Goal: Task Accomplishment & Management: Use online tool/utility

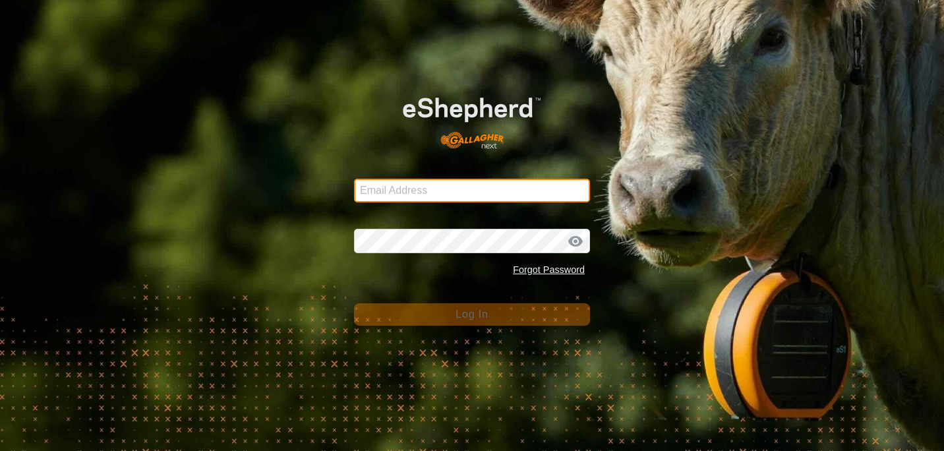
click at [444, 196] on input "Email Address" at bounding box center [472, 191] width 236 height 24
type input "k"
type input "blakenolen@yahoo.com"
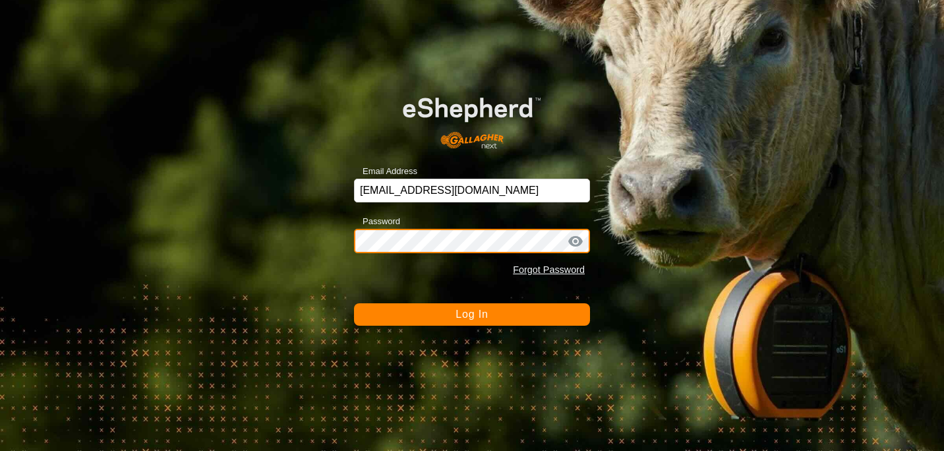
click at [354, 303] on button "Log In" at bounding box center [472, 314] width 236 height 22
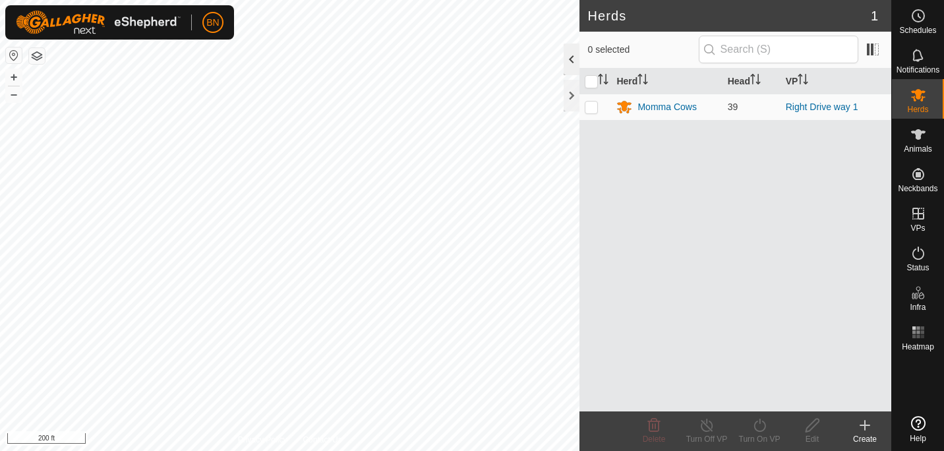
click at [571, 57] on div at bounding box center [571, 59] width 16 height 32
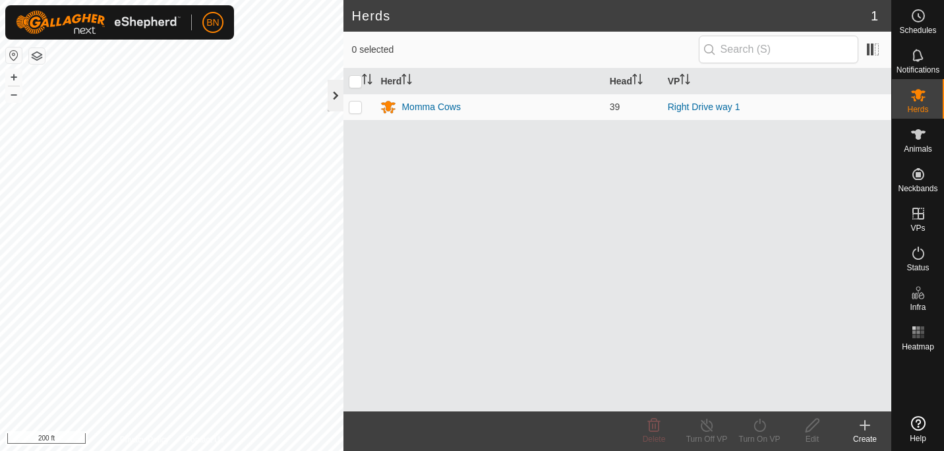
click at [339, 97] on div at bounding box center [336, 96] width 16 height 32
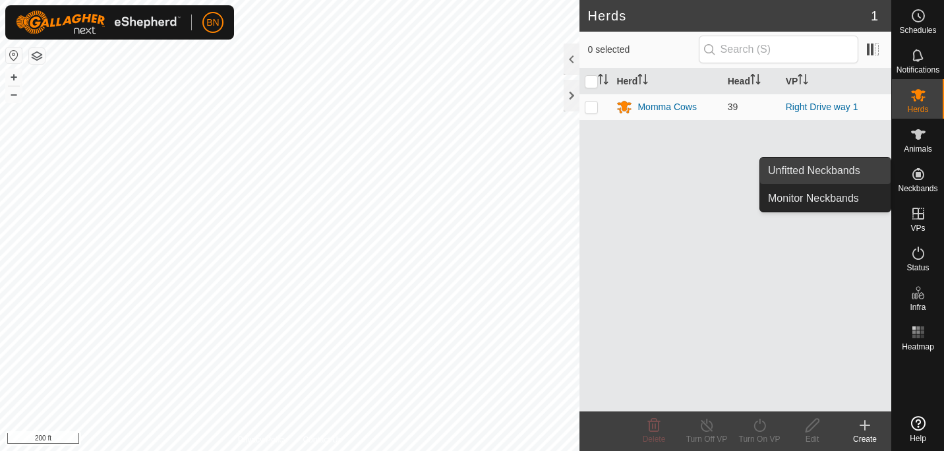
click at [849, 164] on link "Unfitted Neckbands" at bounding box center [825, 170] width 130 height 26
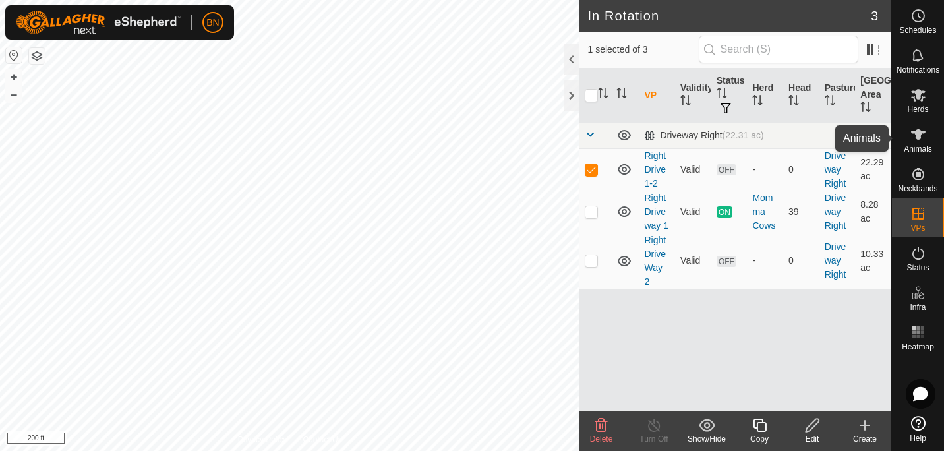
click at [913, 133] on icon at bounding box center [918, 134] width 14 height 11
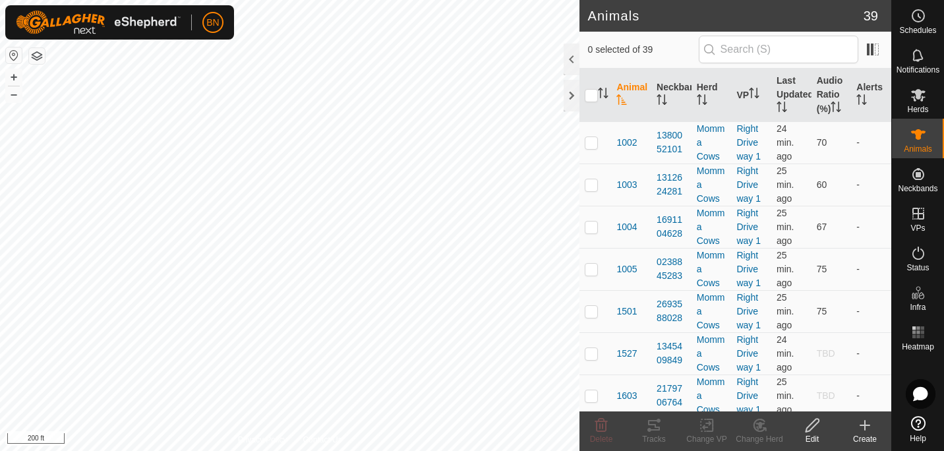
click at [862, 420] on icon at bounding box center [865, 425] width 16 height 16
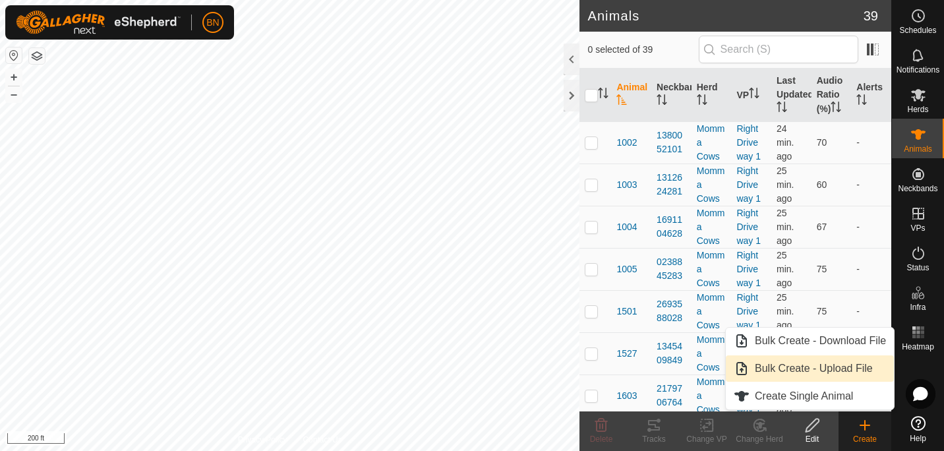
click at [837, 368] on link "Bulk Create - Upload File" at bounding box center [810, 368] width 168 height 26
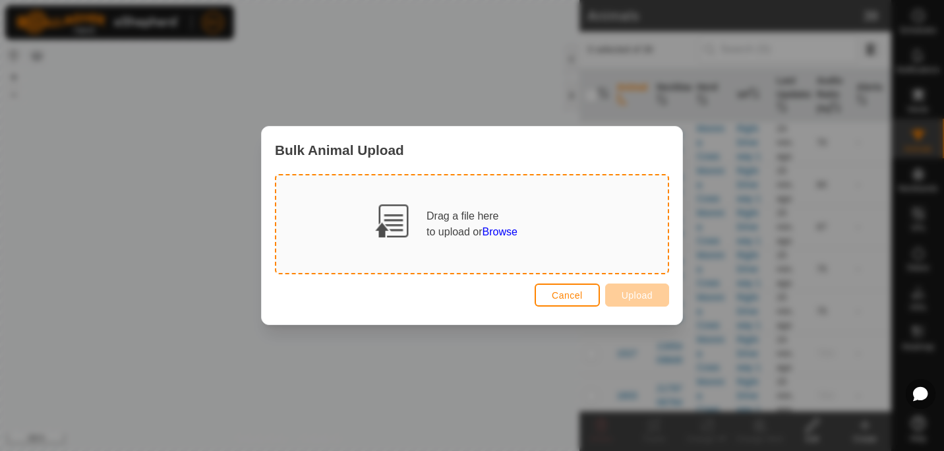
click at [492, 230] on span "Browse" at bounding box center [499, 231] width 35 height 11
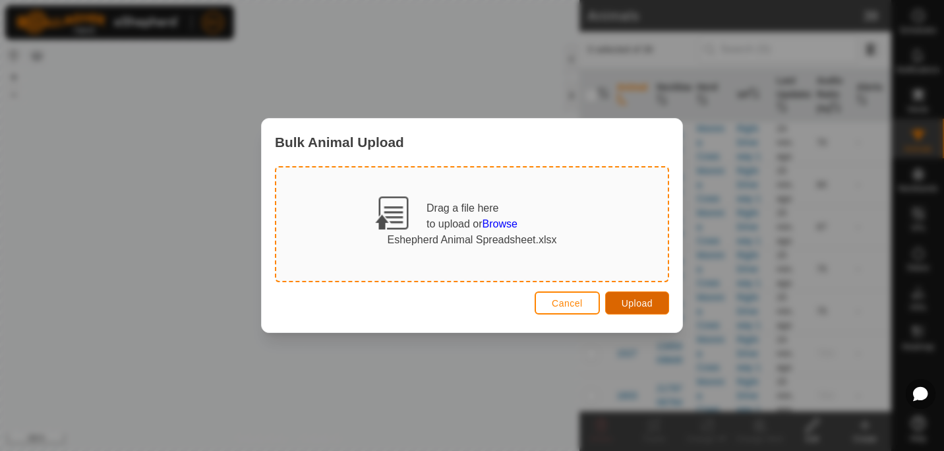
click at [637, 295] on button "Upload" at bounding box center [637, 302] width 64 height 23
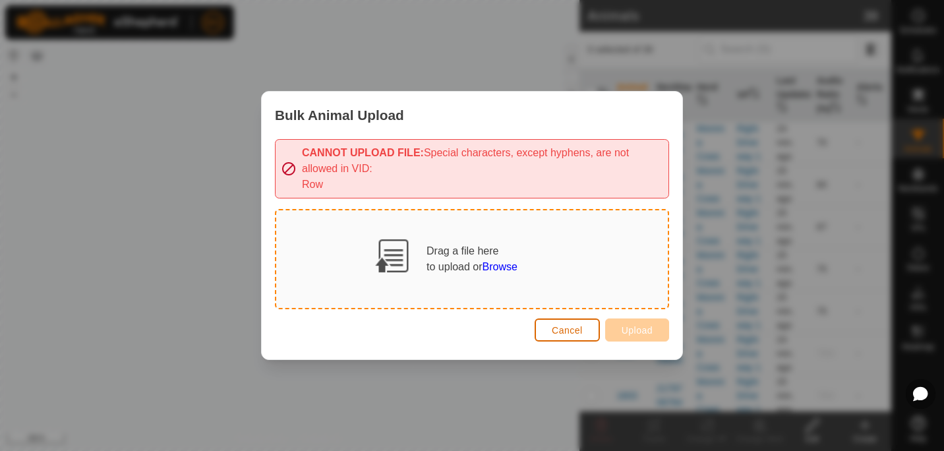
click at [558, 326] on span "Cancel" at bounding box center [567, 330] width 31 height 11
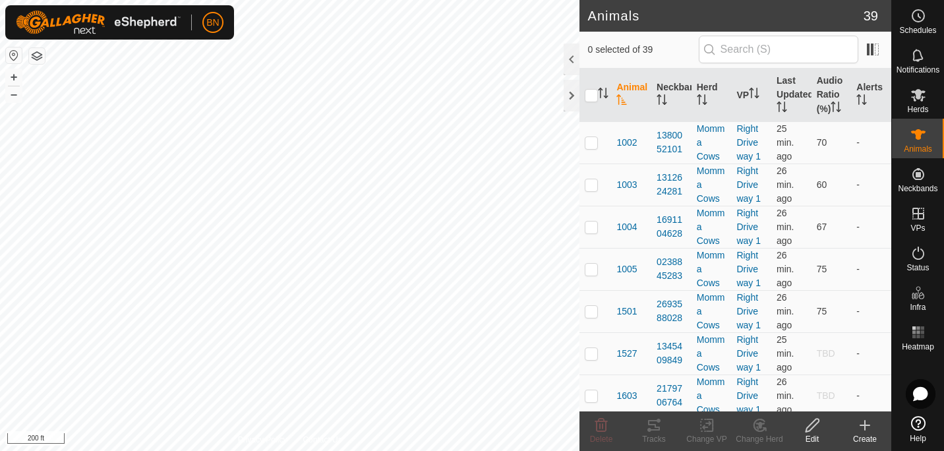
click at [863, 422] on icon at bounding box center [865, 425] width 16 height 16
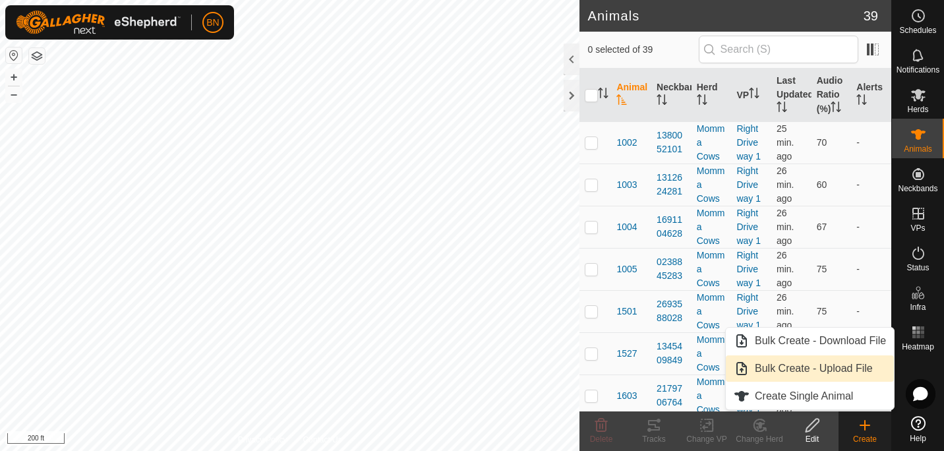
click at [818, 359] on link "Bulk Create - Upload File" at bounding box center [810, 368] width 168 height 26
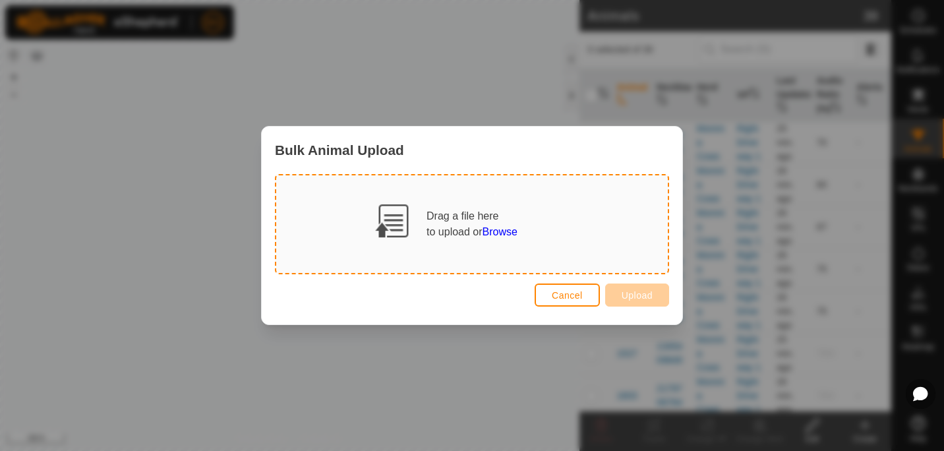
click at [502, 231] on span "Browse" at bounding box center [499, 231] width 35 height 11
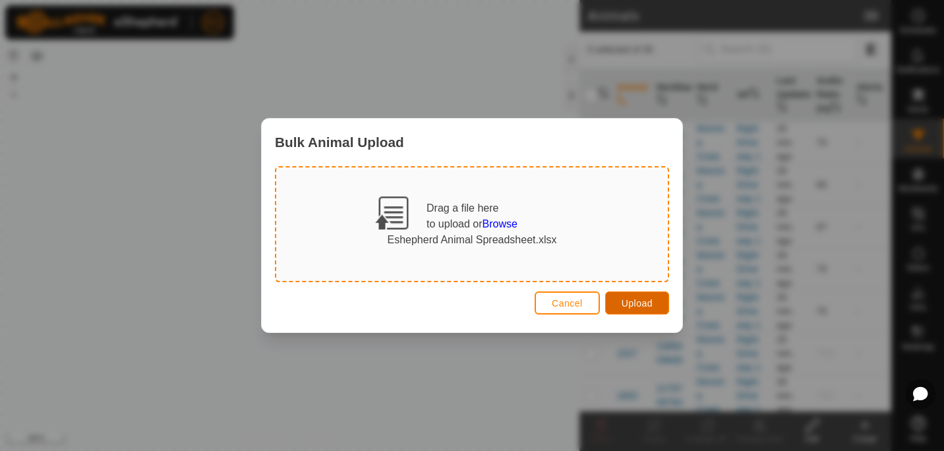
click at [624, 299] on span "Upload" at bounding box center [636, 303] width 31 height 11
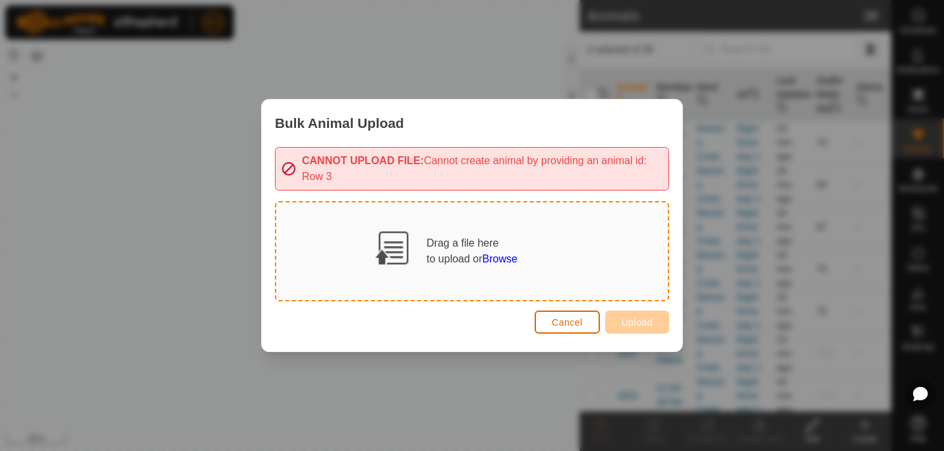
click at [568, 320] on span "Cancel" at bounding box center [567, 322] width 31 height 11
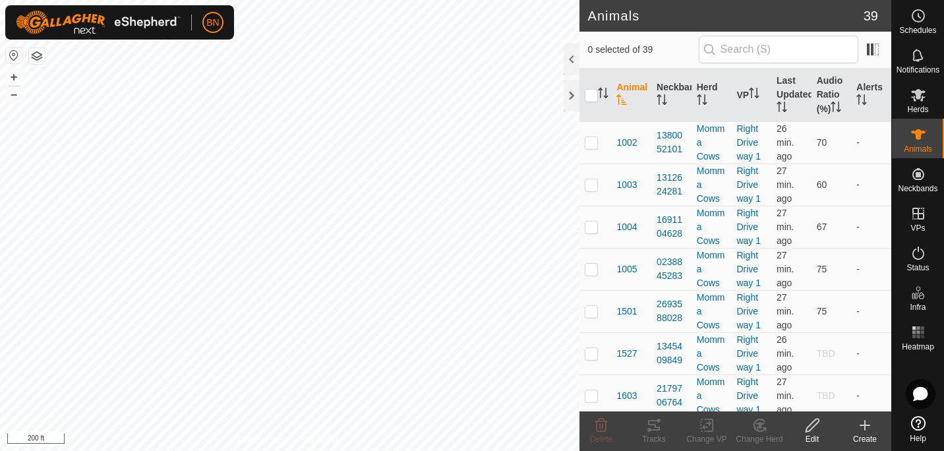
click at [862, 422] on icon at bounding box center [865, 425] width 16 height 16
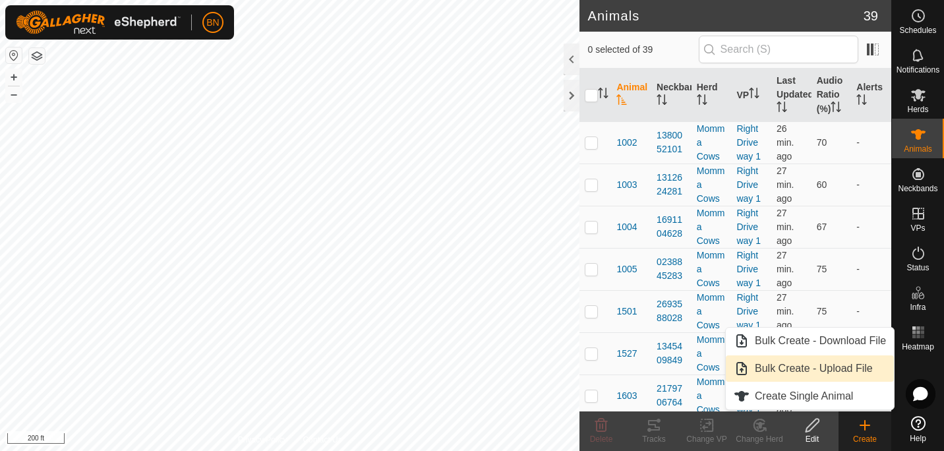
click at [837, 365] on link "Bulk Create - Upload File" at bounding box center [810, 368] width 168 height 26
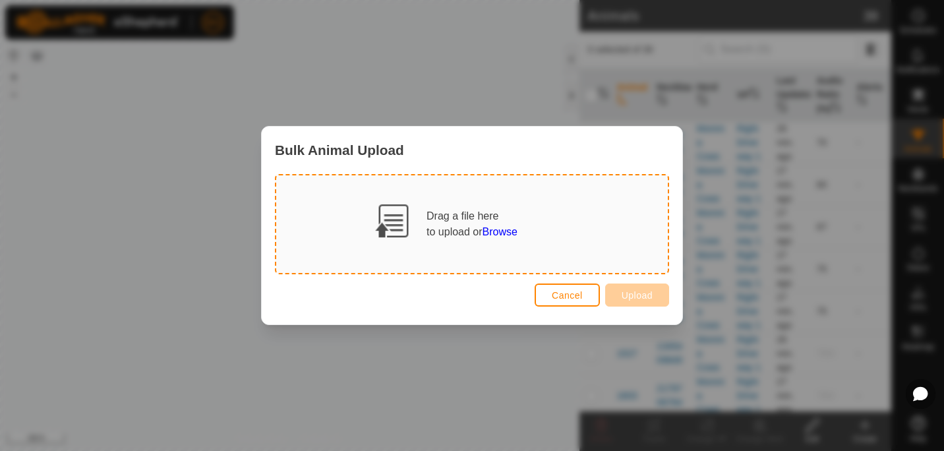
click at [500, 233] on span "Browse" at bounding box center [499, 231] width 35 height 11
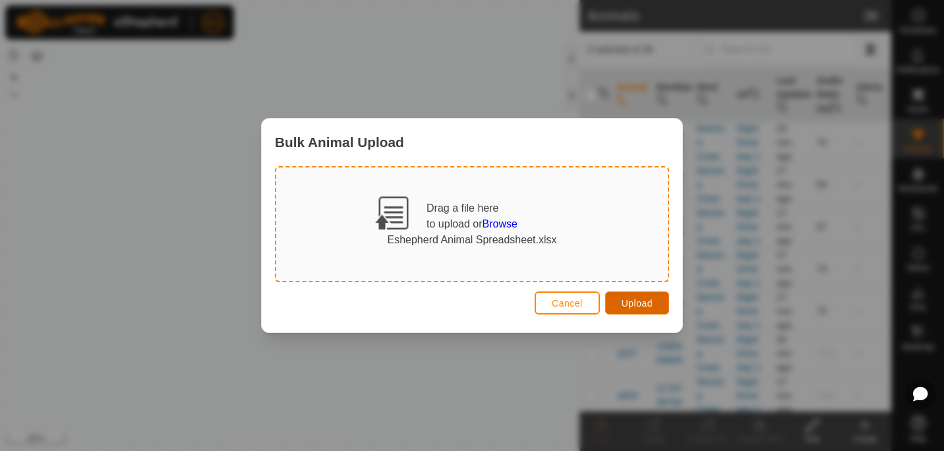
click at [614, 294] on button "Upload" at bounding box center [637, 302] width 64 height 23
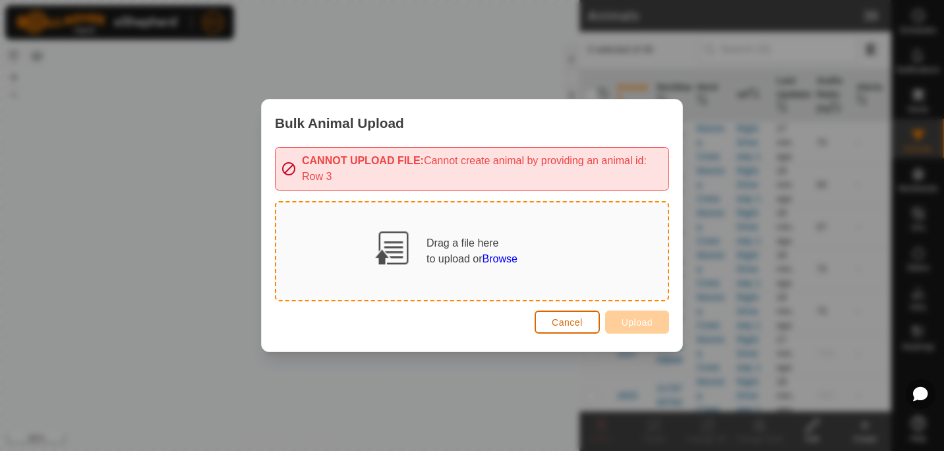
click at [567, 319] on span "Cancel" at bounding box center [567, 322] width 31 height 11
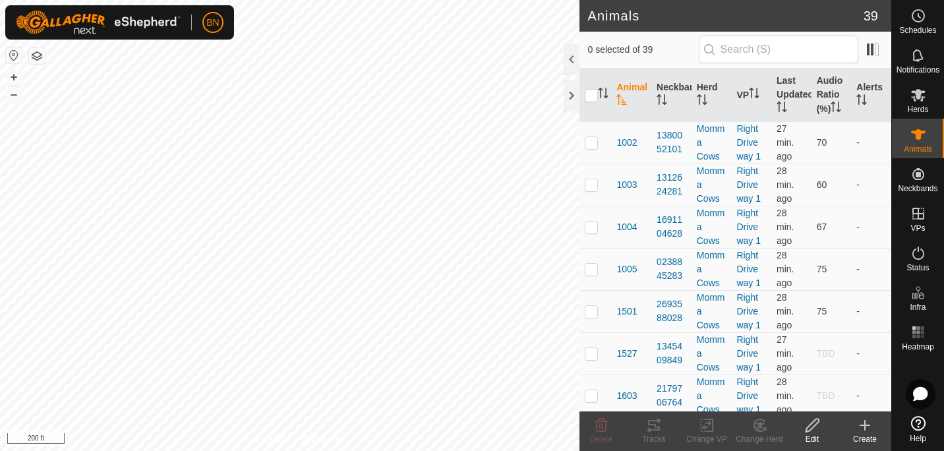
click at [857, 423] on icon at bounding box center [865, 425] width 16 height 16
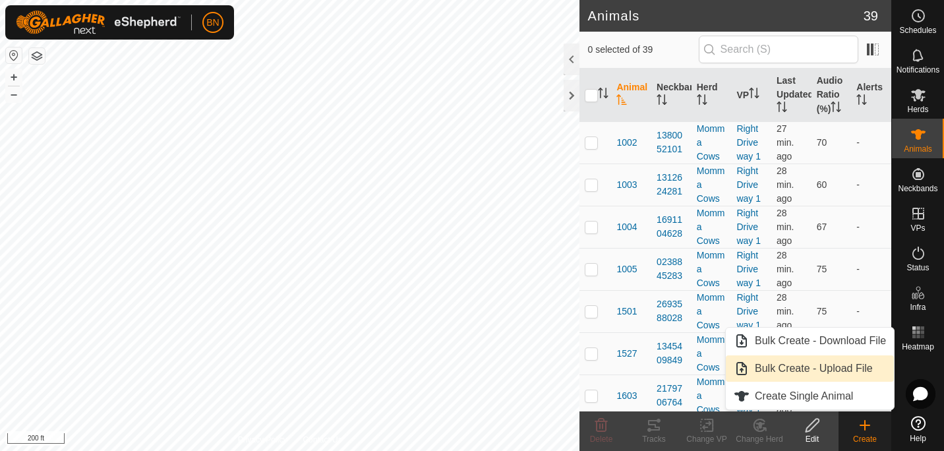
click at [838, 370] on link "Bulk Create - Upload File" at bounding box center [810, 368] width 168 height 26
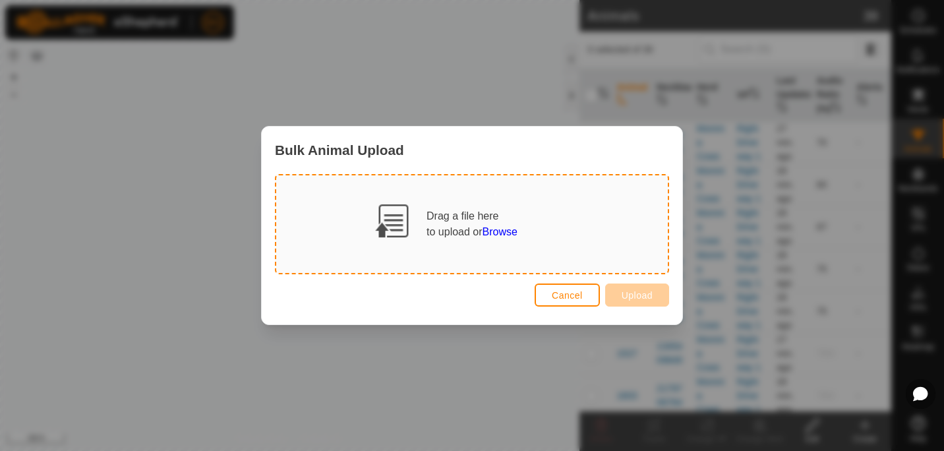
click at [498, 229] on span "Browse" at bounding box center [499, 231] width 35 height 11
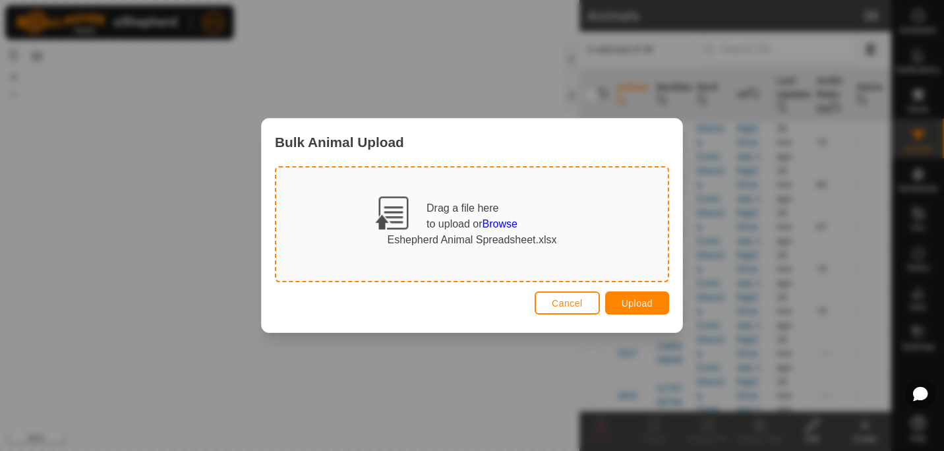
click at [629, 291] on footer "Cancel Upload" at bounding box center [472, 303] width 394 height 32
click at [629, 302] on span "Upload" at bounding box center [636, 303] width 31 height 11
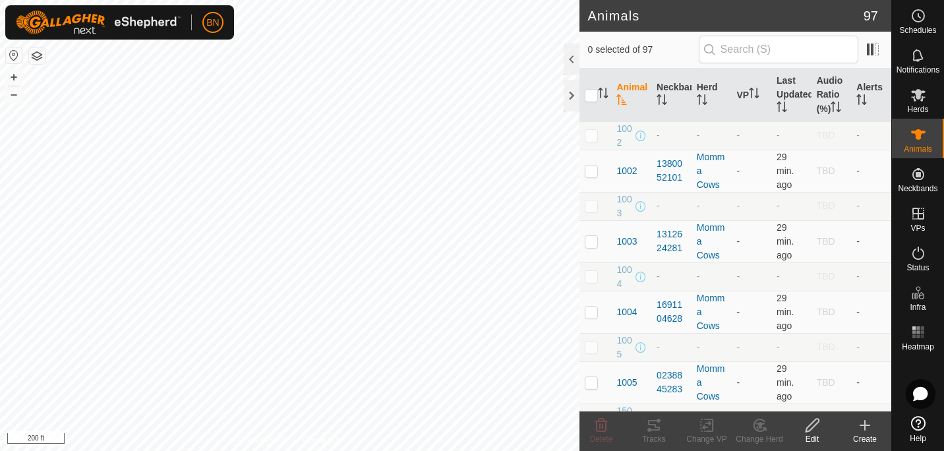
click at [629, 302] on td "1004" at bounding box center [631, 312] width 40 height 42
checkbox input "false"
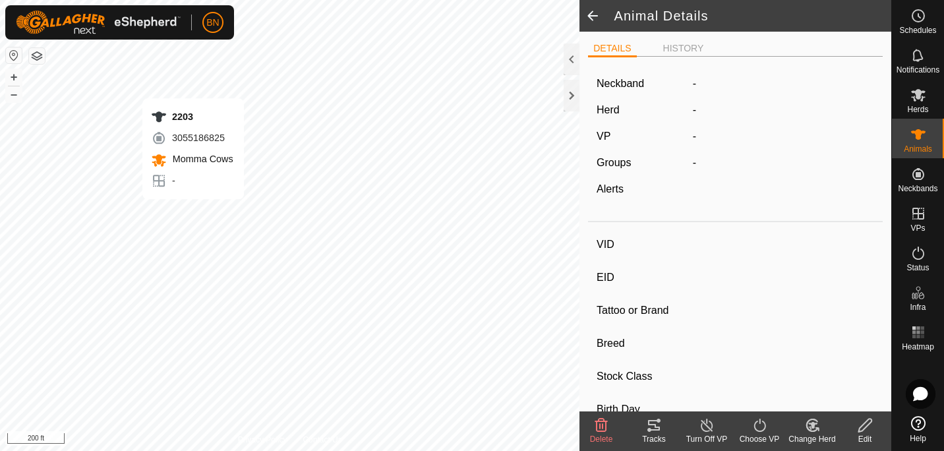
type input "38"
type input "-"
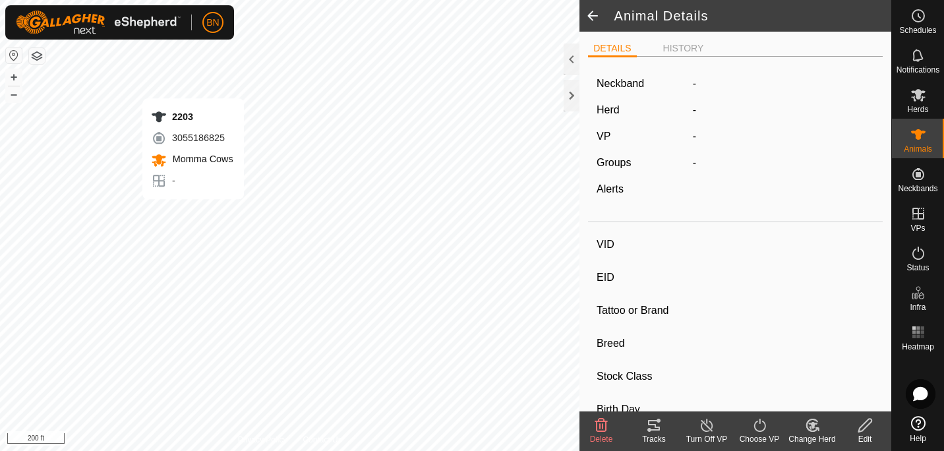
type input "-"
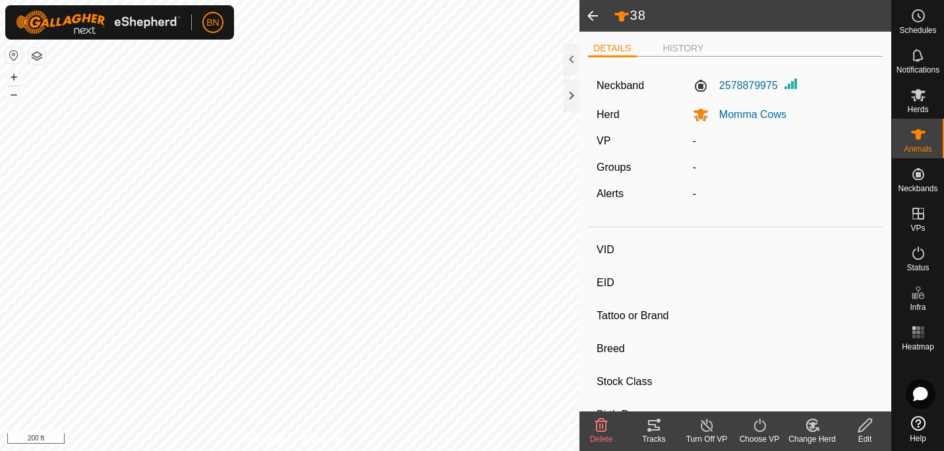
type input "2203"
type input "-"
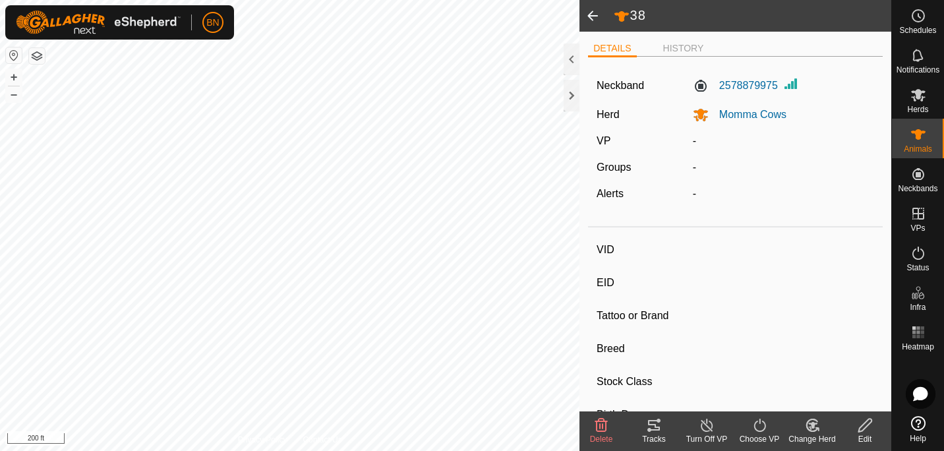
type input "-"
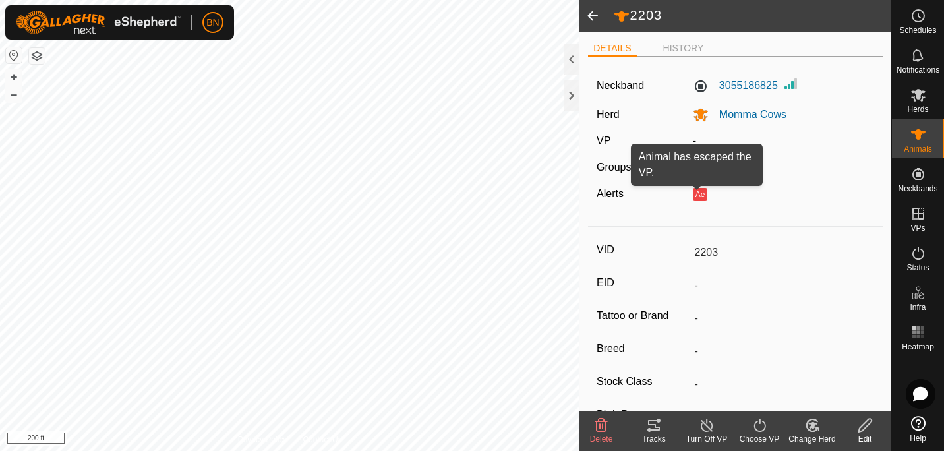
click at [700, 192] on button "Ae" at bounding box center [700, 194] width 14 height 13
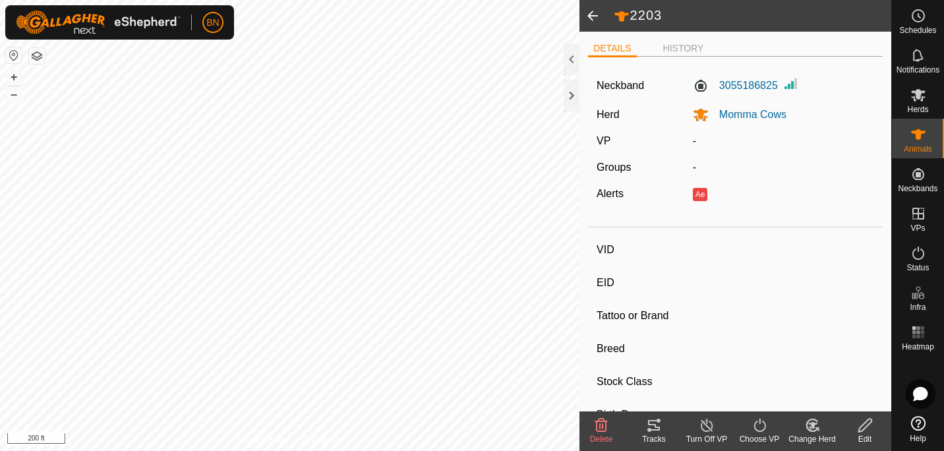
type input "29"
type input "-"
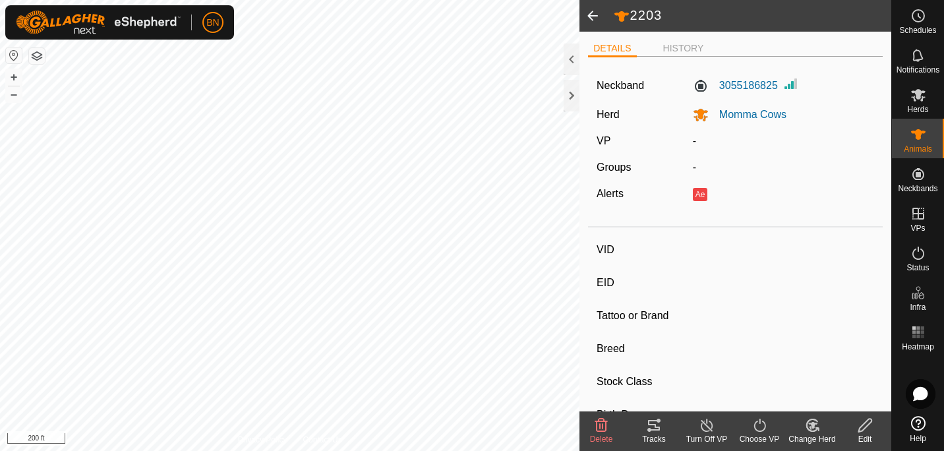
type input "-"
click at [589, 16] on span at bounding box center [592, 16] width 26 height 32
type input "2203"
type input "-"
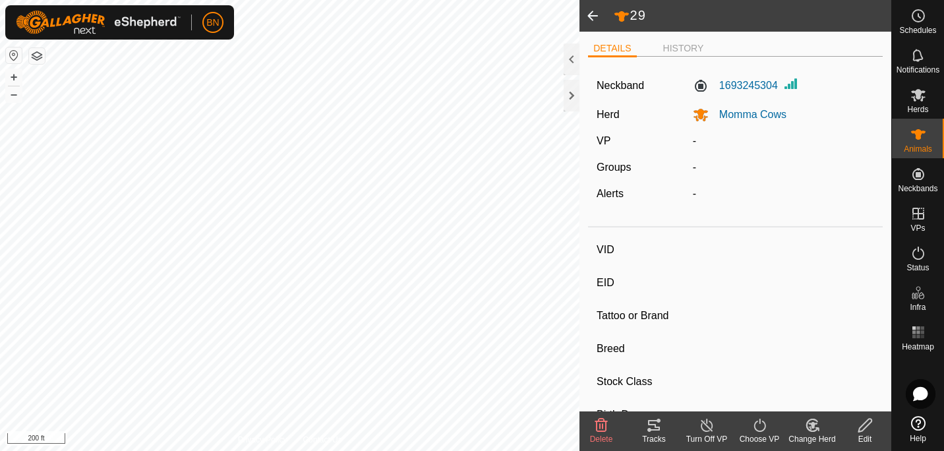
type input "-"
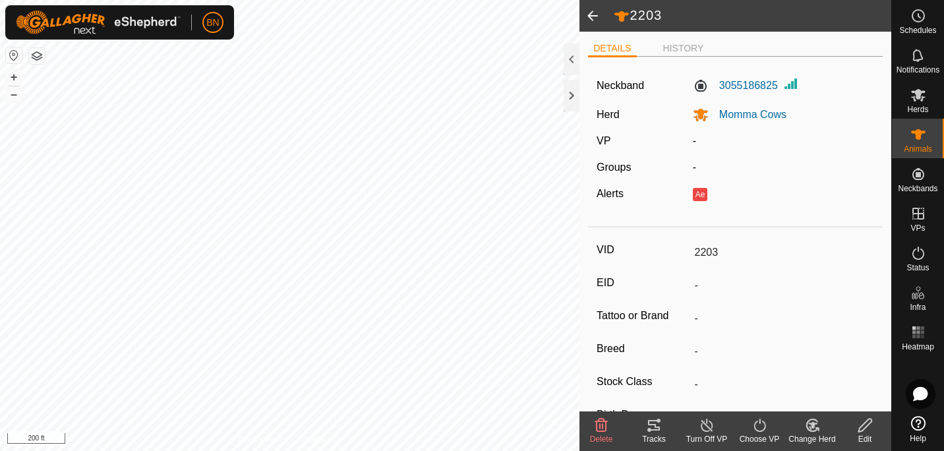
click at [589, 16] on span at bounding box center [592, 16] width 26 height 32
type input "38"
type input "-"
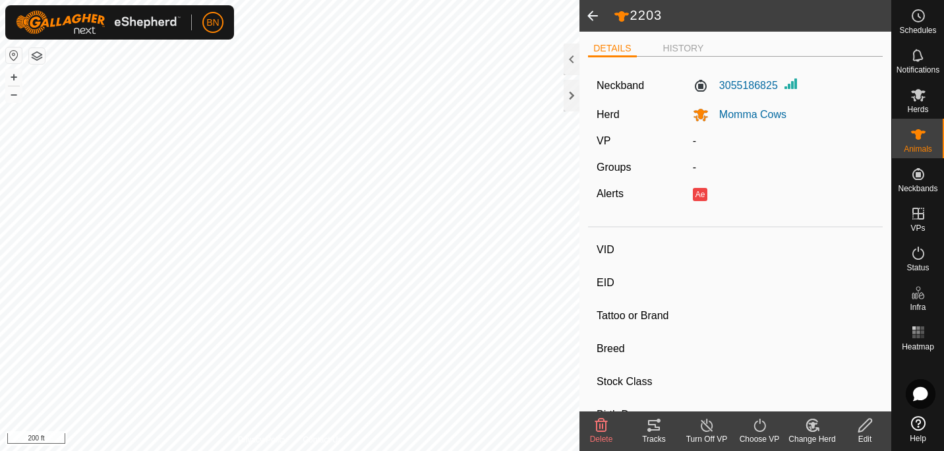
type input "-"
click at [589, 16] on span at bounding box center [592, 16] width 26 height 32
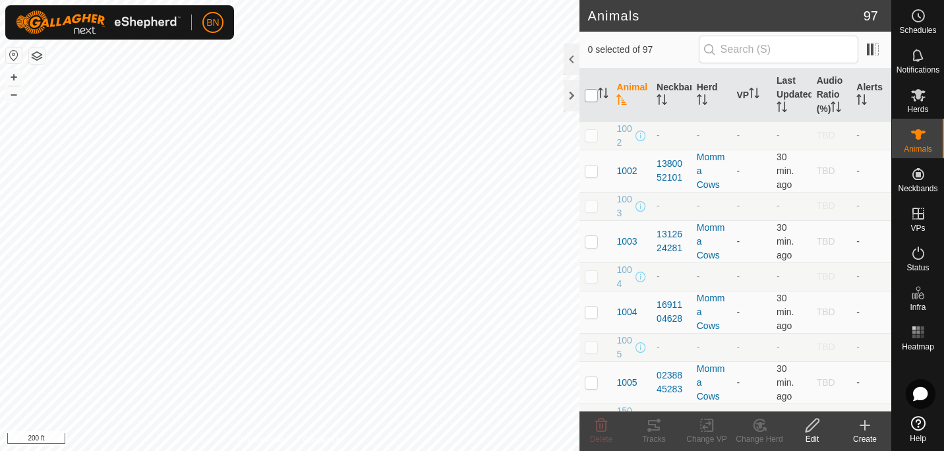
click at [590, 91] on input "checkbox" at bounding box center [591, 95] width 13 height 13
checkbox input "true"
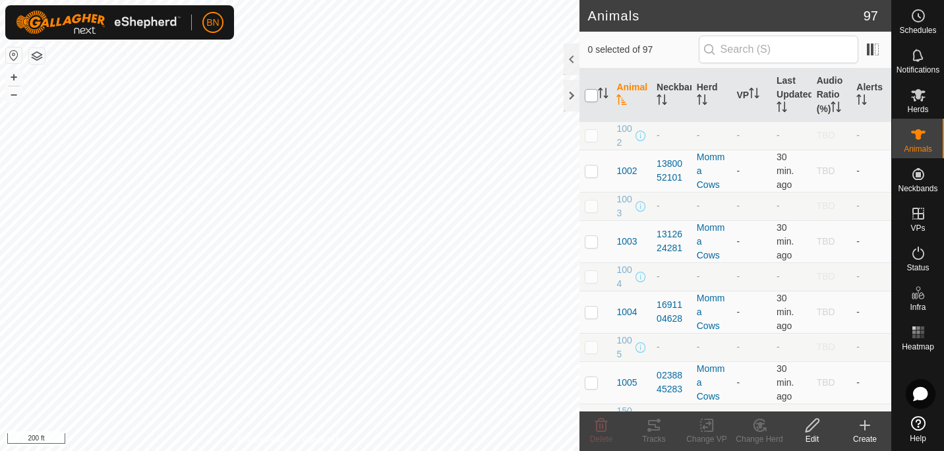
checkbox input "true"
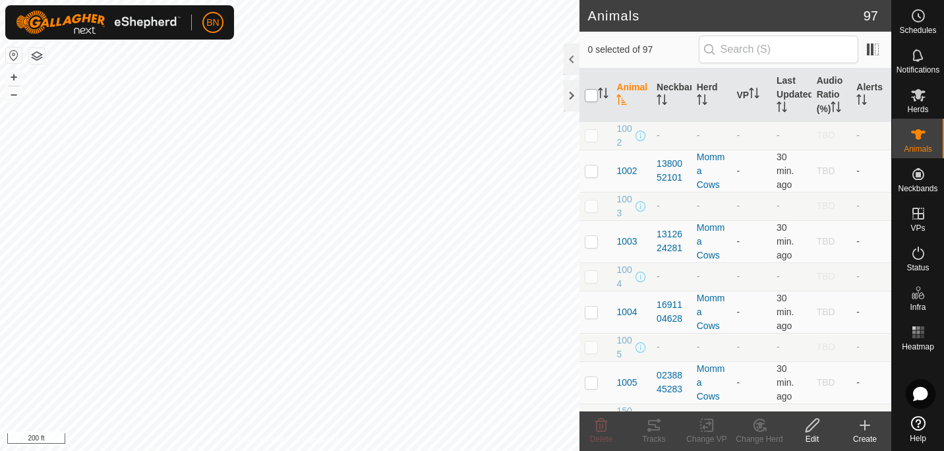
checkbox input "true"
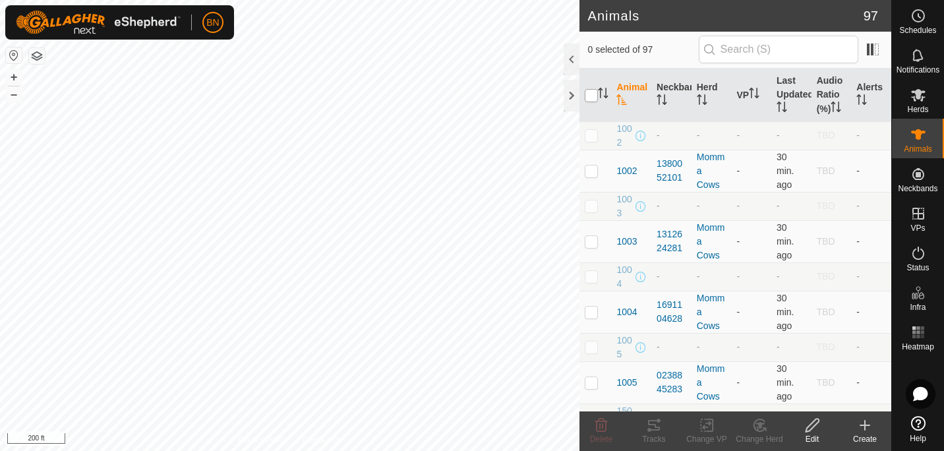
checkbox input "true"
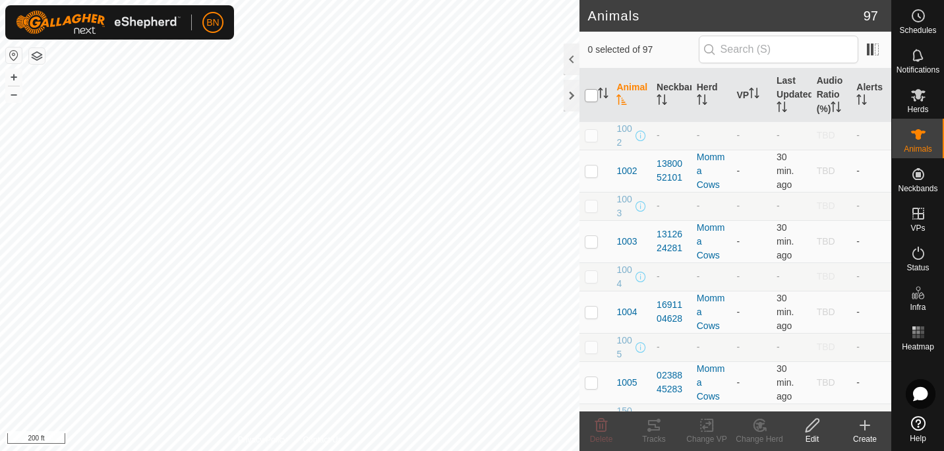
checkbox input "true"
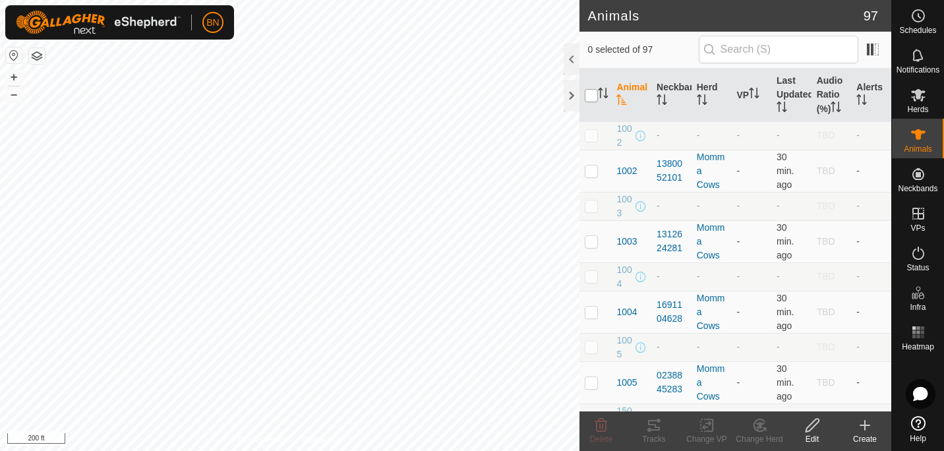
checkbox input "true"
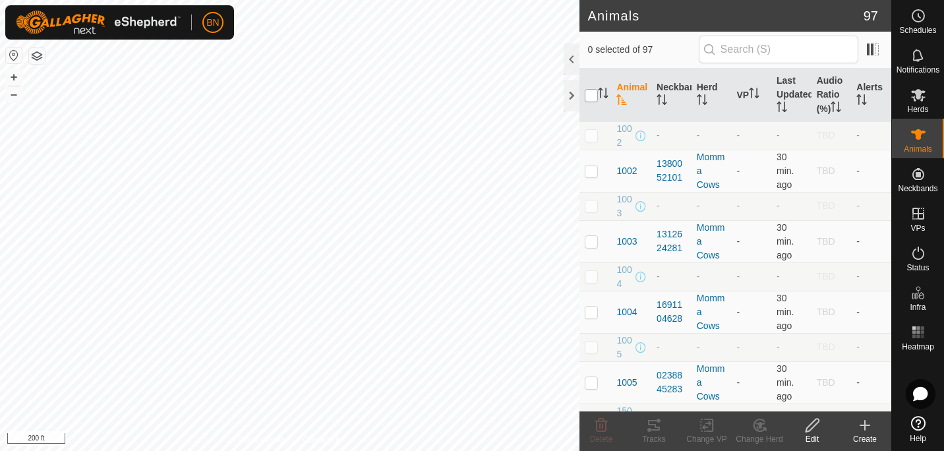
checkbox input "true"
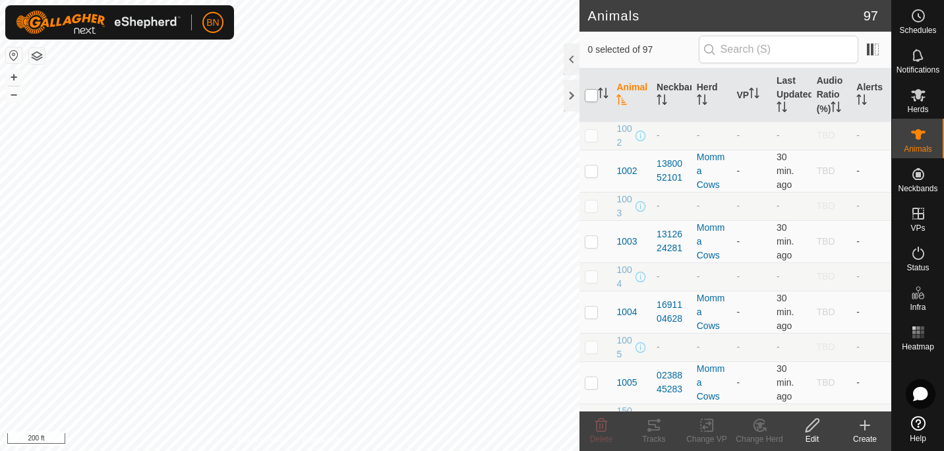
checkbox input "true"
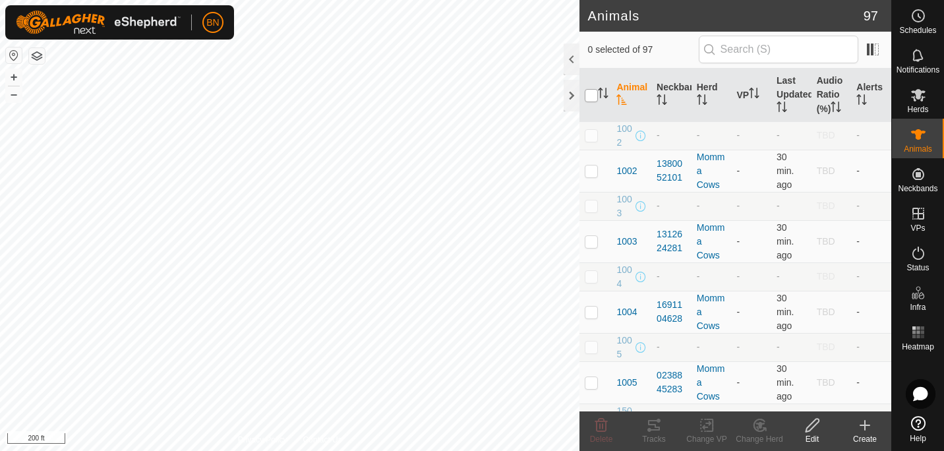
checkbox input "true"
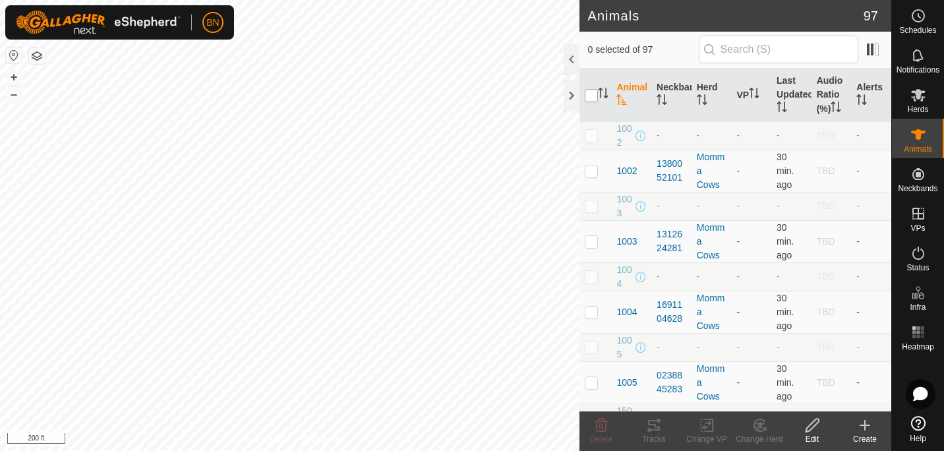
checkbox input "true"
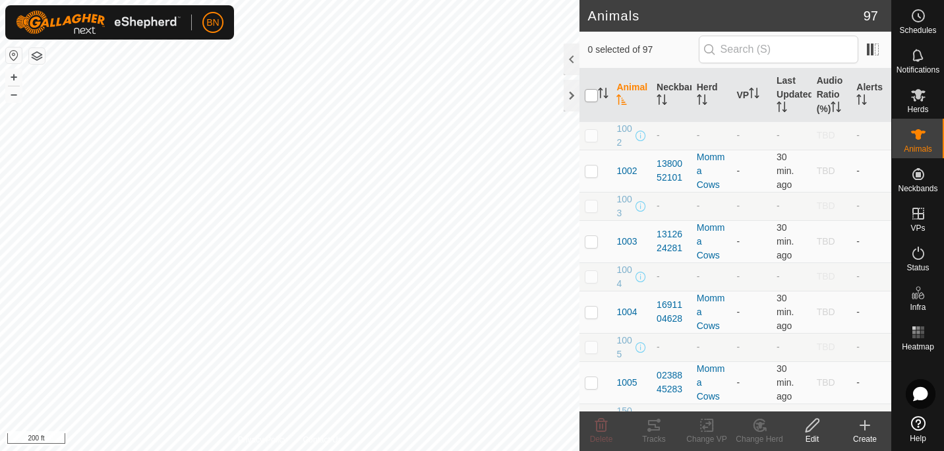
checkbox input "true"
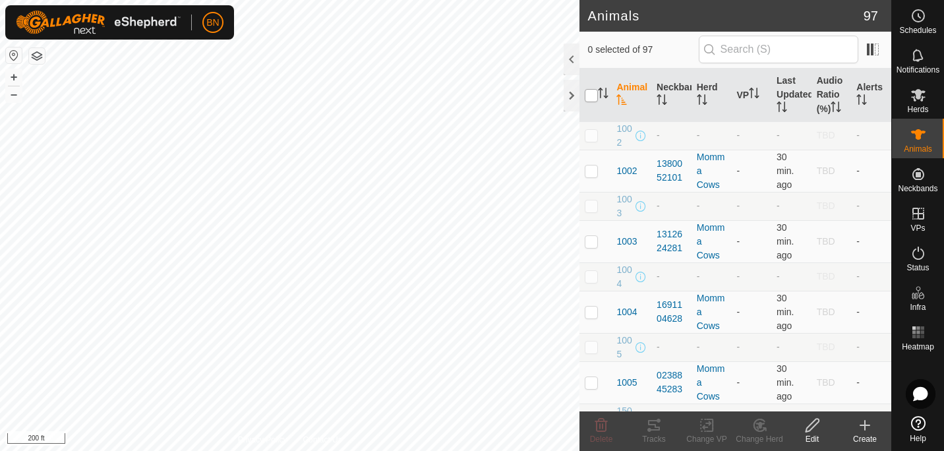
checkbox input "true"
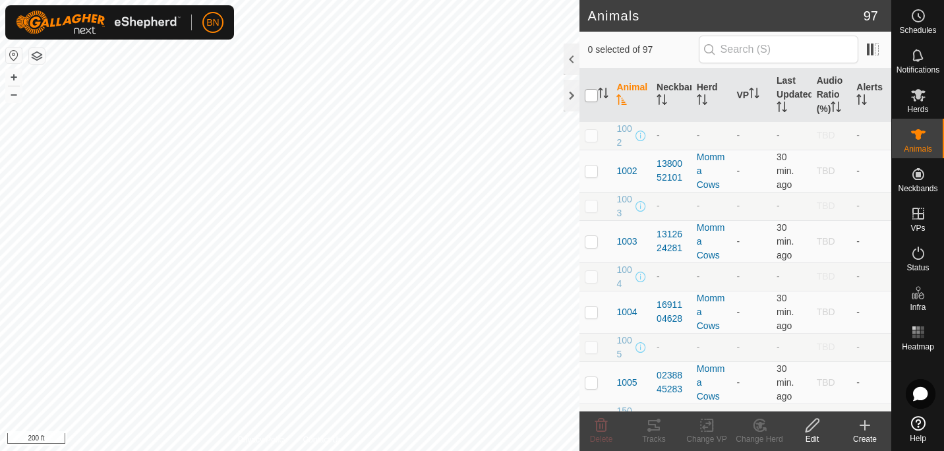
checkbox input "true"
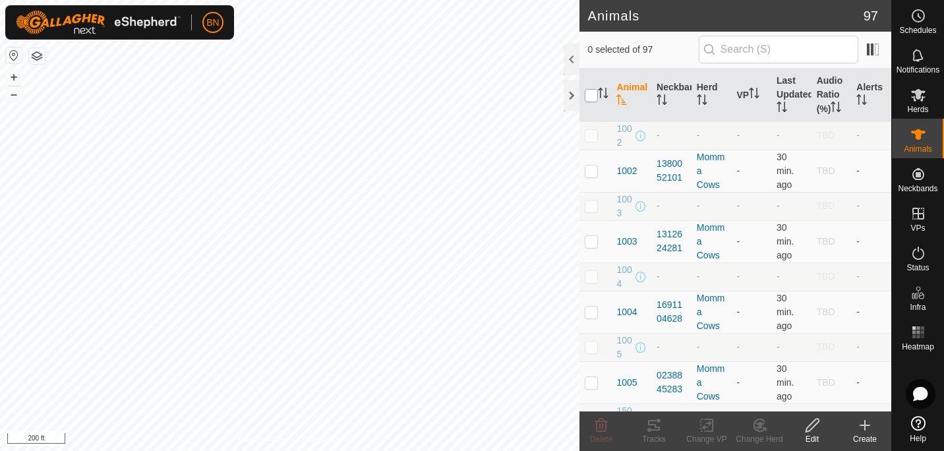
checkbox input "true"
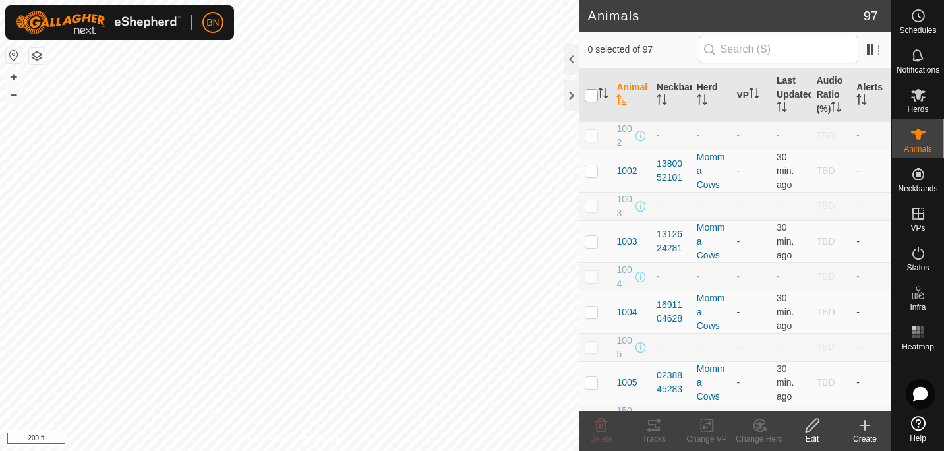
checkbox input "true"
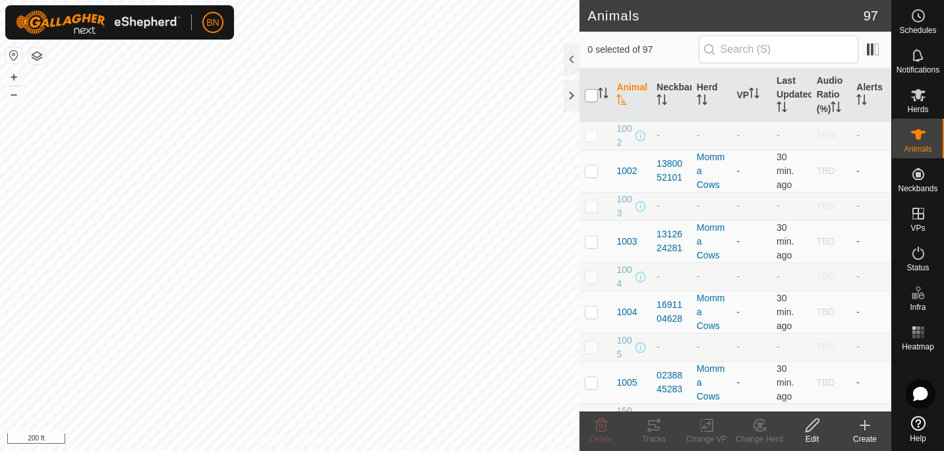
checkbox input "true"
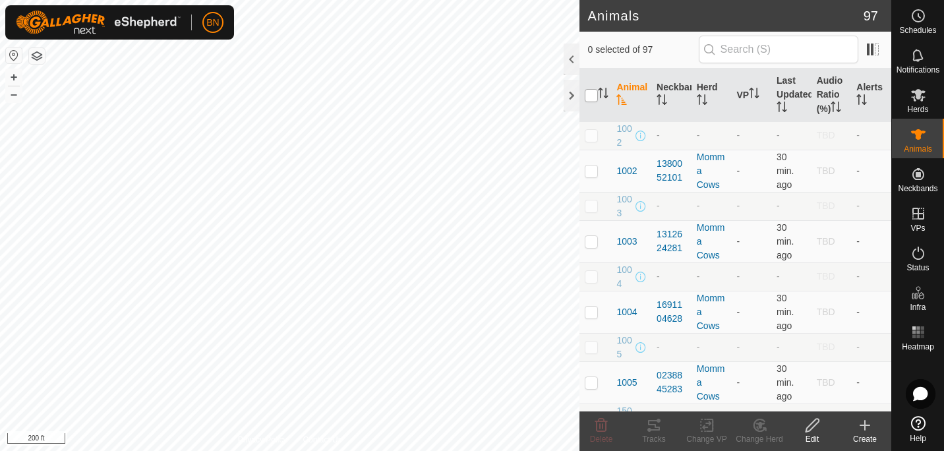
checkbox input "true"
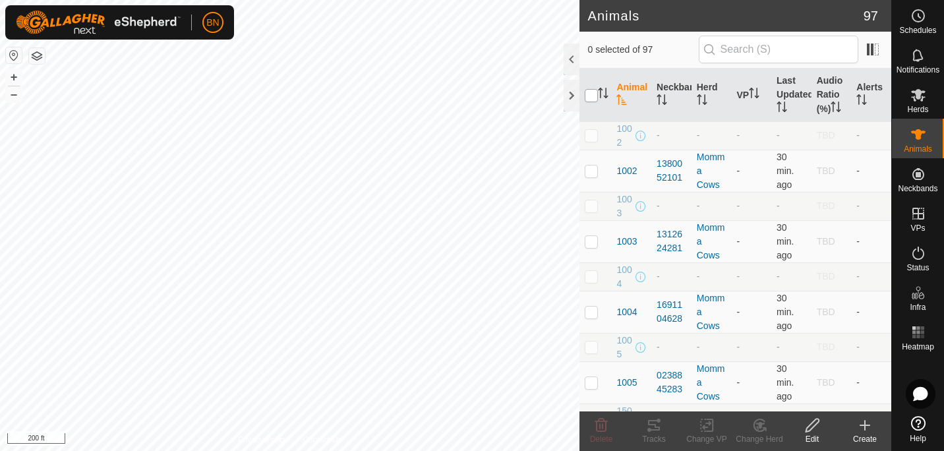
checkbox input "true"
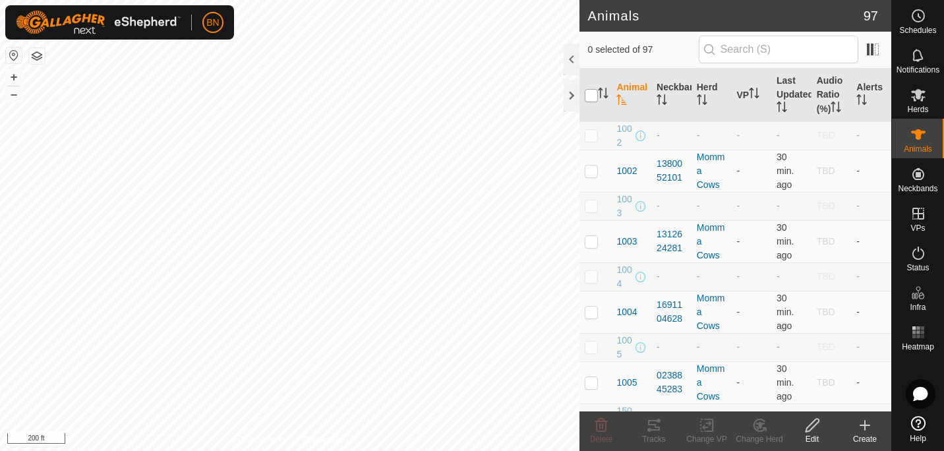
checkbox input "true"
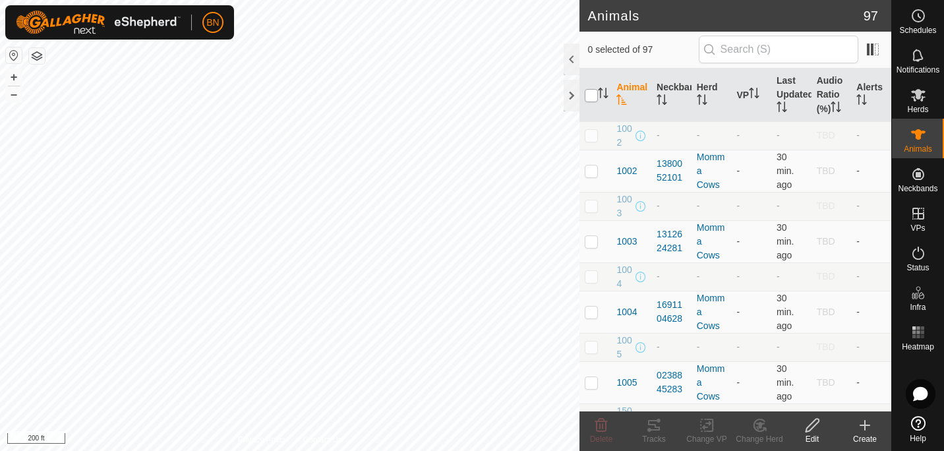
checkbox input "true"
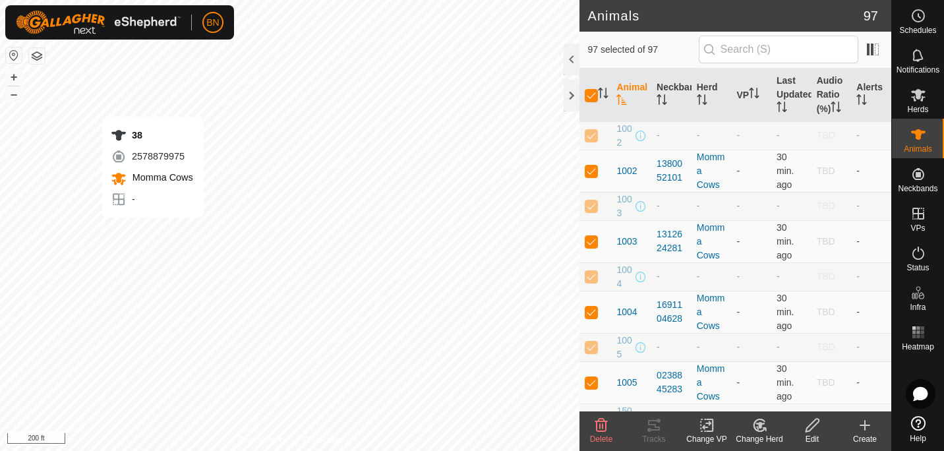
checkbox input "false"
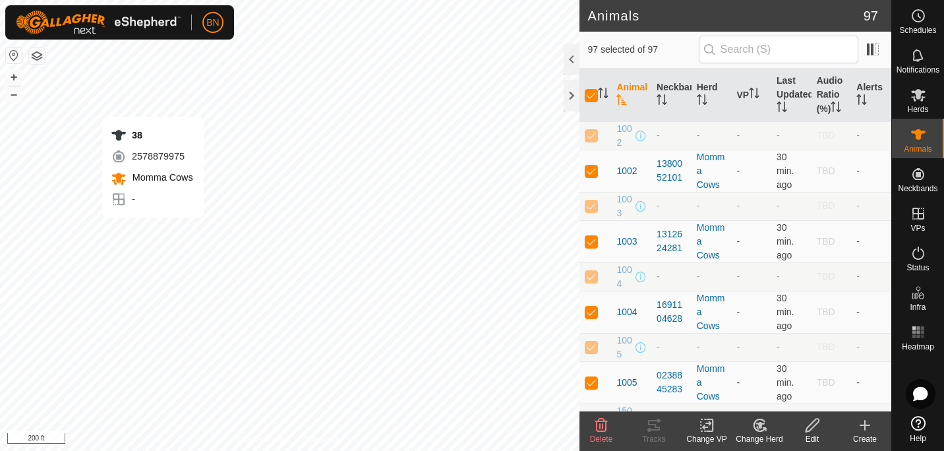
checkbox input "false"
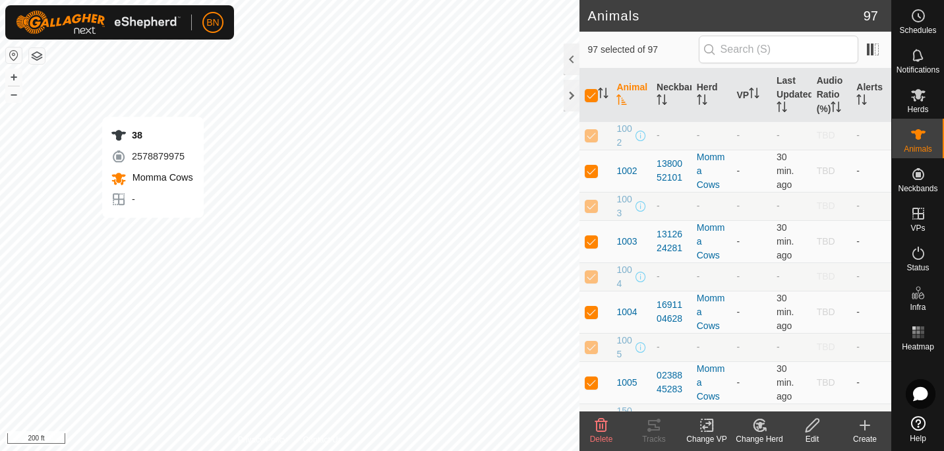
checkbox input "false"
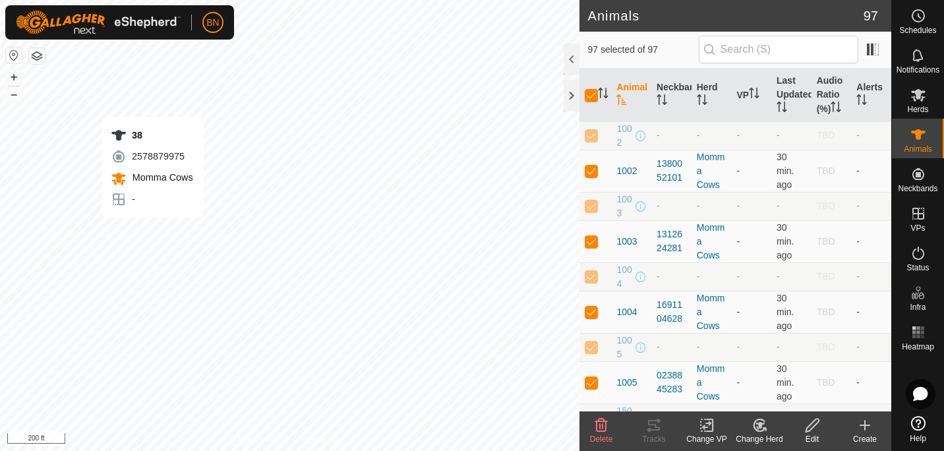
checkbox input "false"
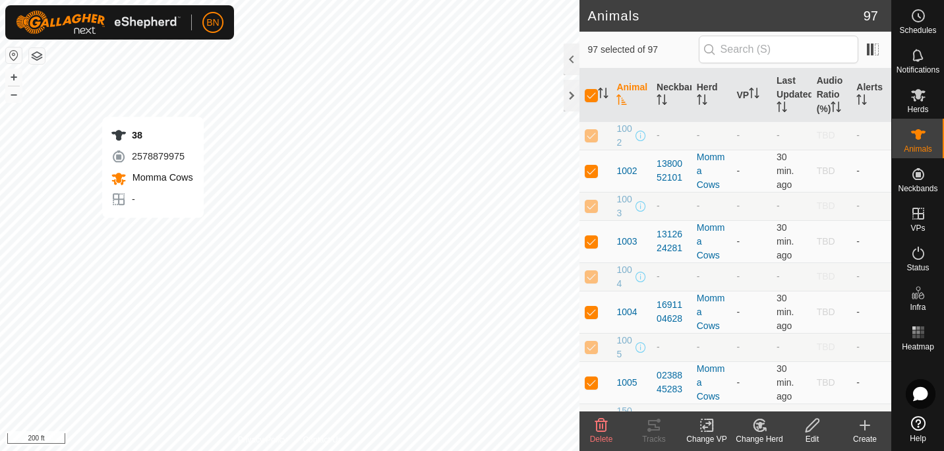
checkbox input "false"
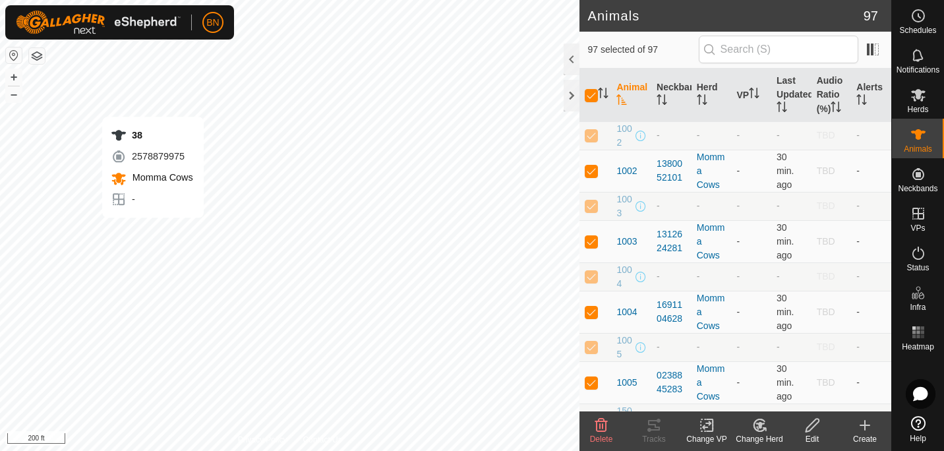
checkbox input "false"
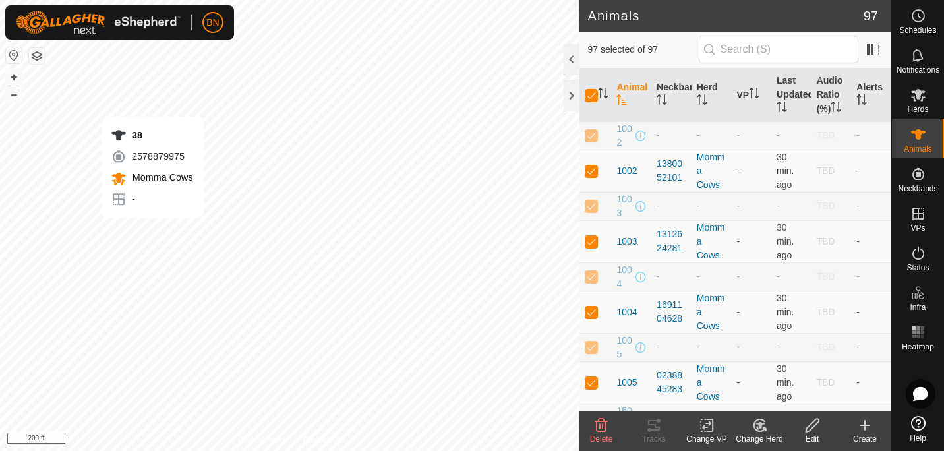
checkbox input "false"
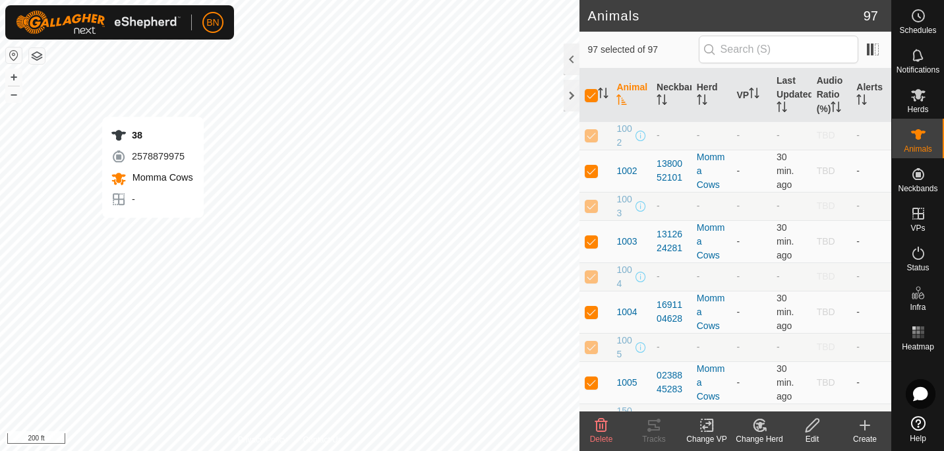
checkbox input "false"
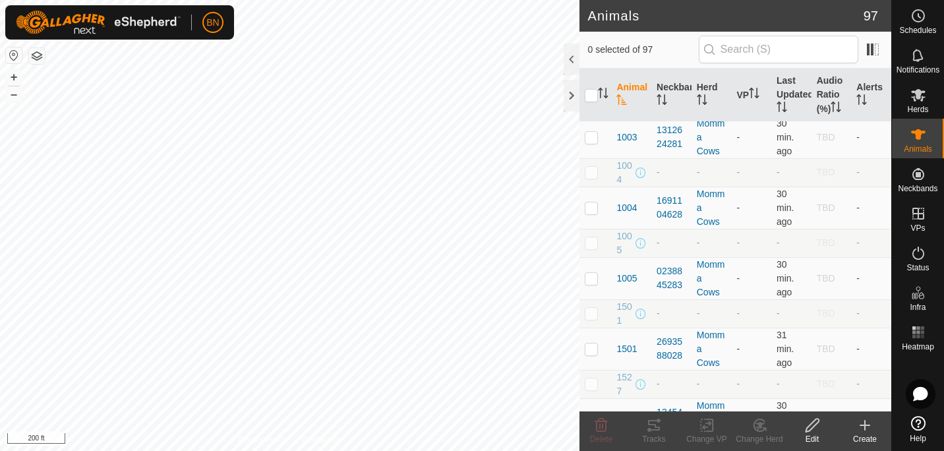
scroll to position [105, 0]
click at [570, 46] on div at bounding box center [571, 59] width 16 height 32
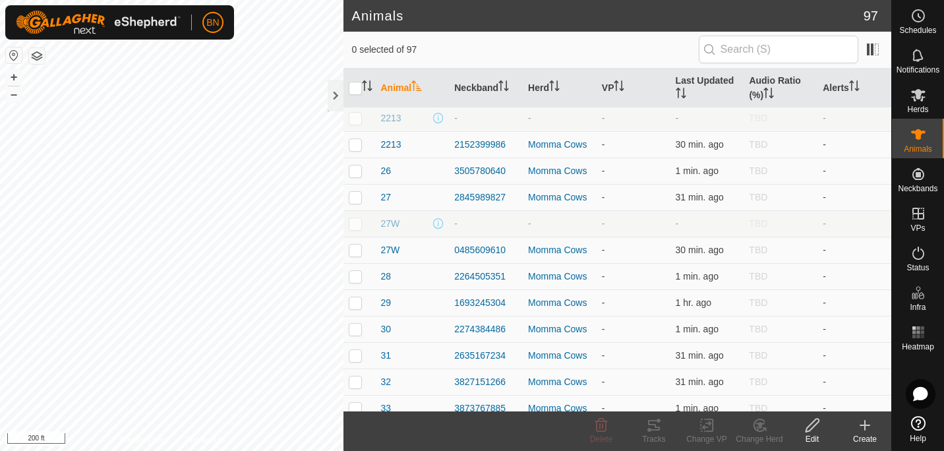
scroll to position [1297, 0]
click at [353, 88] on input "checkbox" at bounding box center [355, 88] width 13 height 13
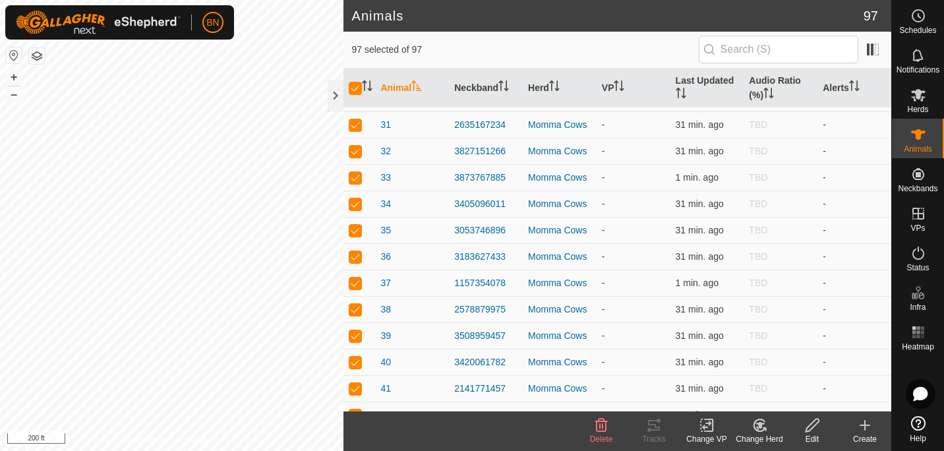
scroll to position [1528, 0]
click at [355, 304] on p-checkbox at bounding box center [355, 308] width 13 height 11
click at [916, 93] on icon at bounding box center [918, 95] width 14 height 13
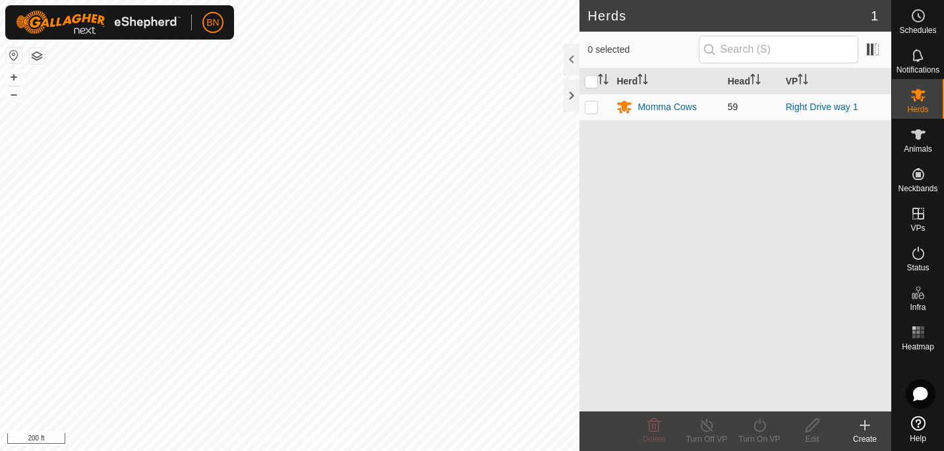
click at [594, 107] on p-checkbox at bounding box center [591, 106] width 13 height 11
click at [666, 109] on div "Momma Cows" at bounding box center [666, 107] width 59 height 14
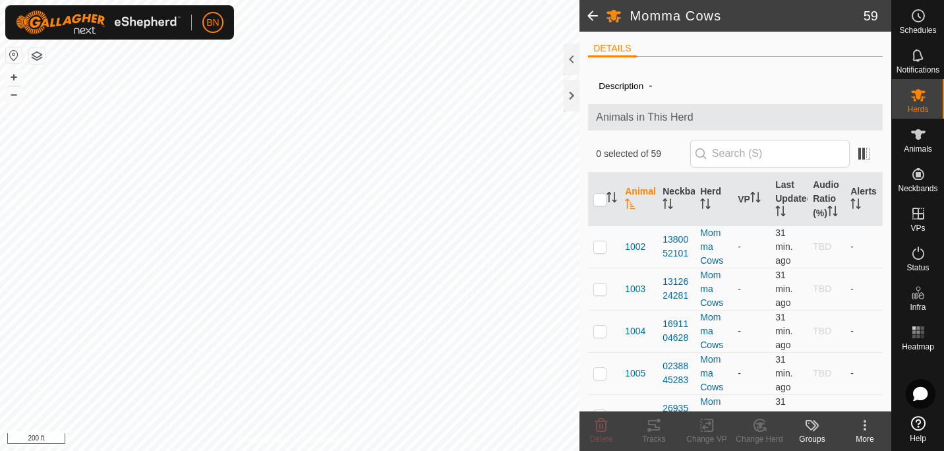
click at [810, 420] on icon at bounding box center [810, 425] width 11 height 11
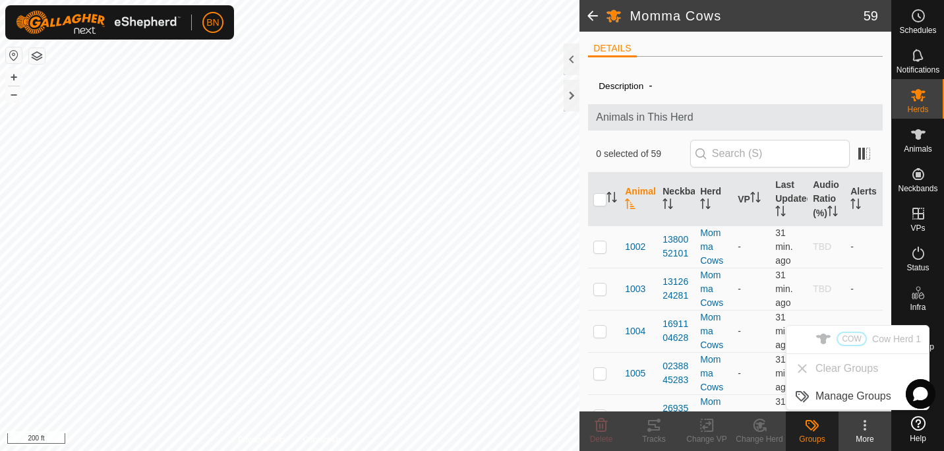
click at [868, 423] on icon at bounding box center [865, 425] width 16 height 16
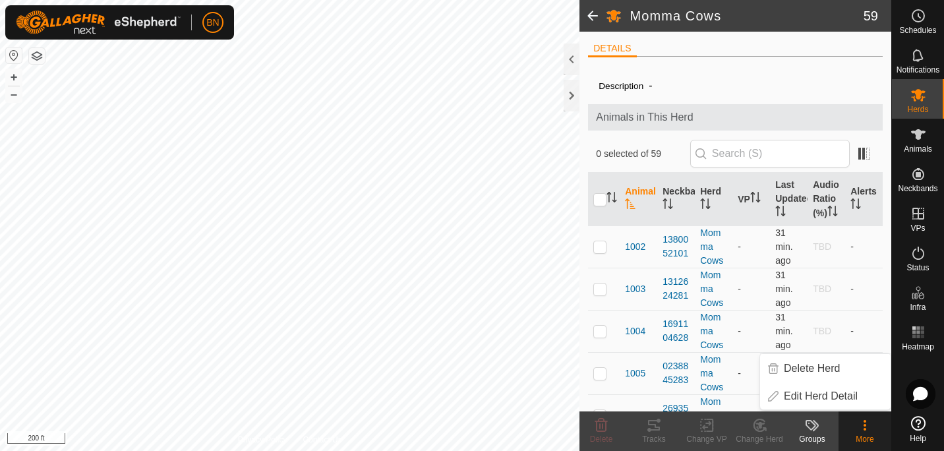
click at [842, 64] on div "DETAILS" at bounding box center [735, 53] width 295 height 27
click at [570, 55] on div at bounding box center [571, 59] width 16 height 32
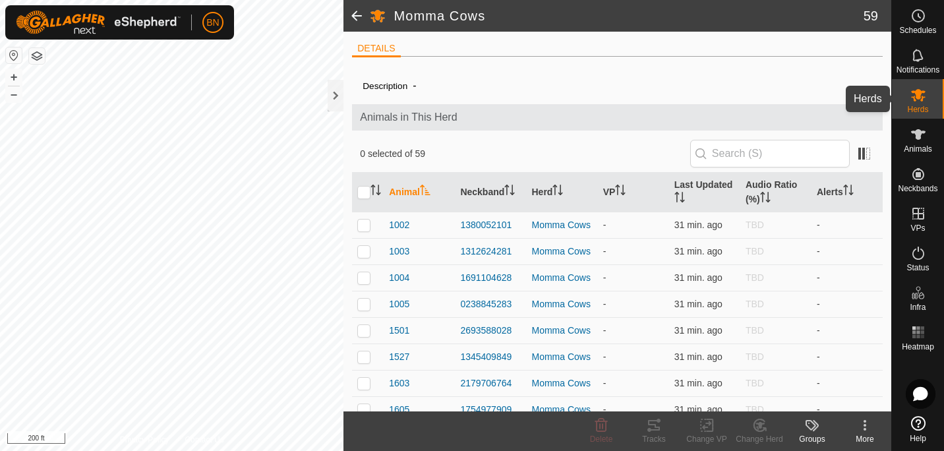
click at [919, 90] on icon at bounding box center [918, 95] width 14 height 13
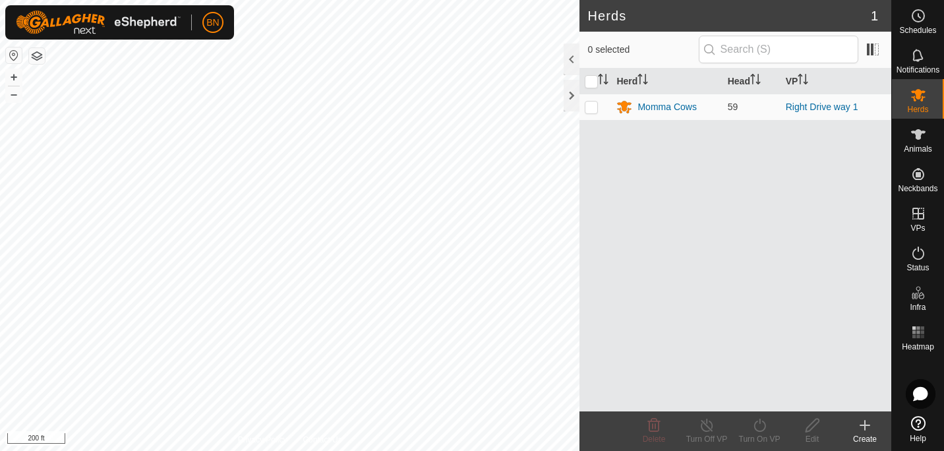
click at [859, 422] on icon at bounding box center [865, 425] width 16 height 16
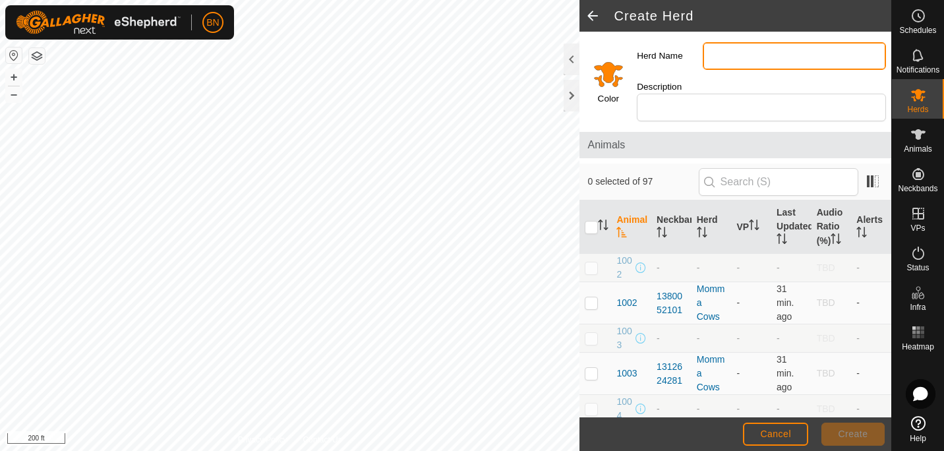
click at [737, 59] on input "Herd Name" at bounding box center [793, 56] width 183 height 28
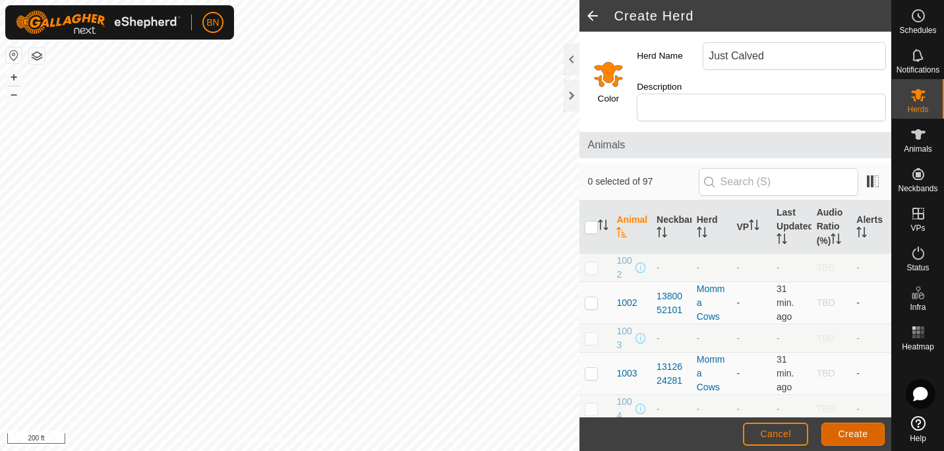
click at [843, 432] on span "Create" at bounding box center [853, 433] width 30 height 11
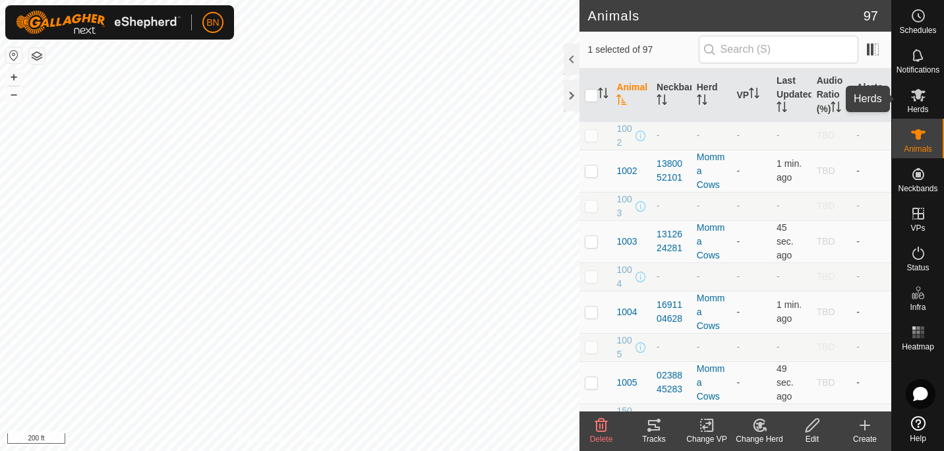
click at [923, 105] on span "Herds" at bounding box center [917, 109] width 21 height 8
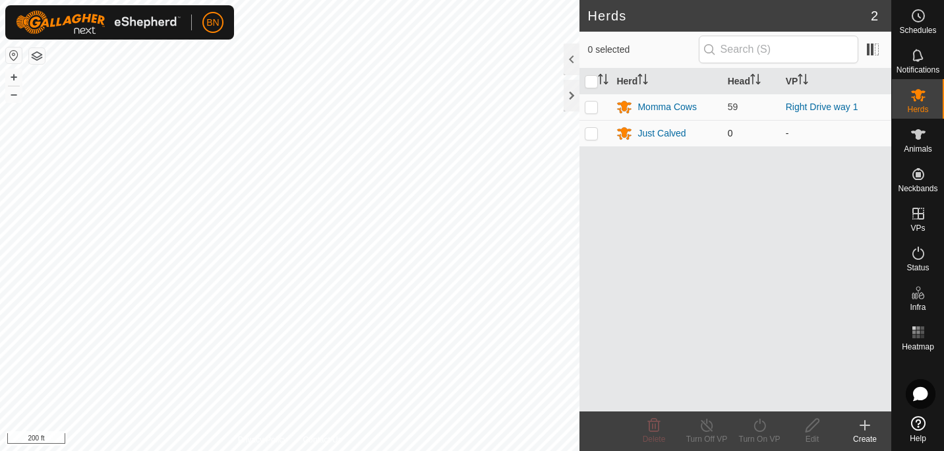
click at [588, 129] on p-checkbox at bounding box center [591, 133] width 13 height 11
click at [917, 132] on icon at bounding box center [918, 134] width 14 height 11
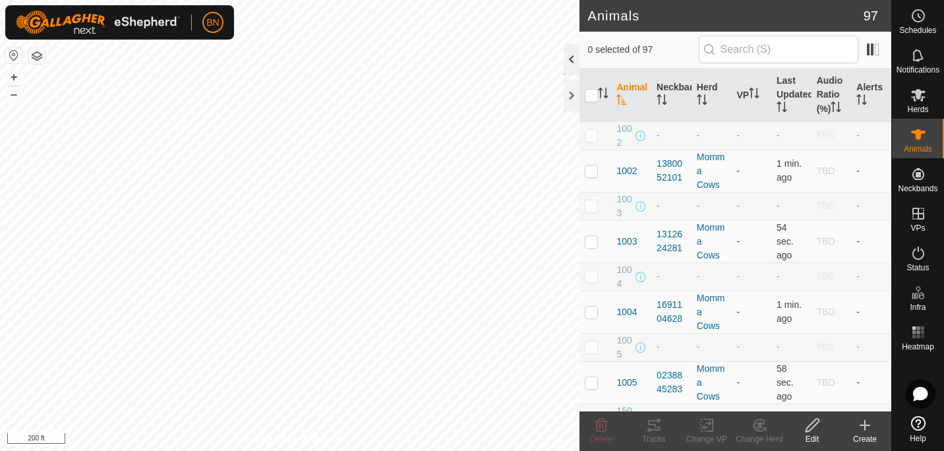
click at [569, 61] on div at bounding box center [571, 59] width 16 height 32
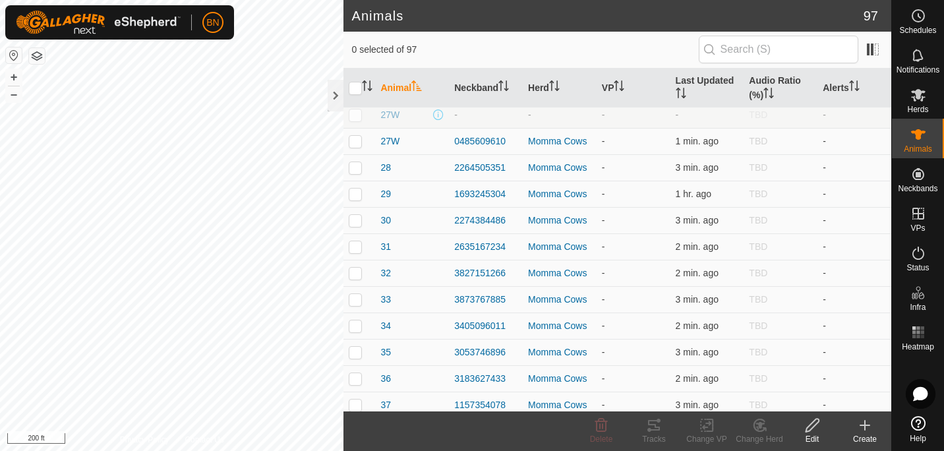
scroll to position [1487, 0]
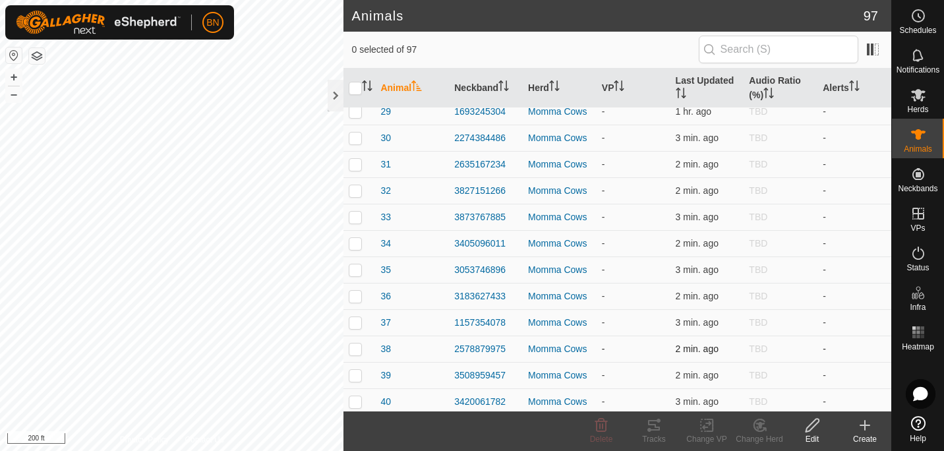
click at [358, 345] on p-checkbox at bounding box center [355, 348] width 13 height 11
click at [552, 348] on div "Momma Cows" at bounding box center [559, 349] width 63 height 14
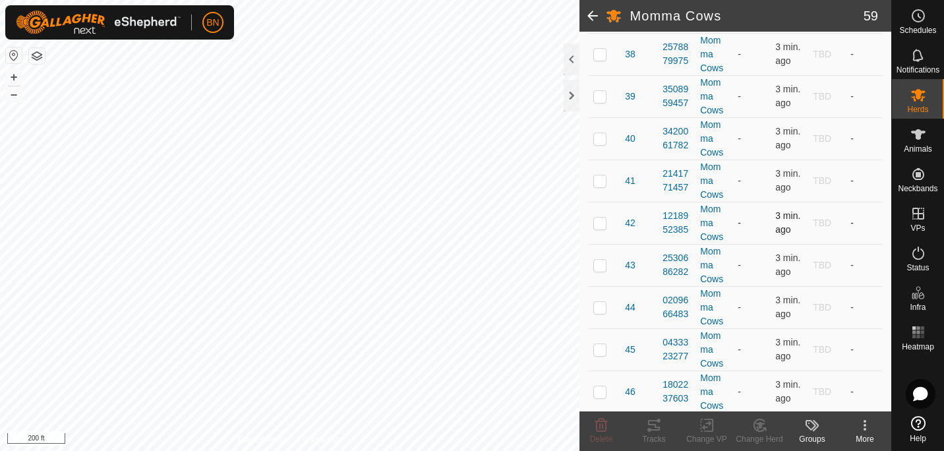
scroll to position [1809, 0]
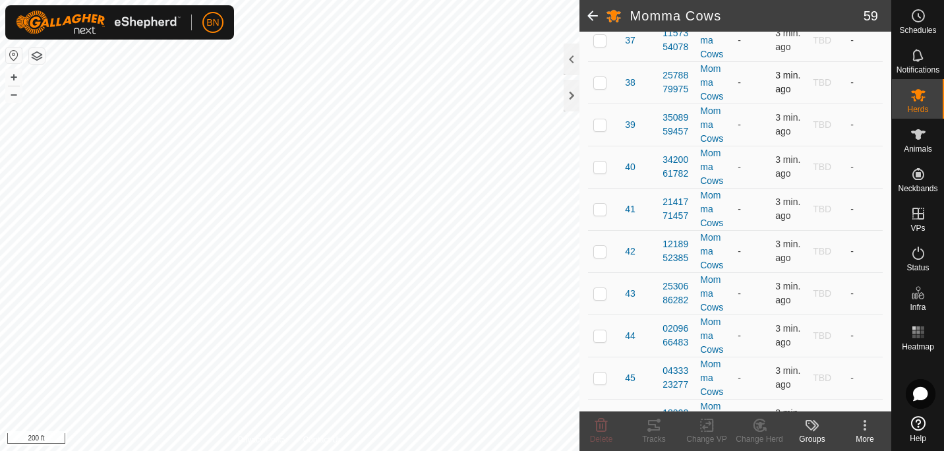
click at [598, 88] on p-checkbox at bounding box center [599, 82] width 13 height 11
click at [758, 428] on icon at bounding box center [759, 425] width 16 height 16
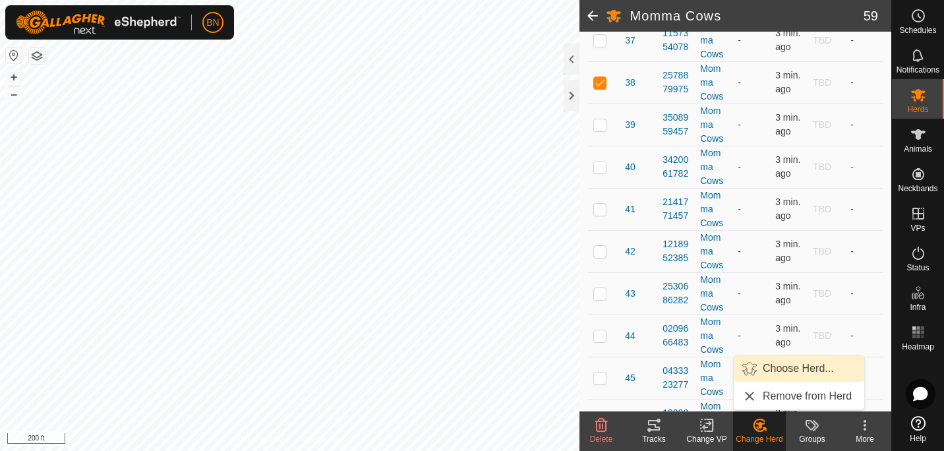
click at [785, 366] on link "Choose Herd..." at bounding box center [798, 368] width 130 height 26
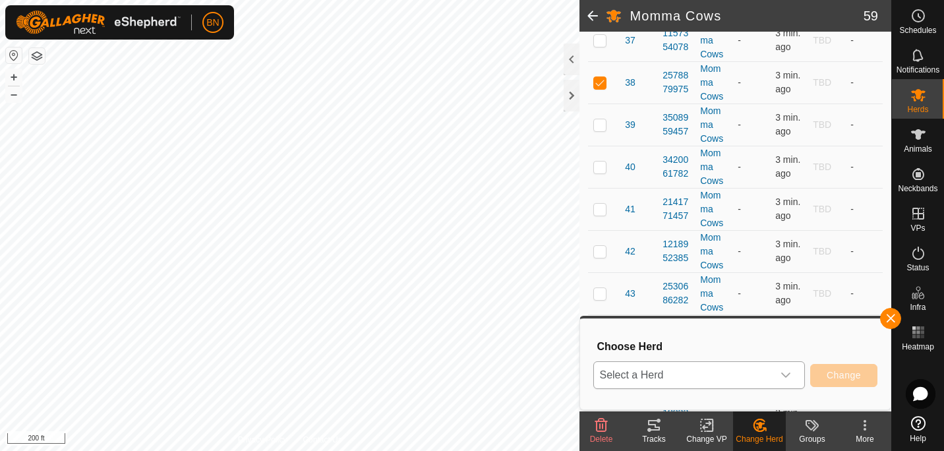
click at [782, 367] on div "dropdown trigger" at bounding box center [785, 375] width 26 height 26
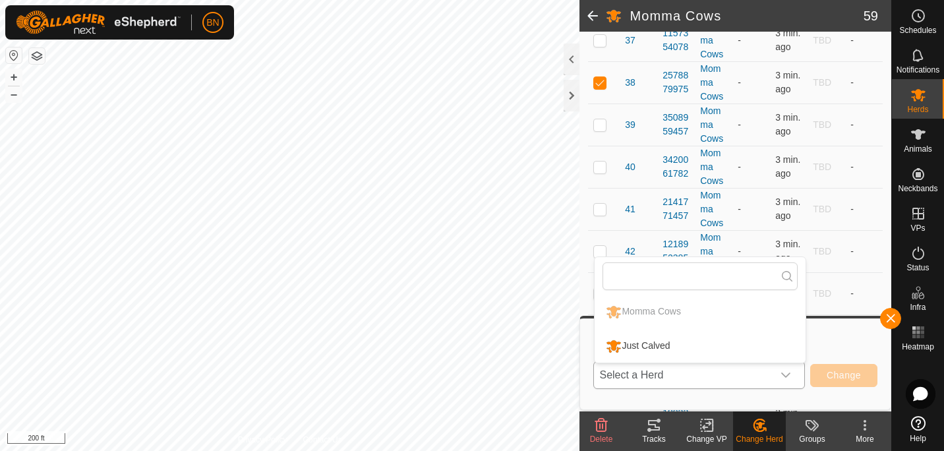
click at [719, 341] on li "Just Calved" at bounding box center [699, 345] width 211 height 33
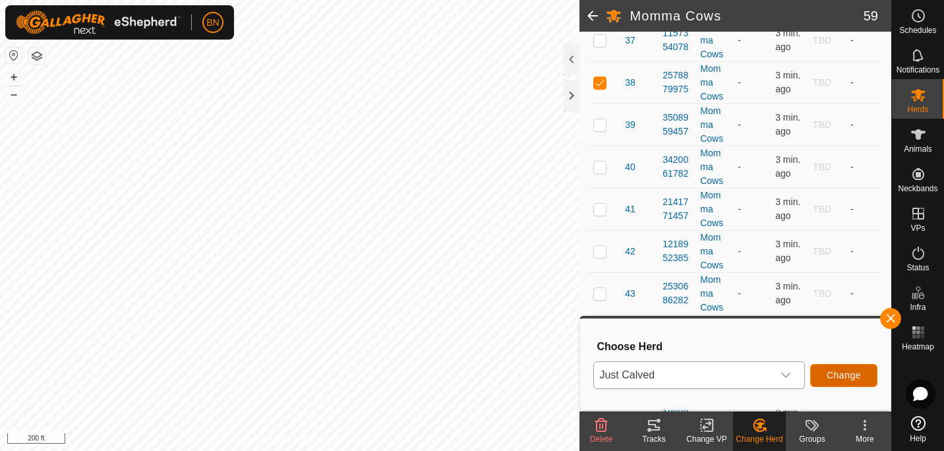
click at [832, 375] on span "Change" at bounding box center [843, 375] width 34 height 11
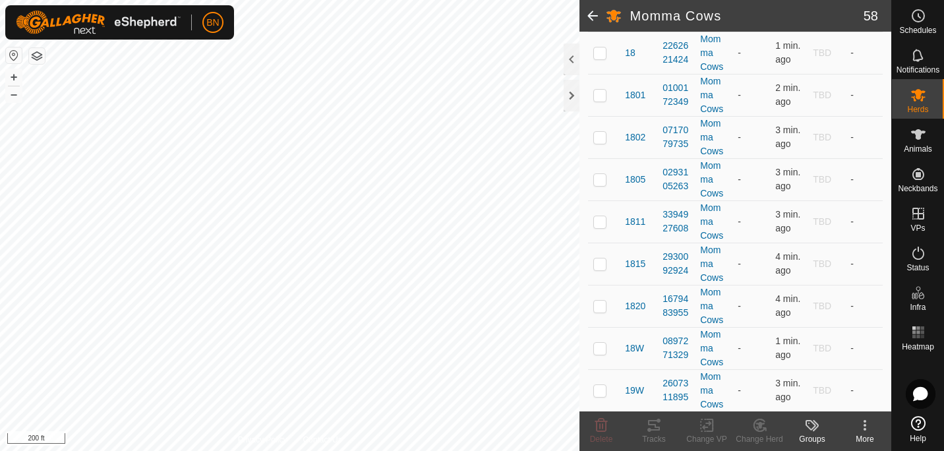
scroll to position [615, 0]
click at [909, 101] on es-mob-svg-icon at bounding box center [918, 94] width 24 height 21
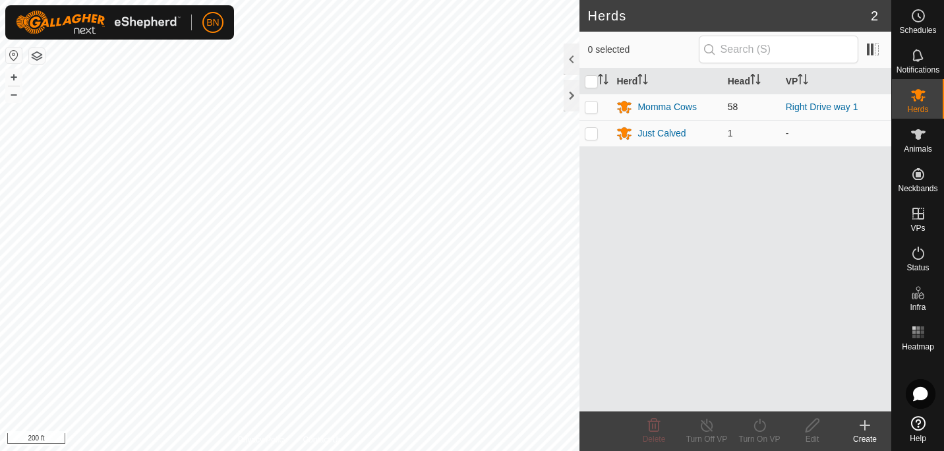
click at [590, 104] on p-checkbox at bounding box center [591, 106] width 13 height 11
click at [758, 421] on icon at bounding box center [759, 425] width 16 height 16
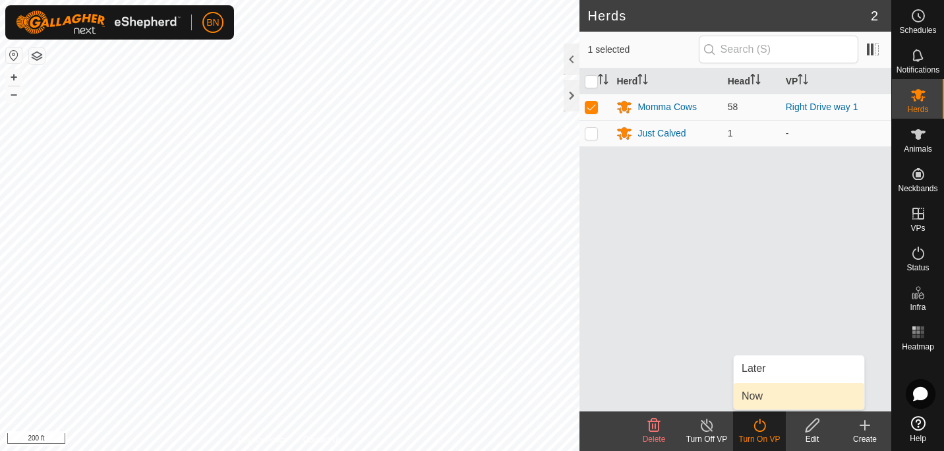
click at [757, 396] on link "Now" at bounding box center [798, 396] width 130 height 26
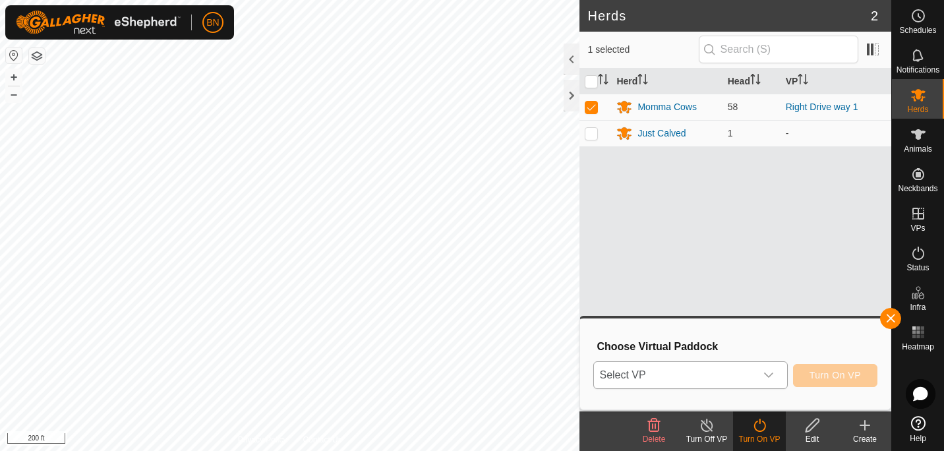
click at [774, 382] on div "dropdown trigger" at bounding box center [768, 375] width 26 height 26
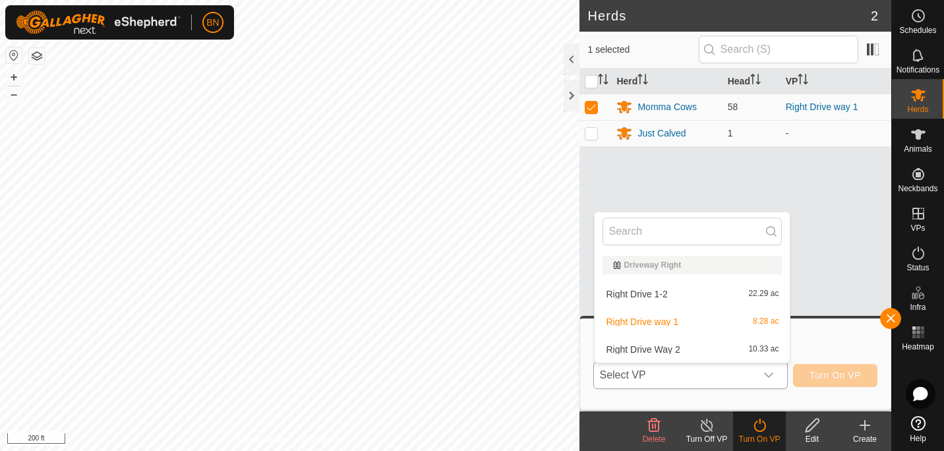
click at [677, 321] on li "Right Drive way 1 8.28 ac" at bounding box center [691, 321] width 195 height 26
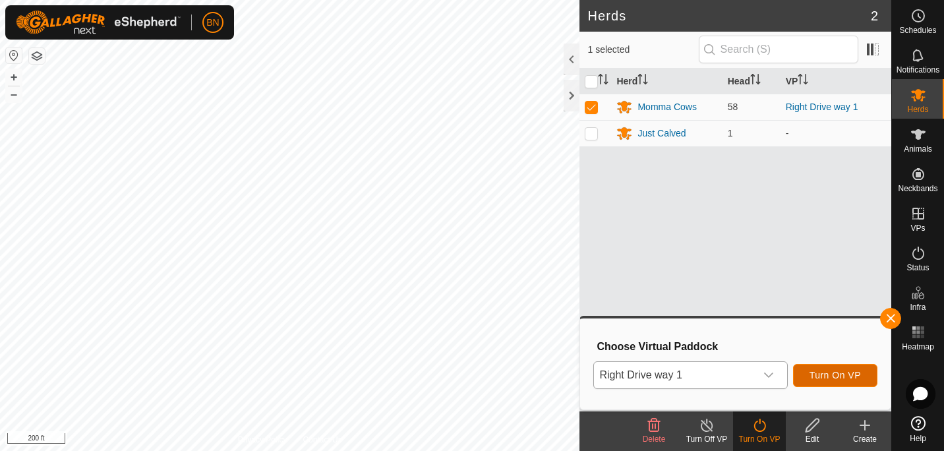
click at [830, 376] on span "Turn On VP" at bounding box center [834, 375] width 51 height 11
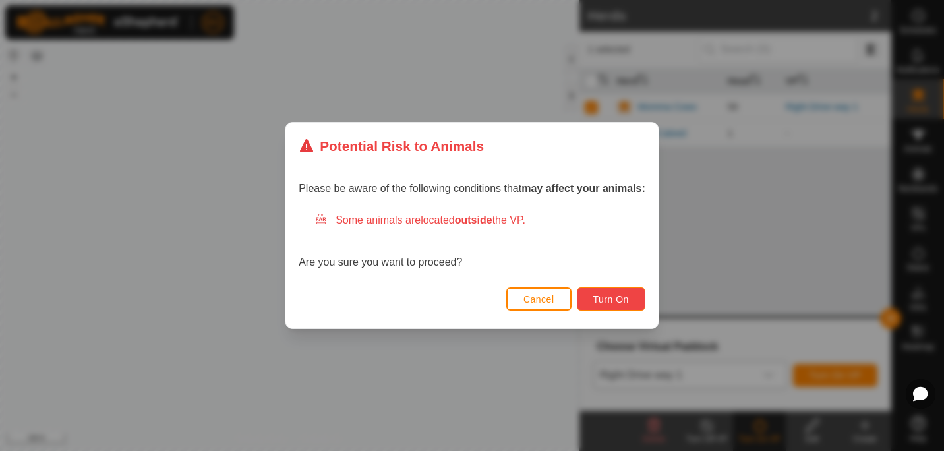
click at [602, 292] on button "Turn On" at bounding box center [611, 298] width 69 height 23
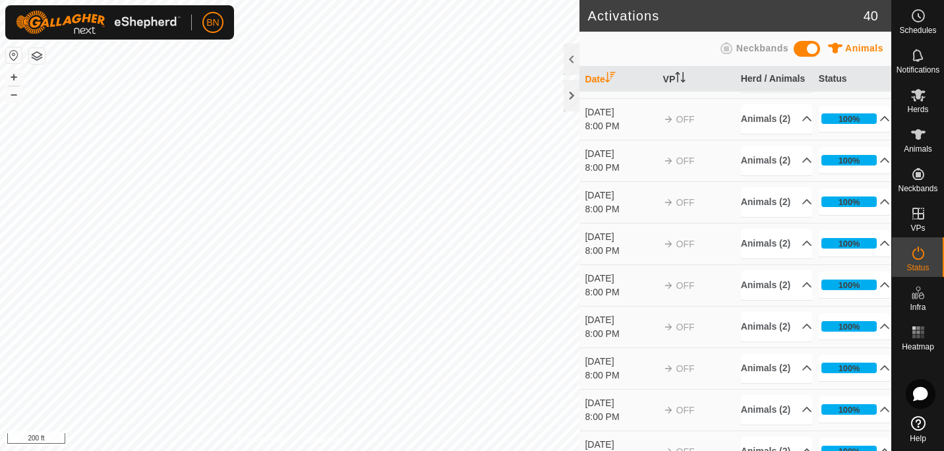
scroll to position [240, 0]
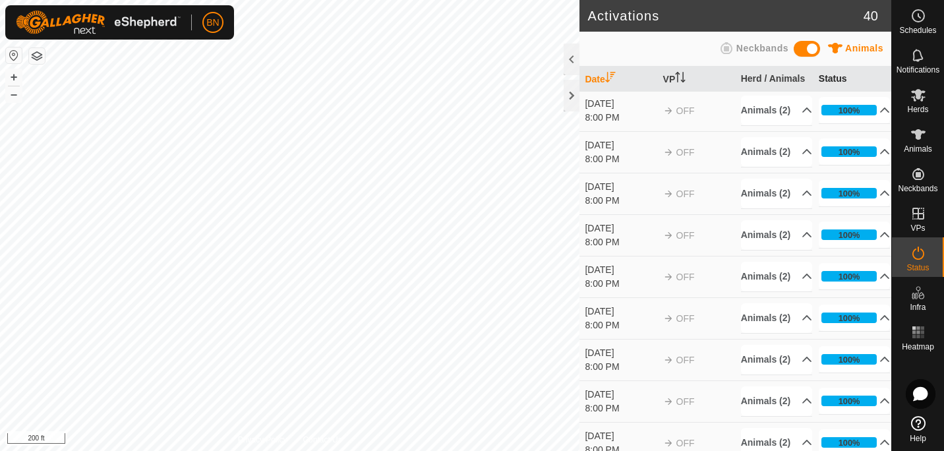
click at [822, 74] on th "Status" at bounding box center [852, 80] width 78 height 26
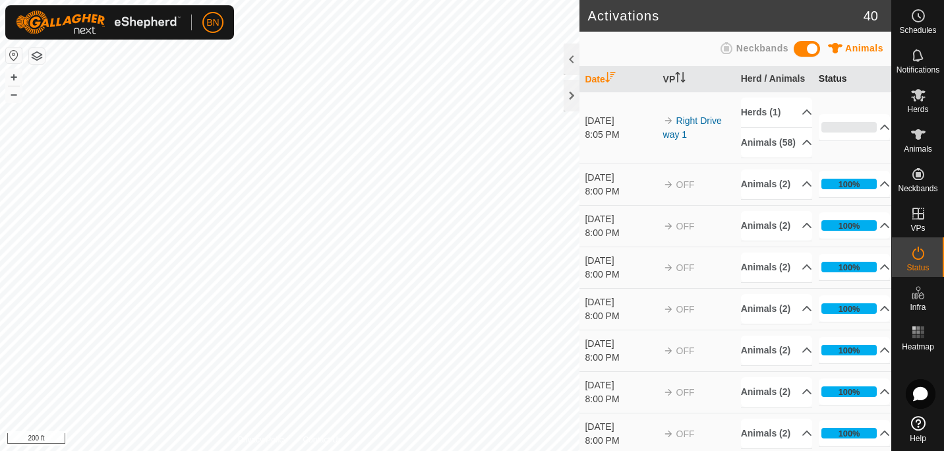
click at [822, 74] on th "Status" at bounding box center [852, 80] width 78 height 26
click at [577, 57] on div at bounding box center [571, 59] width 16 height 32
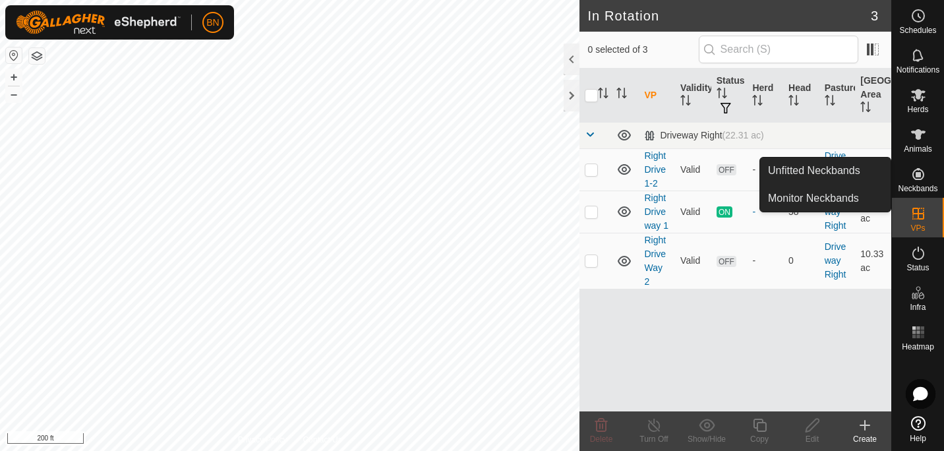
click at [917, 175] on icon at bounding box center [918, 174] width 12 height 12
click at [836, 201] on link "Monitor Neckbands" at bounding box center [825, 198] width 130 height 26
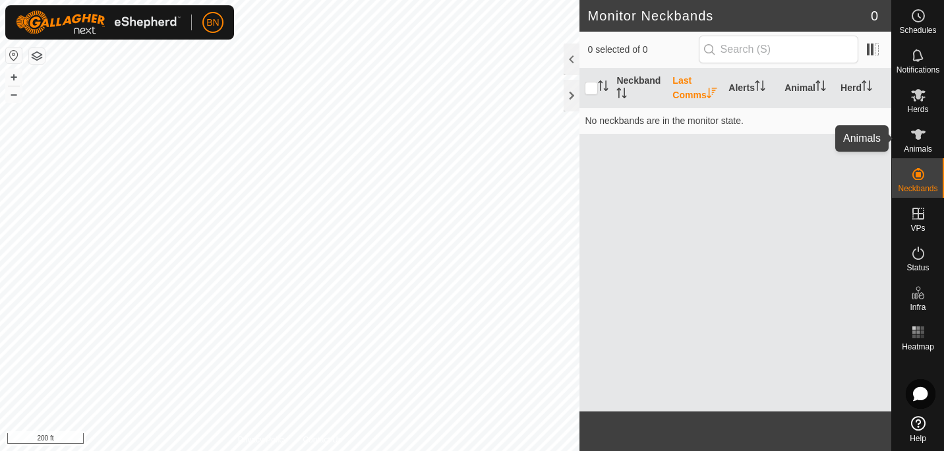
click at [919, 131] on icon at bounding box center [918, 134] width 14 height 11
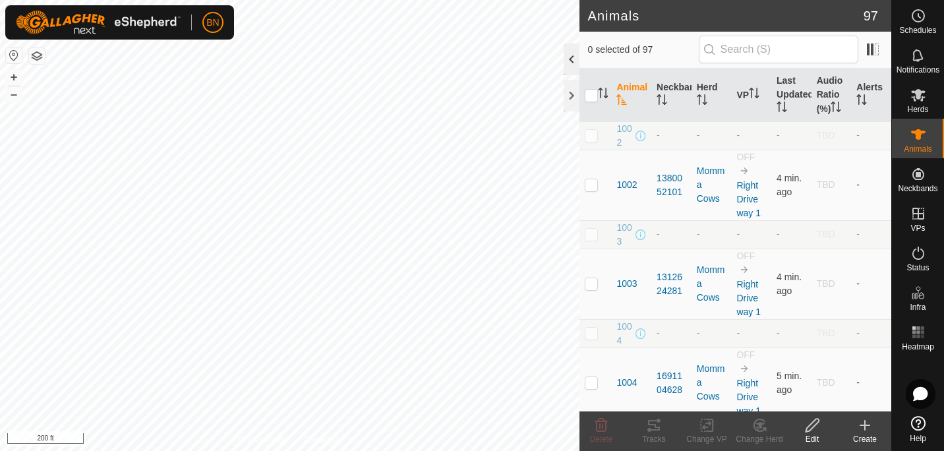
click at [569, 51] on div at bounding box center [571, 59] width 16 height 32
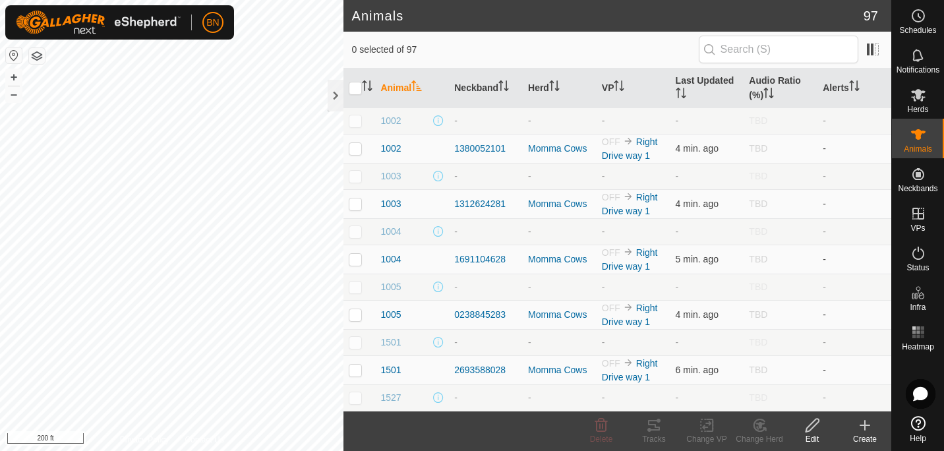
click at [355, 119] on p-checkbox at bounding box center [355, 120] width 13 height 11
checkbox input "true"
click at [355, 172] on p-checkbox at bounding box center [355, 176] width 13 height 11
checkbox input "true"
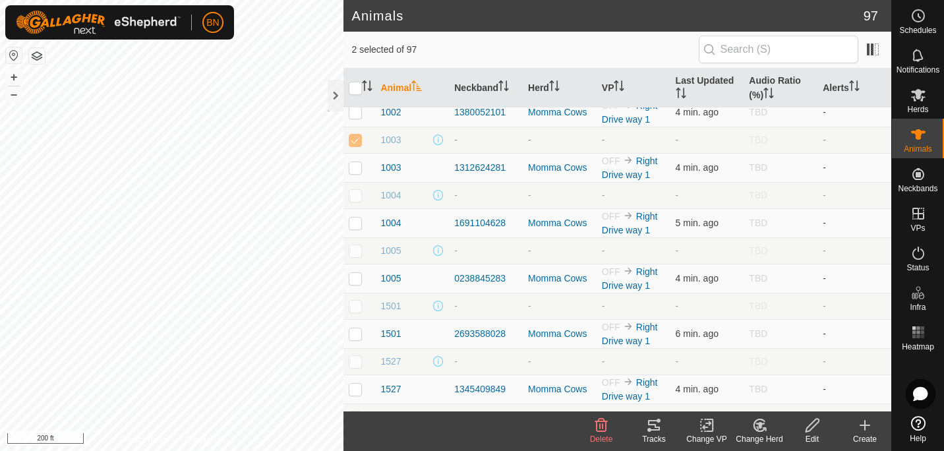
scroll to position [38, 0]
click at [354, 194] on p-checkbox at bounding box center [355, 193] width 13 height 11
checkbox input "true"
click at [354, 247] on p-checkbox at bounding box center [355, 249] width 13 height 11
checkbox input "true"
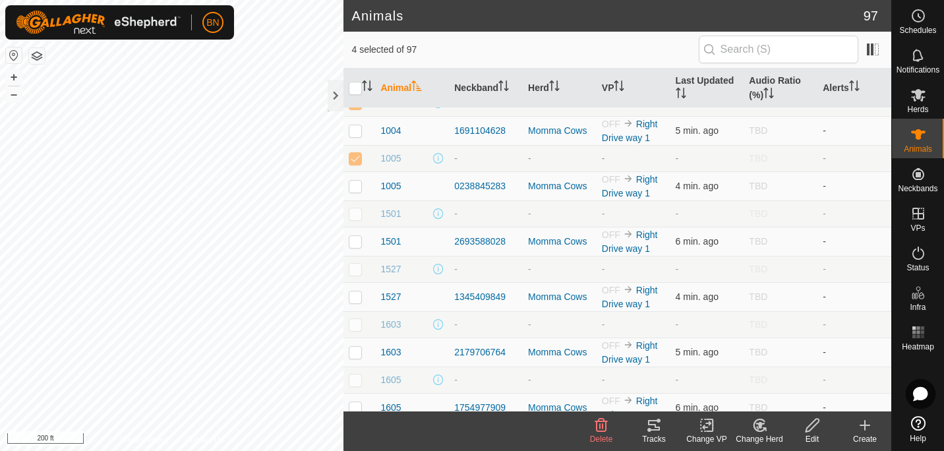
scroll to position [130, 0]
click at [358, 210] on p-checkbox at bounding box center [355, 211] width 13 height 11
checkbox input "true"
click at [357, 264] on p-checkbox at bounding box center [355, 267] width 13 height 11
checkbox input "true"
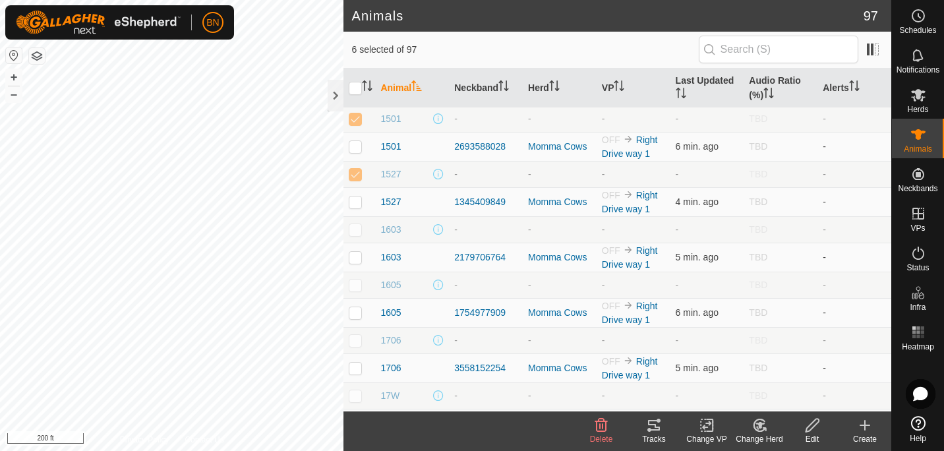
scroll to position [230, 0]
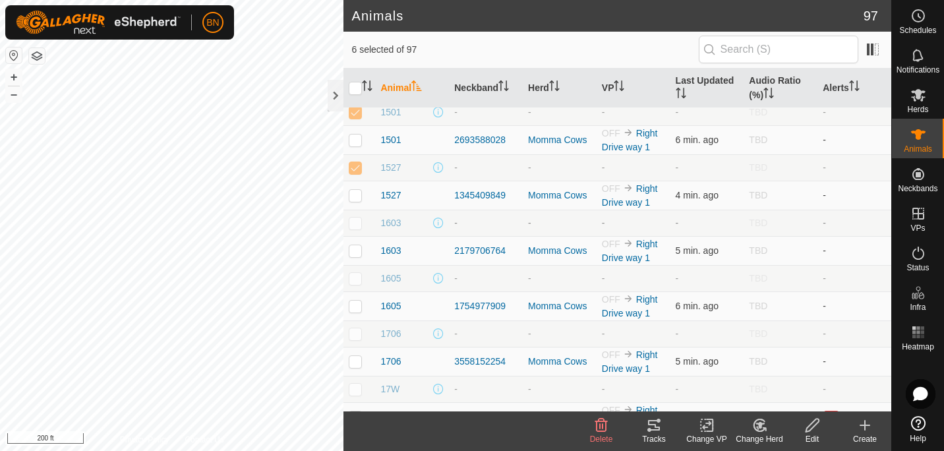
click at [357, 219] on p-checkbox at bounding box center [355, 222] width 13 height 11
checkbox input "true"
click at [355, 273] on p-checkbox at bounding box center [355, 278] width 13 height 11
checkbox input "true"
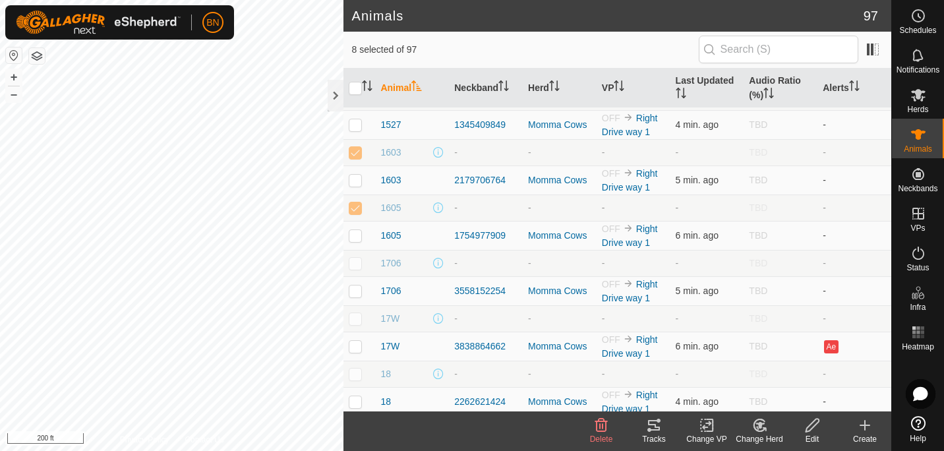
scroll to position [301, 0]
click at [355, 263] on p-checkbox at bounding box center [355, 262] width 13 height 11
checkbox input "true"
click at [358, 320] on td at bounding box center [359, 317] width 32 height 26
checkbox input "true"
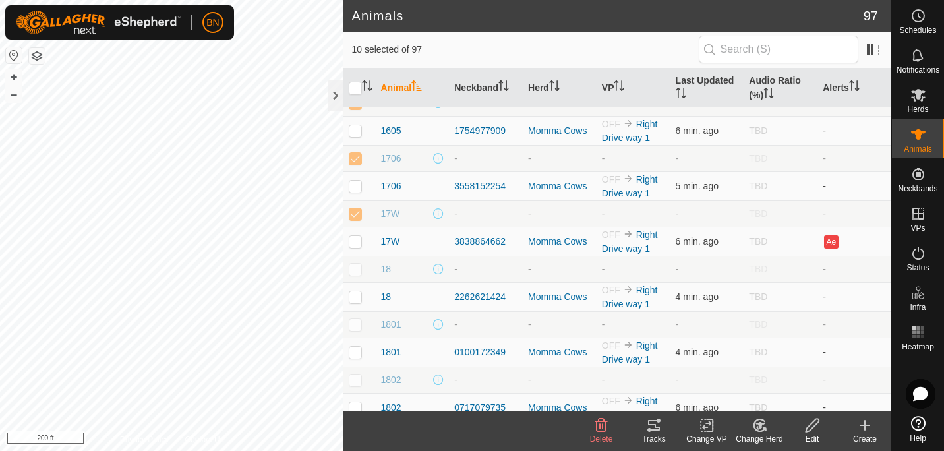
scroll to position [406, 0]
click at [355, 263] on p-checkbox at bounding box center [355, 268] width 13 height 11
checkbox input "true"
click at [353, 322] on p-checkbox at bounding box center [355, 323] width 13 height 11
checkbox input "true"
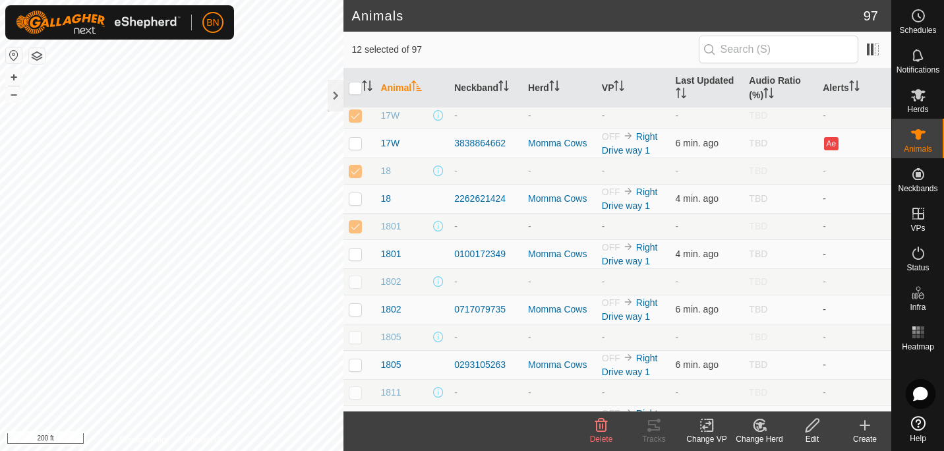
scroll to position [504, 0]
click at [353, 279] on p-checkbox at bounding box center [355, 280] width 13 height 11
checkbox input "true"
click at [358, 339] on td at bounding box center [359, 336] width 32 height 26
checkbox input "true"
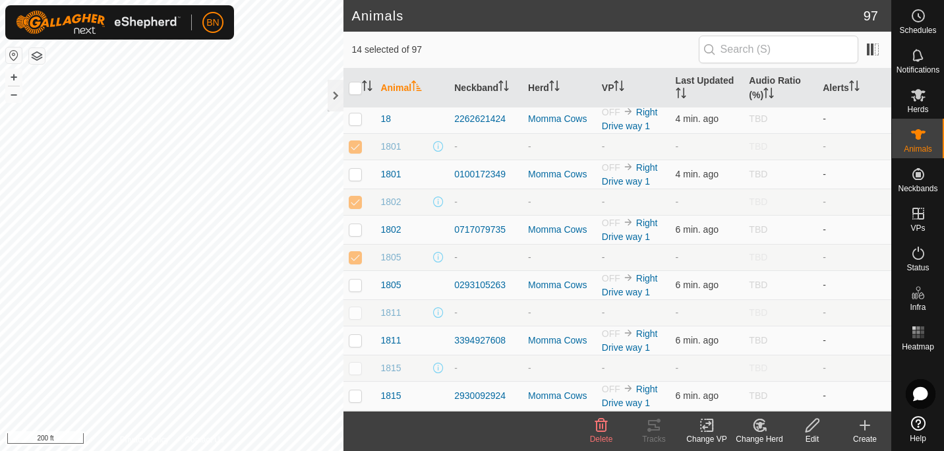
scroll to position [584, 0]
click at [359, 310] on p-checkbox at bounding box center [355, 311] width 13 height 11
checkbox input "true"
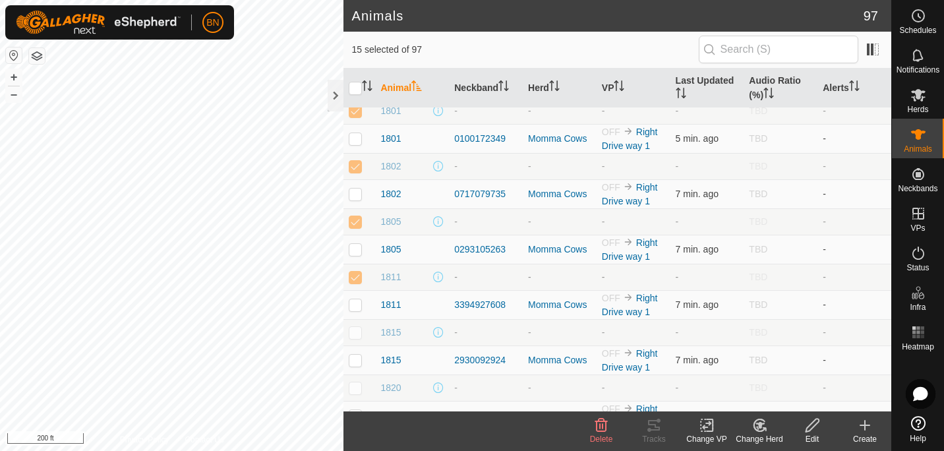
scroll to position [619, 0]
click at [352, 328] on p-checkbox at bounding box center [355, 331] width 13 height 11
checkbox input "true"
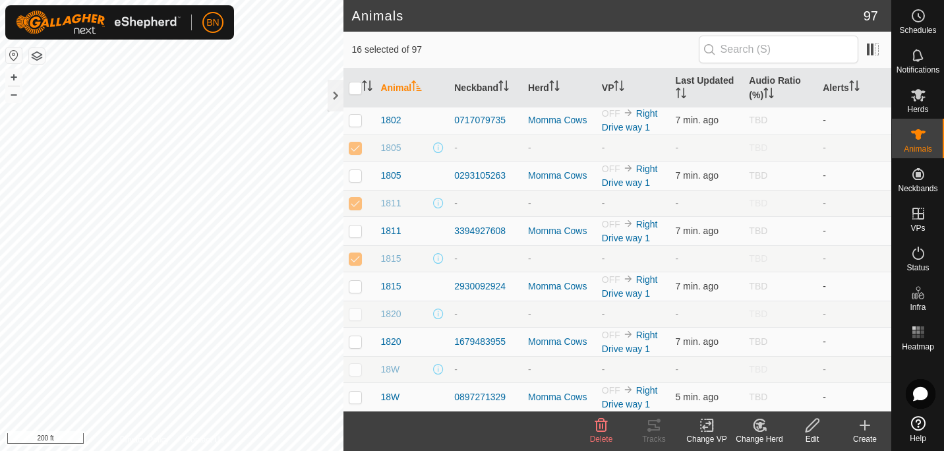
click at [360, 308] on p-checkbox at bounding box center [355, 313] width 13 height 11
checkbox input "true"
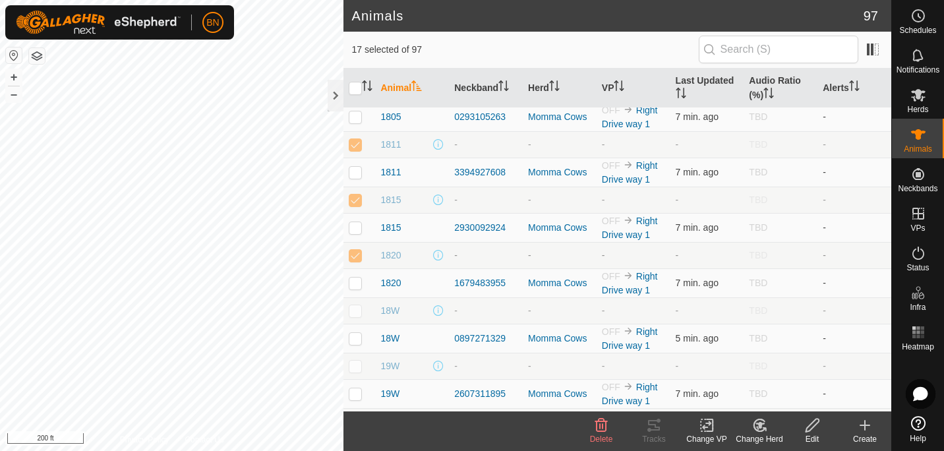
scroll to position [752, 0]
click at [355, 304] on p-checkbox at bounding box center [355, 309] width 13 height 11
checkbox input "true"
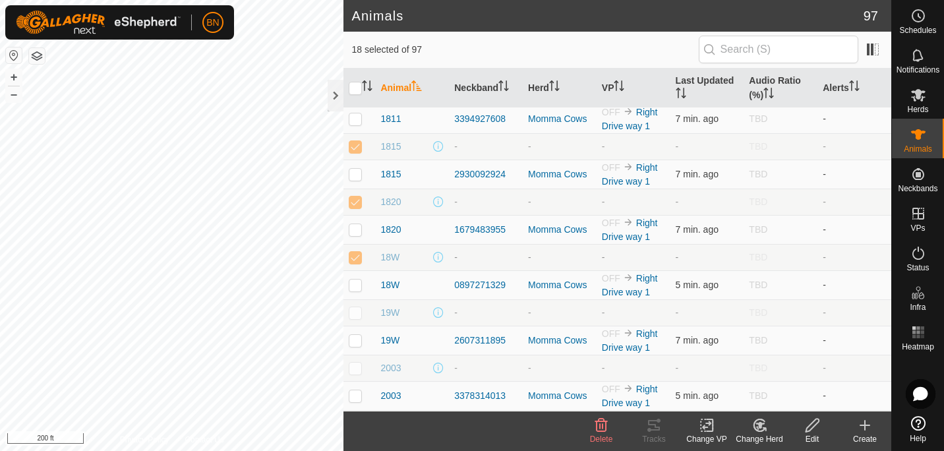
scroll to position [805, 0]
click at [355, 306] on p-checkbox at bounding box center [355, 311] width 13 height 11
checkbox input "true"
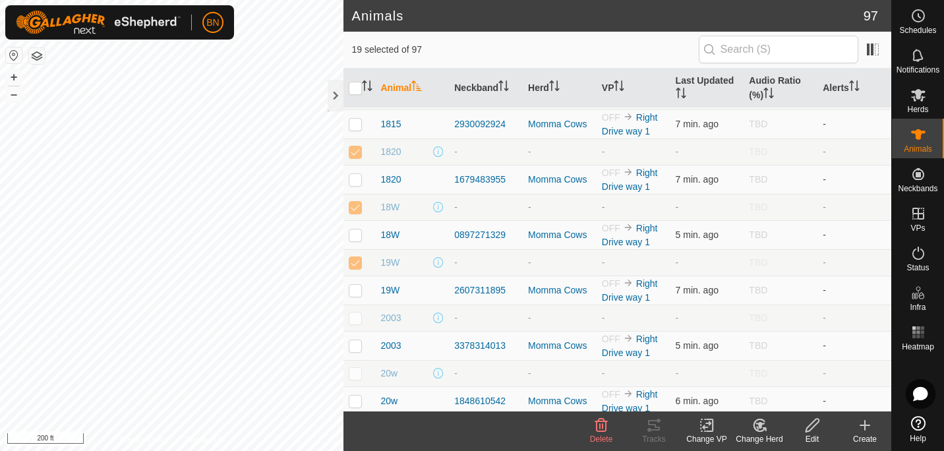
scroll to position [855, 0]
click at [355, 312] on p-checkbox at bounding box center [355, 317] width 13 height 11
checkbox input "true"
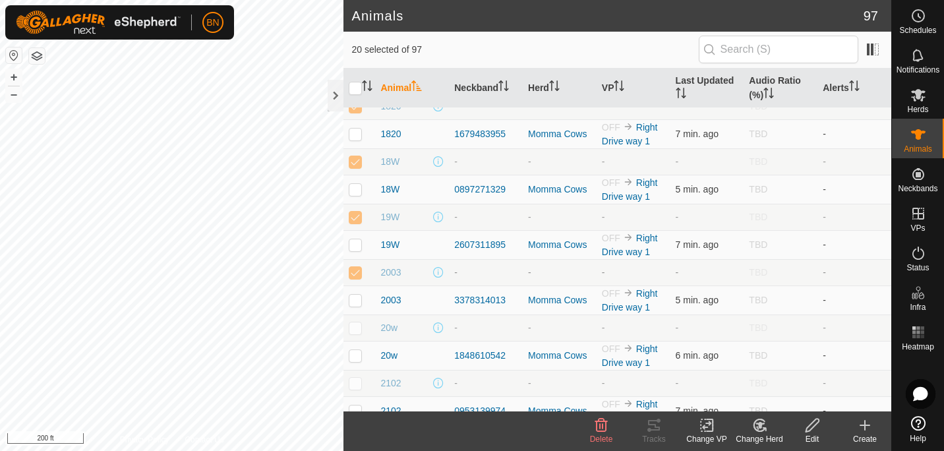
scroll to position [902, 0]
click at [353, 320] on p-checkbox at bounding box center [355, 325] width 13 height 11
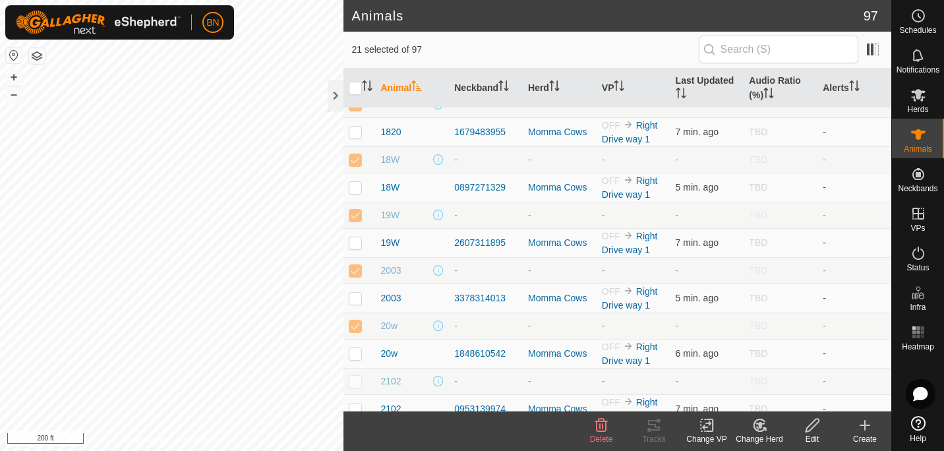
checkbox input "true"
click at [356, 376] on p-checkbox at bounding box center [355, 381] width 13 height 11
checkbox input "true"
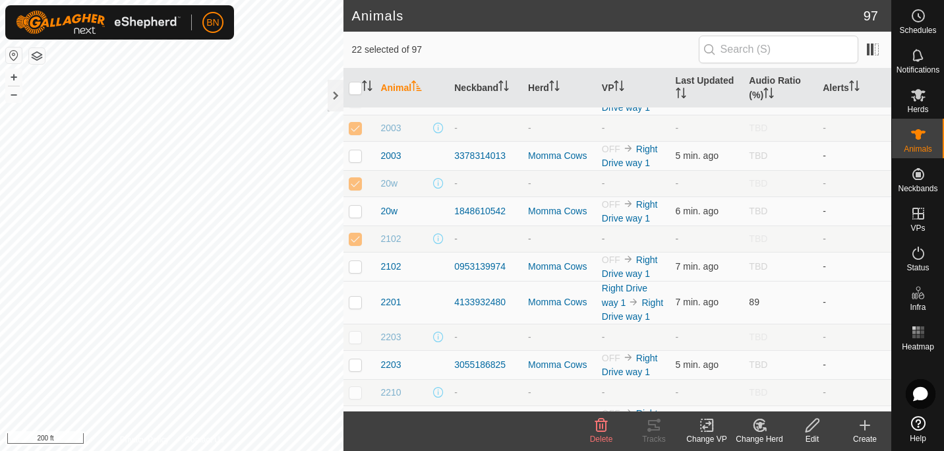
scroll to position [1045, 0]
click at [359, 331] on p-checkbox at bounding box center [355, 336] width 13 height 11
checkbox input "true"
click at [358, 386] on p-checkbox at bounding box center [355, 391] width 13 height 11
checkbox input "true"
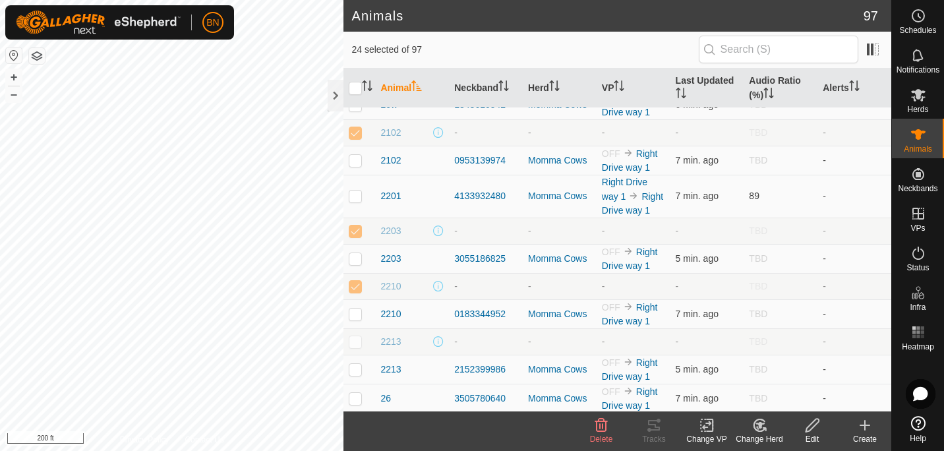
scroll to position [1159, 0]
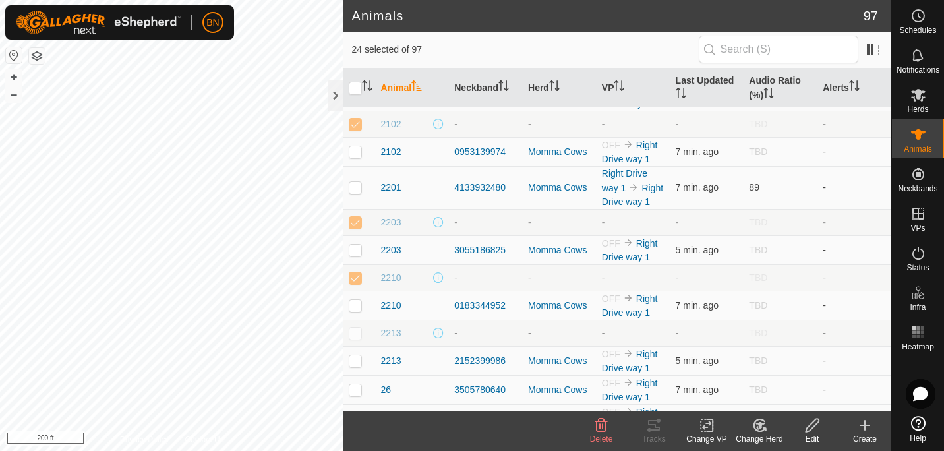
click at [355, 328] on p-checkbox at bounding box center [355, 333] width 13 height 11
checkbox input "true"
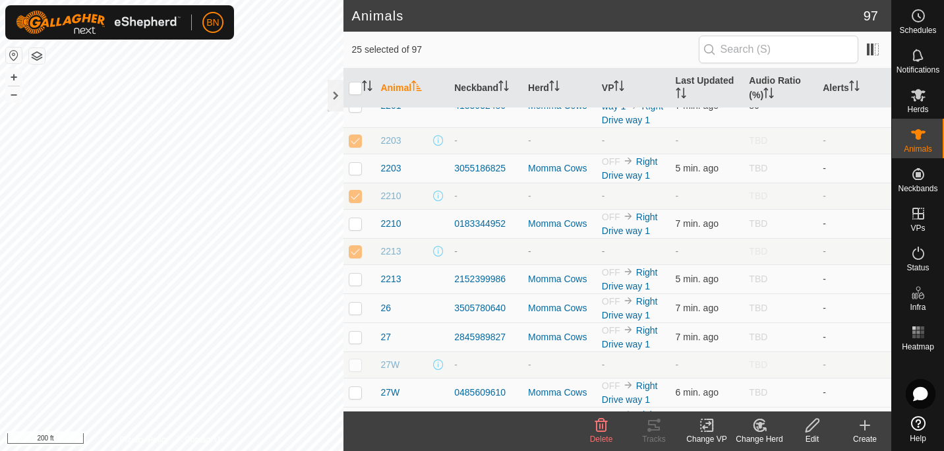
scroll to position [1261, 0]
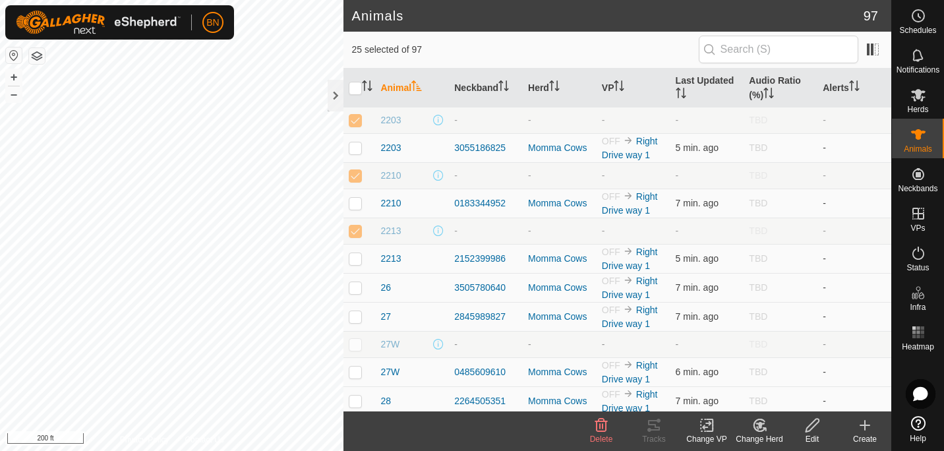
click at [355, 339] on p-checkbox at bounding box center [355, 344] width 13 height 11
checkbox input "true"
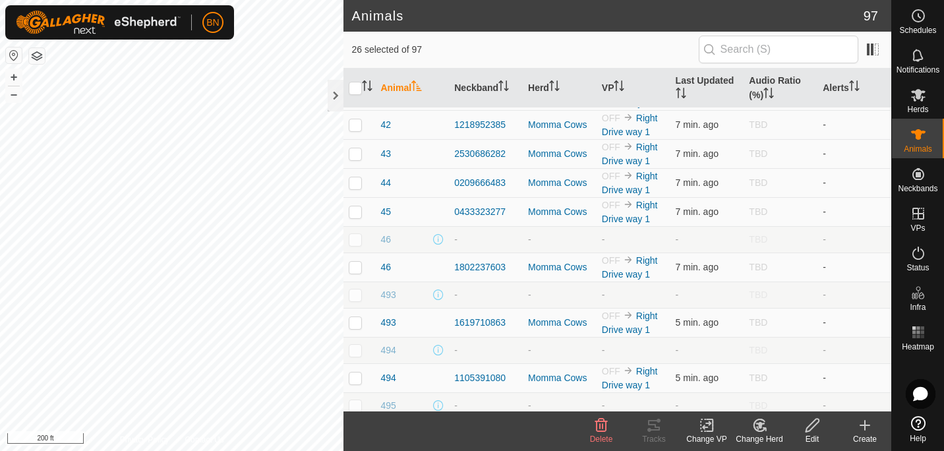
scroll to position [1941, 0]
click at [354, 233] on p-checkbox at bounding box center [355, 238] width 13 height 11
checkbox input "true"
click at [355, 289] on p-checkbox at bounding box center [355, 294] width 13 height 11
checkbox input "true"
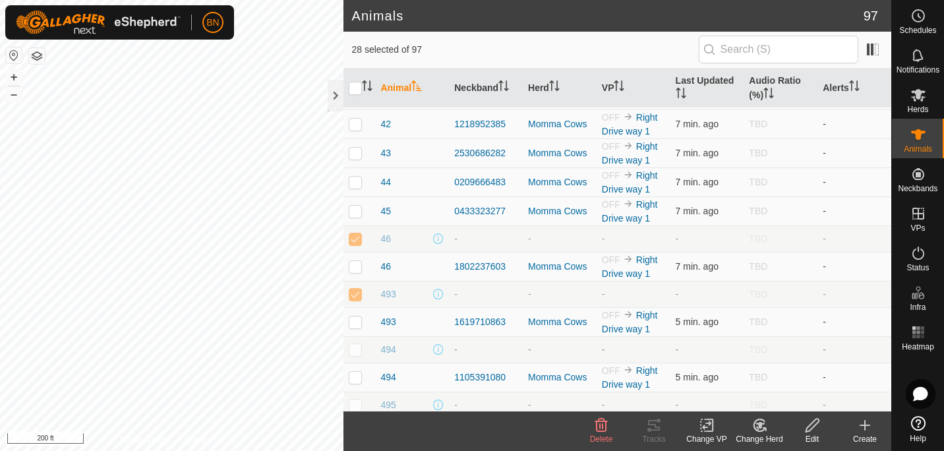
click at [357, 344] on p-checkbox at bounding box center [355, 349] width 13 height 11
checkbox input "true"
click at [354, 399] on p-checkbox at bounding box center [355, 404] width 13 height 11
checkbox input "true"
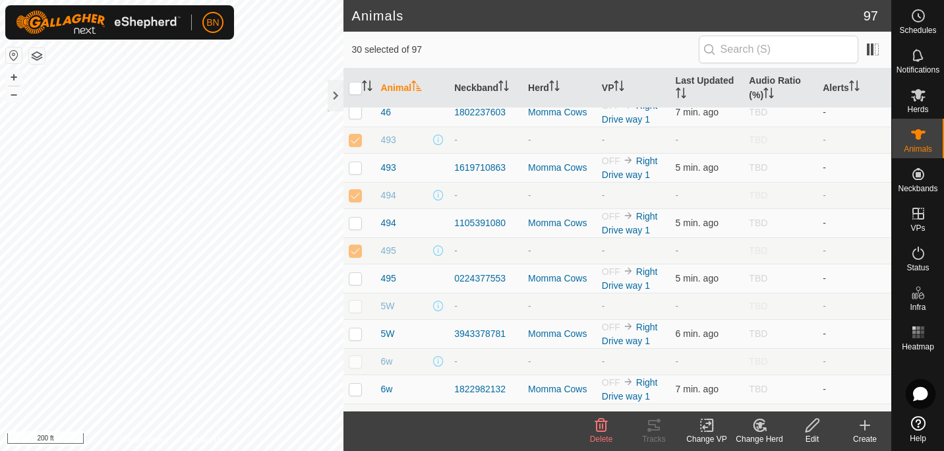
scroll to position [2109, 0]
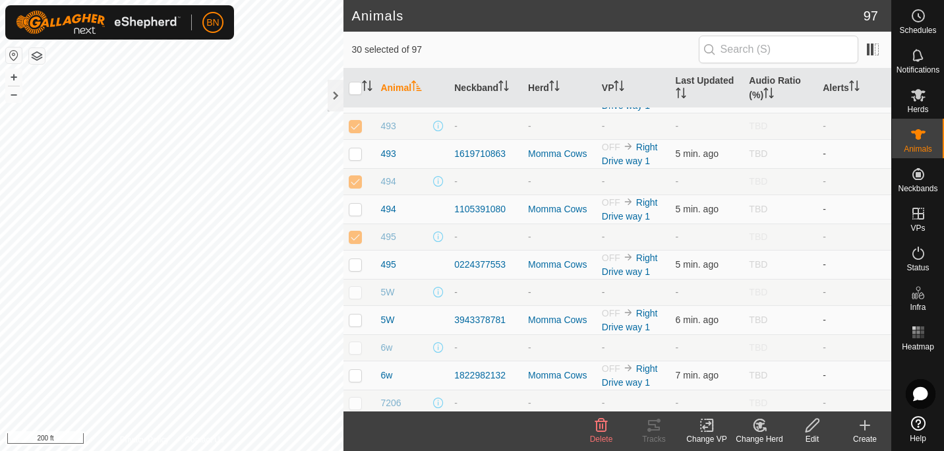
click at [357, 287] on p-checkbox at bounding box center [355, 292] width 13 height 11
checkbox input "true"
click at [358, 342] on p-checkbox at bounding box center [355, 347] width 13 height 11
checkbox input "true"
click at [353, 392] on td at bounding box center [359, 402] width 32 height 26
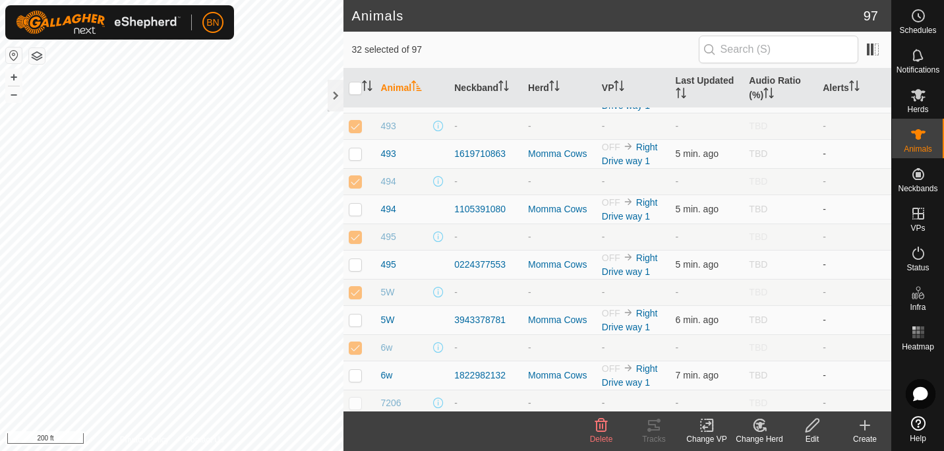
checkbox input "true"
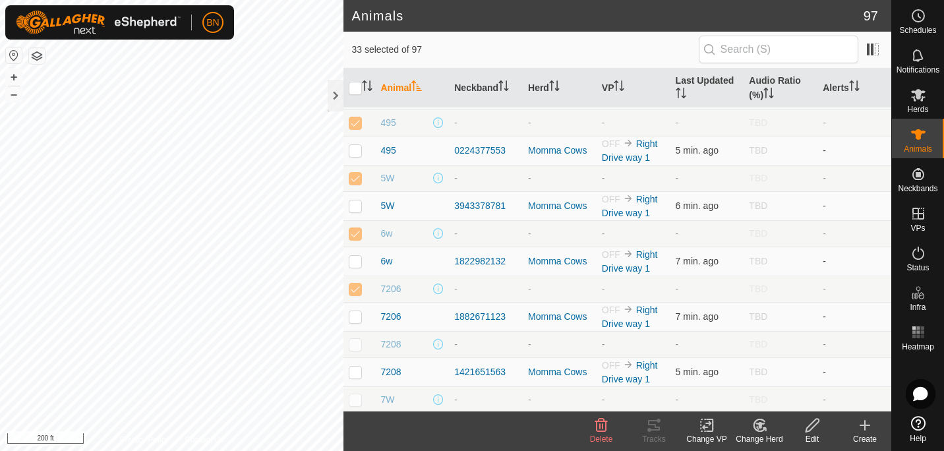
click at [353, 339] on p-checkbox at bounding box center [355, 344] width 13 height 11
checkbox input "true"
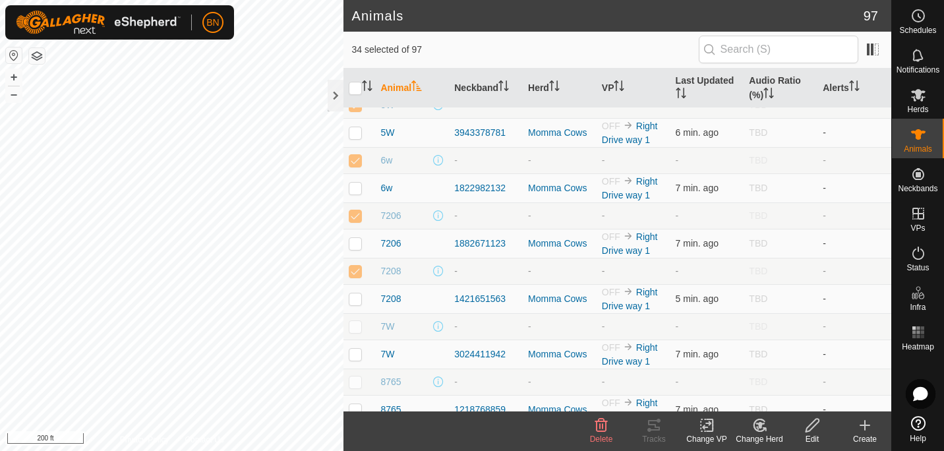
scroll to position [2308, 0]
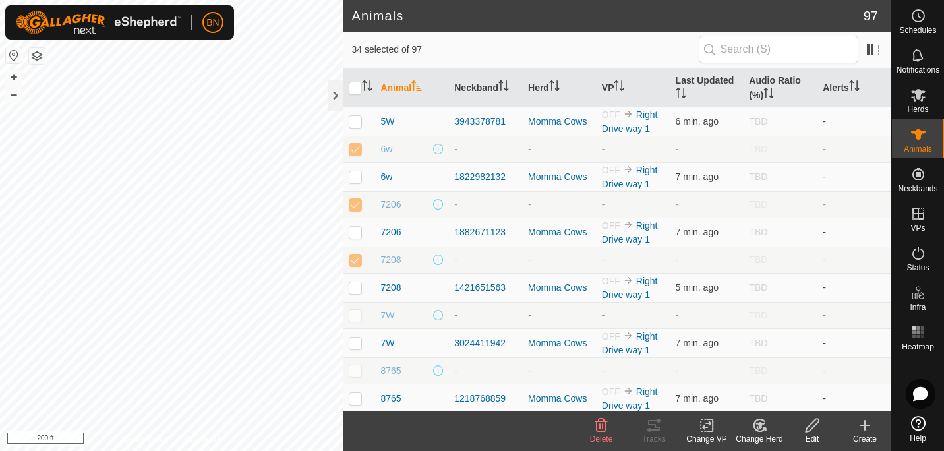
click at [358, 310] on p-checkbox at bounding box center [355, 315] width 13 height 11
checkbox input "true"
click at [360, 365] on p-checkbox at bounding box center [355, 370] width 13 height 11
checkbox input "true"
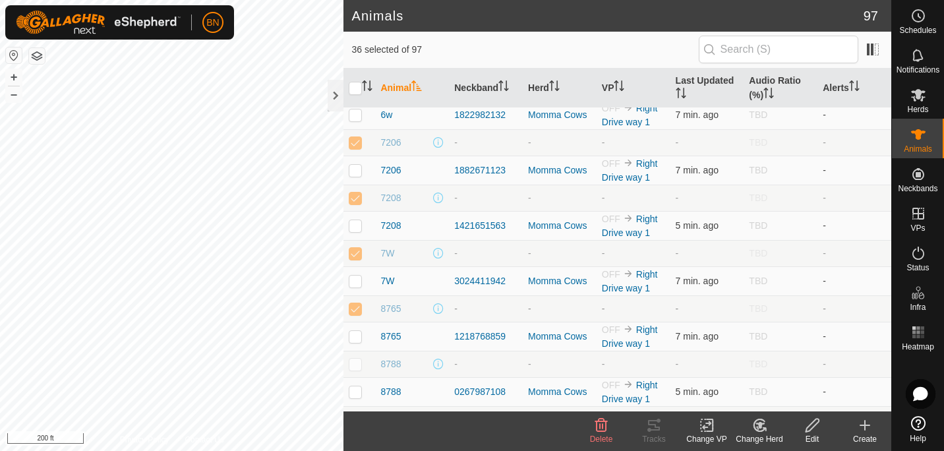
scroll to position [2380, 0]
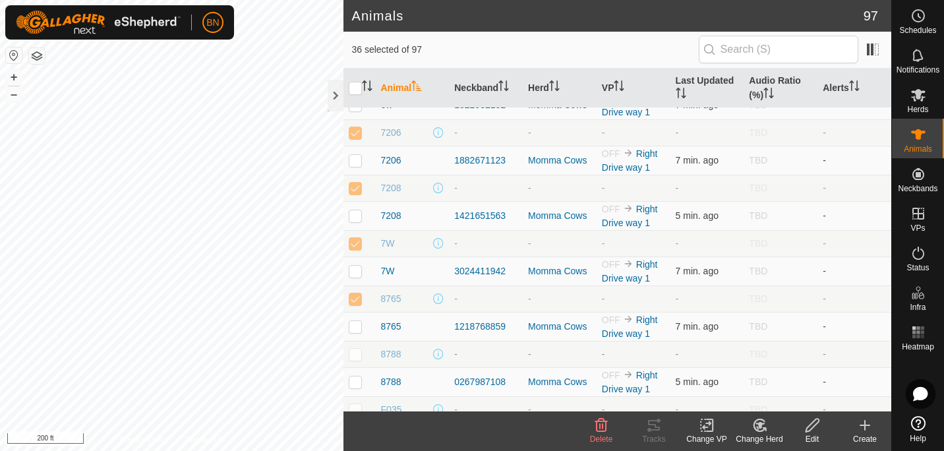
click at [358, 349] on p-checkbox at bounding box center [355, 354] width 13 height 11
checkbox input "true"
click at [353, 404] on p-checkbox at bounding box center [355, 409] width 13 height 11
checkbox input "true"
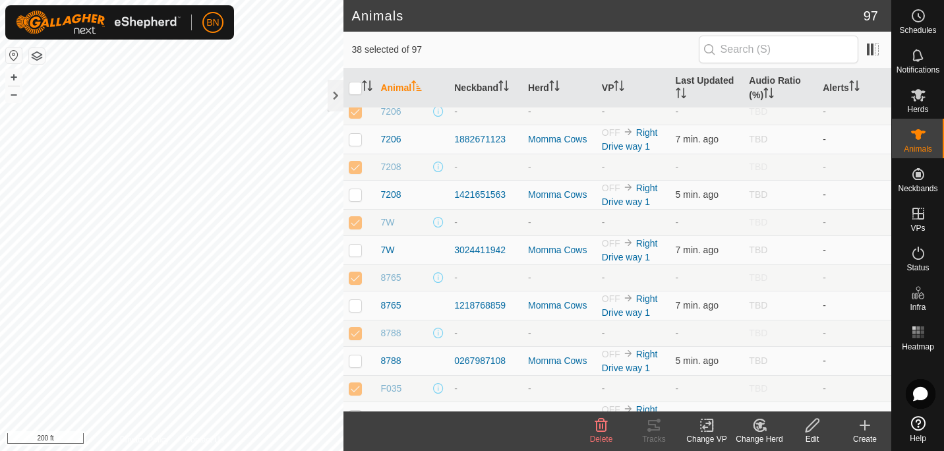
click at [598, 431] on icon at bounding box center [601, 424] width 13 height 13
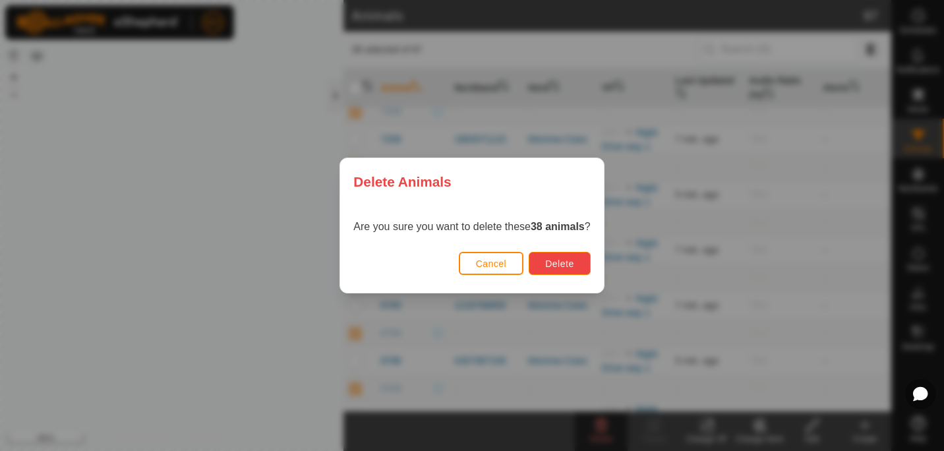
click at [546, 262] on span "Delete" at bounding box center [559, 263] width 28 height 11
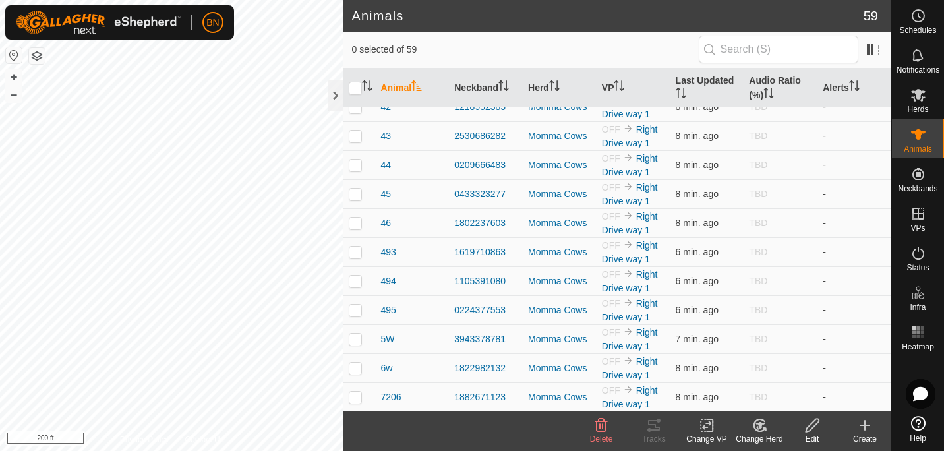
scroll to position [1399, 0]
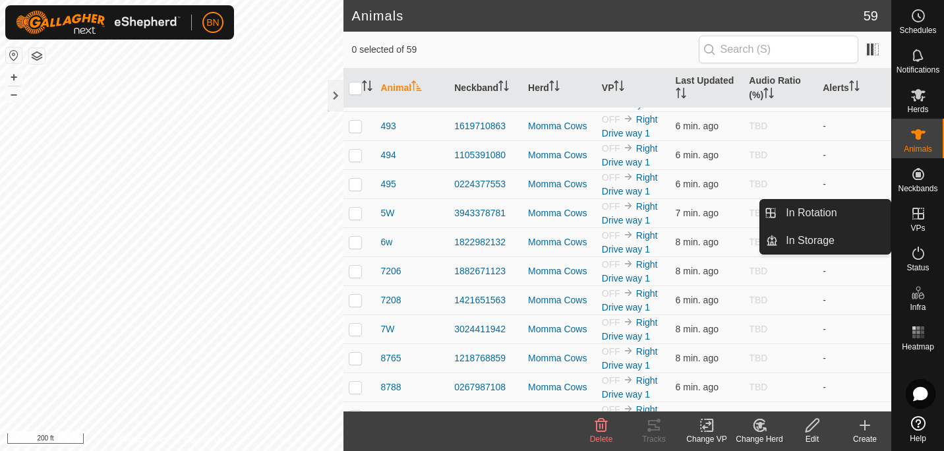
click at [917, 220] on icon at bounding box center [918, 214] width 16 height 16
click at [822, 214] on link "In Rotation" at bounding box center [834, 213] width 113 height 26
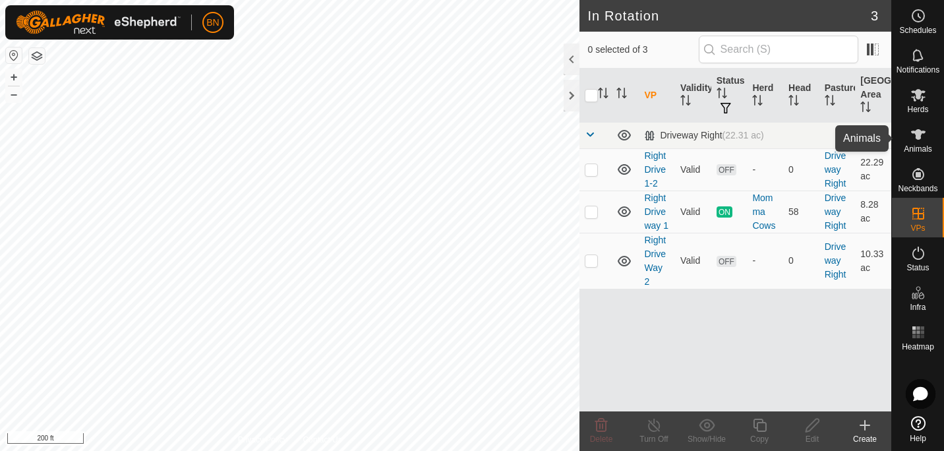
click at [919, 127] on icon at bounding box center [918, 135] width 16 height 16
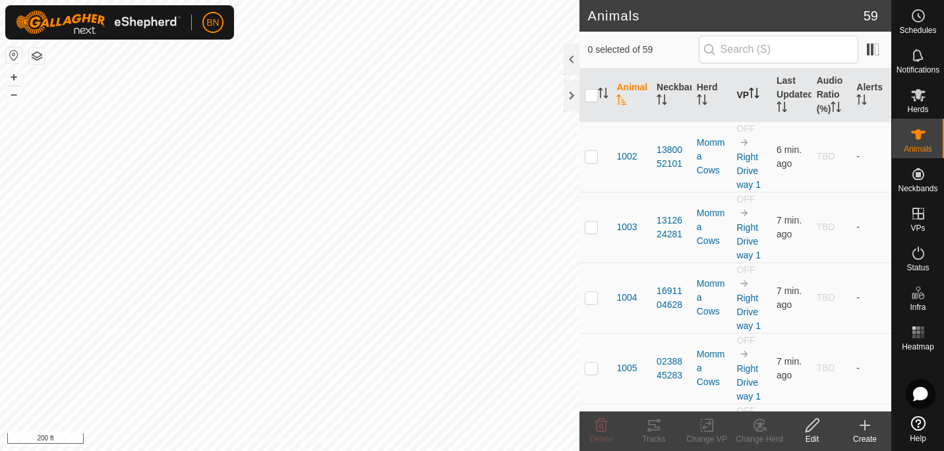
click at [745, 93] on th "VP" at bounding box center [751, 95] width 40 height 53
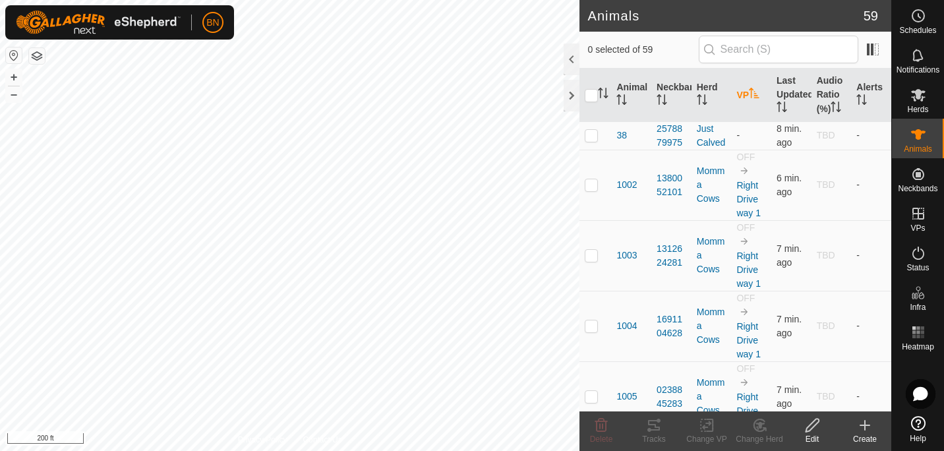
click at [745, 93] on th "VP" at bounding box center [751, 95] width 40 height 53
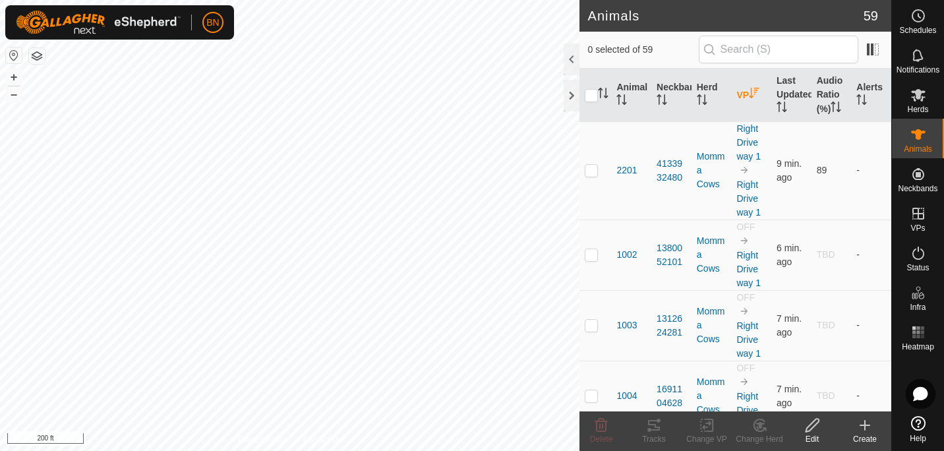
click at [745, 93] on th "VP" at bounding box center [751, 95] width 40 height 53
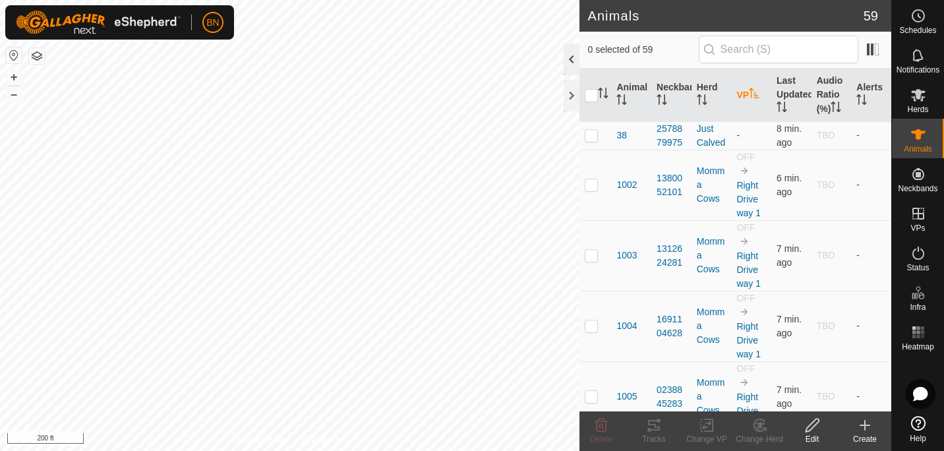
click at [571, 63] on div at bounding box center [571, 59] width 16 height 32
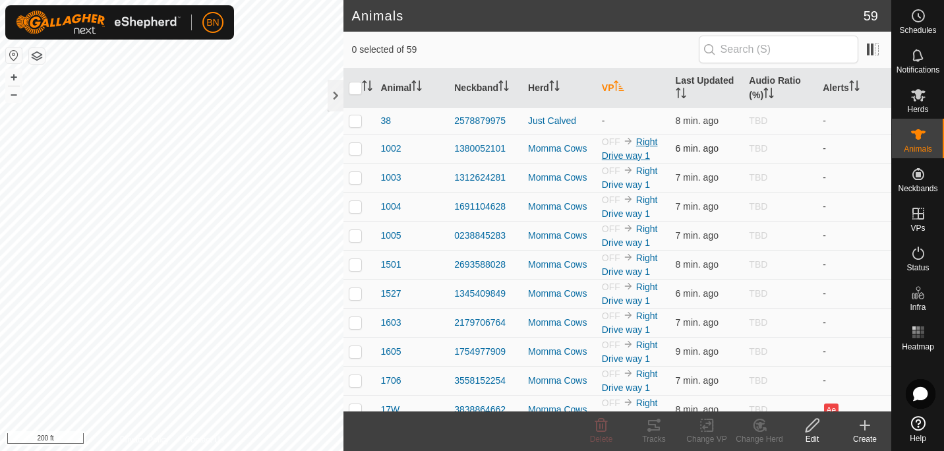
click at [641, 143] on link "Right Drive way 1" at bounding box center [630, 148] width 56 height 24
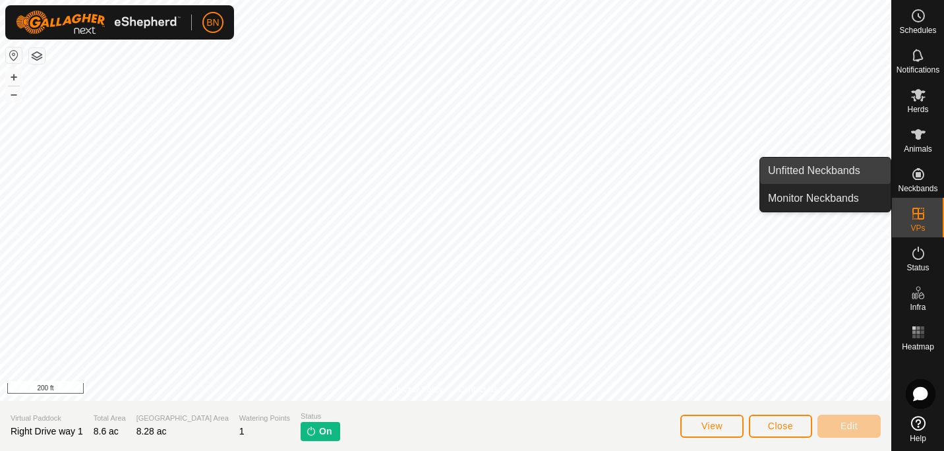
click at [832, 171] on link "Unfitted Neckbands" at bounding box center [825, 170] width 130 height 26
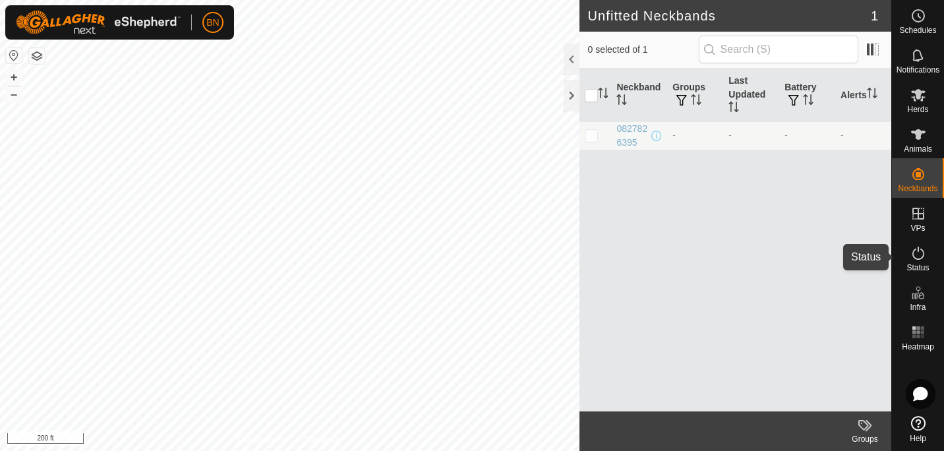
click at [921, 253] on icon at bounding box center [918, 253] width 16 height 16
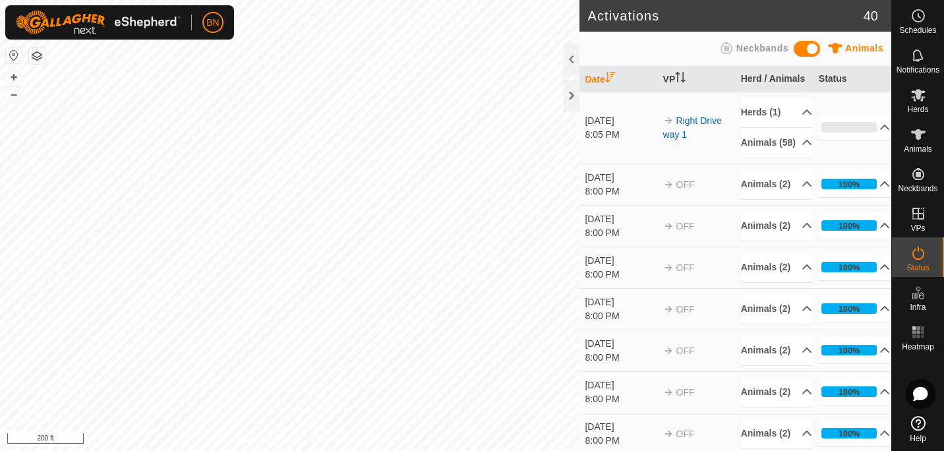
click at [681, 190] on span "OFF" at bounding box center [685, 184] width 18 height 11
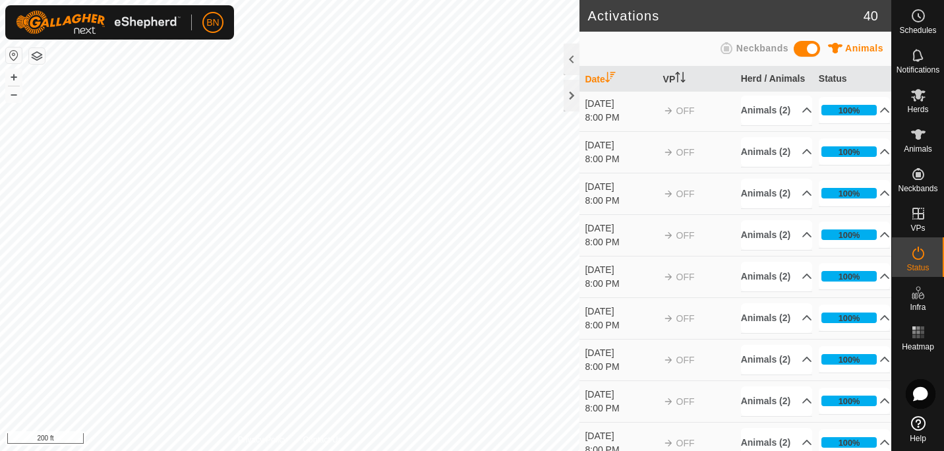
scroll to position [199, 0]
click at [681, 172] on td "OFF" at bounding box center [697, 151] width 78 height 42
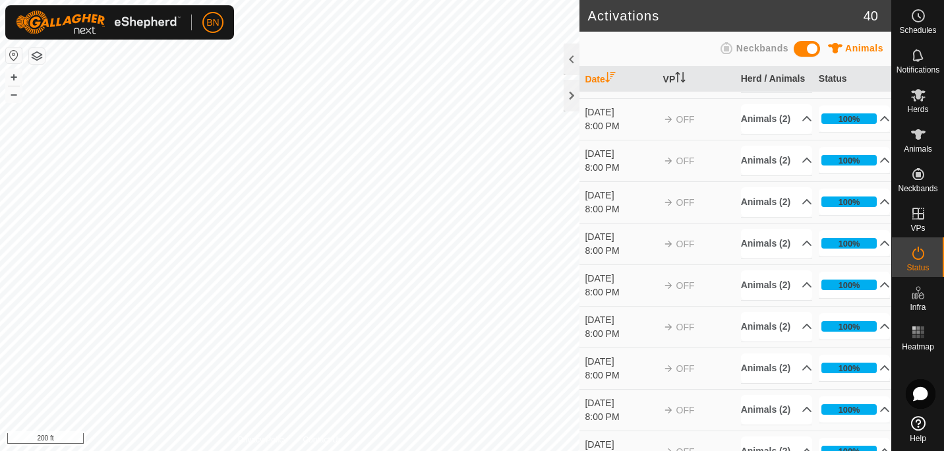
scroll to position [406, 0]
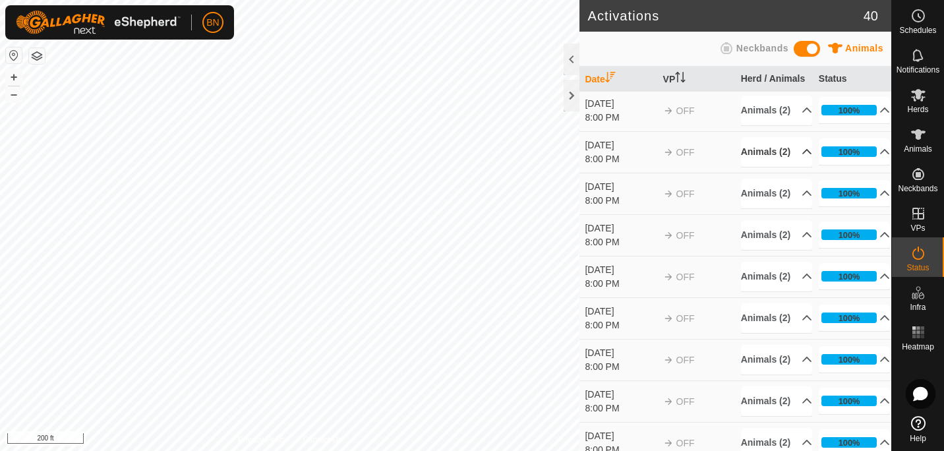
click at [789, 167] on p-accordion-header "Animals (2)" at bounding box center [777, 152] width 72 height 30
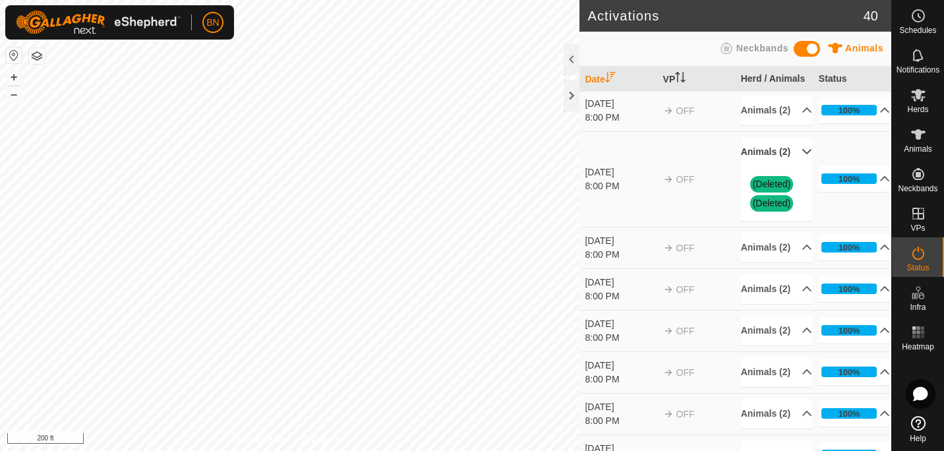
click at [789, 167] on p-accordion-header "Animals (2)" at bounding box center [777, 152] width 72 height 30
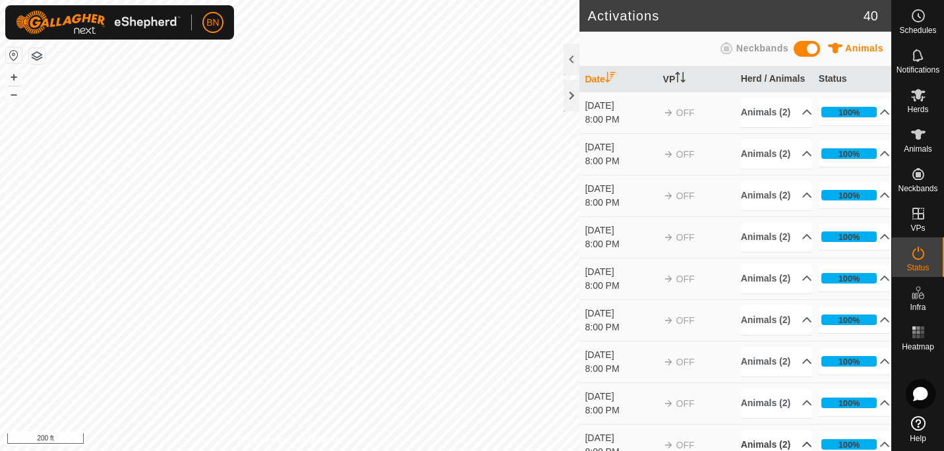
scroll to position [98, 0]
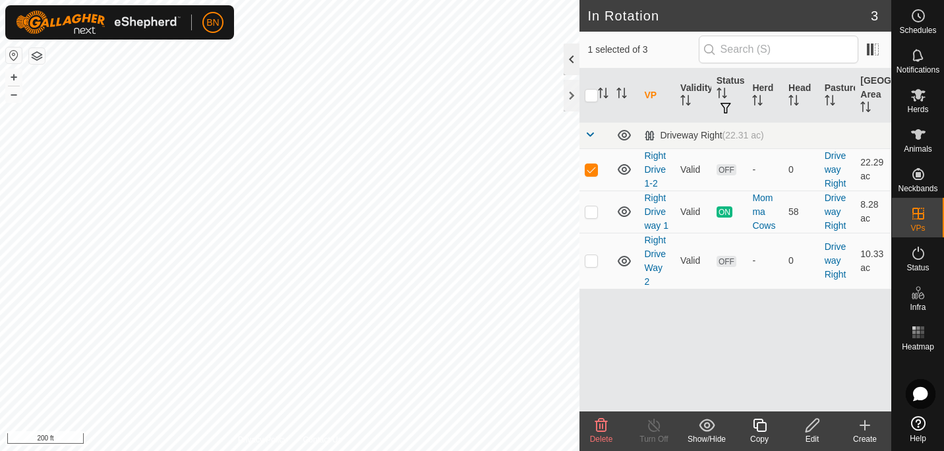
click at [569, 59] on div at bounding box center [571, 59] width 16 height 32
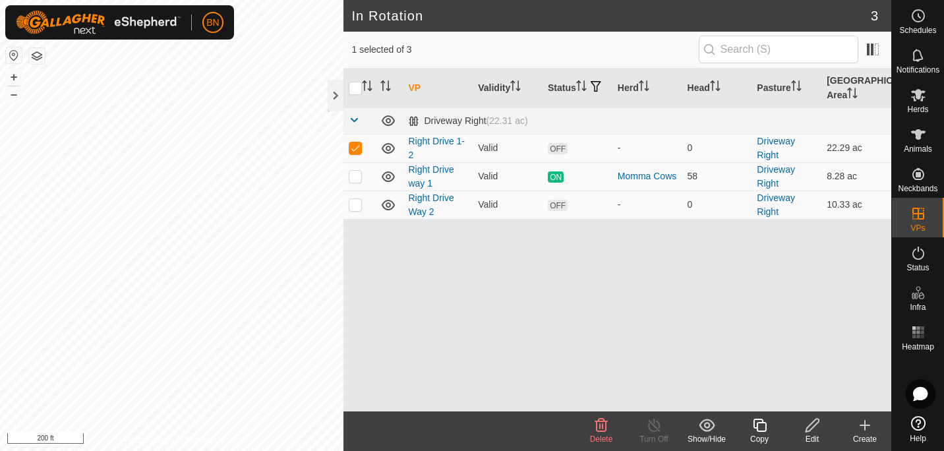
checkbox input "false"
click at [923, 130] on icon at bounding box center [918, 135] width 16 height 16
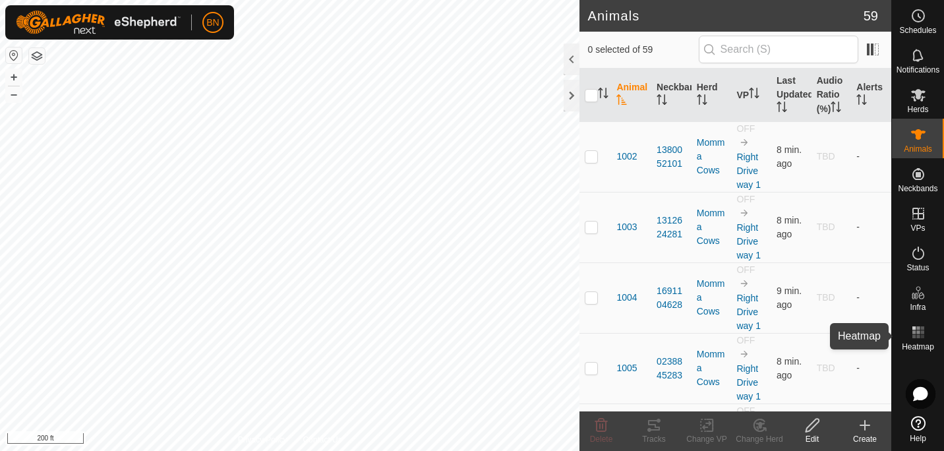
click at [916, 329] on rect at bounding box center [917, 327] width 3 height 3
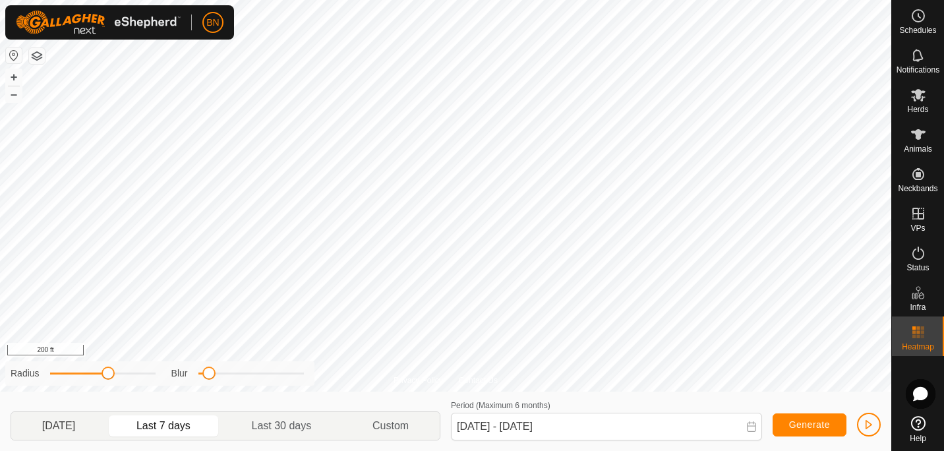
click at [74, 422] on p-togglebutton "Yesterday" at bounding box center [58, 426] width 95 height 28
type input "Aug 21, 2025 - Aug 21, 2025"
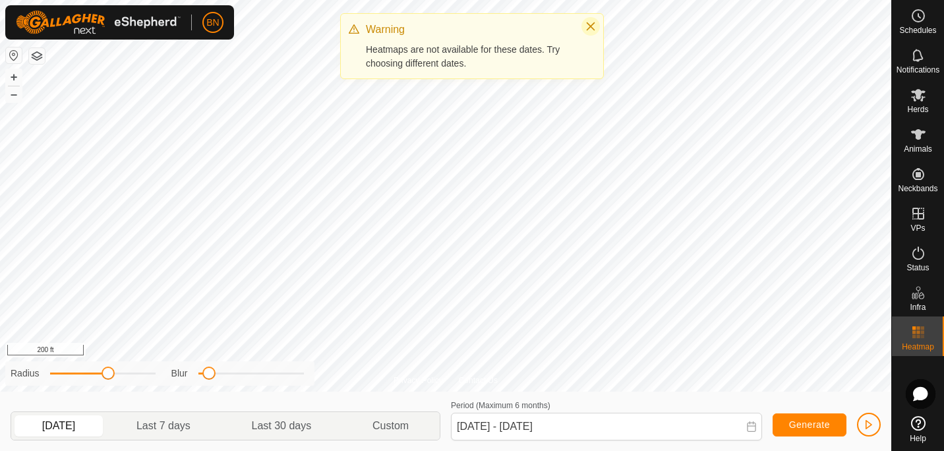
click at [594, 24] on icon "Close" at bounding box center [590, 26] width 11 height 11
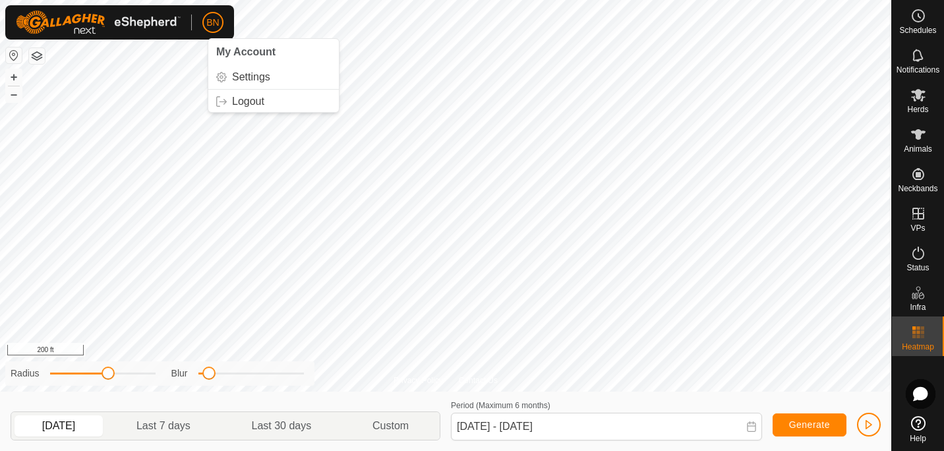
click at [213, 16] on span "BN" at bounding box center [212, 23] width 13 height 14
click at [244, 79] on link "Settings" at bounding box center [273, 77] width 130 height 21
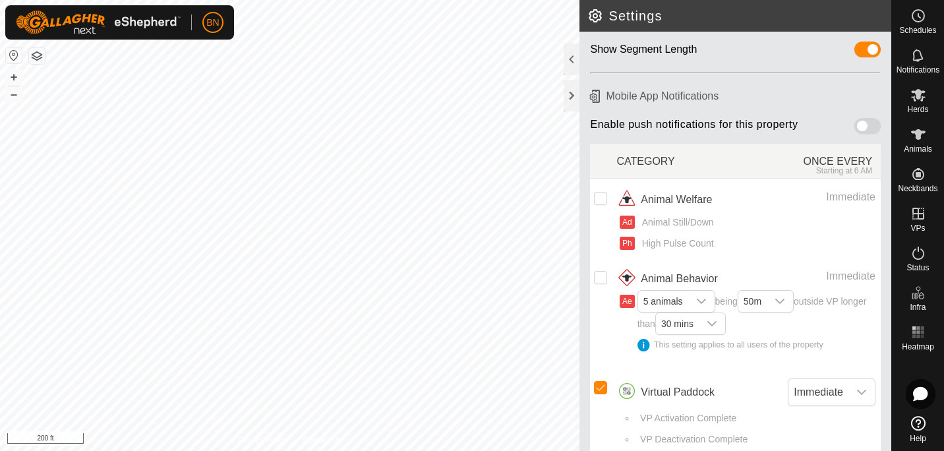
scroll to position [108, 0]
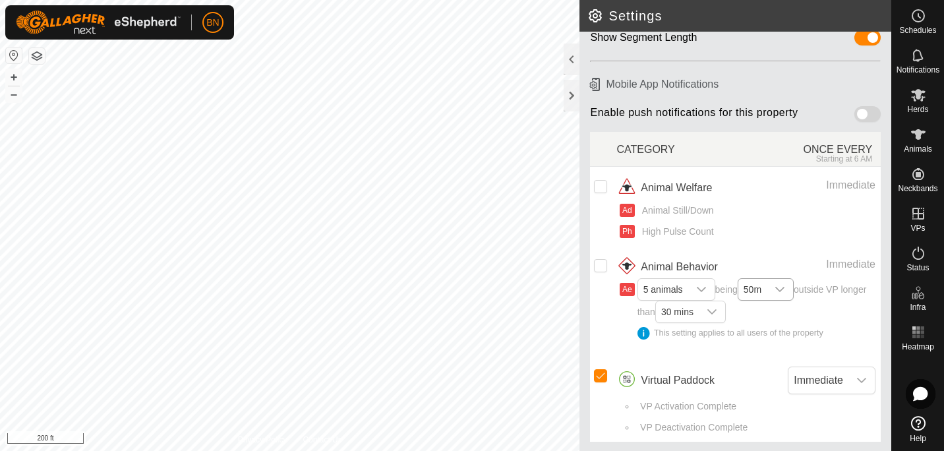
click at [785, 288] on icon "dropdown trigger" at bounding box center [779, 289] width 11 height 11
click at [766, 313] on li "20m" at bounding box center [766, 314] width 55 height 23
click at [716, 310] on icon "dropdown trigger" at bounding box center [711, 311] width 9 height 5
click at [726, 172] on li "10 mins" at bounding box center [691, 181] width 70 height 23
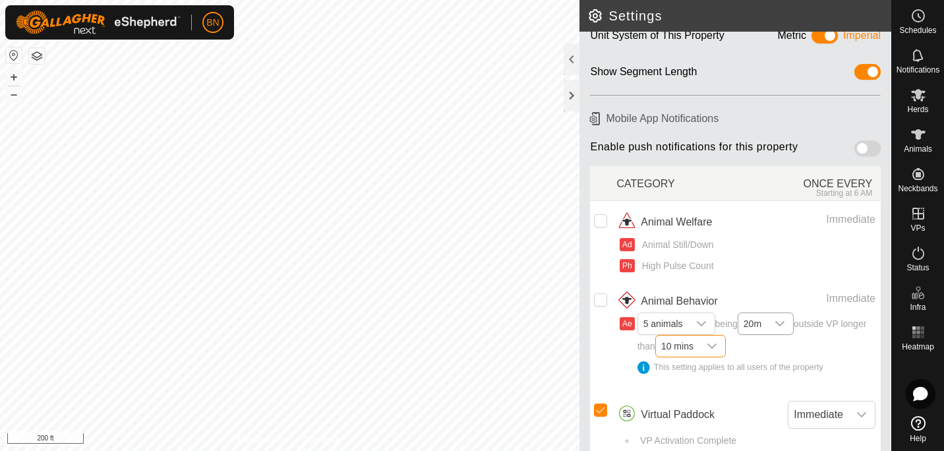
scroll to position [73, 0]
click at [603, 301] on input "checkbox" at bounding box center [600, 300] width 13 height 13
checkbox input "true"
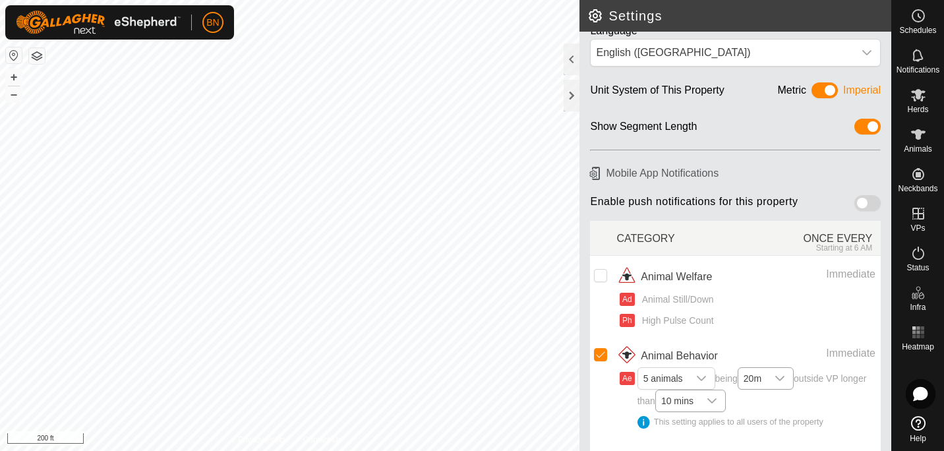
scroll to position [20, 0]
click at [819, 90] on span at bounding box center [824, 90] width 26 height 16
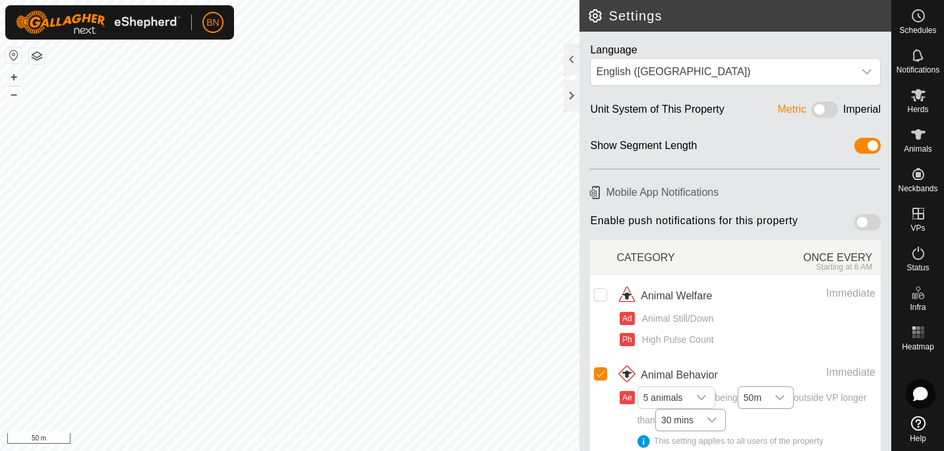
click at [813, 108] on span at bounding box center [824, 109] width 26 height 16
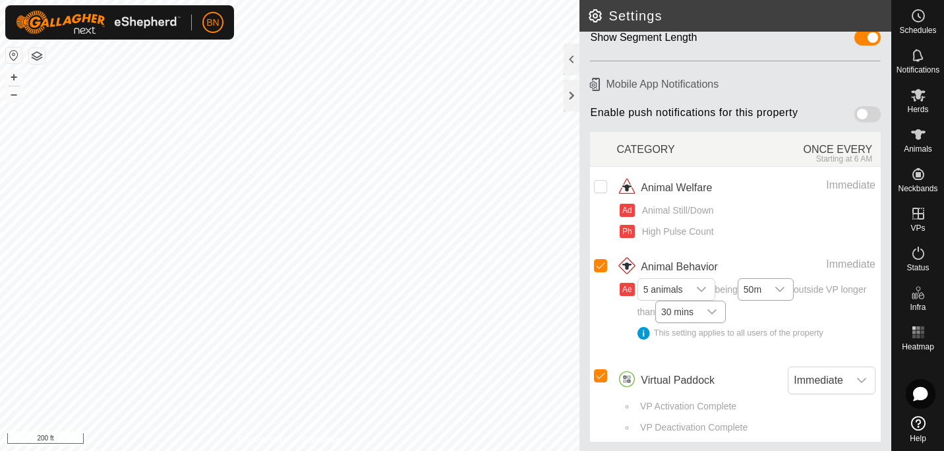
click at [854, 114] on span at bounding box center [867, 114] width 26 height 16
click at [705, 289] on icon "dropdown trigger" at bounding box center [701, 289] width 11 height 11
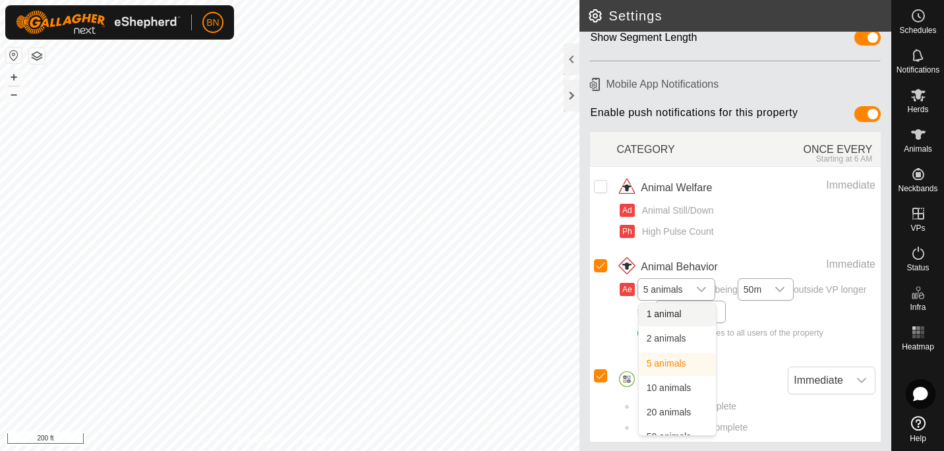
click at [669, 310] on li "1 animal" at bounding box center [677, 314] width 77 height 23
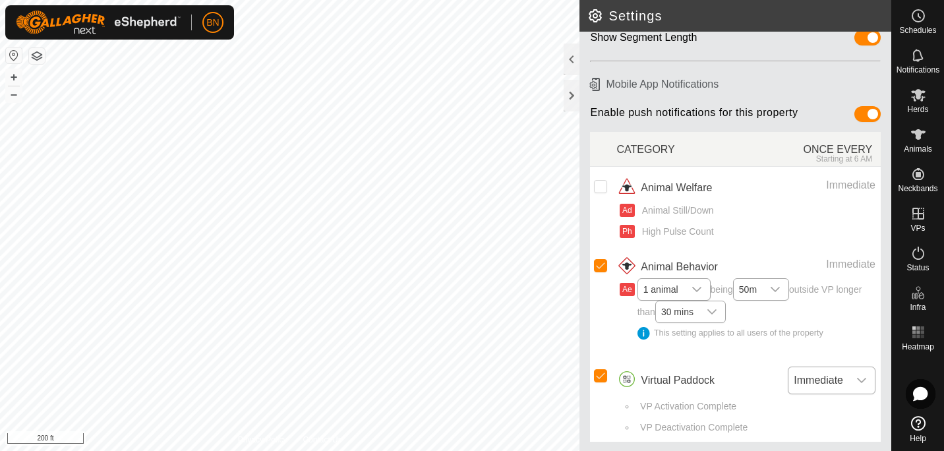
click at [854, 373] on div "dropdown trigger" at bounding box center [861, 380] width 26 height 26
click at [256, 77] on link "Settings" at bounding box center [273, 77] width 130 height 21
click at [915, 92] on icon at bounding box center [918, 95] width 14 height 13
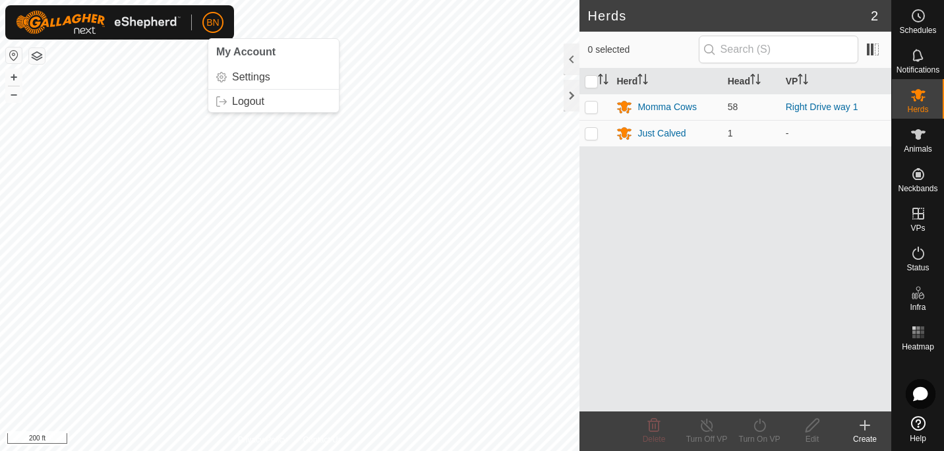
click at [212, 16] on span "BN" at bounding box center [212, 23] width 13 height 14
click at [245, 78] on link "Settings" at bounding box center [273, 77] width 130 height 21
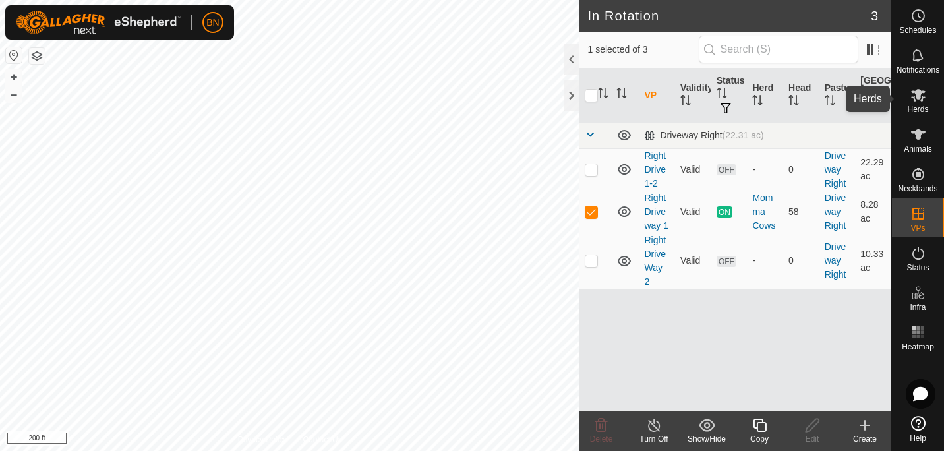
click at [920, 108] on span "Herds" at bounding box center [917, 109] width 21 height 8
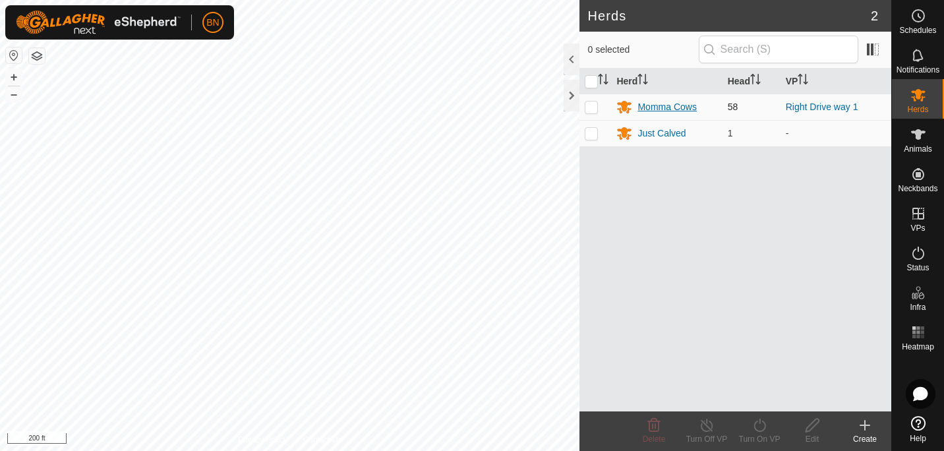
click at [667, 107] on div "Momma Cows" at bounding box center [666, 107] width 59 height 14
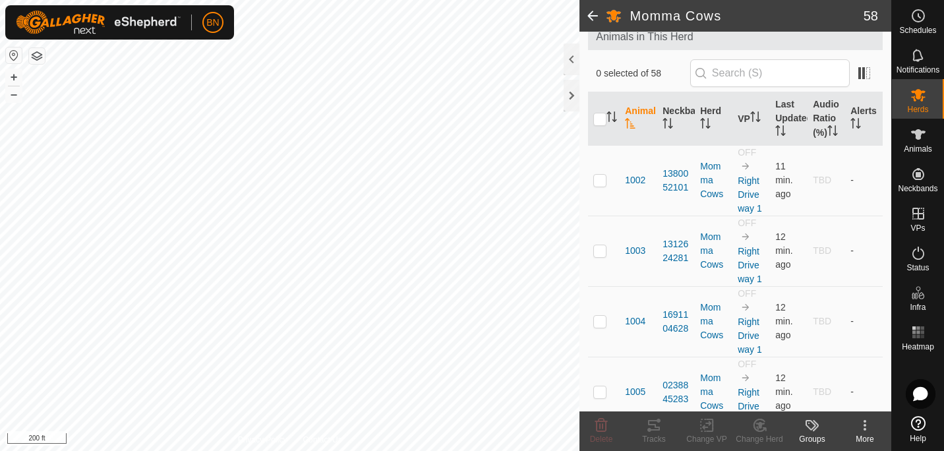
scroll to position [98, 0]
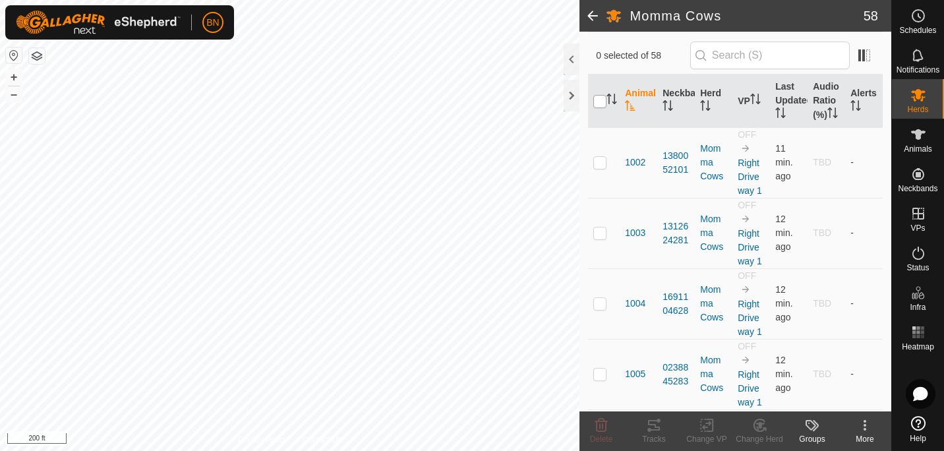
click at [600, 104] on input "checkbox" at bounding box center [599, 101] width 13 height 13
checkbox input "true"
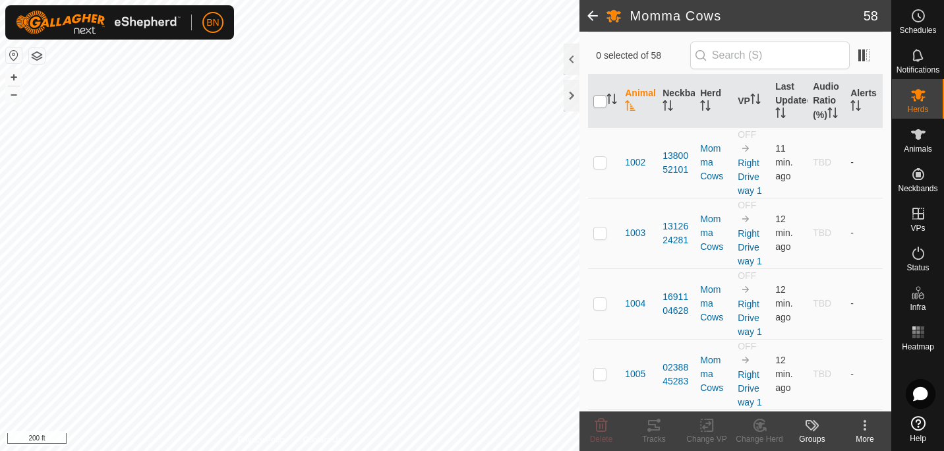
checkbox input "true"
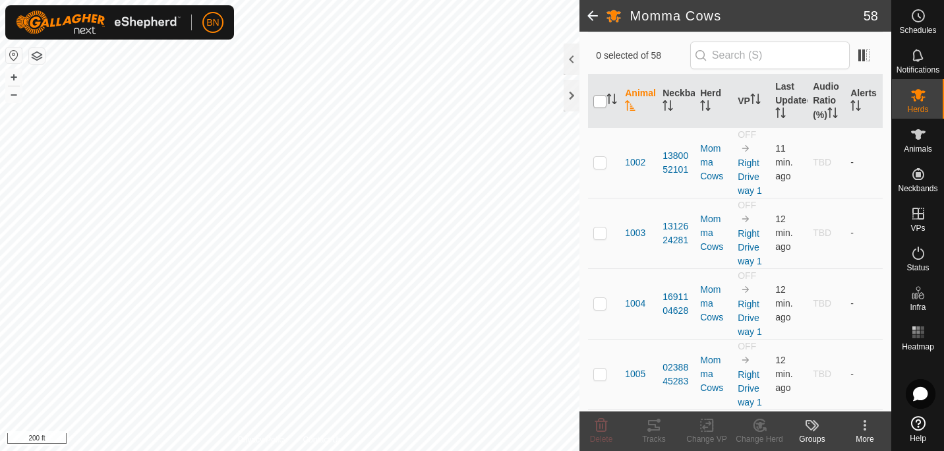
checkbox input "true"
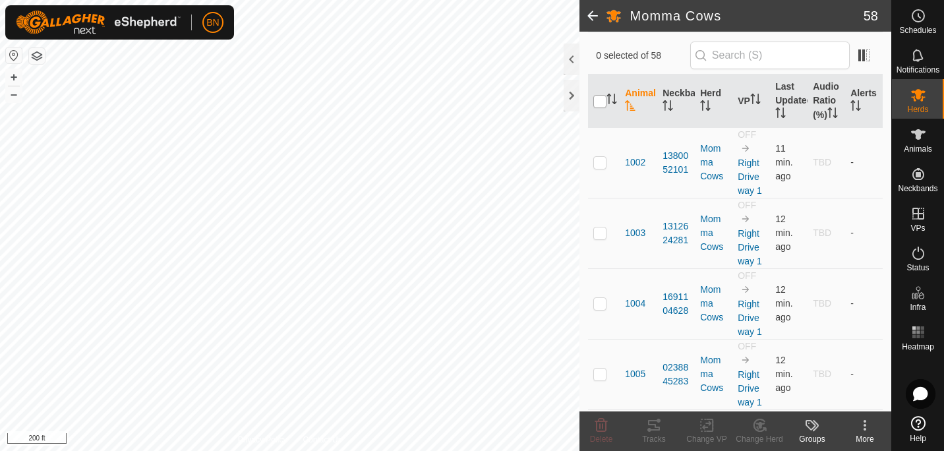
checkbox input "true"
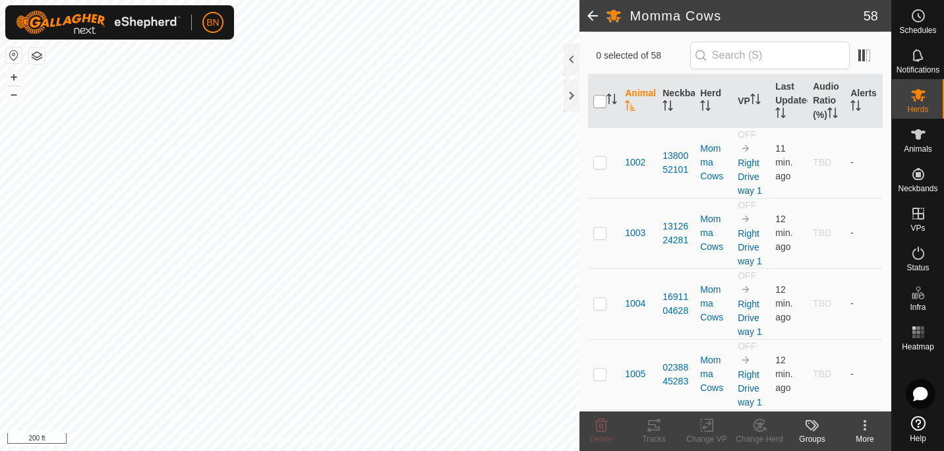
checkbox input "true"
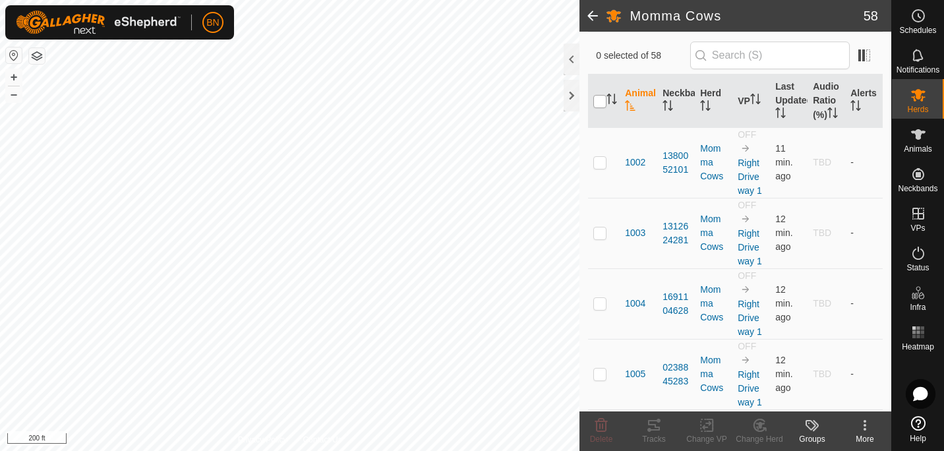
checkbox input "true"
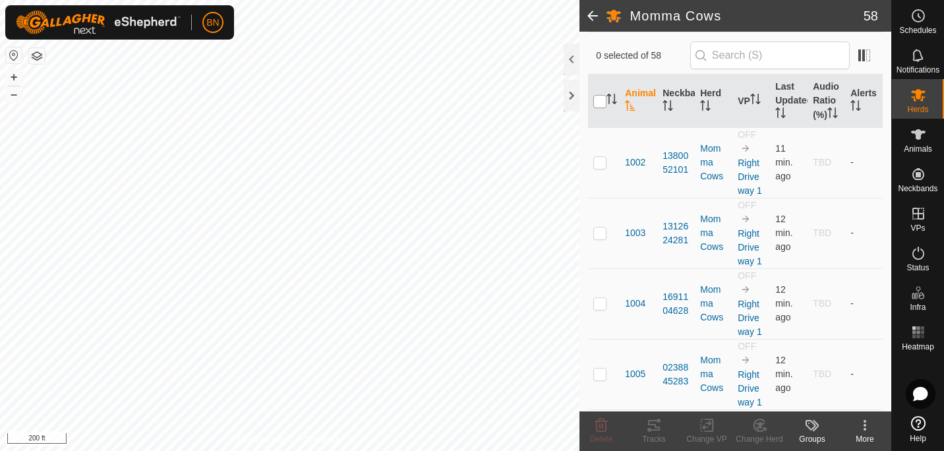
checkbox input "true"
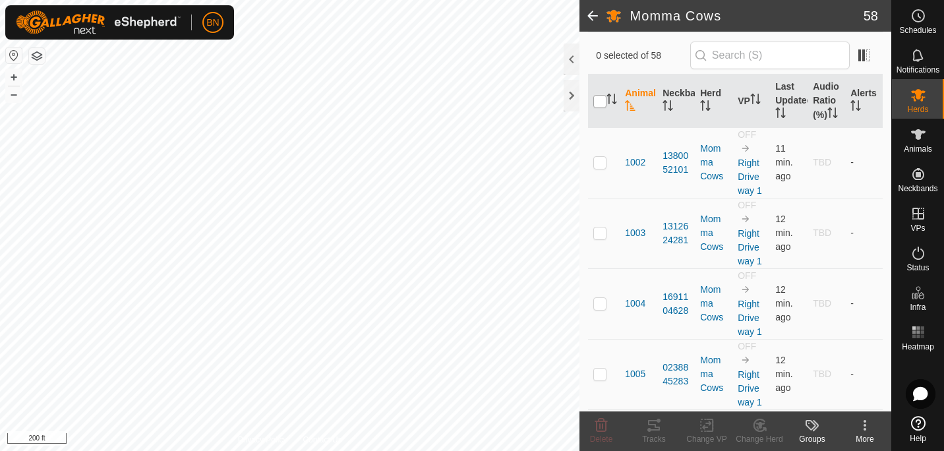
checkbox input "true"
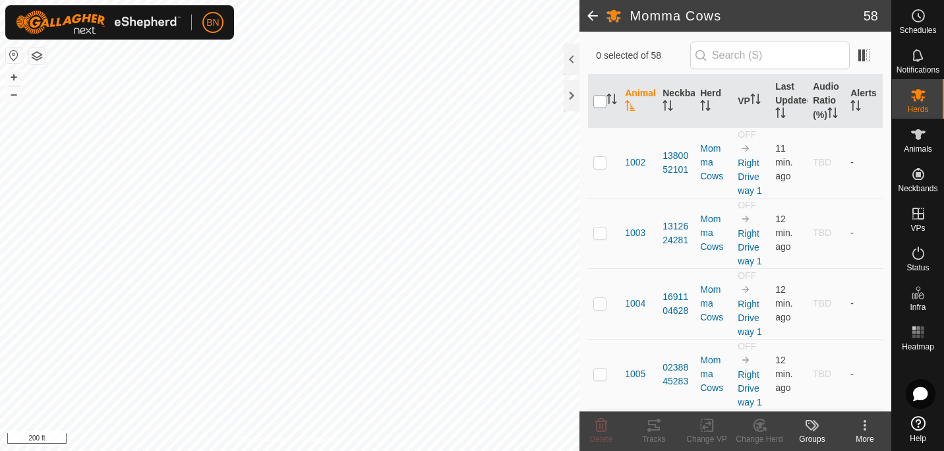
checkbox input "true"
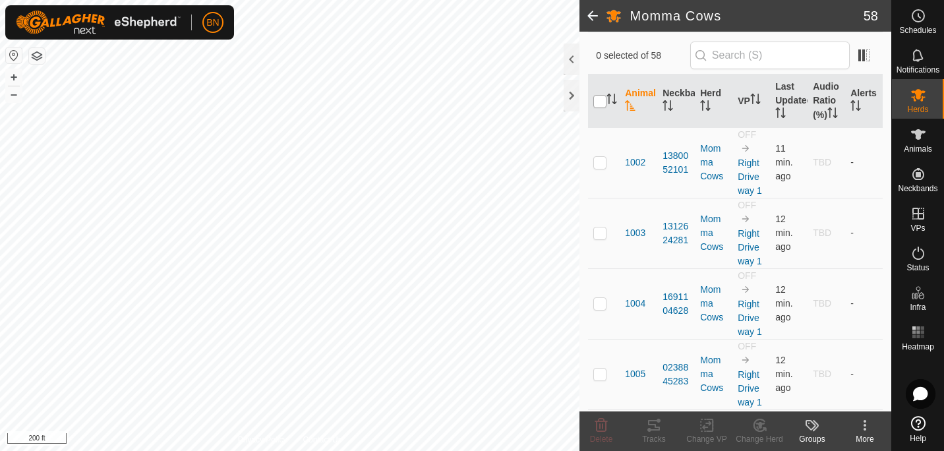
checkbox input "true"
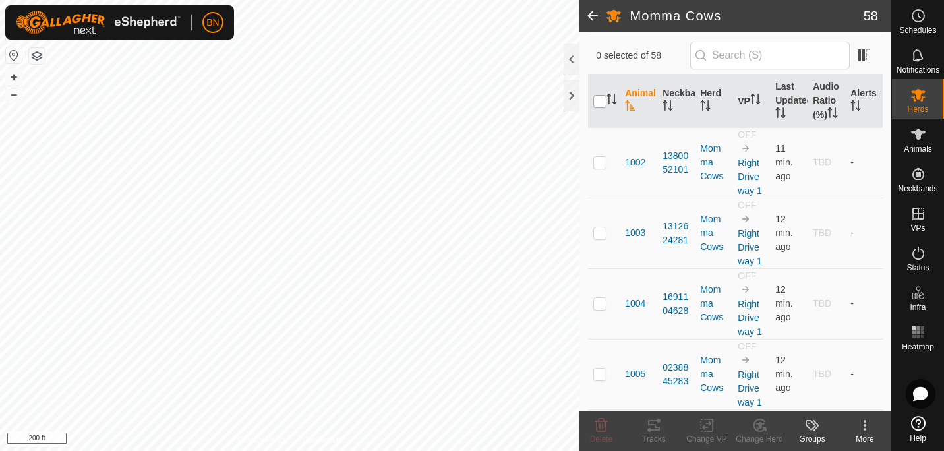
checkbox input "true"
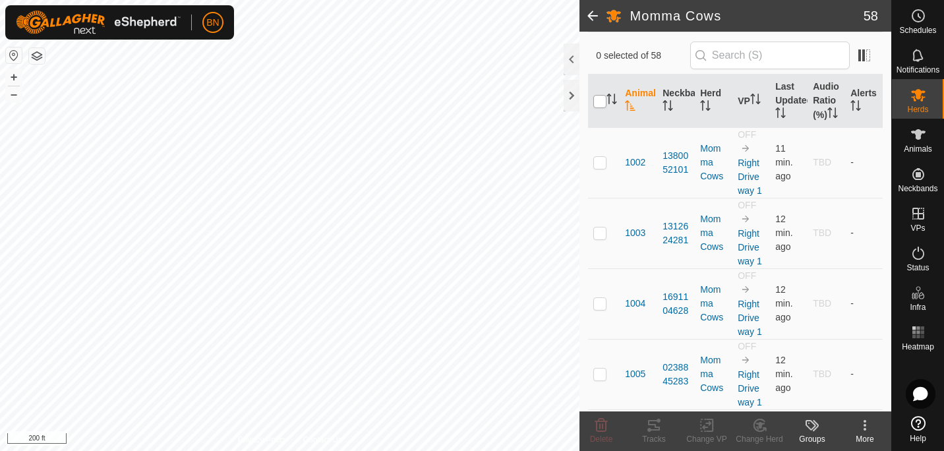
checkbox input "true"
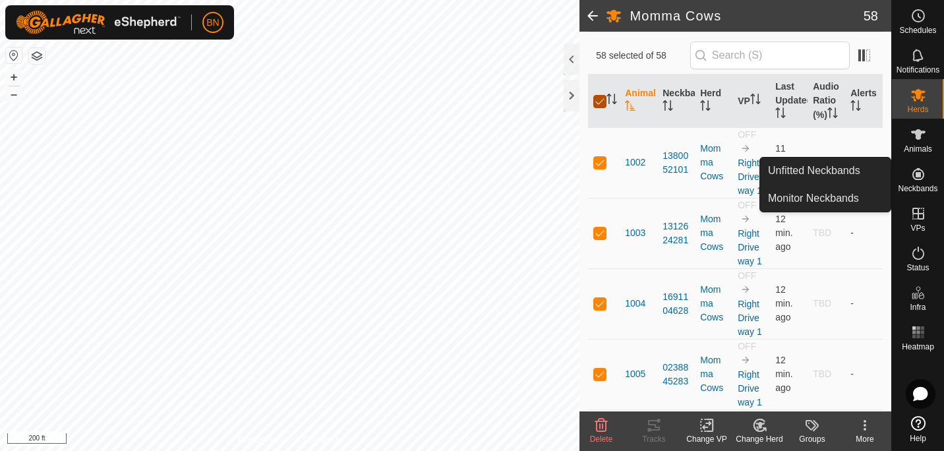
click at [600, 106] on input "checkbox" at bounding box center [599, 101] width 13 height 13
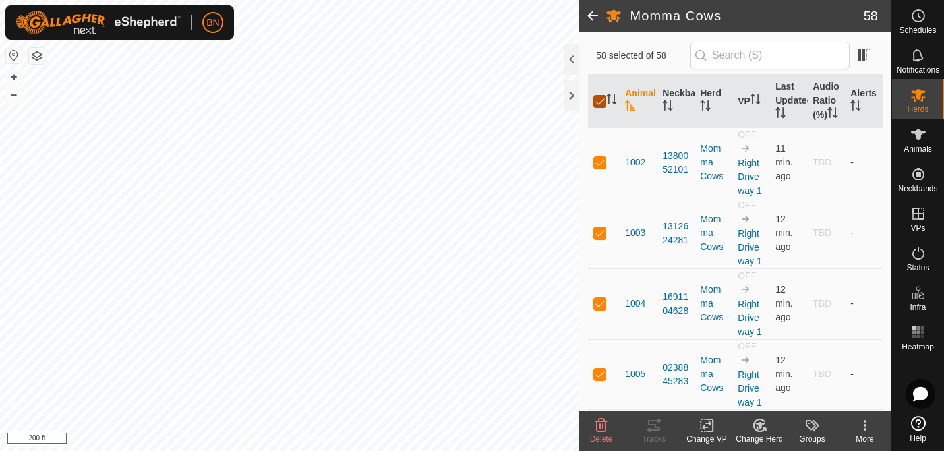
checkbox input "false"
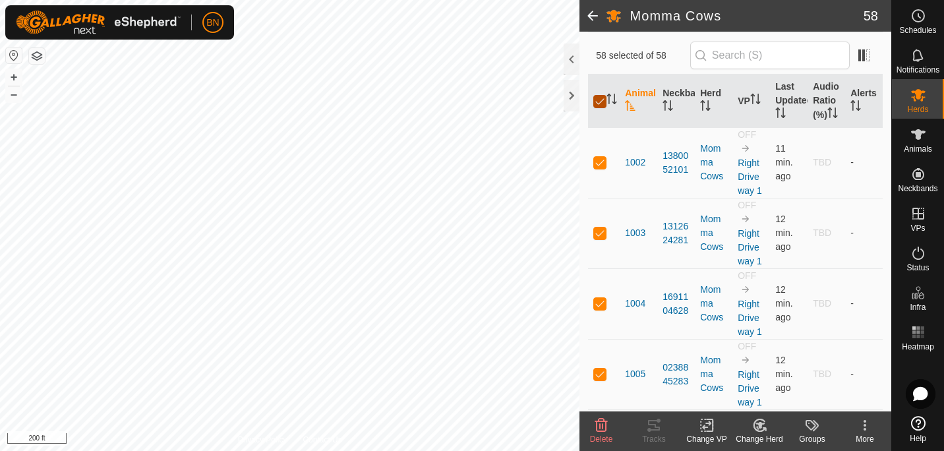
checkbox input "false"
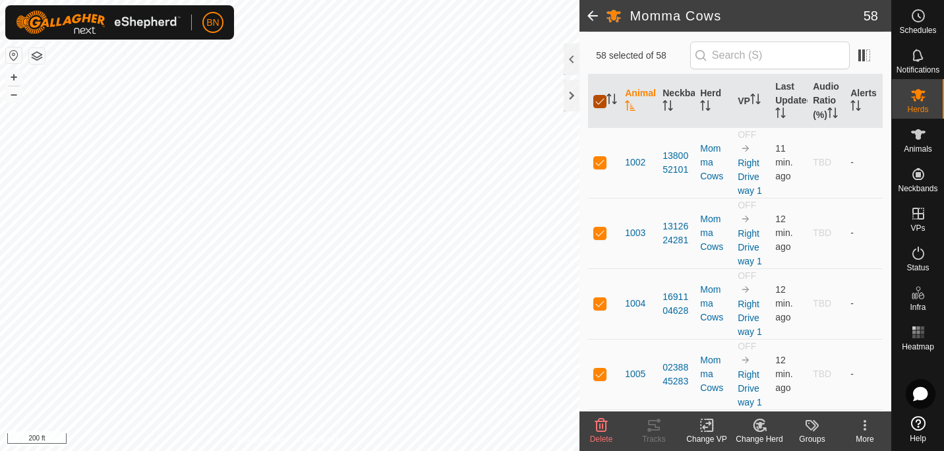
checkbox input "false"
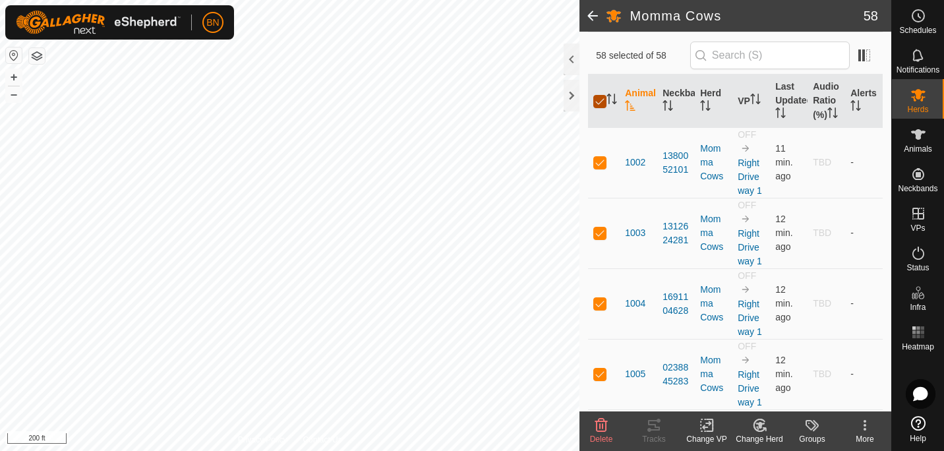
checkbox input "false"
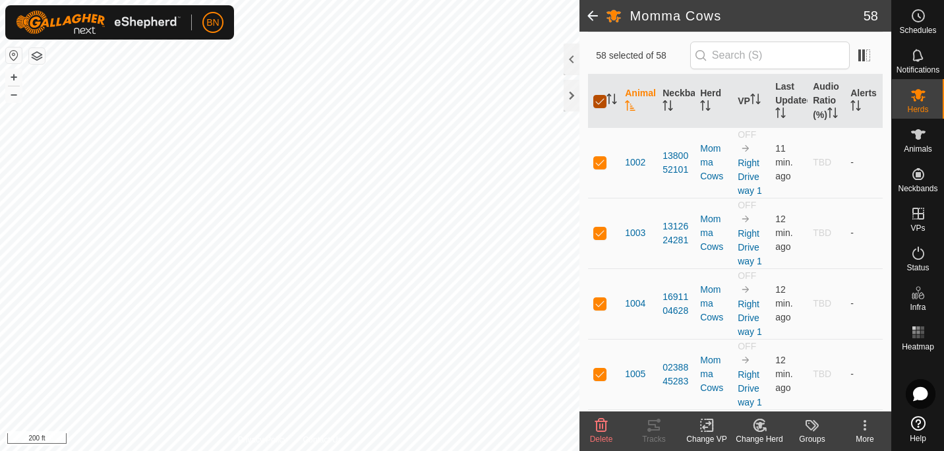
checkbox input "false"
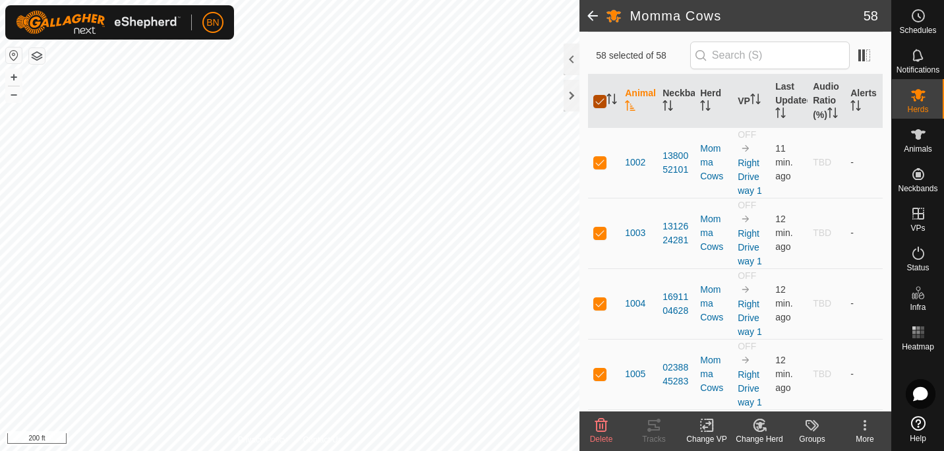
checkbox input "false"
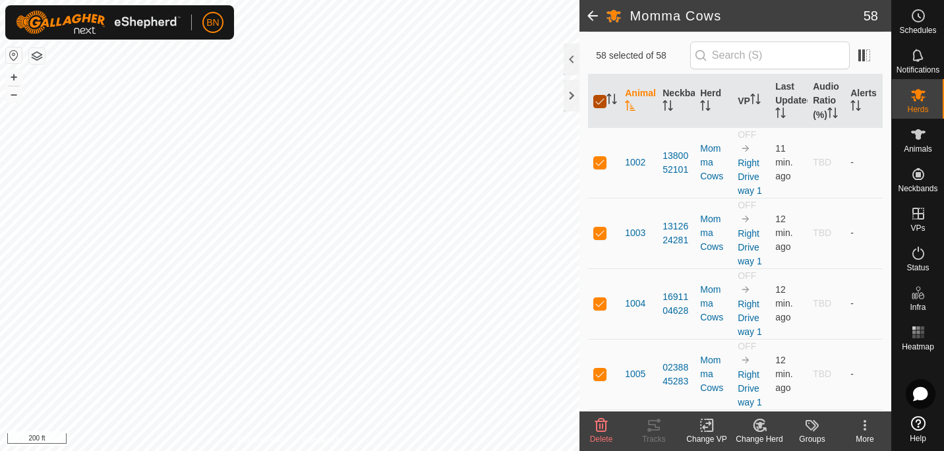
checkbox input "false"
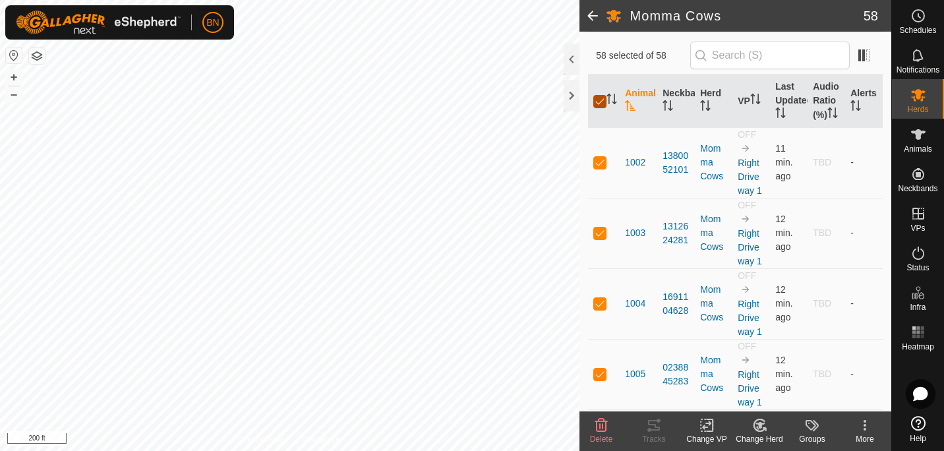
checkbox input "false"
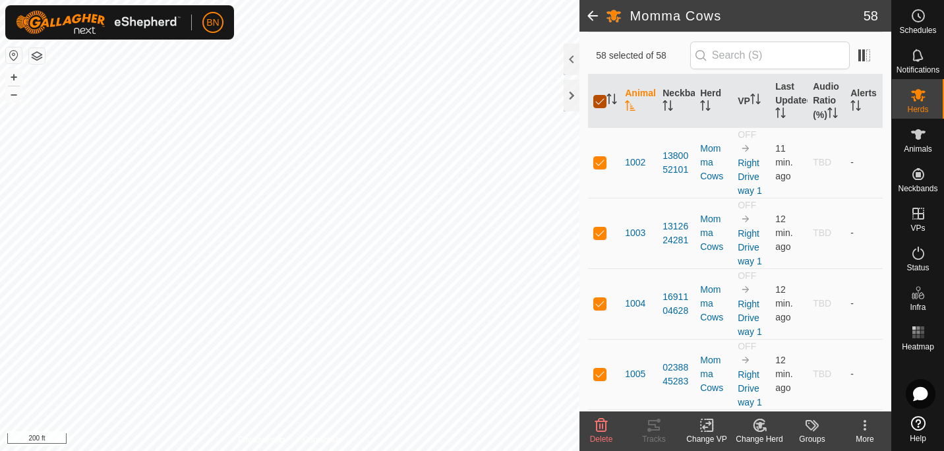
checkbox input "false"
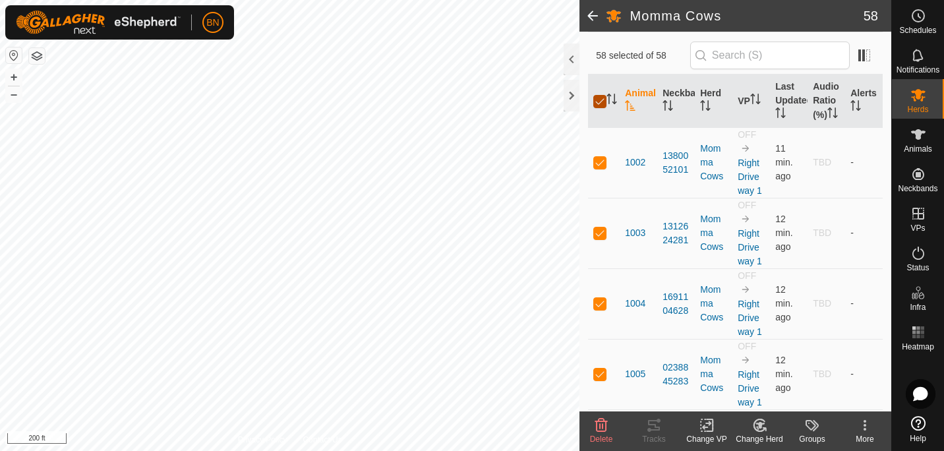
checkbox input "false"
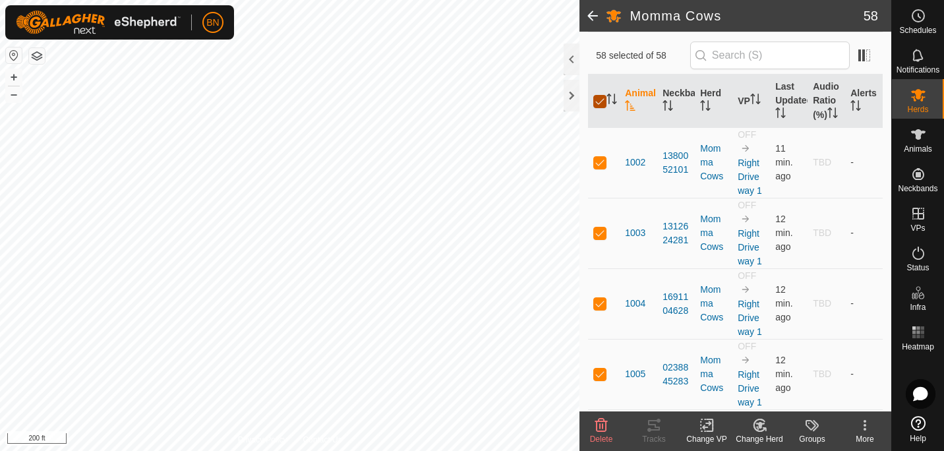
checkbox input "false"
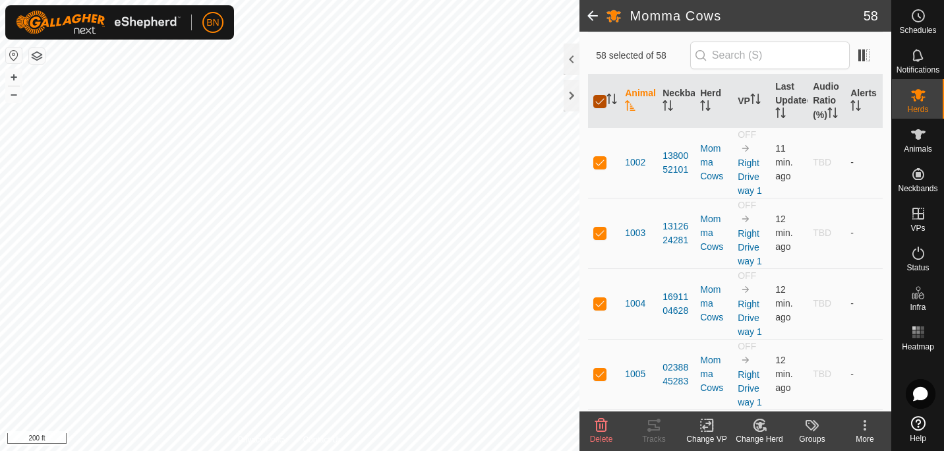
checkbox input "false"
click at [600, 106] on input "checkbox" at bounding box center [599, 101] width 13 height 13
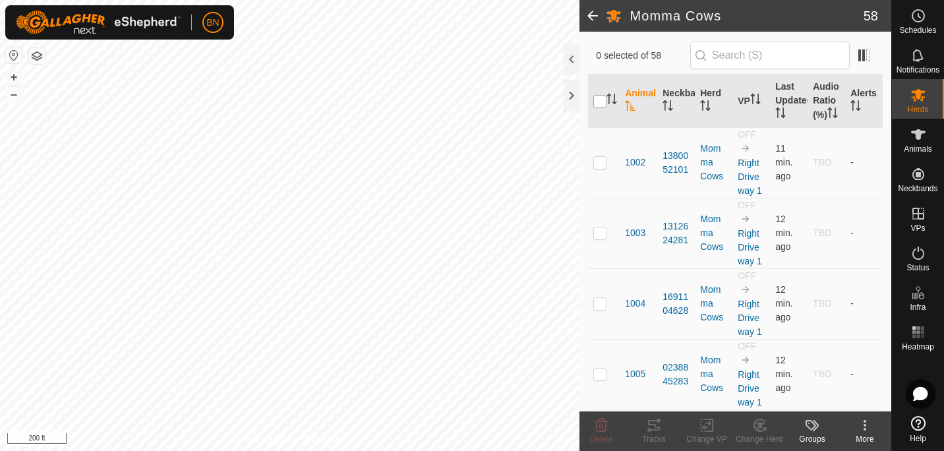
checkbox input "true"
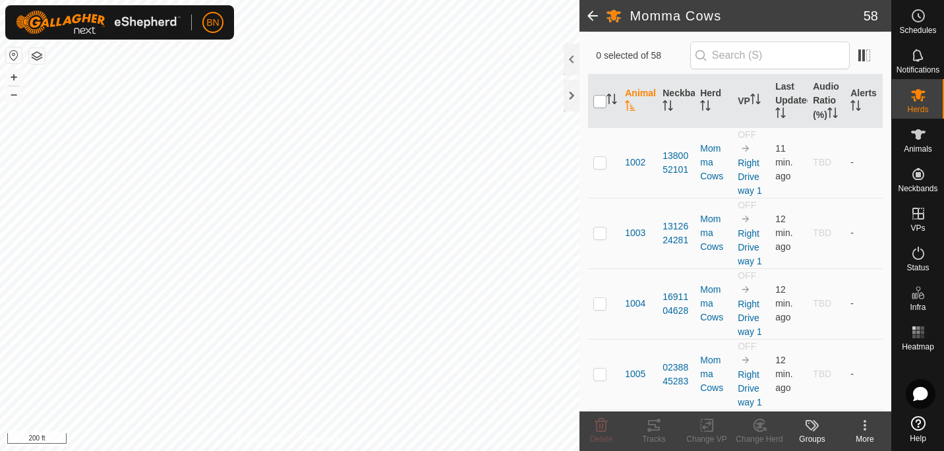
checkbox input "true"
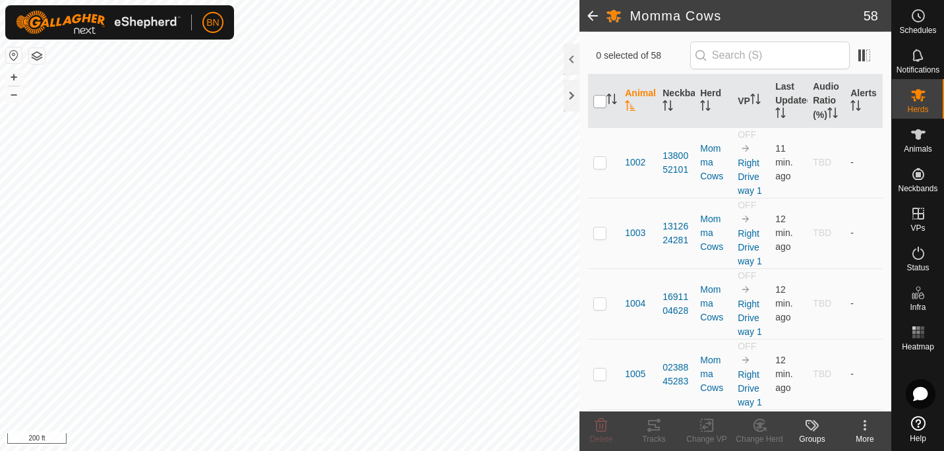
checkbox input "true"
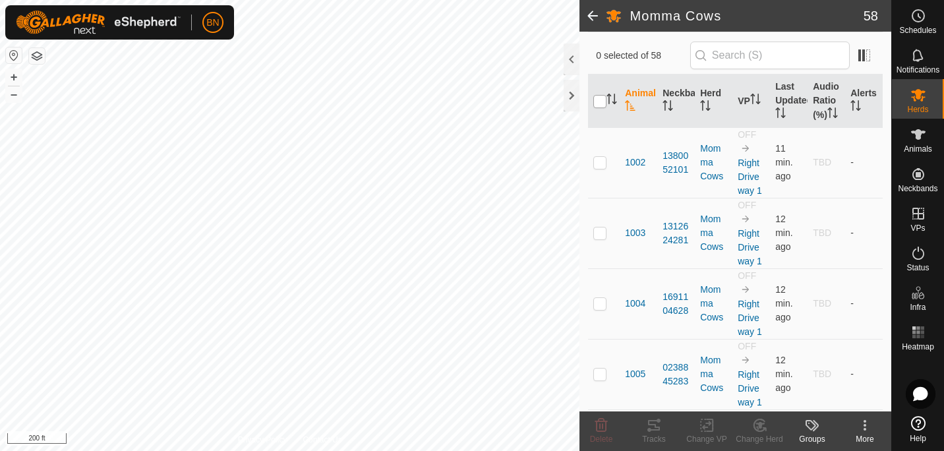
checkbox input "true"
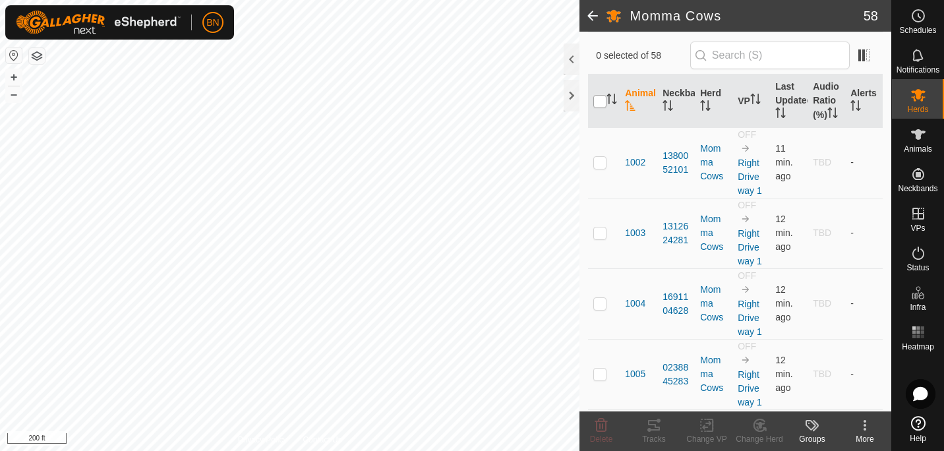
checkbox input "true"
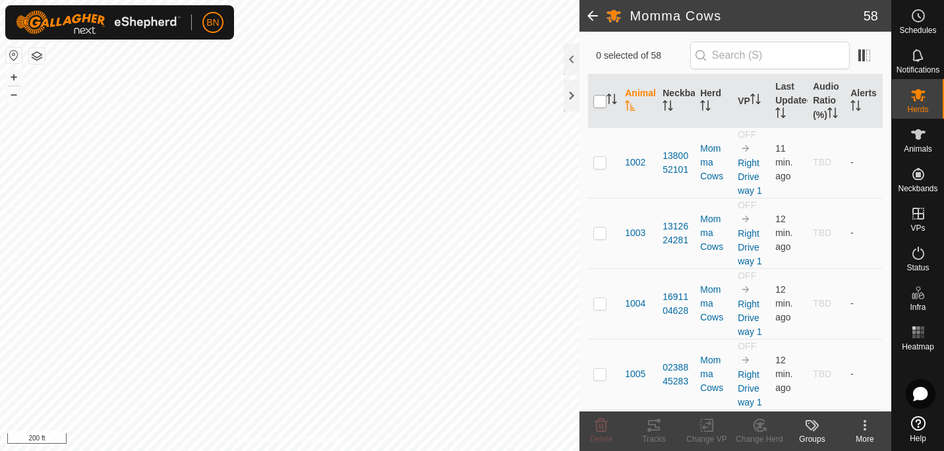
checkbox input "true"
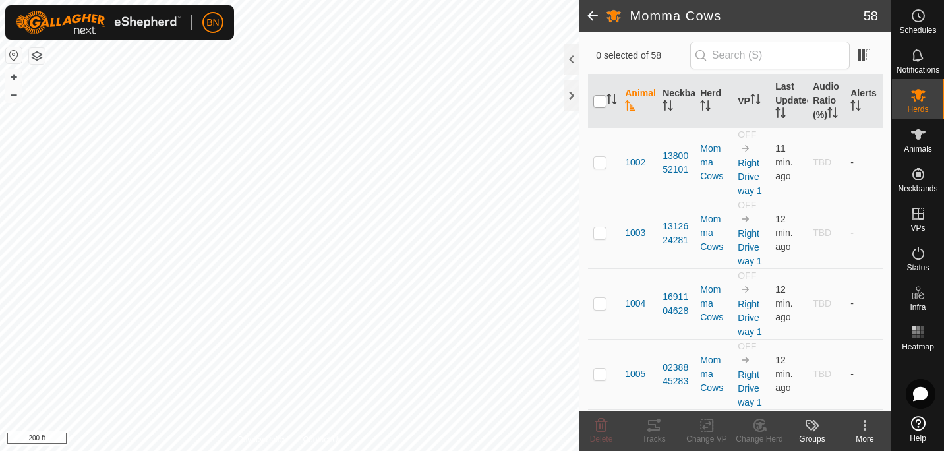
checkbox input "true"
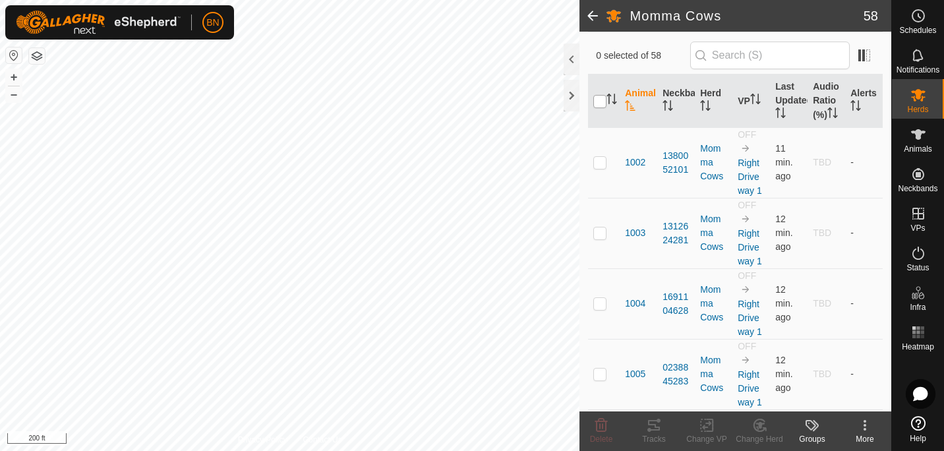
checkbox input "true"
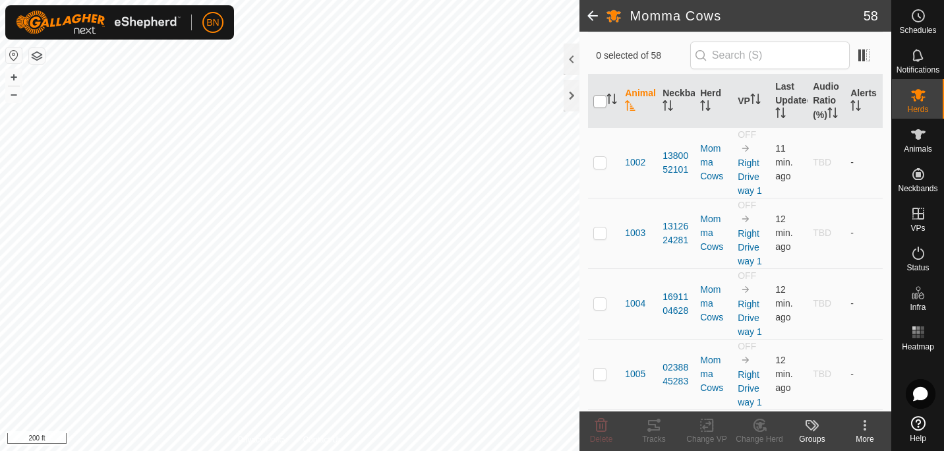
checkbox input "true"
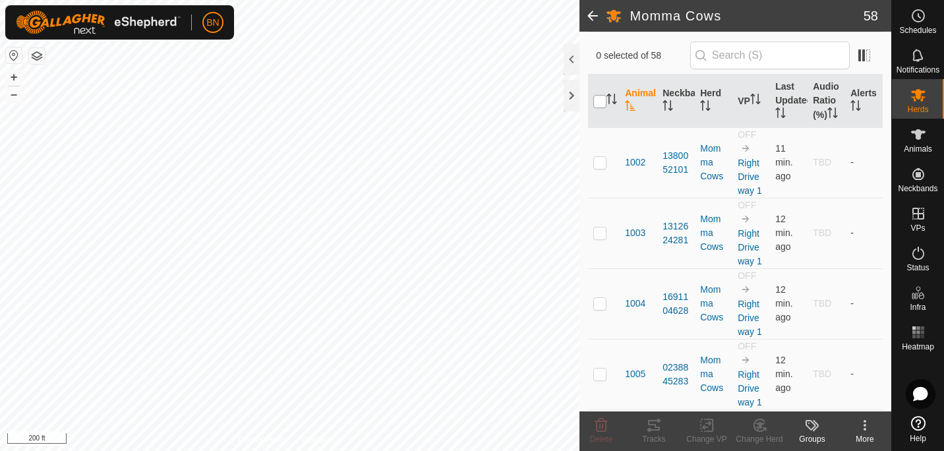
checkbox input "true"
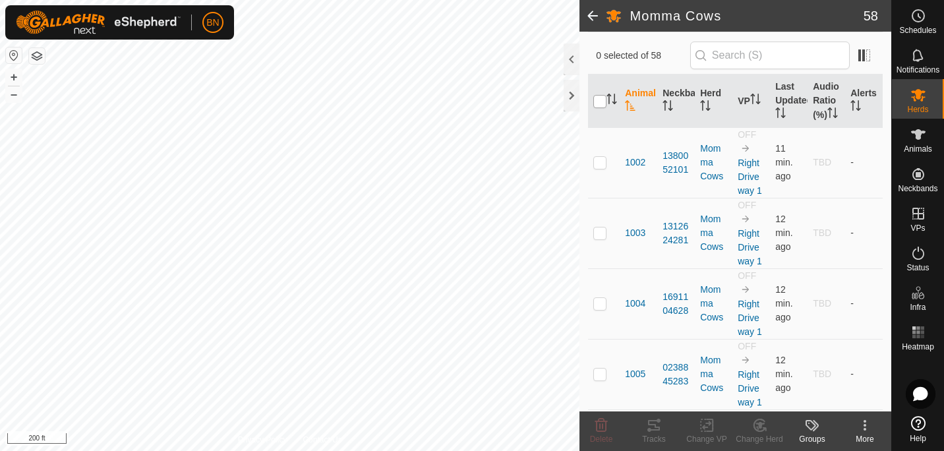
checkbox input "true"
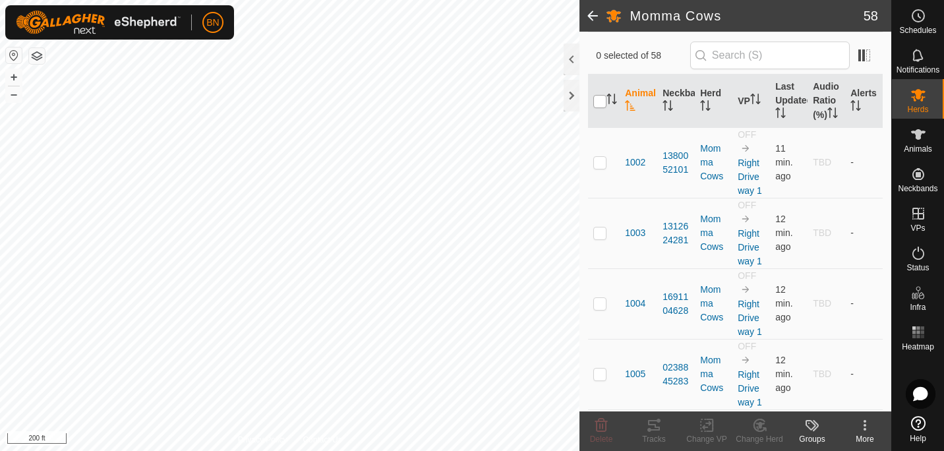
checkbox input "true"
click at [600, 106] on input "checkbox" at bounding box center [599, 101] width 13 height 13
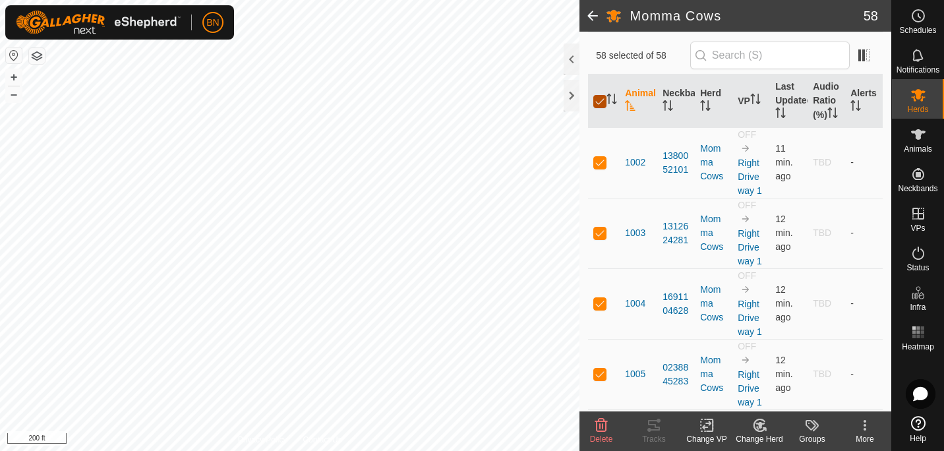
checkbox input "false"
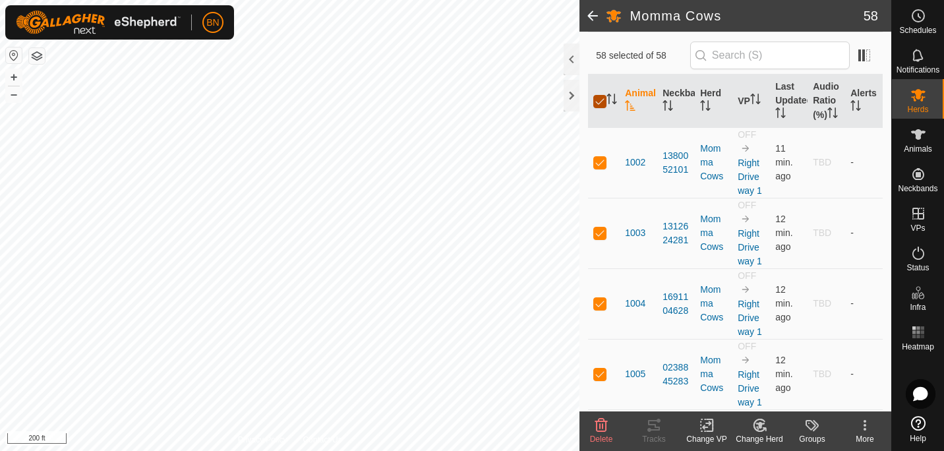
checkbox input "false"
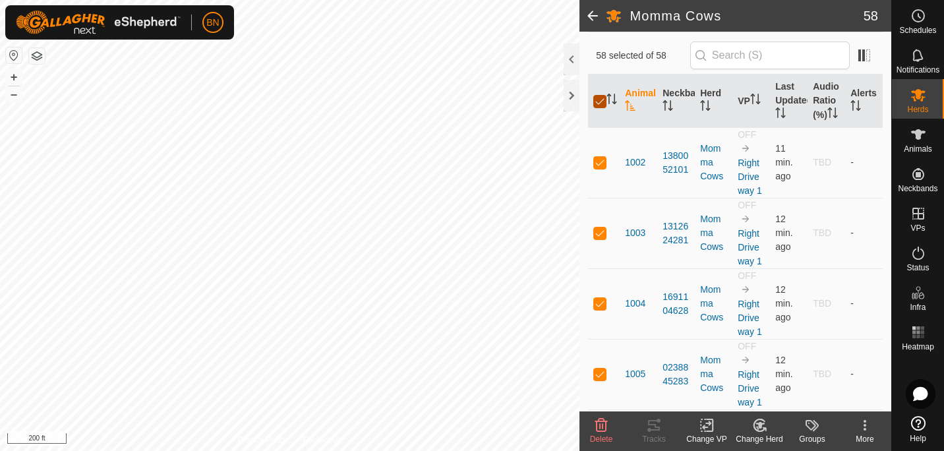
checkbox input "false"
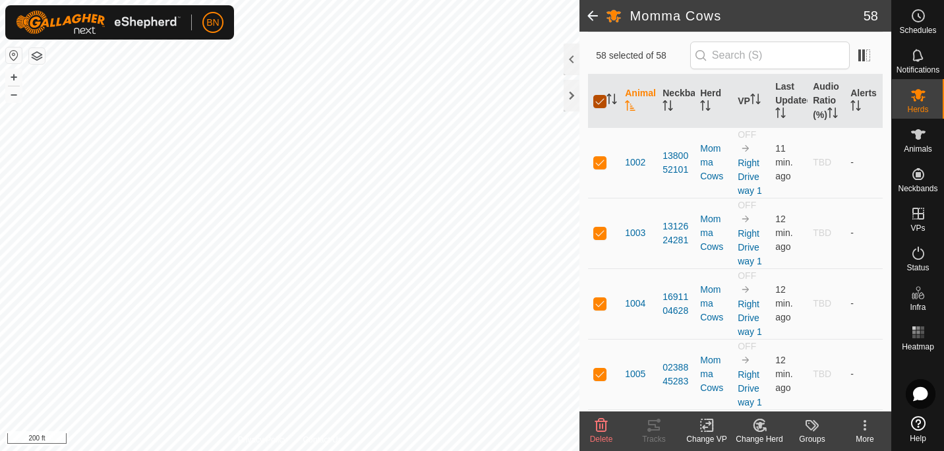
checkbox input "false"
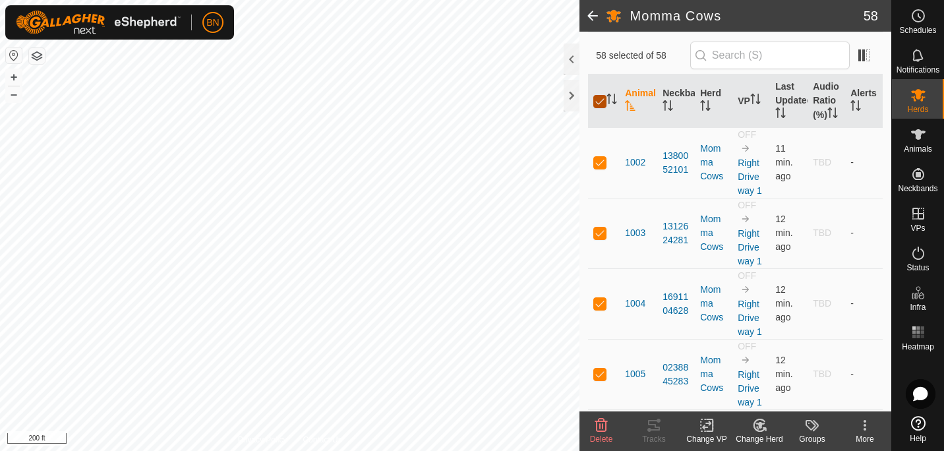
checkbox input "false"
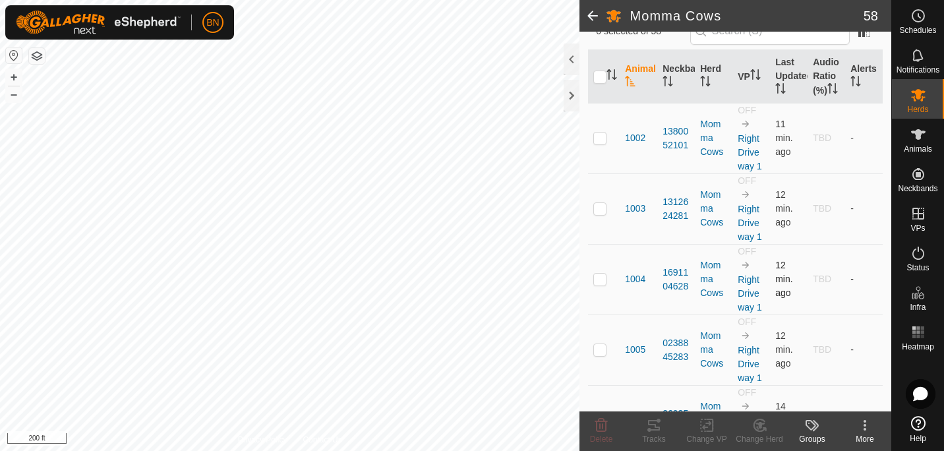
scroll to position [122, 0]
click at [602, 81] on input "checkbox" at bounding box center [599, 77] width 13 height 13
click at [865, 435] on div "More" at bounding box center [864, 439] width 53 height 12
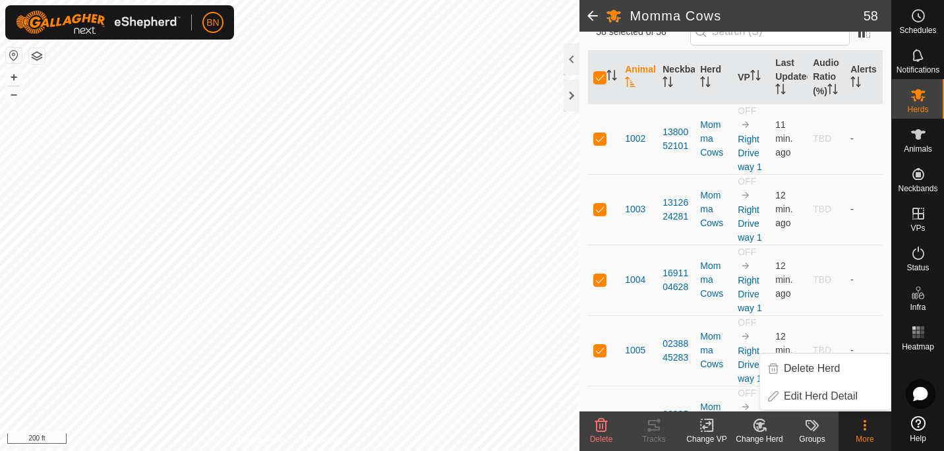
click at [865, 435] on div "More" at bounding box center [864, 439] width 53 height 12
click at [572, 64] on div at bounding box center [571, 59] width 16 height 32
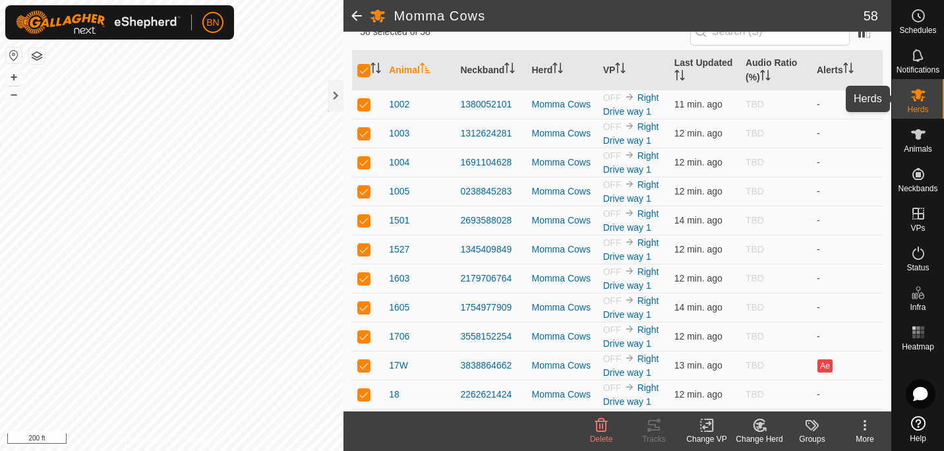
click at [919, 98] on icon at bounding box center [918, 95] width 14 height 13
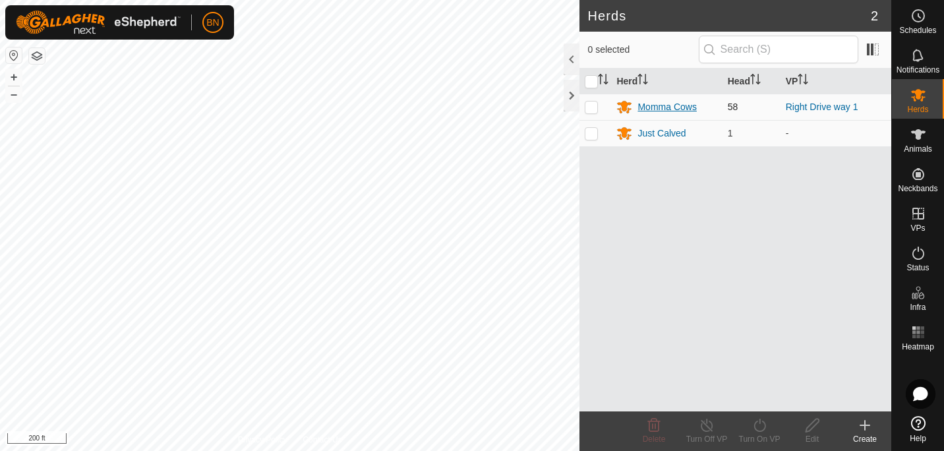
click at [670, 107] on div "Momma Cows" at bounding box center [666, 107] width 59 height 14
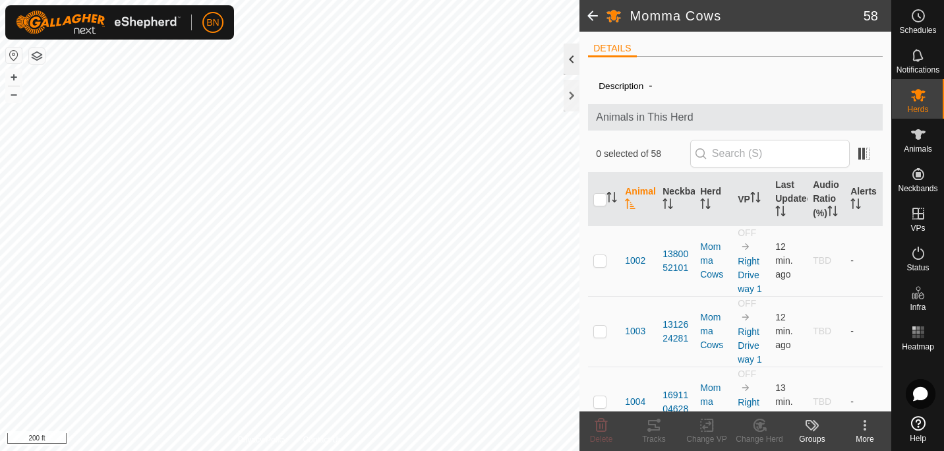
click at [568, 59] on div at bounding box center [571, 59] width 16 height 32
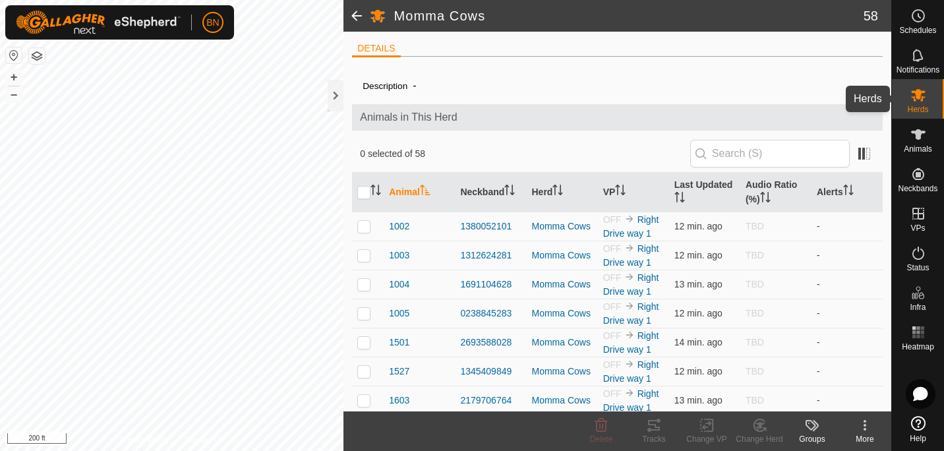
click at [911, 92] on icon at bounding box center [918, 95] width 14 height 13
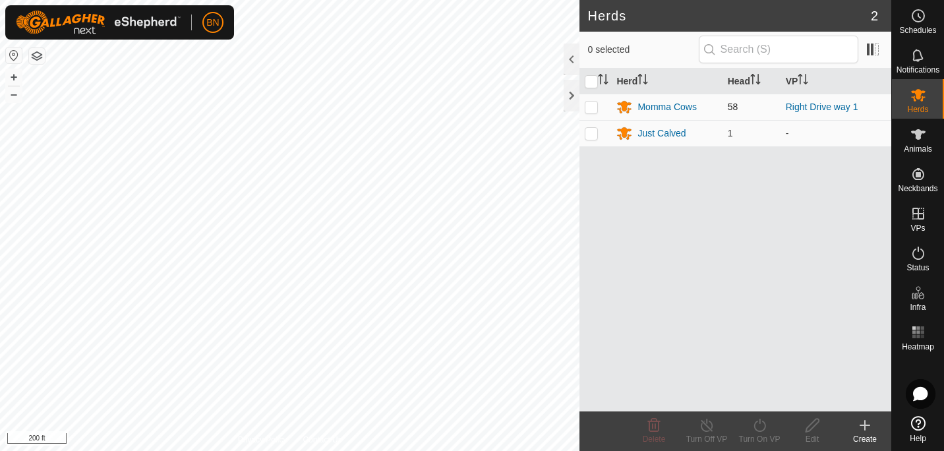
click at [590, 103] on p-checkbox at bounding box center [591, 106] width 13 height 11
click at [760, 420] on icon at bounding box center [759, 425] width 16 height 16
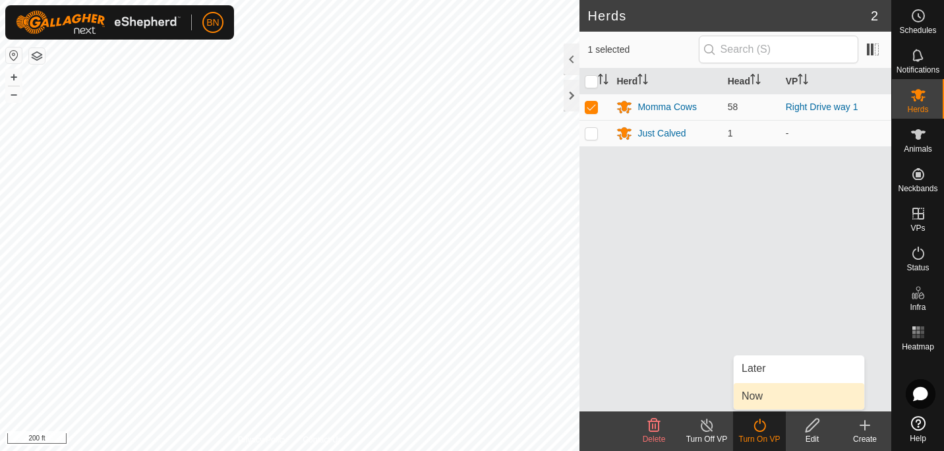
click at [766, 395] on link "Now" at bounding box center [798, 396] width 130 height 26
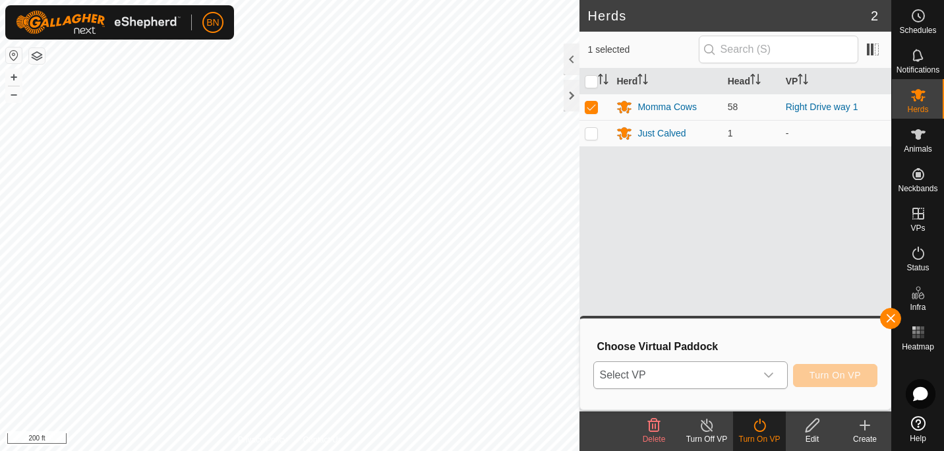
click at [774, 367] on div "dropdown trigger" at bounding box center [768, 375] width 26 height 26
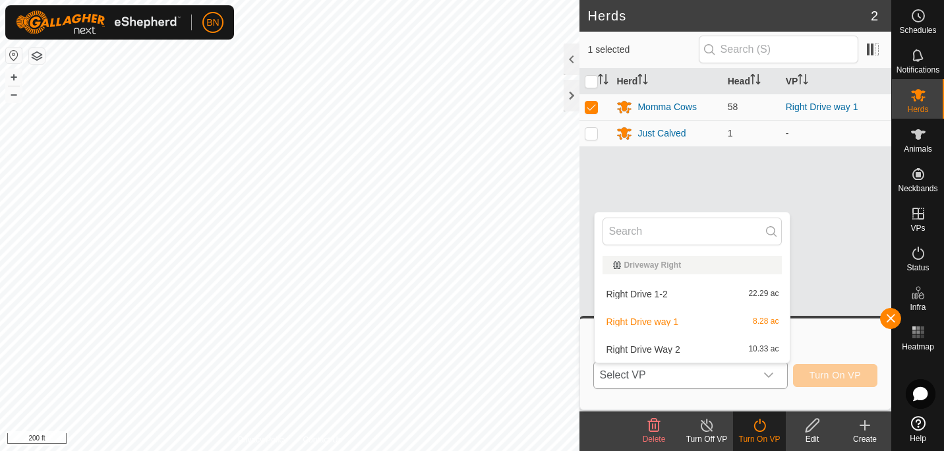
click at [726, 320] on li "Right Drive way 1 8.28 ac" at bounding box center [691, 321] width 195 height 26
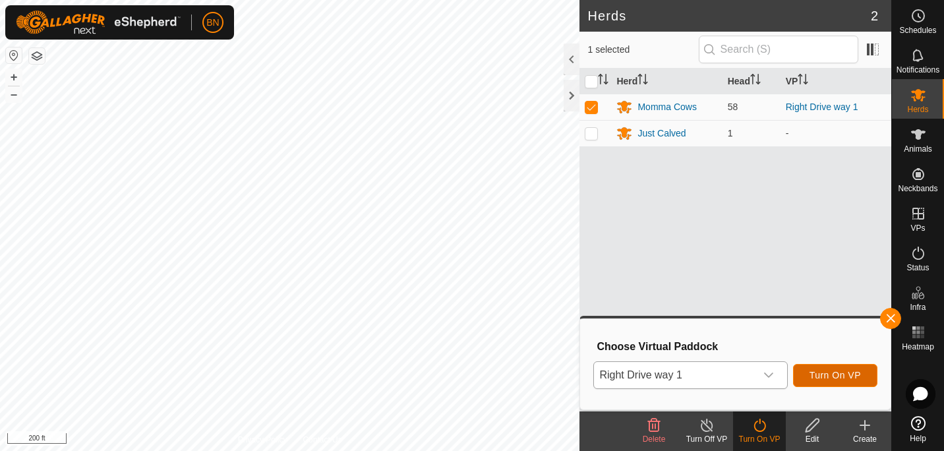
click at [825, 374] on span "Turn On VP" at bounding box center [834, 375] width 51 height 11
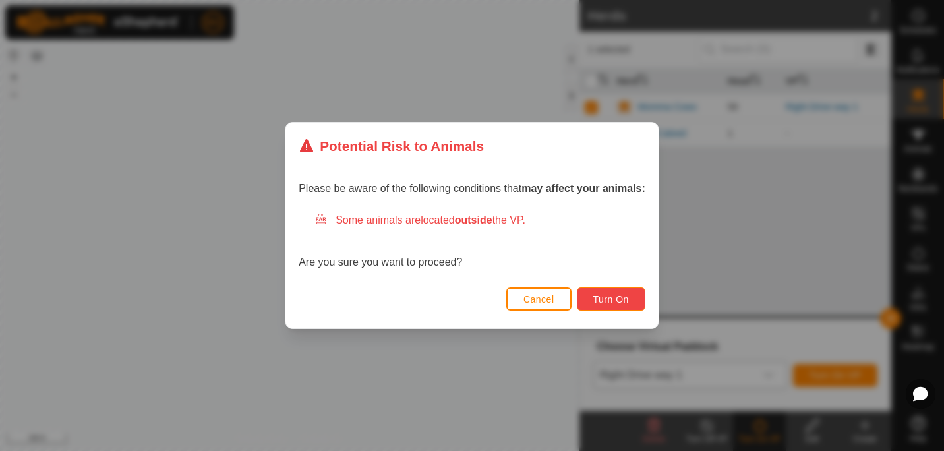
click at [594, 299] on span "Turn On" at bounding box center [611, 299] width 36 height 11
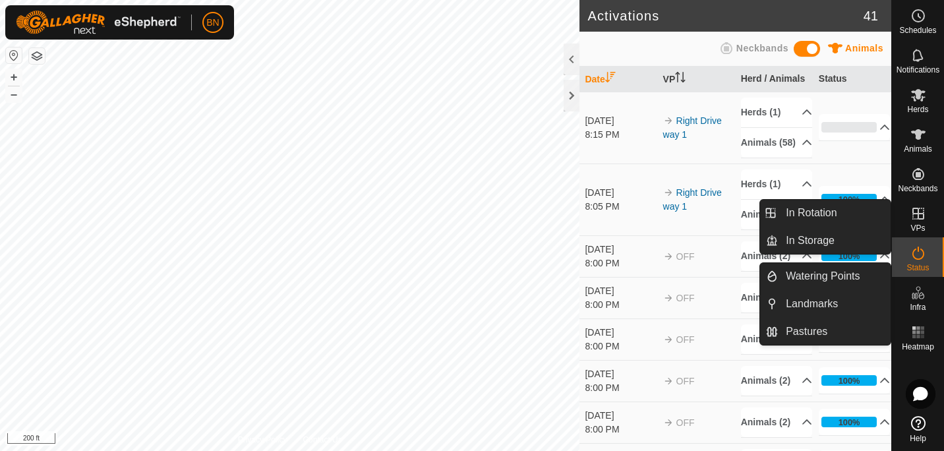
click at [919, 304] on span "Infra" at bounding box center [917, 307] width 16 height 8
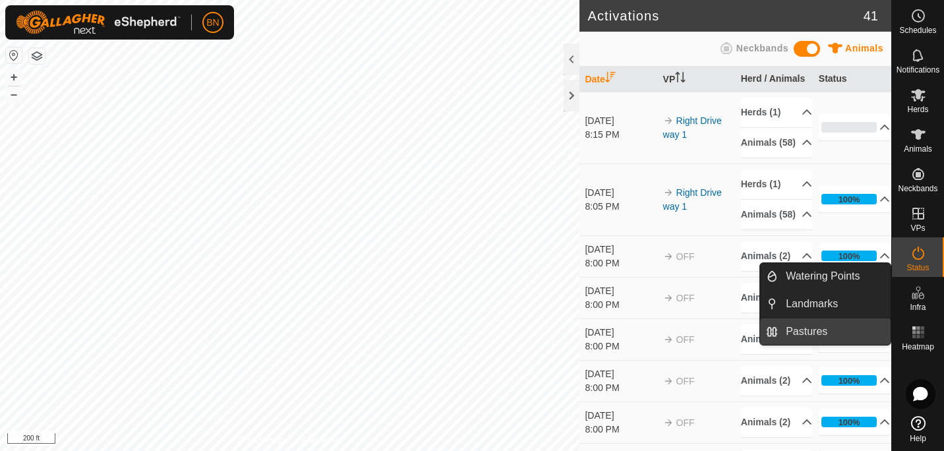
click at [807, 322] on link "Pastures" at bounding box center [834, 331] width 113 height 26
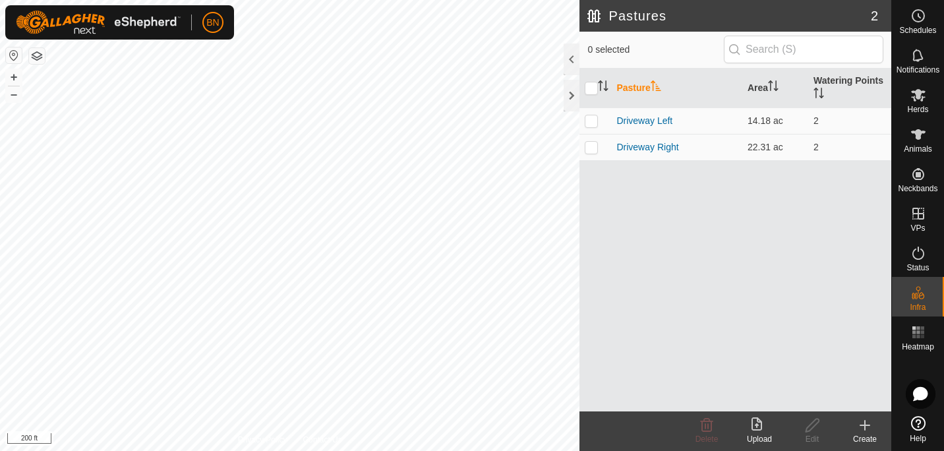
click at [855, 422] on create-svg-icon at bounding box center [864, 425] width 53 height 16
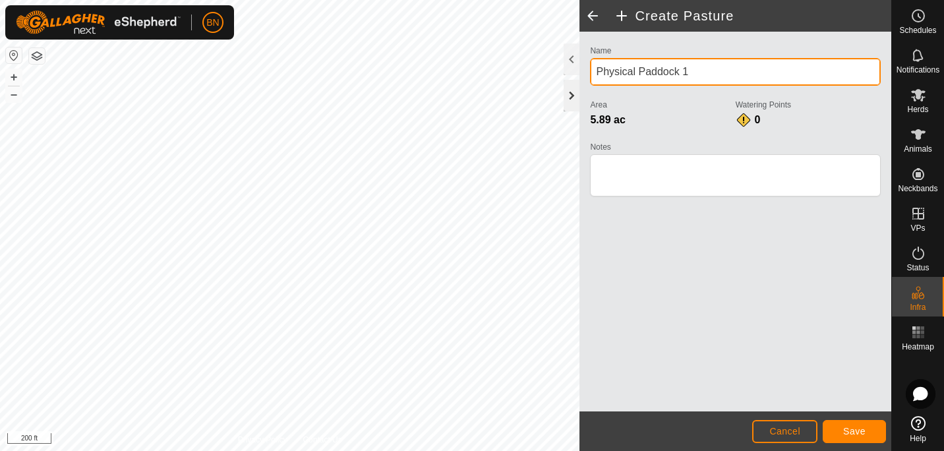
drag, startPoint x: 700, startPoint y: 77, endPoint x: 565, endPoint y: 104, distance: 137.8
click at [579, 104] on div "Create Pasture Name Physical Paddock 1 Area 5.89 ac Watering Points 0 Notes Can…" at bounding box center [735, 225] width 312 height 451
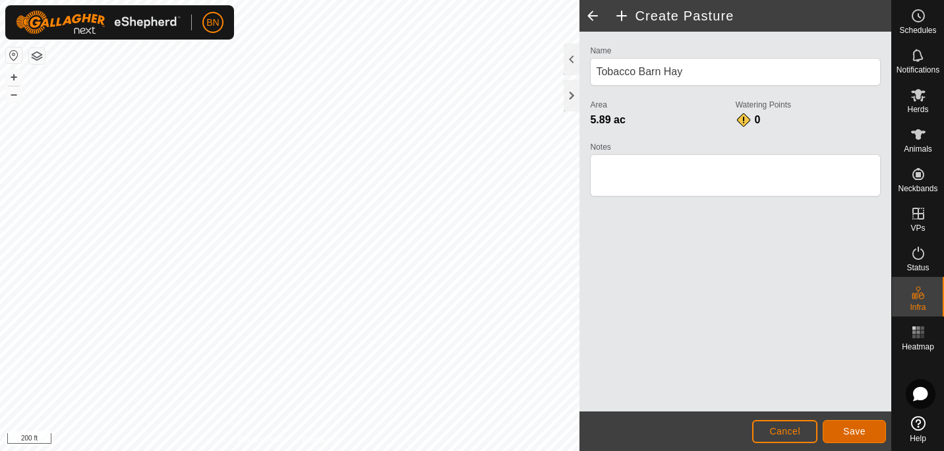
click at [841, 433] on button "Save" at bounding box center [853, 431] width 63 height 23
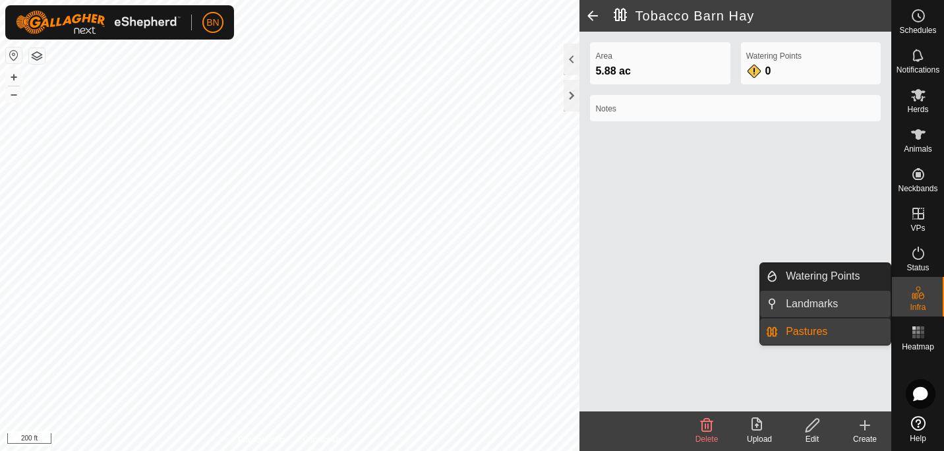
click at [813, 304] on link "Landmarks" at bounding box center [834, 304] width 113 height 26
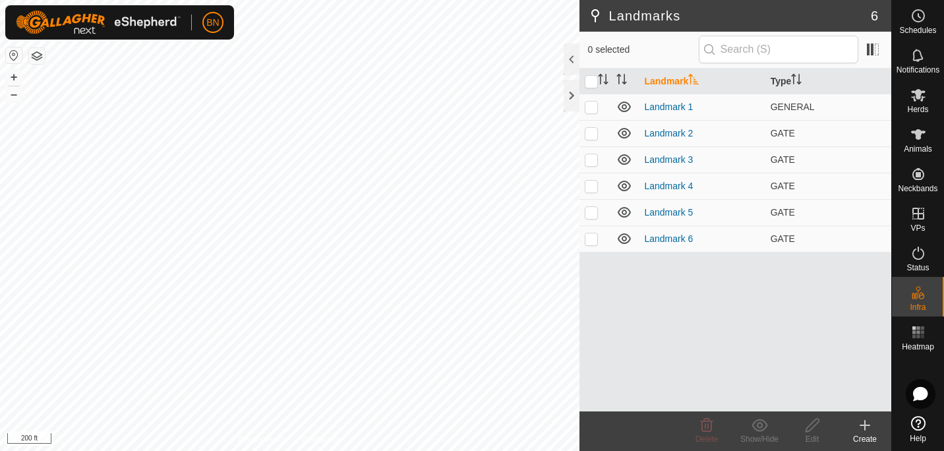
click at [859, 431] on icon at bounding box center [865, 425] width 16 height 16
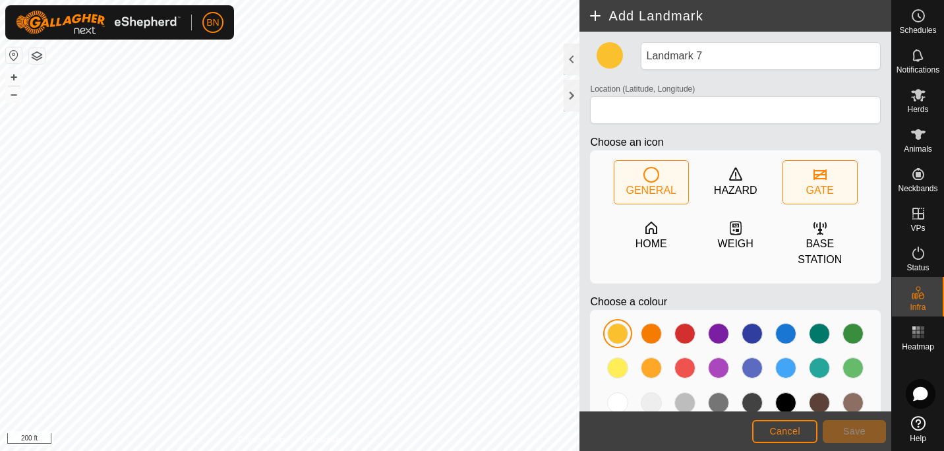
click at [811, 196] on div "GATE" at bounding box center [820, 191] width 28 height 16
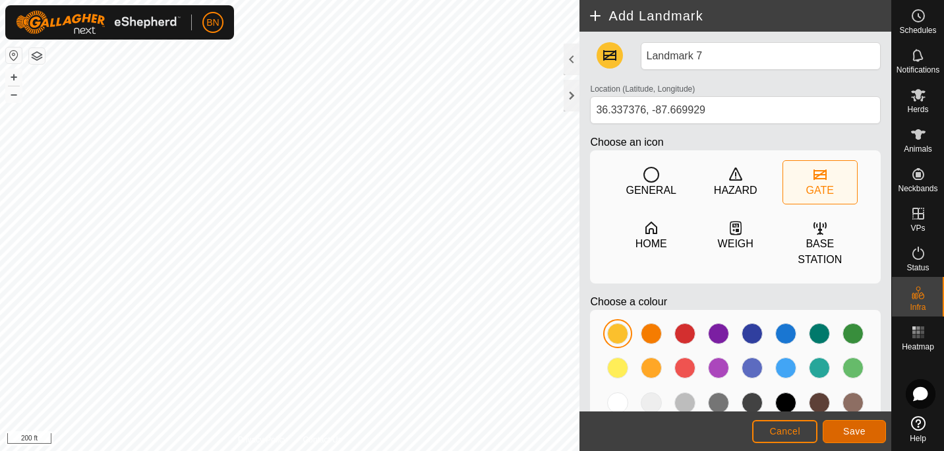
click at [842, 426] on button "Save" at bounding box center [853, 431] width 63 height 23
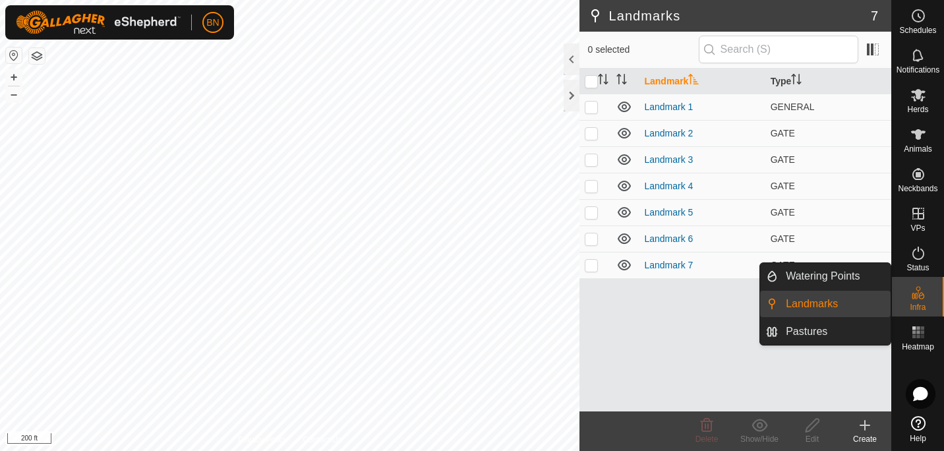
click at [821, 303] on link "Landmarks" at bounding box center [834, 304] width 113 height 26
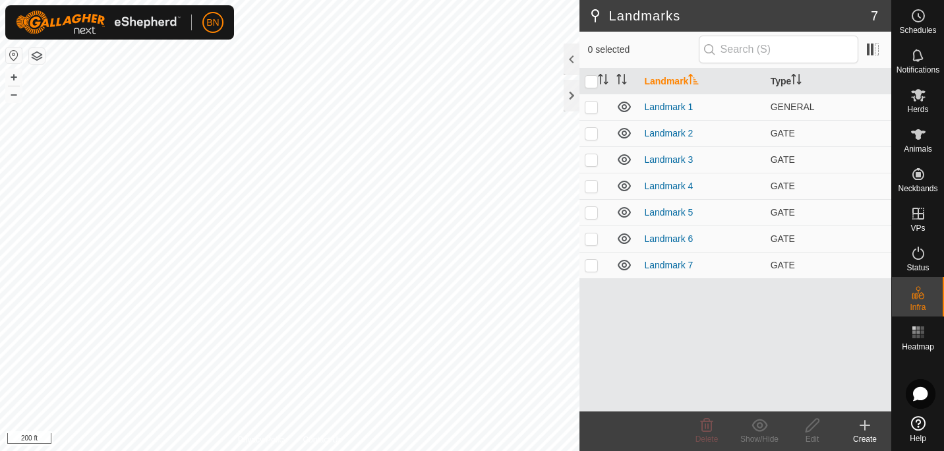
click at [862, 428] on icon at bounding box center [865, 425] width 16 height 16
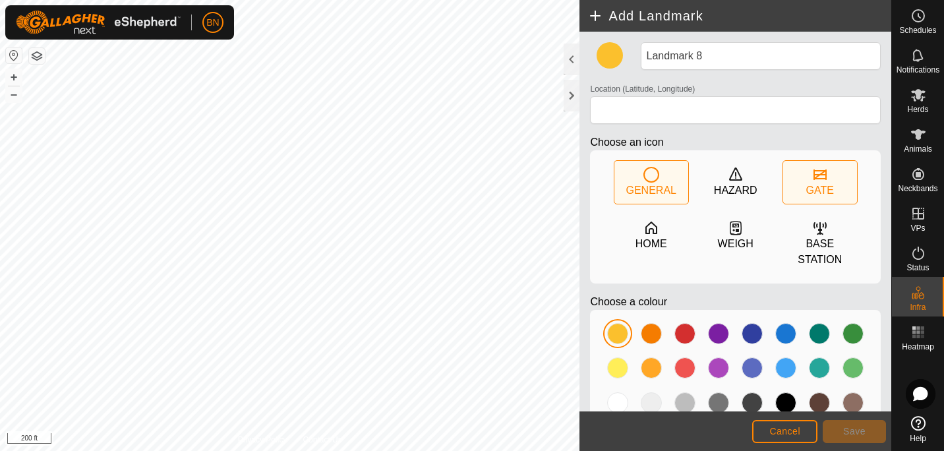
click at [816, 186] on div "GATE" at bounding box center [820, 191] width 28 height 16
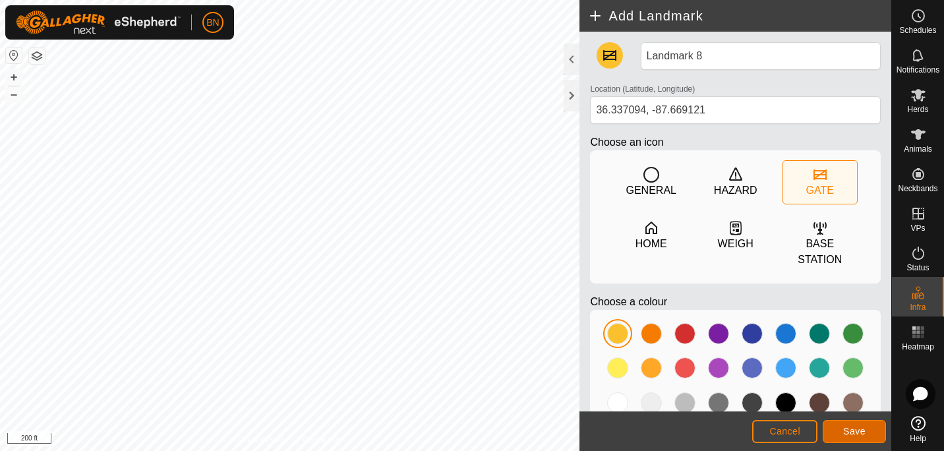
click at [851, 436] on span "Save" at bounding box center [854, 431] width 22 height 11
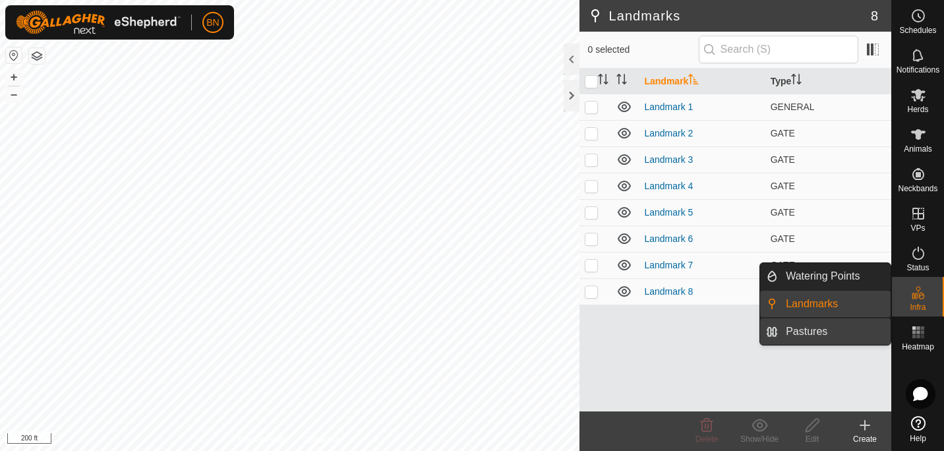
click at [817, 331] on link "Pastures" at bounding box center [834, 331] width 113 height 26
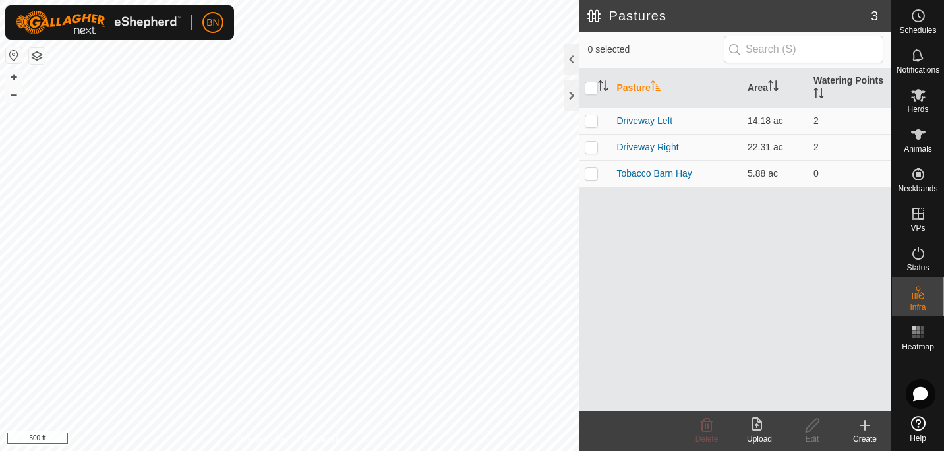
click at [865, 429] on icon at bounding box center [865, 424] width 0 height 9
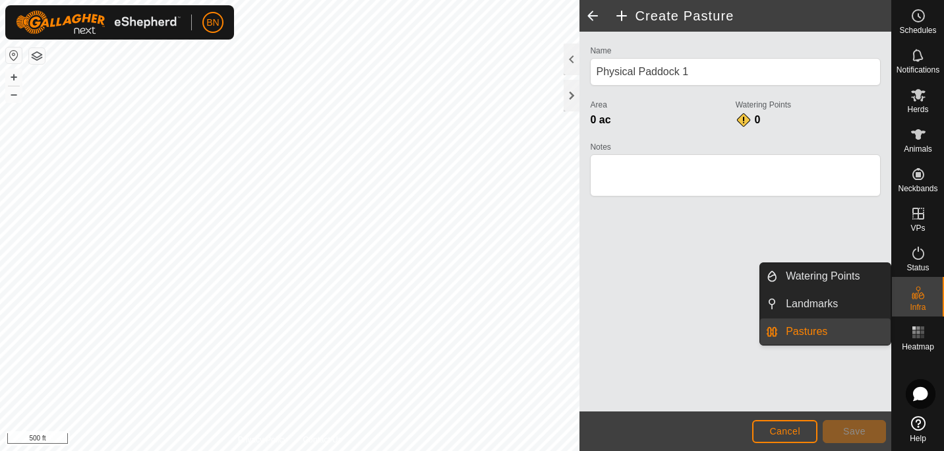
click at [819, 327] on link "Pastures" at bounding box center [834, 331] width 113 height 26
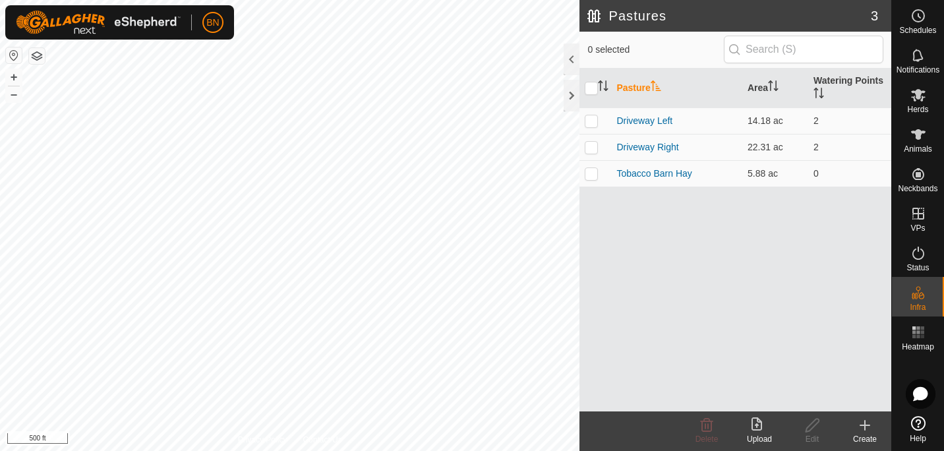
click at [867, 426] on icon at bounding box center [865, 425] width 16 height 16
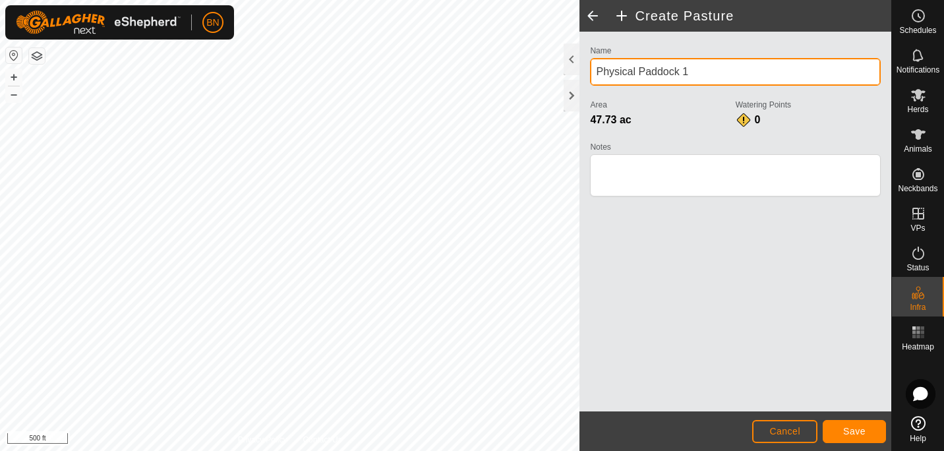
click at [515, 118] on div "Privacy Policy Contact Us Landmark 1 + – ⇧ i 500 ft Create Pasture Name Physica…" at bounding box center [445, 225] width 891 height 451
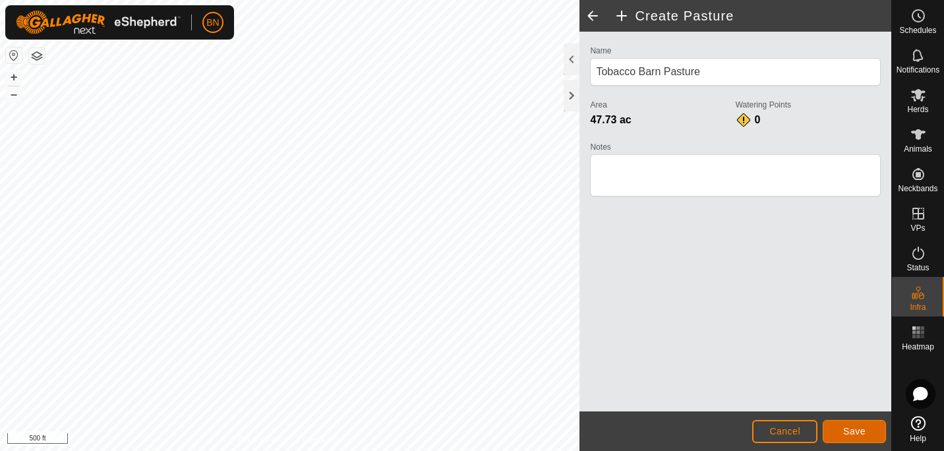
click at [871, 436] on button "Save" at bounding box center [853, 431] width 63 height 23
click at [844, 432] on span "Save" at bounding box center [854, 431] width 22 height 11
click at [841, 420] on button "Save" at bounding box center [853, 431] width 63 height 23
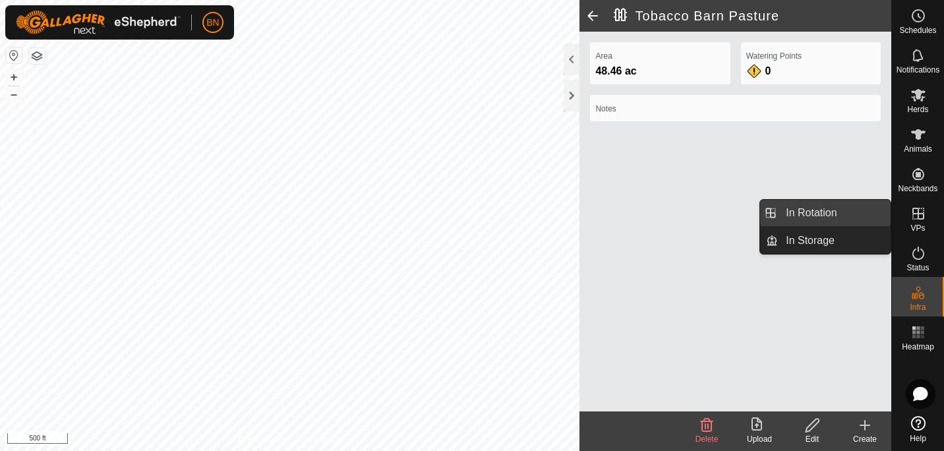
drag, startPoint x: 890, startPoint y: 210, endPoint x: 797, endPoint y: 216, distance: 93.8
click at [797, 216] on link "In Rotation" at bounding box center [834, 213] width 113 height 26
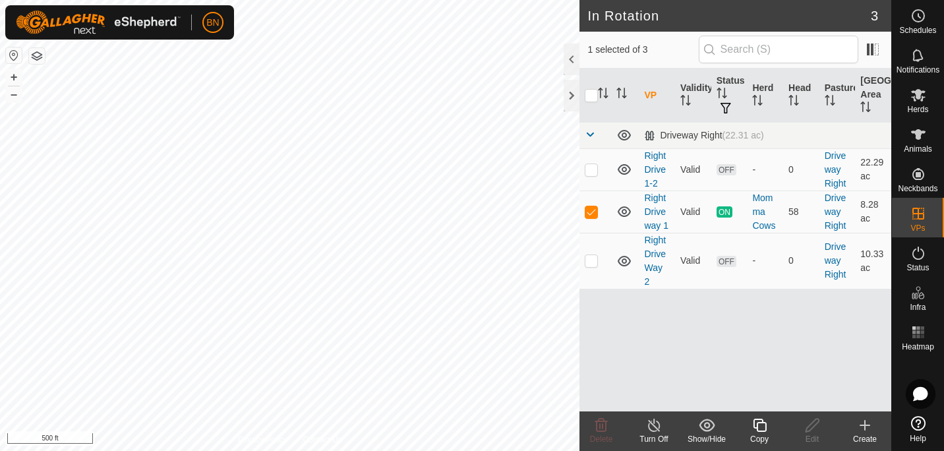
click at [872, 427] on icon at bounding box center [865, 425] width 16 height 16
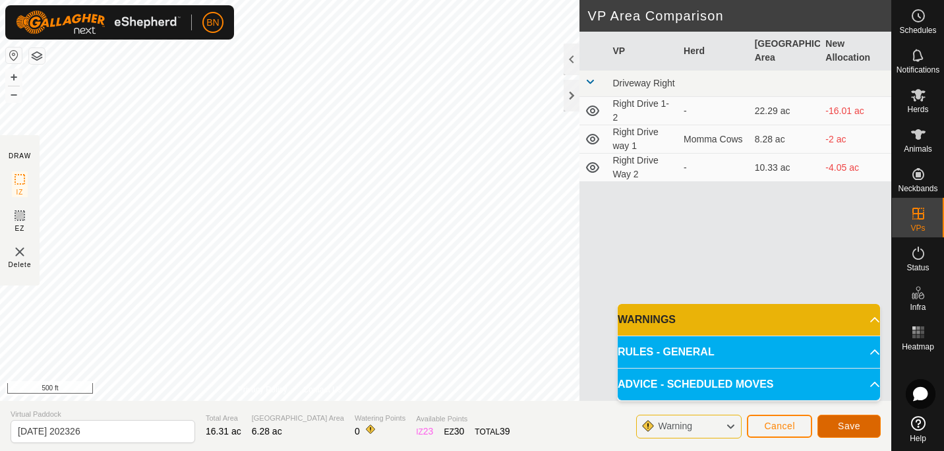
click at [842, 422] on span "Save" at bounding box center [849, 425] width 22 height 11
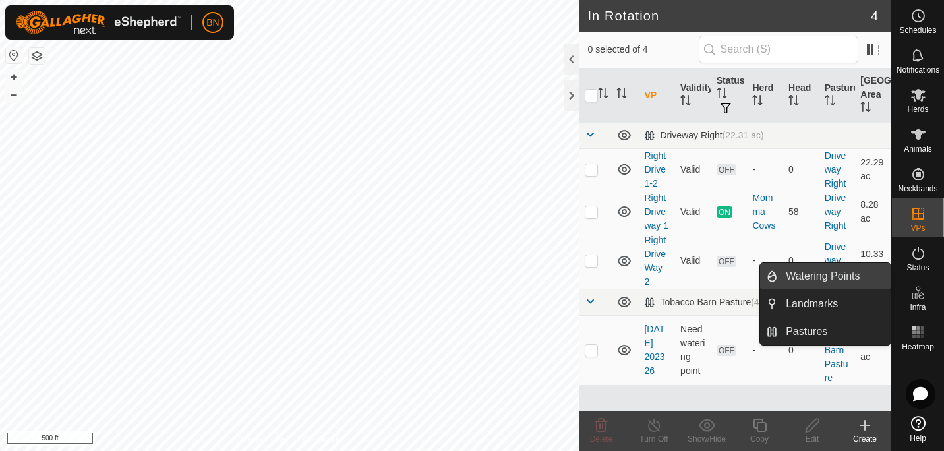
click at [820, 279] on link "Watering Points" at bounding box center [834, 276] width 113 height 26
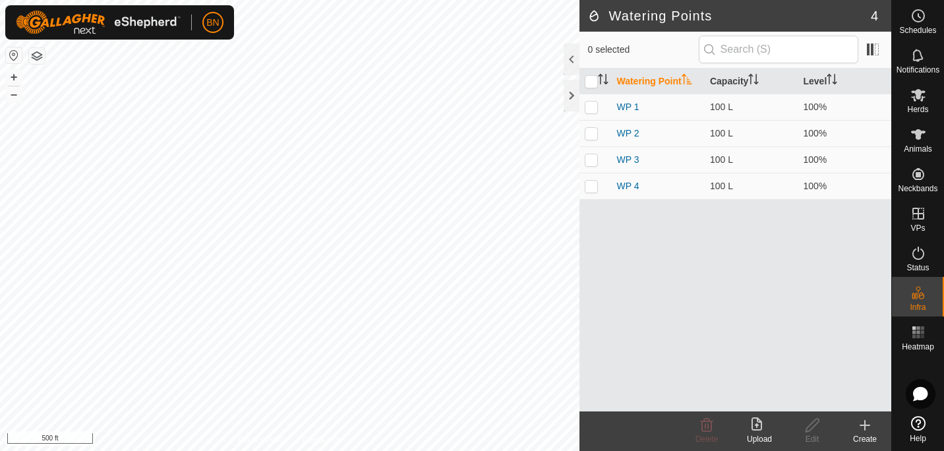
click at [855, 422] on create-svg-icon at bounding box center [864, 425] width 53 height 16
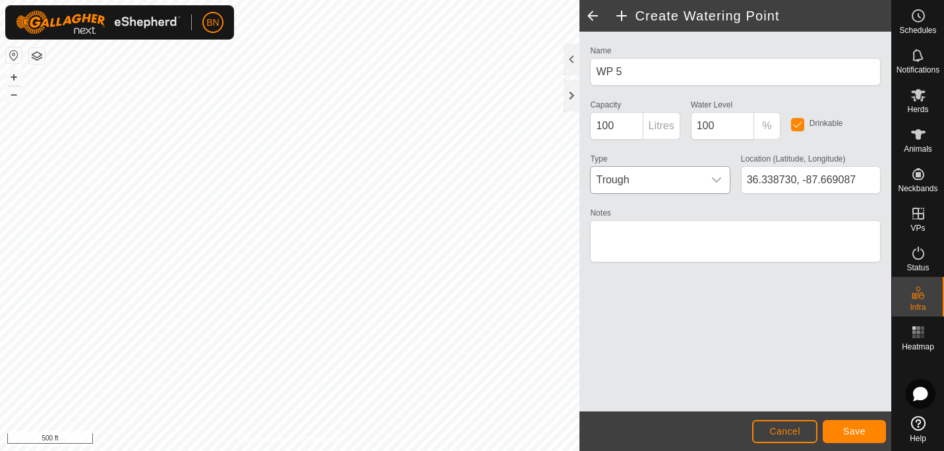
click at [713, 177] on icon "dropdown trigger" at bounding box center [716, 180] width 11 height 11
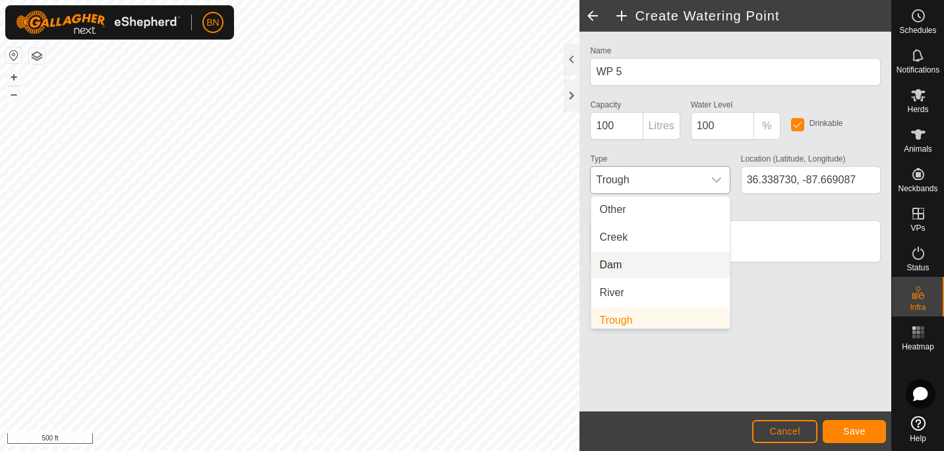
click at [618, 268] on li "Dam" at bounding box center [660, 265] width 138 height 26
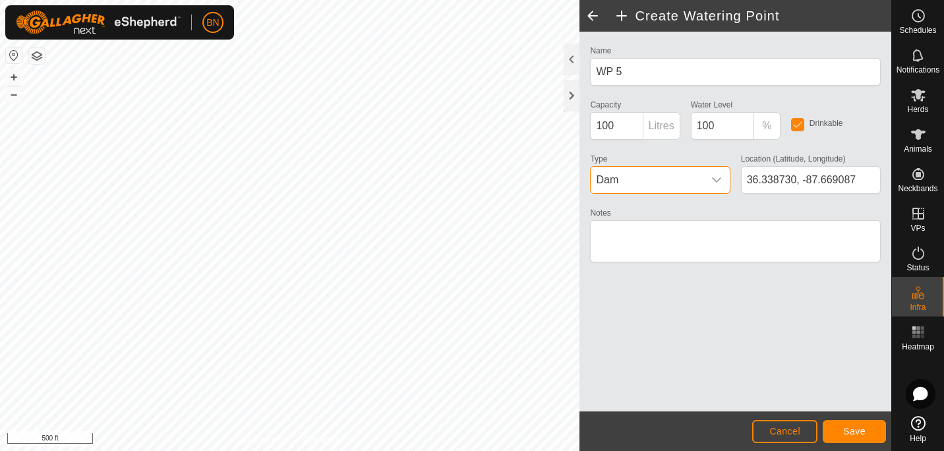
scroll to position [5, 0]
click at [847, 426] on span "Save" at bounding box center [854, 431] width 22 height 11
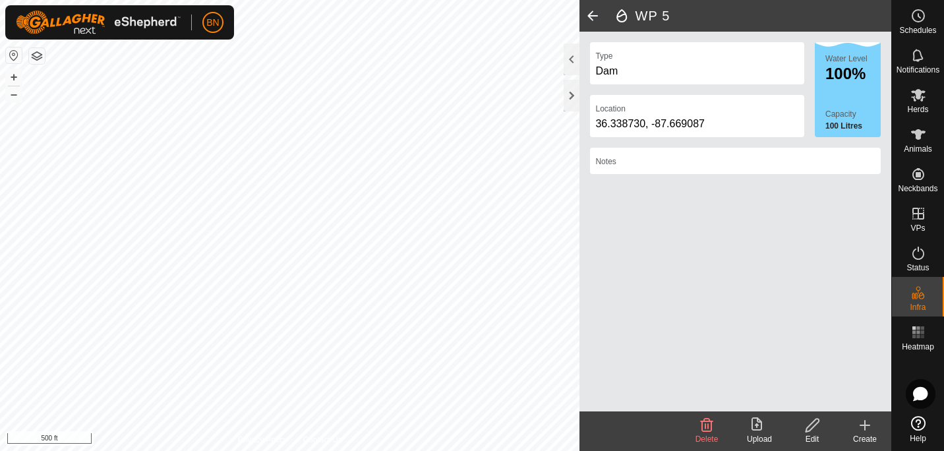
click at [869, 425] on icon at bounding box center [864, 425] width 9 height 0
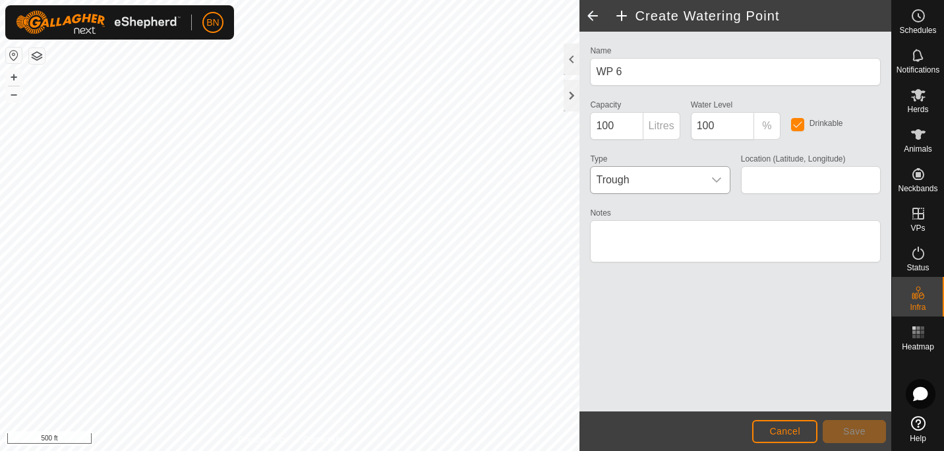
click at [716, 171] on div "dropdown trigger" at bounding box center [716, 180] width 26 height 26
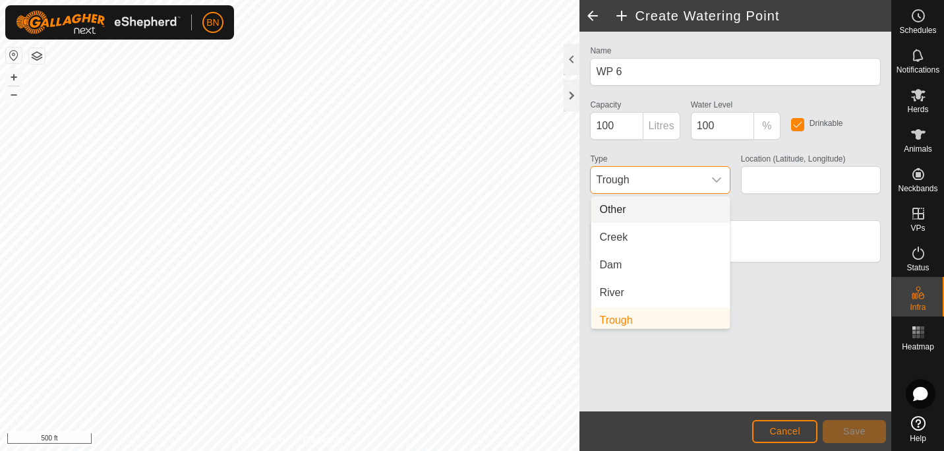
scroll to position [5, 0]
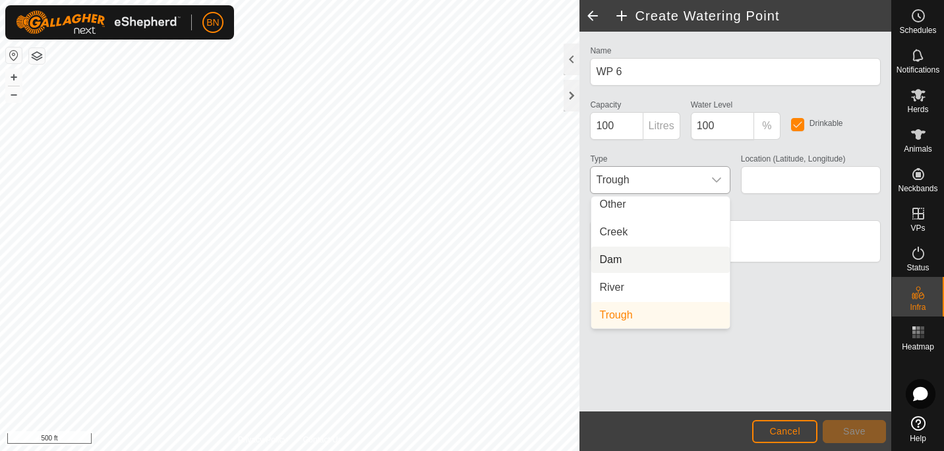
click at [631, 256] on li "Dam" at bounding box center [660, 259] width 138 height 26
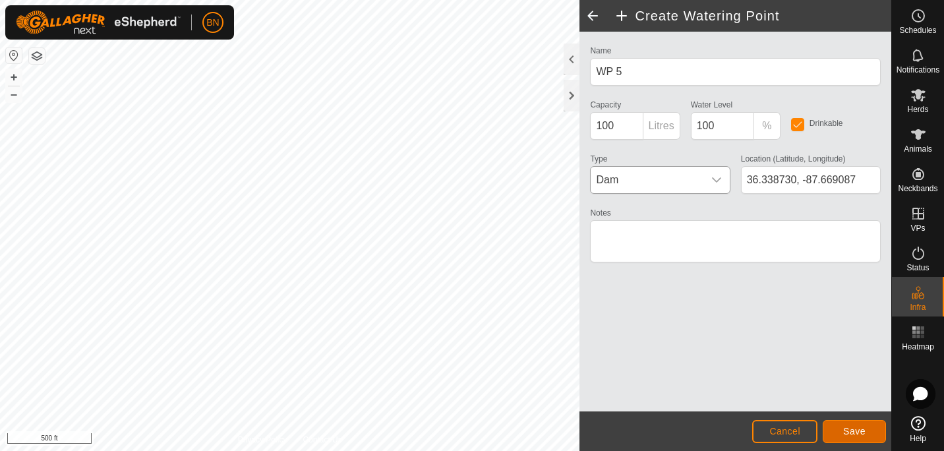
click at [842, 436] on button "Save" at bounding box center [853, 431] width 63 height 23
click at [588, 193] on div "Privacy Policy Contact Us 38 2578879975 Just Calved - + – ⇧ i 500 ft Create Wat…" at bounding box center [445, 225] width 891 height 451
click at [857, 432] on span "Save" at bounding box center [854, 431] width 22 height 11
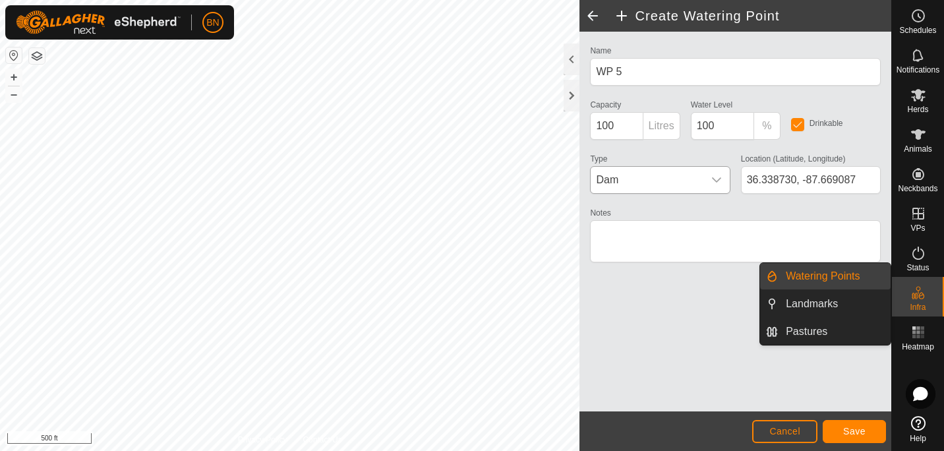
click at [831, 270] on link "Watering Points" at bounding box center [834, 276] width 113 height 26
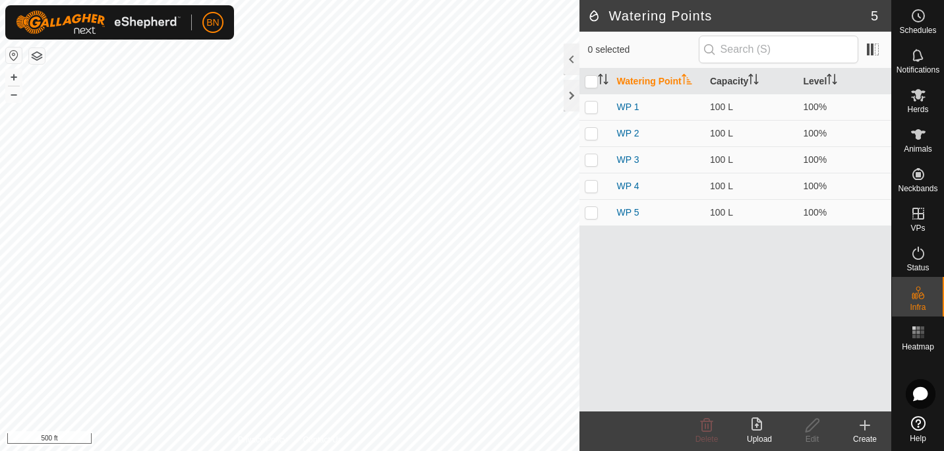
click at [864, 418] on icon at bounding box center [865, 425] width 16 height 16
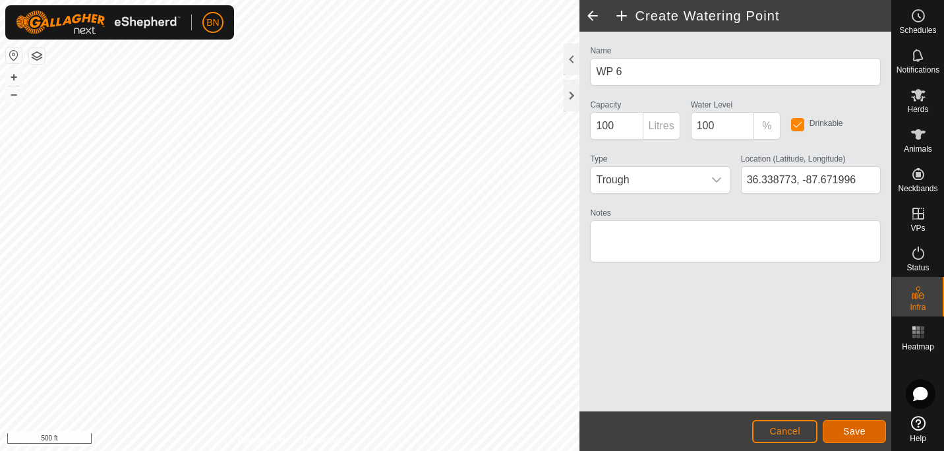
click at [841, 423] on button "Save" at bounding box center [853, 431] width 63 height 23
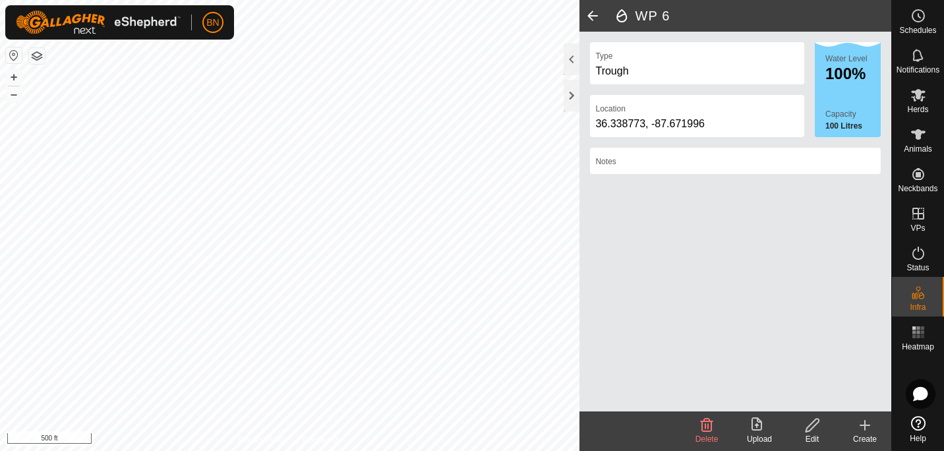
click at [855, 423] on create-svg-icon at bounding box center [864, 425] width 53 height 16
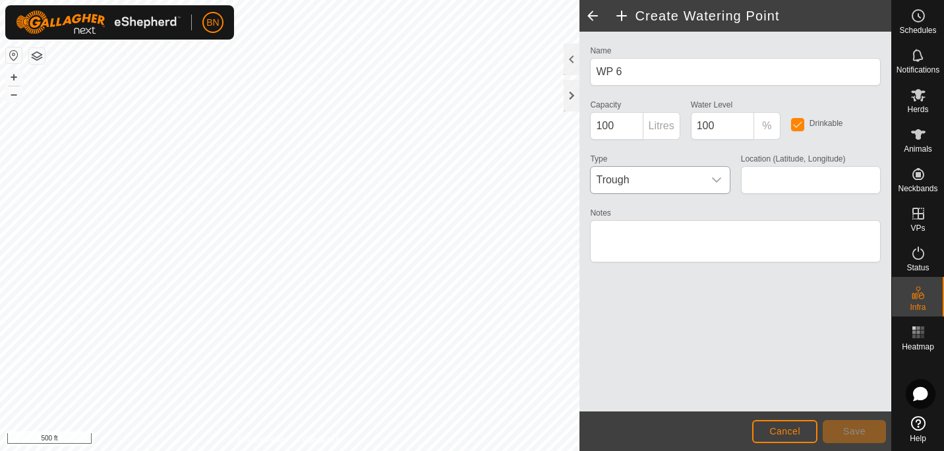
click at [706, 184] on div "dropdown trigger" at bounding box center [716, 180] width 26 height 26
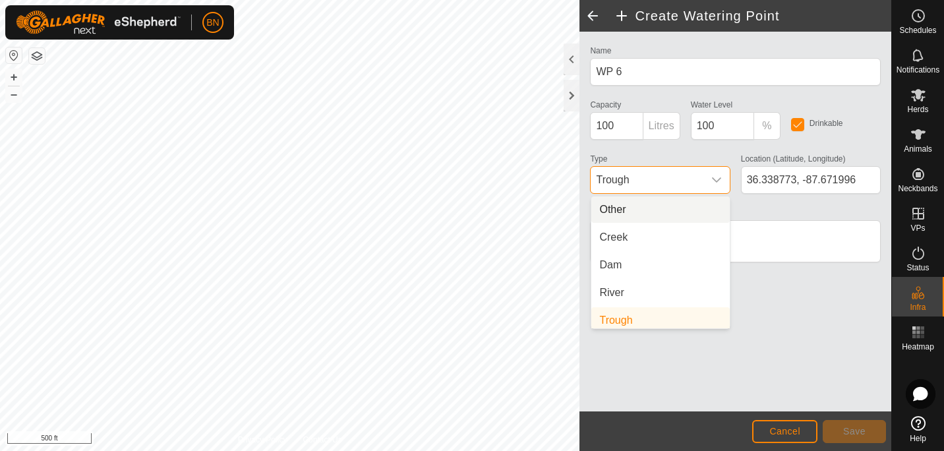
scroll to position [5, 0]
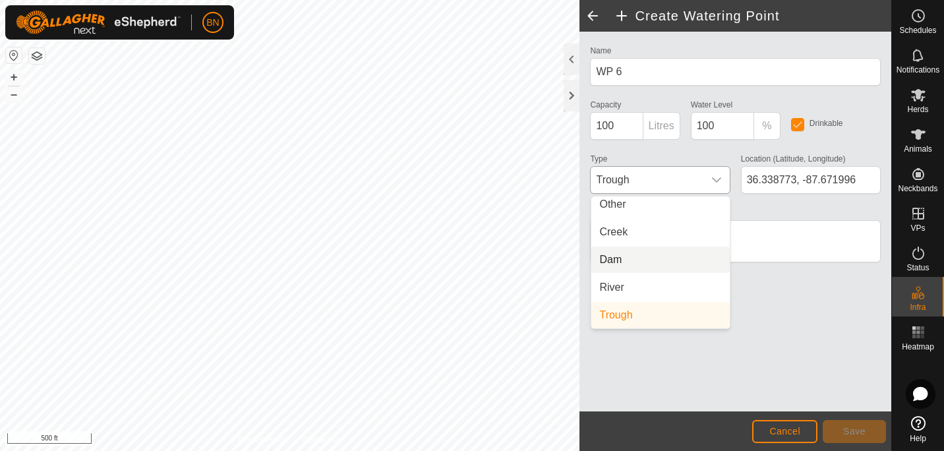
click at [624, 254] on li "Dam" at bounding box center [660, 259] width 138 height 26
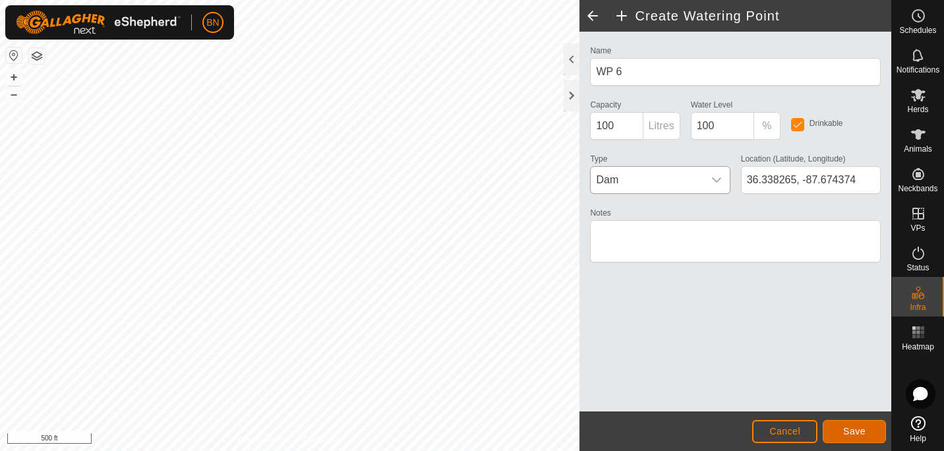
click at [850, 431] on span "Save" at bounding box center [854, 431] width 22 height 11
click at [845, 432] on span "Save" at bounding box center [854, 431] width 22 height 11
click at [858, 426] on span "Save" at bounding box center [854, 431] width 22 height 11
click at [781, 437] on button "Cancel" at bounding box center [784, 431] width 65 height 23
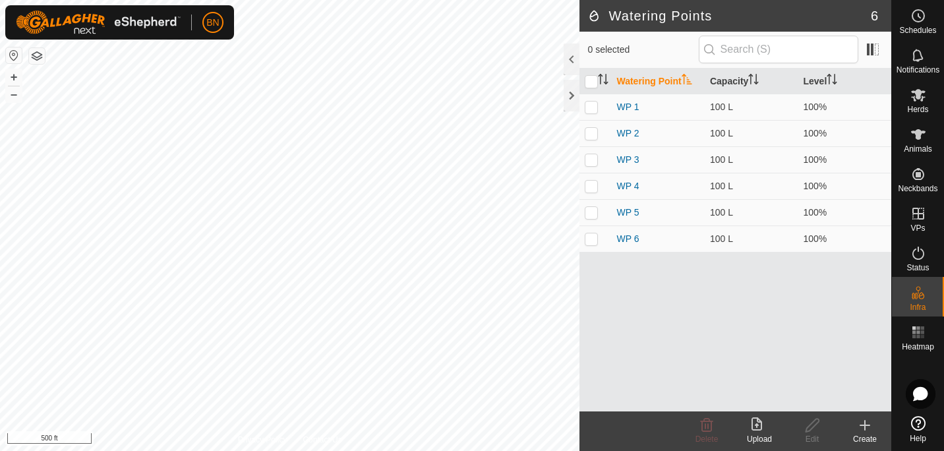
click at [869, 428] on icon at bounding box center [865, 425] width 16 height 16
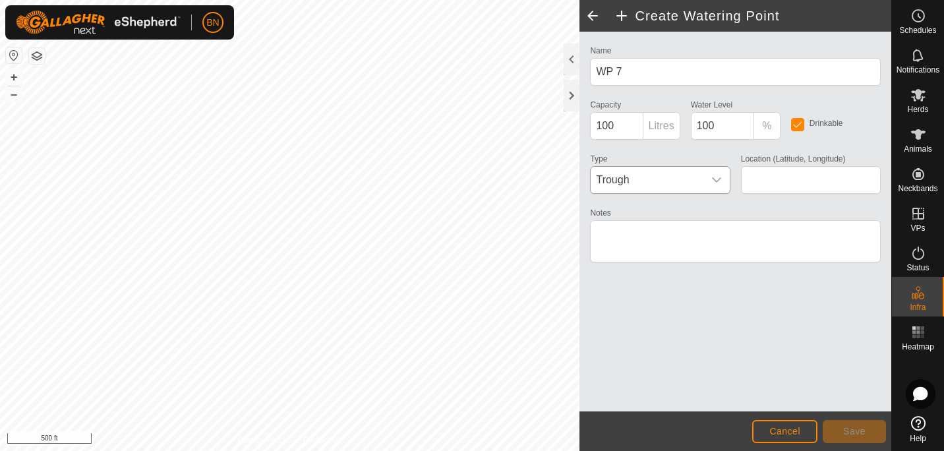
click at [712, 183] on icon "dropdown trigger" at bounding box center [716, 180] width 11 height 11
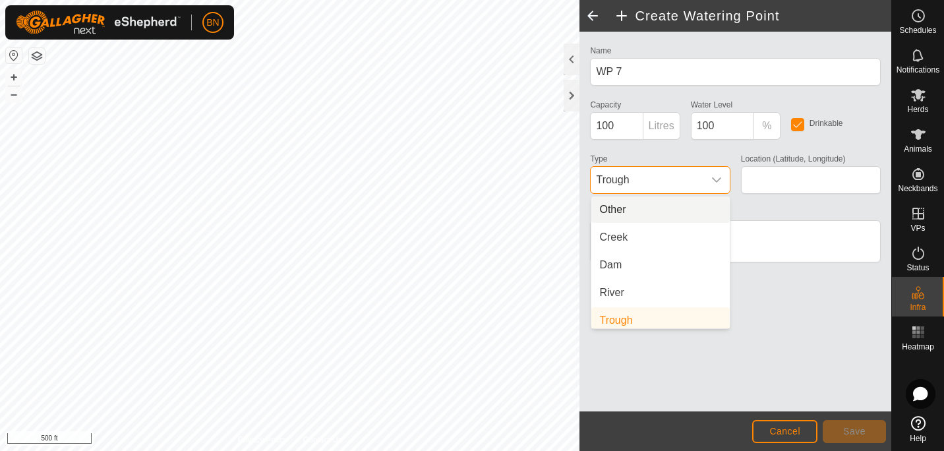
scroll to position [5, 0]
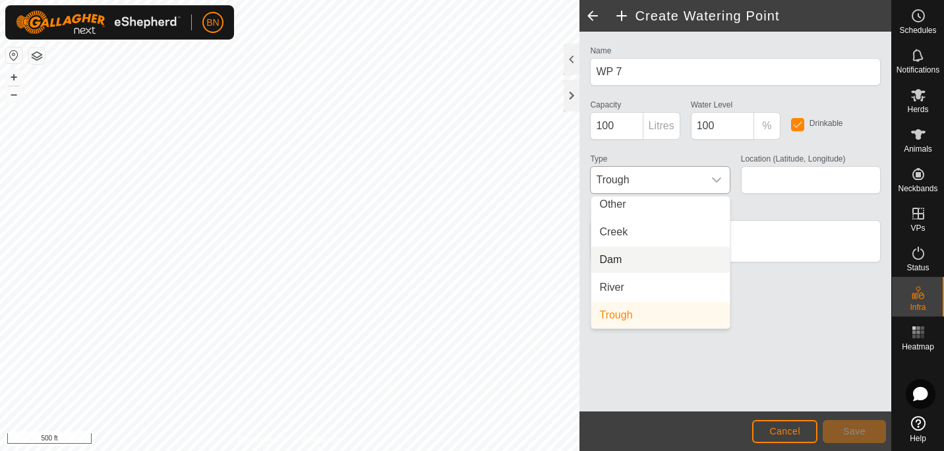
click at [650, 250] on li "Dam" at bounding box center [660, 259] width 138 height 26
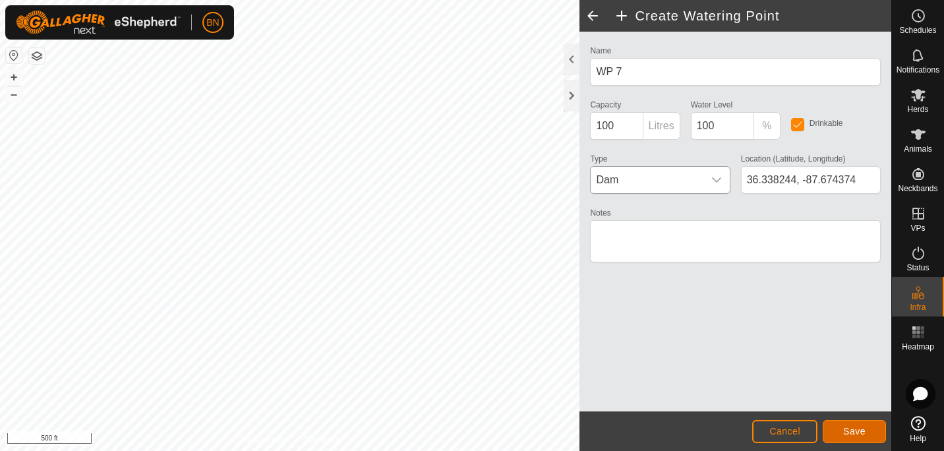
click at [841, 434] on button "Save" at bounding box center [853, 431] width 63 height 23
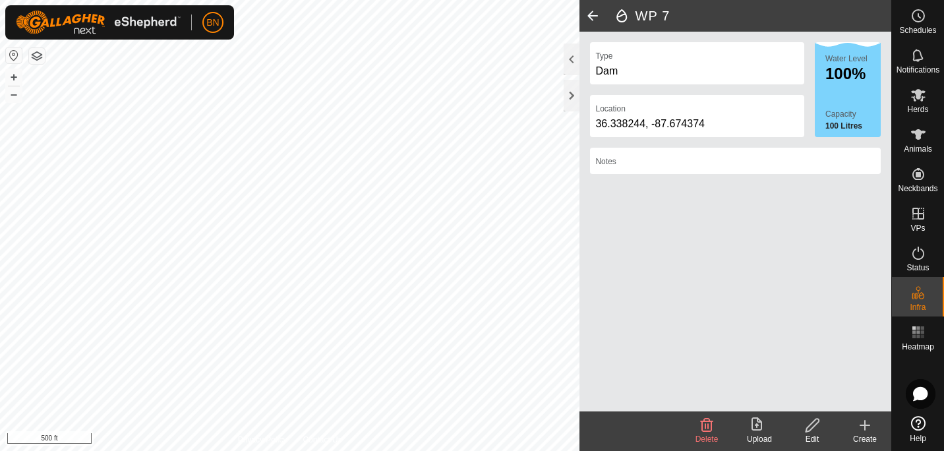
click at [865, 426] on icon at bounding box center [865, 424] width 0 height 9
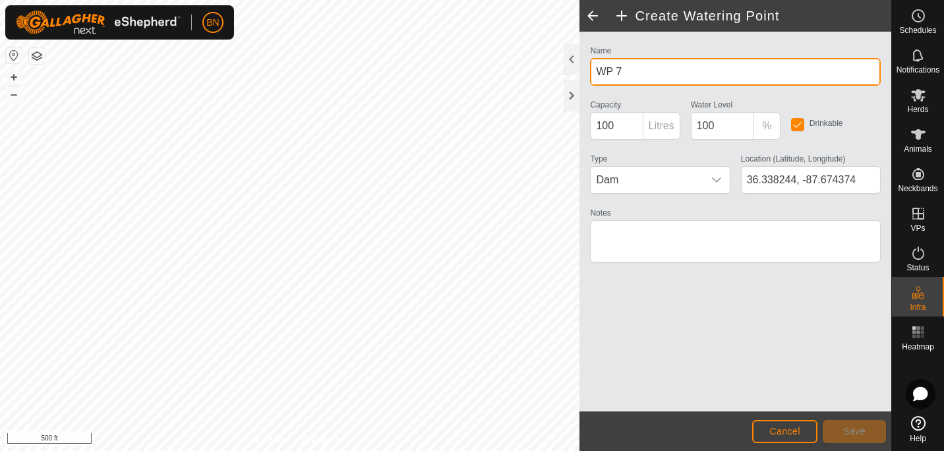
click at [628, 68] on input "WP 7" at bounding box center [735, 72] width 291 height 28
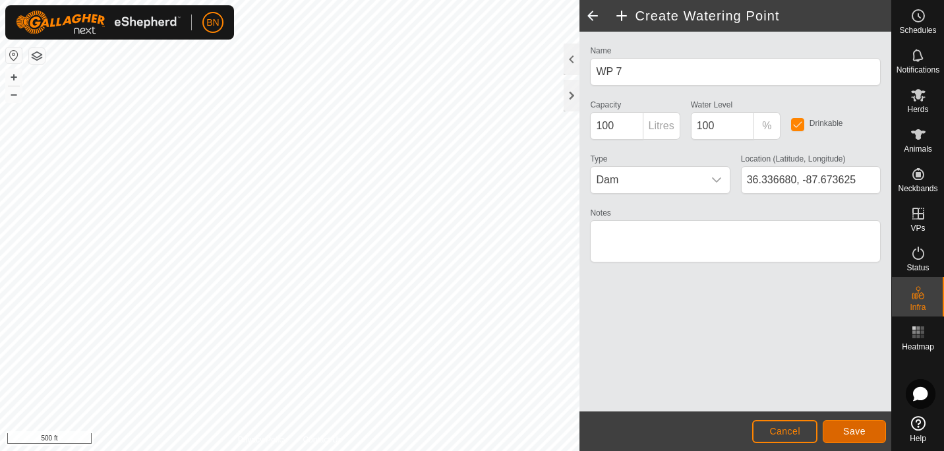
click at [863, 425] on button "Save" at bounding box center [853, 431] width 63 height 23
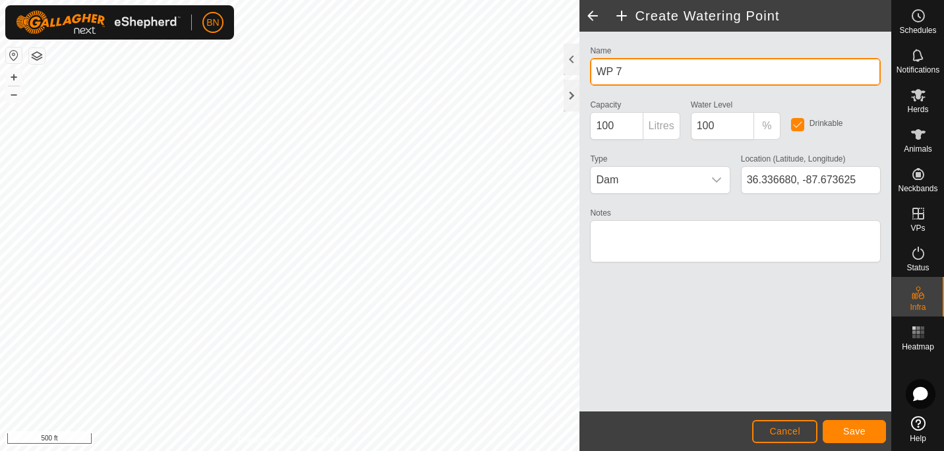
click at [635, 71] on input "WP 7" at bounding box center [735, 72] width 291 height 28
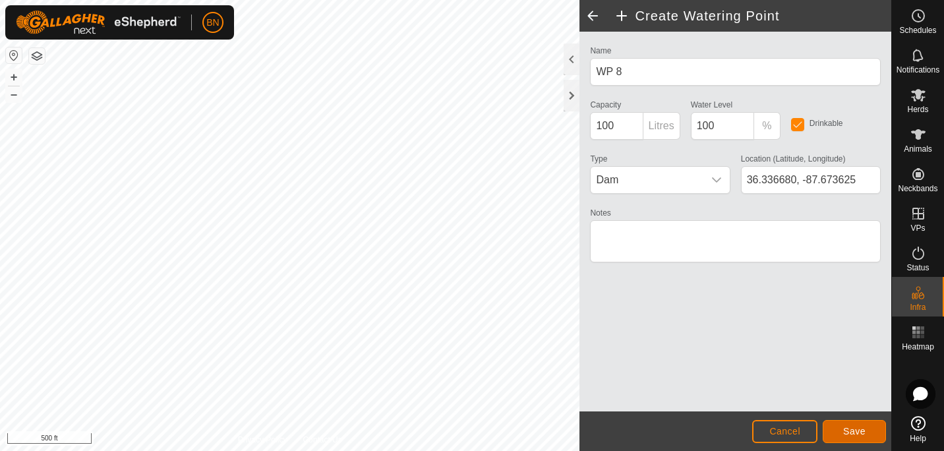
click at [855, 428] on span "Save" at bounding box center [854, 431] width 22 height 11
click at [842, 424] on button "Save" at bounding box center [853, 431] width 63 height 23
click at [770, 430] on span "Cancel" at bounding box center [784, 431] width 31 height 11
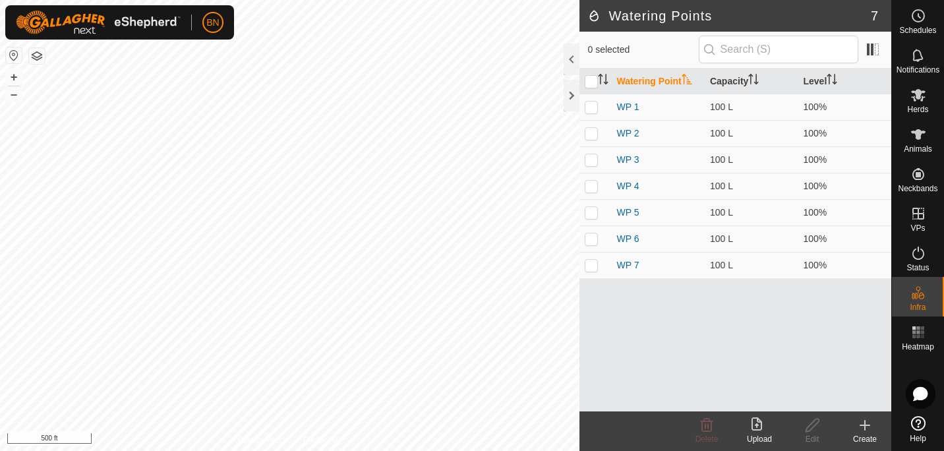
click at [876, 420] on create-svg-icon at bounding box center [864, 425] width 53 height 16
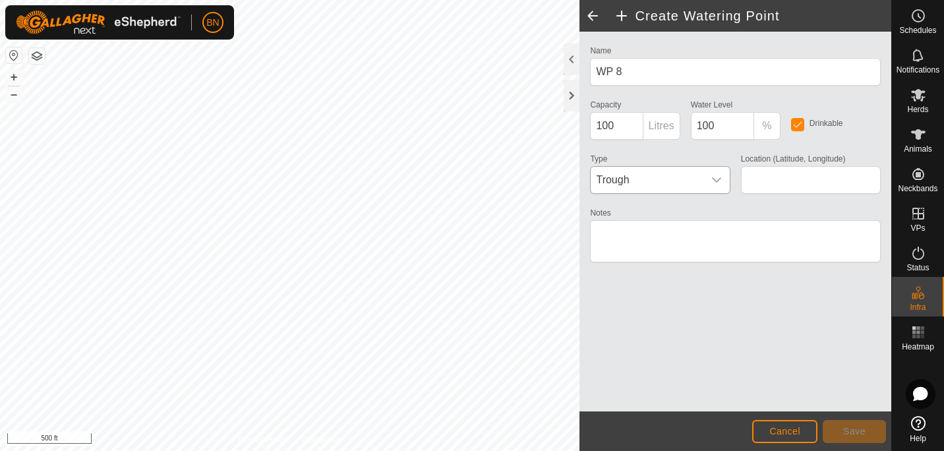
click at [715, 179] on icon "dropdown trigger" at bounding box center [716, 180] width 11 height 11
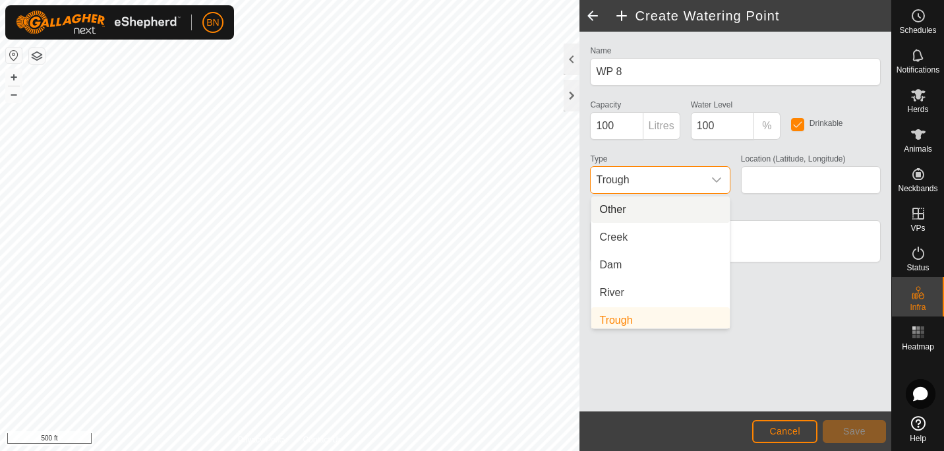
scroll to position [5, 0]
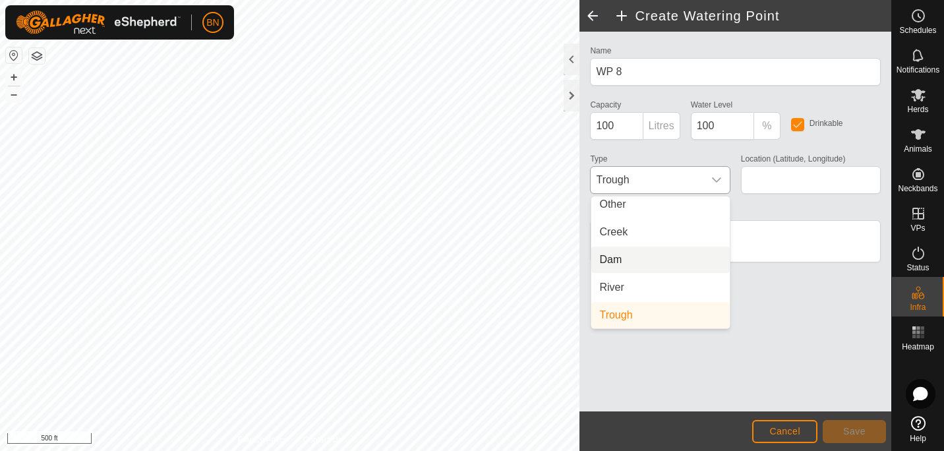
click at [627, 264] on li "Dam" at bounding box center [660, 259] width 138 height 26
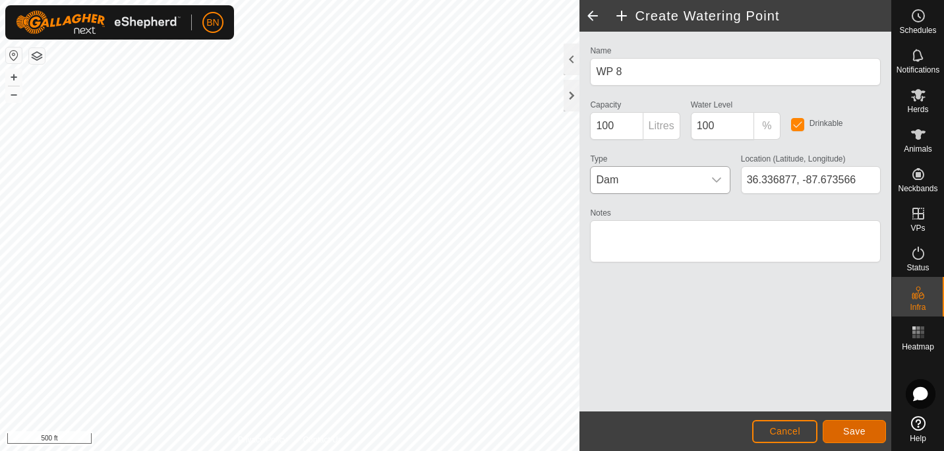
click at [845, 424] on button "Save" at bounding box center [853, 431] width 63 height 23
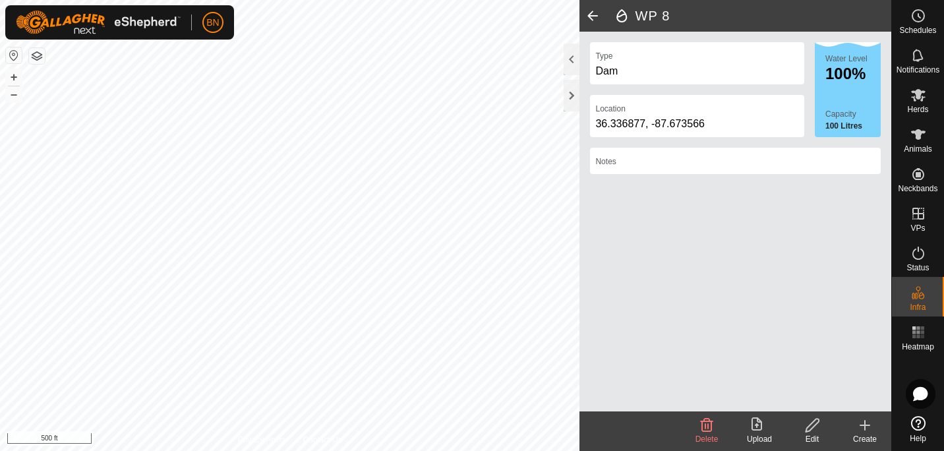
click at [867, 428] on icon at bounding box center [865, 425] width 16 height 16
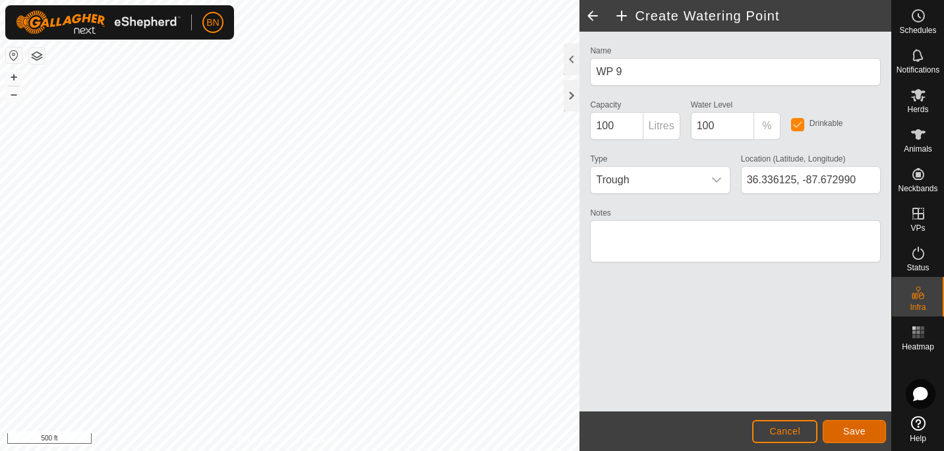
click at [849, 434] on span "Save" at bounding box center [854, 431] width 22 height 11
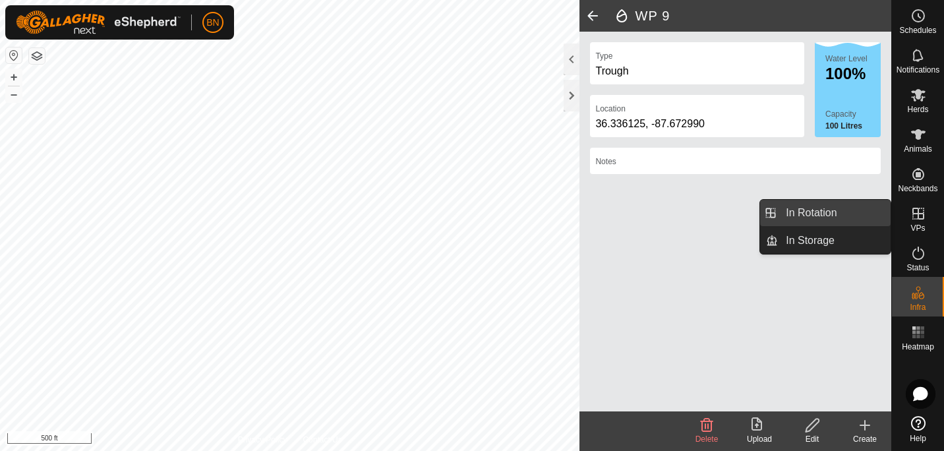
click at [786, 203] on link "In Rotation" at bounding box center [834, 213] width 113 height 26
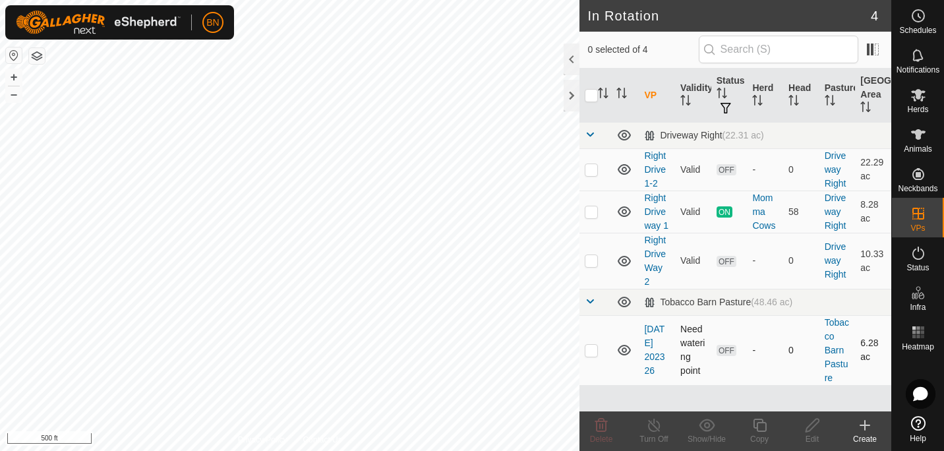
click at [596, 345] on p-checkbox at bounding box center [591, 350] width 13 height 11
click at [811, 426] on icon at bounding box center [812, 425] width 16 height 16
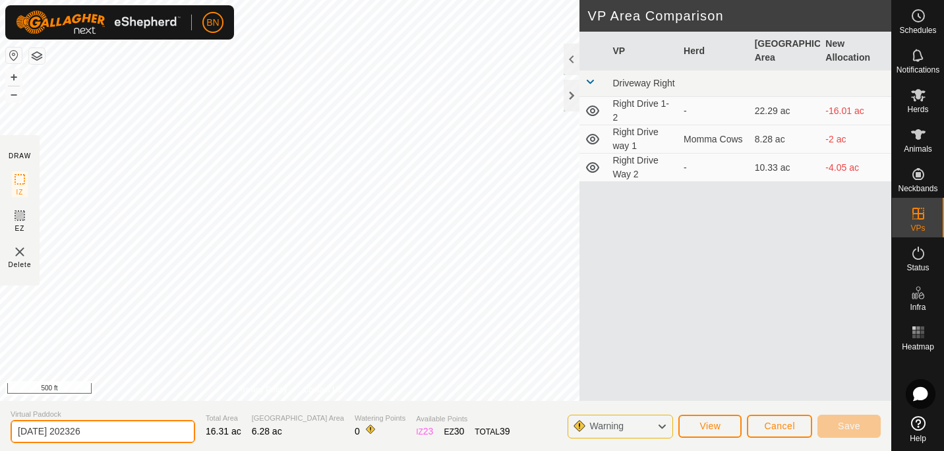
drag, startPoint x: 100, startPoint y: 432, endPoint x: 0, endPoint y: 428, distance: 100.2
click at [0, 428] on html "BN Schedules Notifications Herds Animals Neckbands VPs Status Infra Heatmap Hel…" at bounding box center [472, 225] width 944 height 451
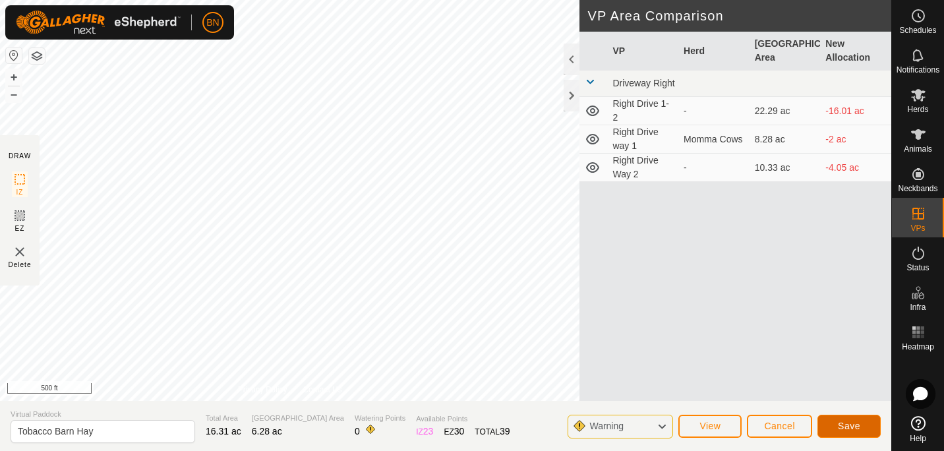
click at [855, 426] on span "Save" at bounding box center [849, 425] width 22 height 11
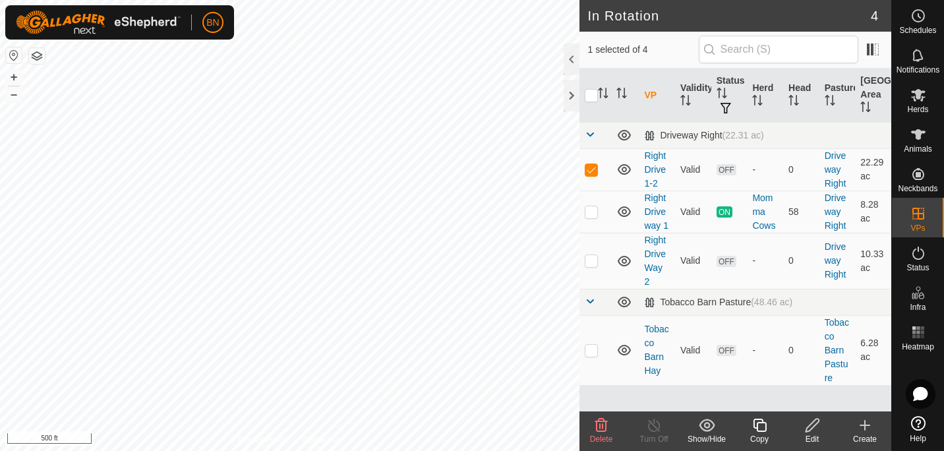
click at [758, 427] on icon at bounding box center [759, 425] width 16 height 16
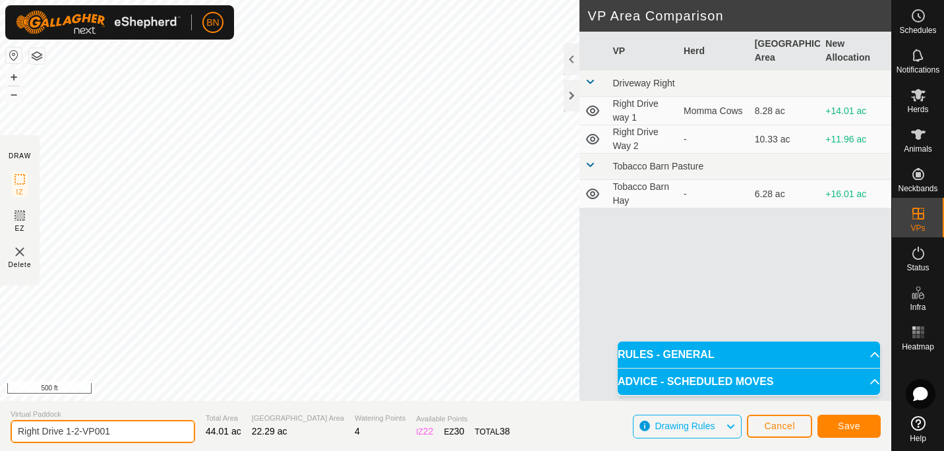
drag, startPoint x: 144, startPoint y: 432, endPoint x: 0, endPoint y: 425, distance: 144.5
click at [0, 425] on html "BN Schedules Notifications Herds Animals Neckbands VPs Status Infra Heatmap Hel…" at bounding box center [472, 225] width 944 height 451
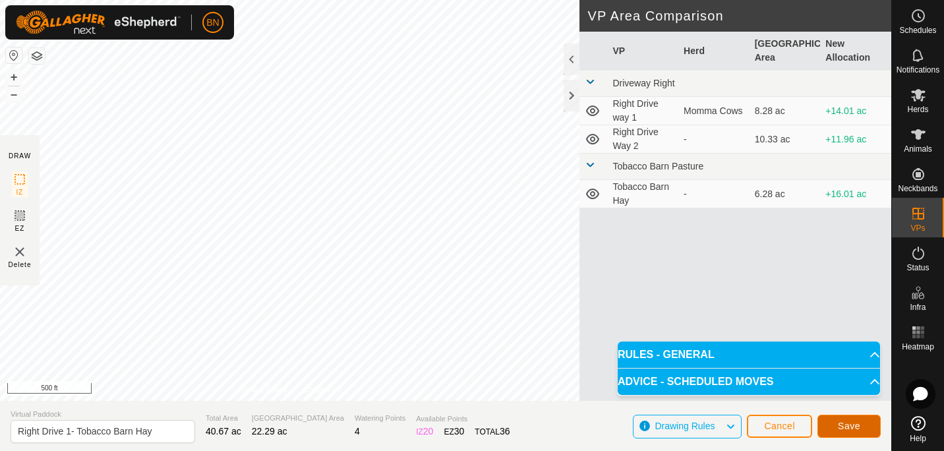
click at [844, 428] on span "Save" at bounding box center [849, 425] width 22 height 11
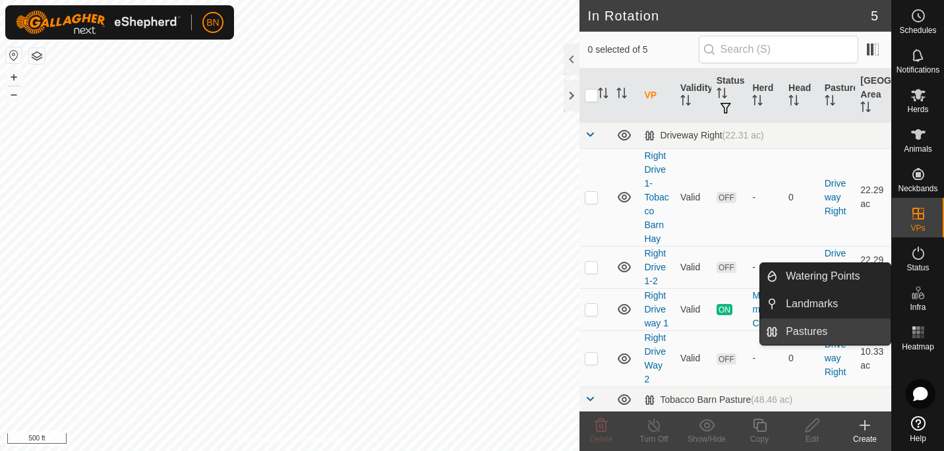
click at [829, 333] on link "Pastures" at bounding box center [834, 331] width 113 height 26
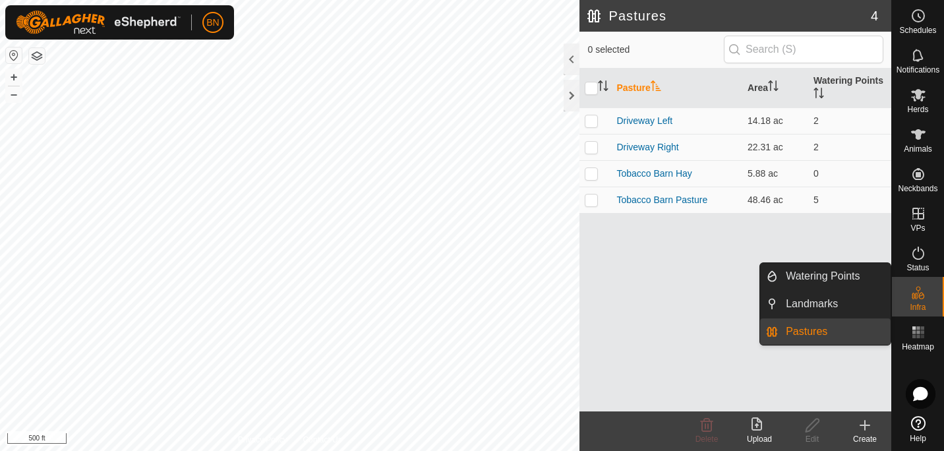
click at [792, 334] on link "Pastures" at bounding box center [834, 331] width 113 height 26
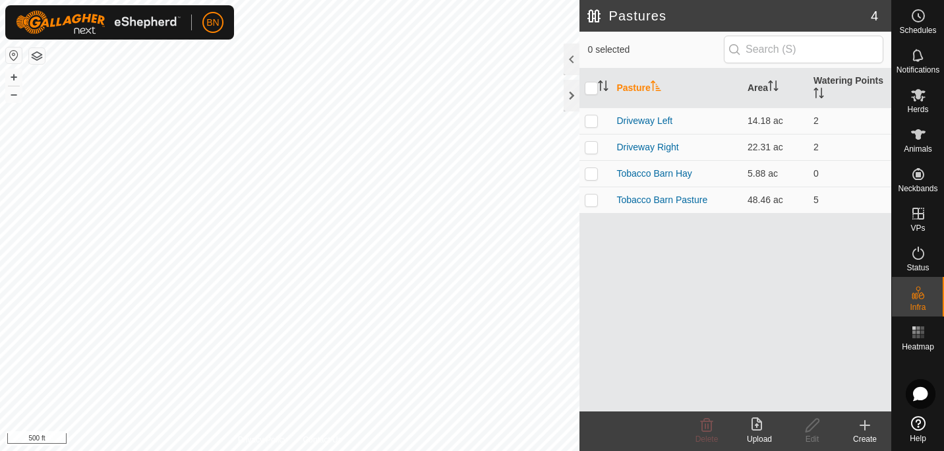
click at [868, 429] on icon at bounding box center [865, 425] width 16 height 16
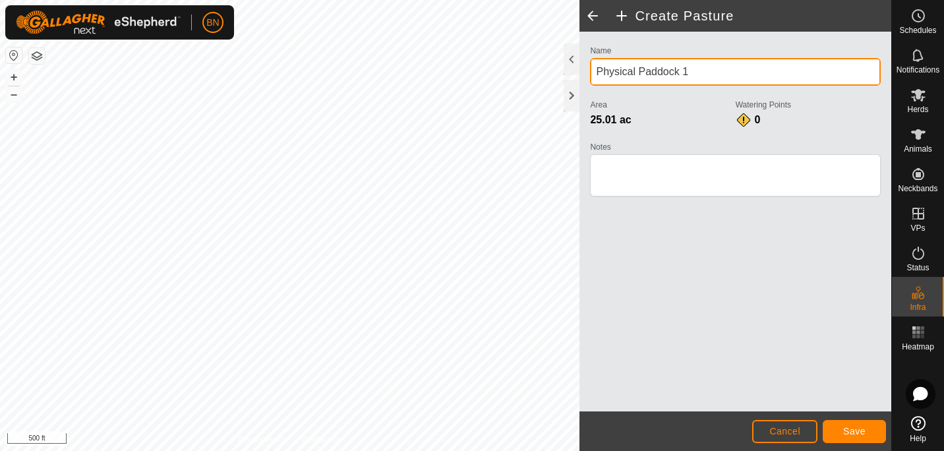
click at [460, 96] on div "Privacy Policy Contact Us Landmark 4 + – ⇧ i 500 ft Create Pasture Name Physica…" at bounding box center [445, 225] width 891 height 451
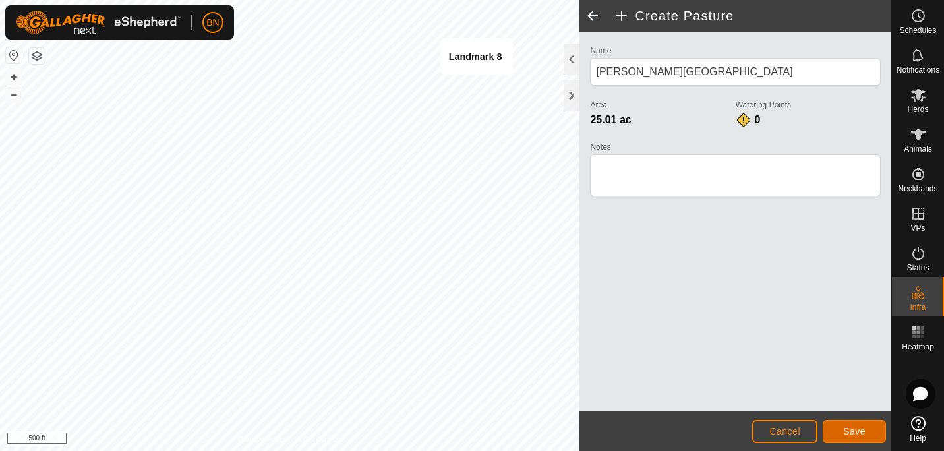
click at [855, 434] on span "Save" at bounding box center [854, 431] width 22 height 11
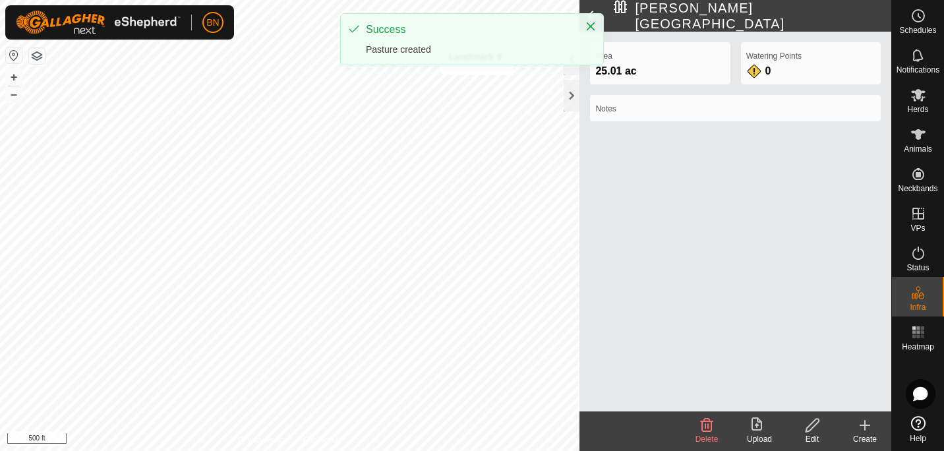
click at [869, 428] on icon at bounding box center [865, 425] width 16 height 16
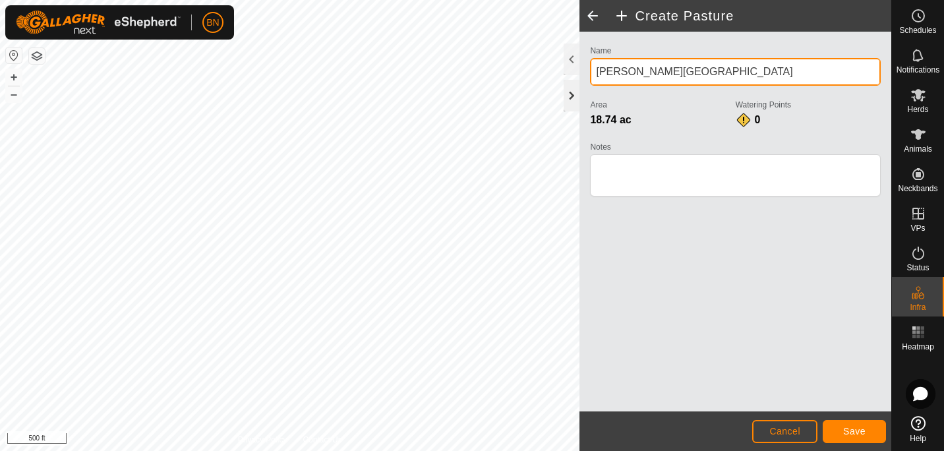
click at [523, 84] on div "Privacy Policy Contact Us Landmark 8 + – ⇧ i 500 ft Create Pasture Name Campbel…" at bounding box center [445, 225] width 891 height 451
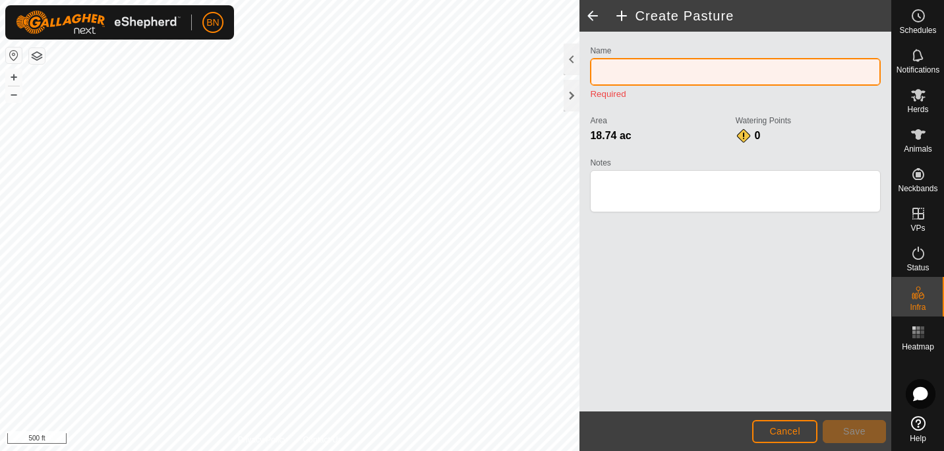
click at [615, 69] on input "Name" at bounding box center [735, 72] width 291 height 28
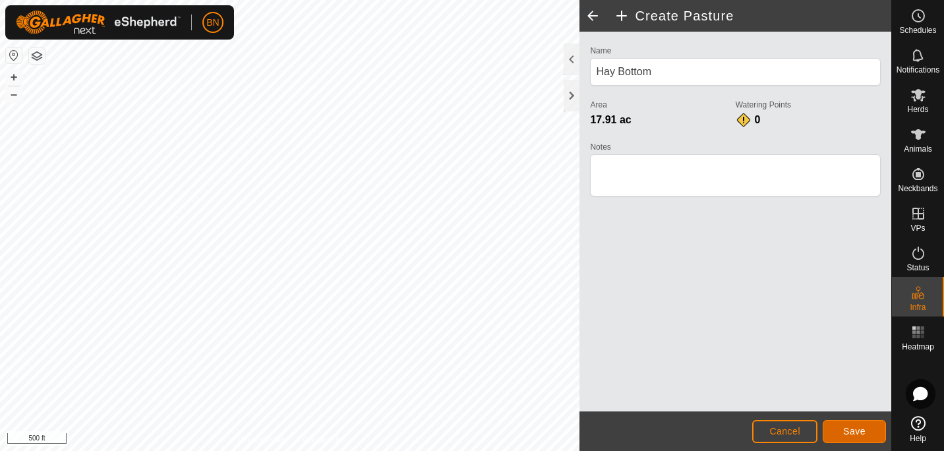
click at [853, 433] on span "Save" at bounding box center [854, 431] width 22 height 11
click at [861, 427] on span "Save" at bounding box center [854, 431] width 22 height 11
click at [860, 434] on span "Save" at bounding box center [854, 431] width 22 height 11
click at [849, 432] on span "Save" at bounding box center [854, 431] width 22 height 11
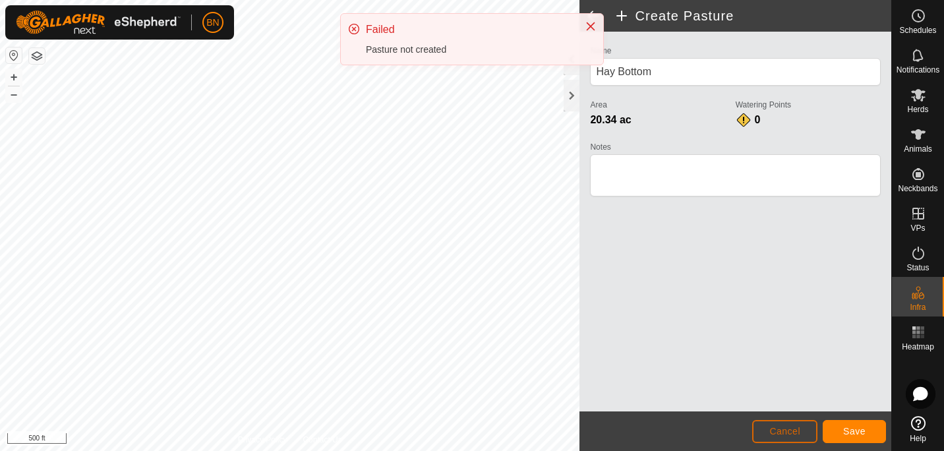
click at [795, 427] on span "Cancel" at bounding box center [784, 431] width 31 height 11
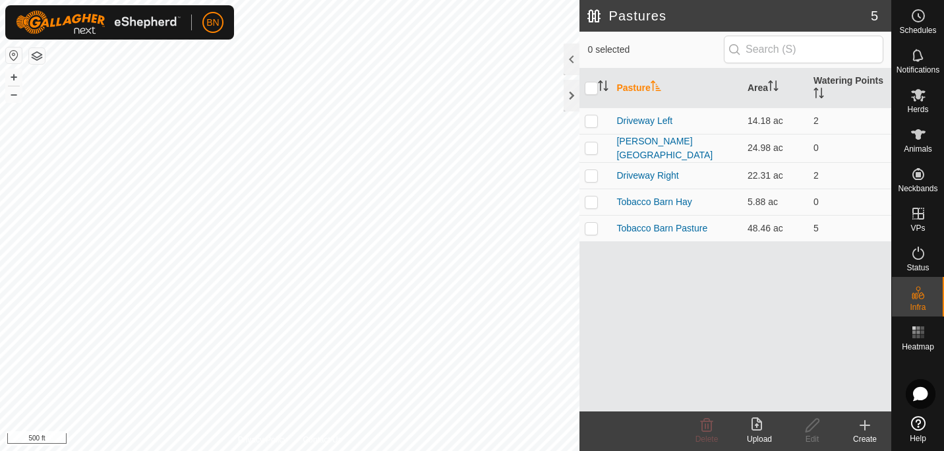
click at [861, 432] on icon at bounding box center [865, 425] width 16 height 16
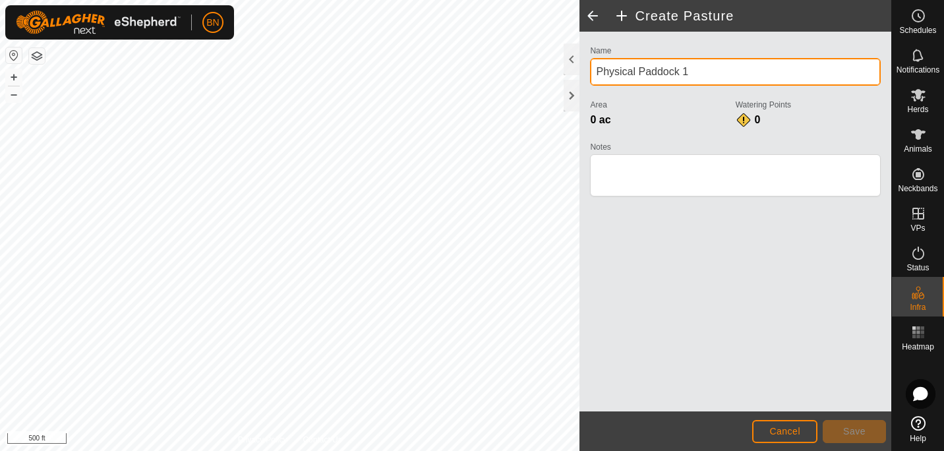
click at [475, 107] on div "Privacy Policy Contact Us + – ⇧ i 500 ft Create Pasture Name Physical Paddock 1…" at bounding box center [445, 225] width 891 height 451
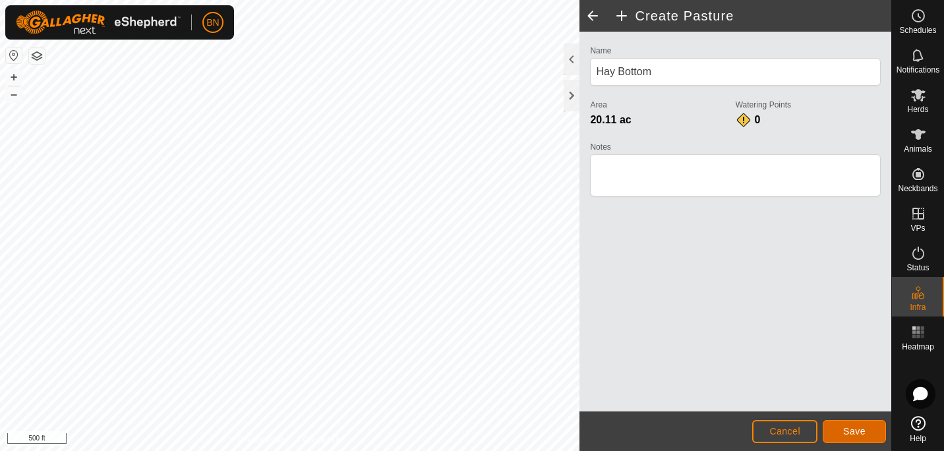
click at [847, 424] on button "Save" at bounding box center [853, 431] width 63 height 23
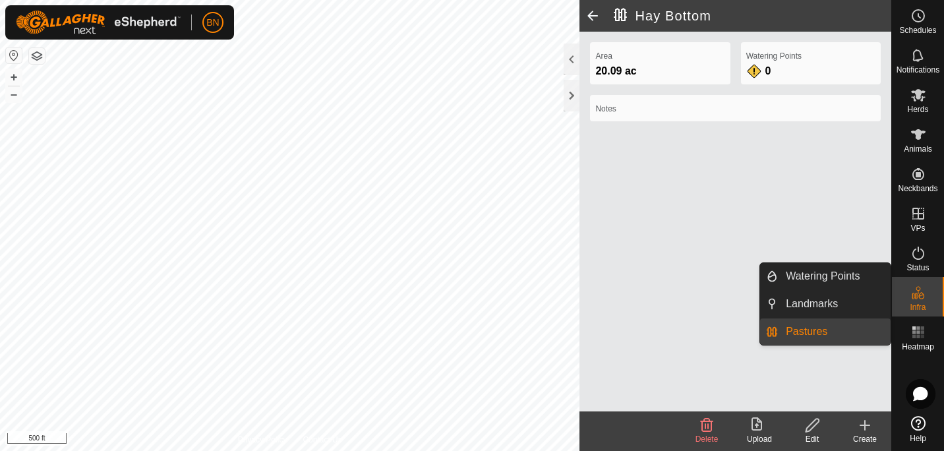
click at [820, 337] on link "Pastures" at bounding box center [834, 331] width 113 height 26
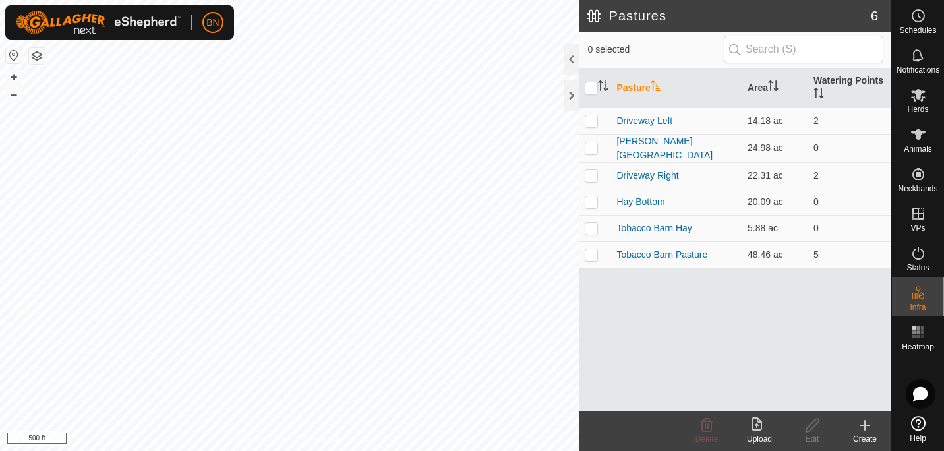
click at [863, 440] on div "Create" at bounding box center [864, 439] width 53 height 12
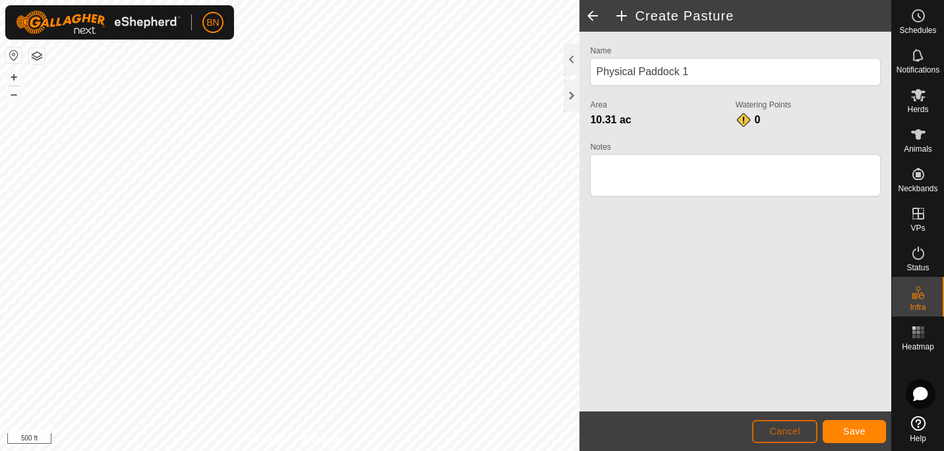
click at [780, 425] on button "Cancel" at bounding box center [784, 431] width 65 height 23
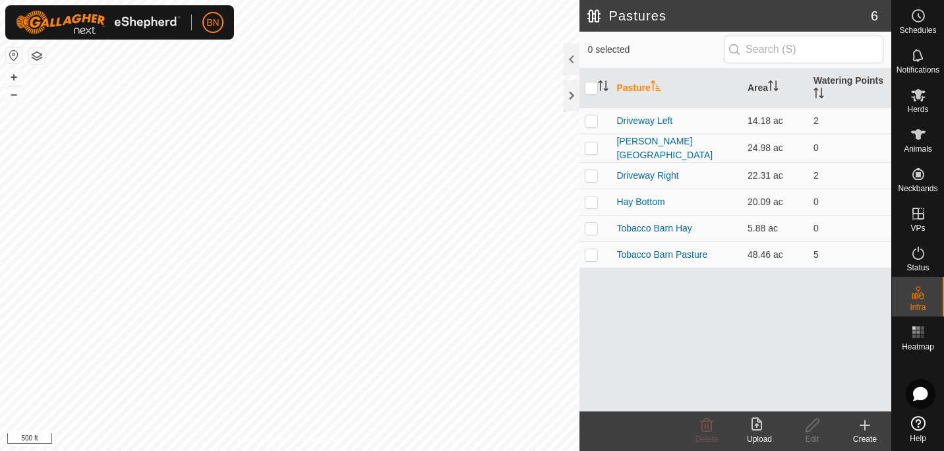
click at [865, 422] on icon at bounding box center [865, 424] width 0 height 9
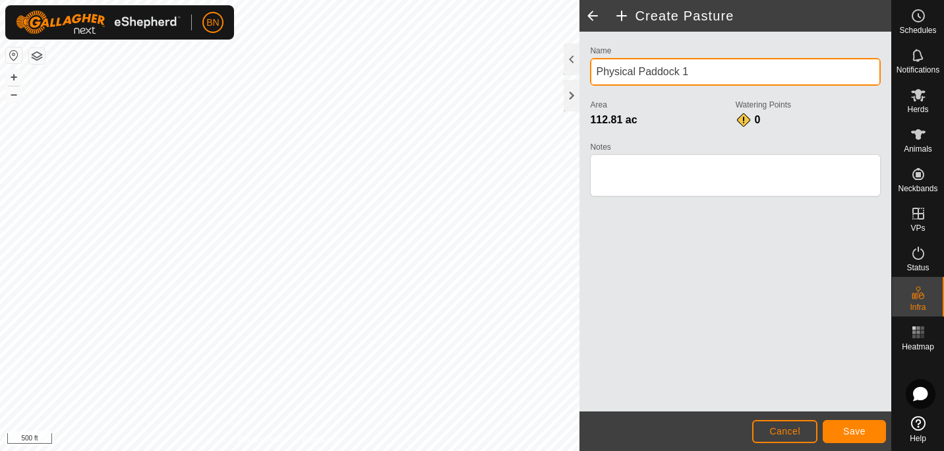
click at [555, 76] on div "Privacy Policy Contact Us + – ⇧ i 500 ft Create Pasture Name Physical Paddock 1…" at bounding box center [445, 225] width 891 height 451
type input "Physical Paddock"
drag, startPoint x: 710, startPoint y: 72, endPoint x: 567, endPoint y: 77, distance: 142.4
click at [579, 77] on div "Create Pasture Name Physical Paddock Area 112.81 ac Watering Points 0 Notes Can…" at bounding box center [735, 225] width 312 height 451
type input "[PERSON_NAME] Pasture"
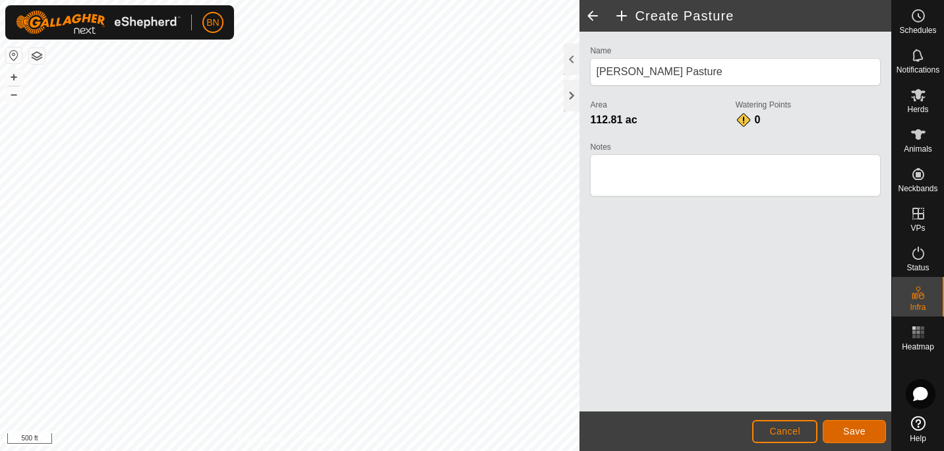
click at [848, 436] on span "Save" at bounding box center [854, 431] width 22 height 11
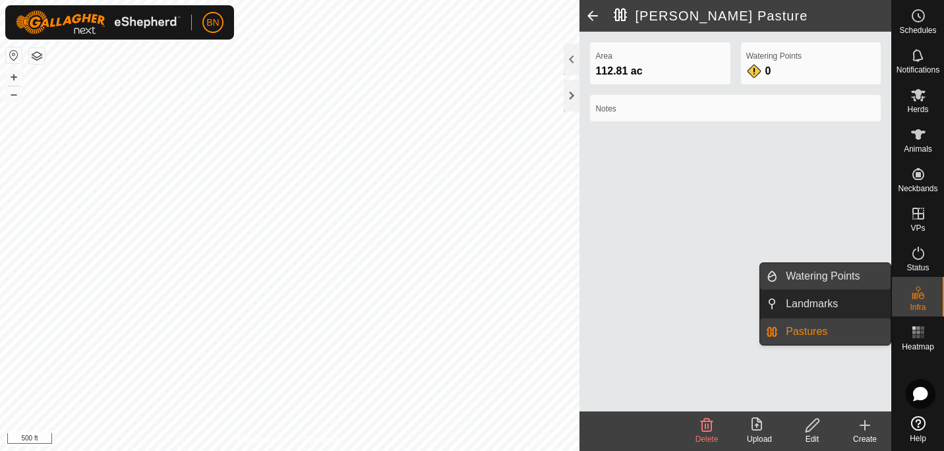
click at [844, 283] on link "Watering Points" at bounding box center [834, 276] width 113 height 26
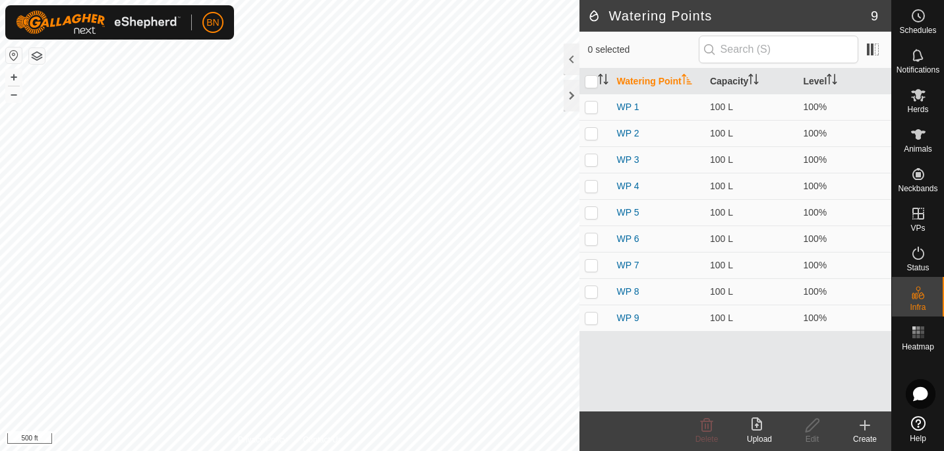
click at [871, 428] on icon at bounding box center [865, 425] width 16 height 16
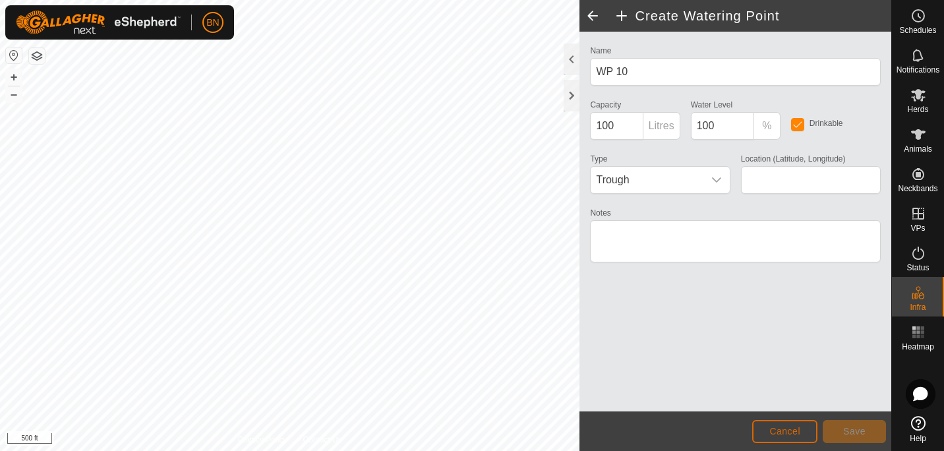
click at [784, 434] on span "Cancel" at bounding box center [784, 431] width 31 height 11
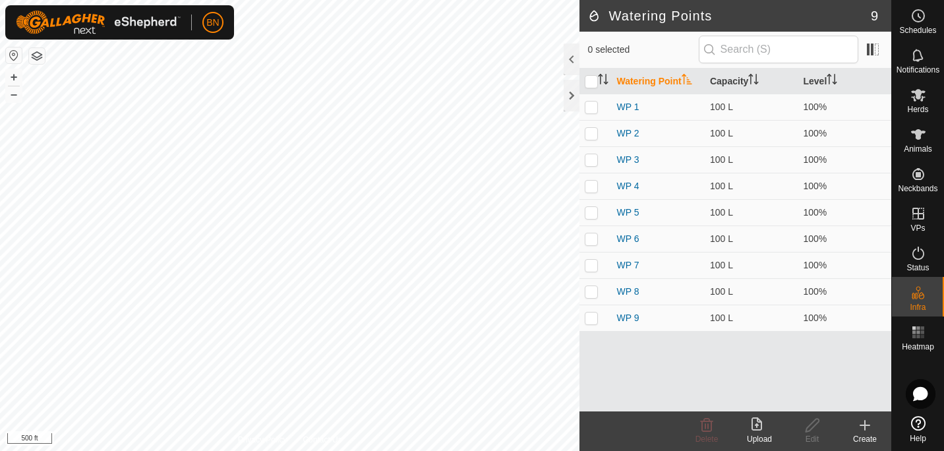
click at [757, 420] on icon at bounding box center [756, 423] width 11 height 13
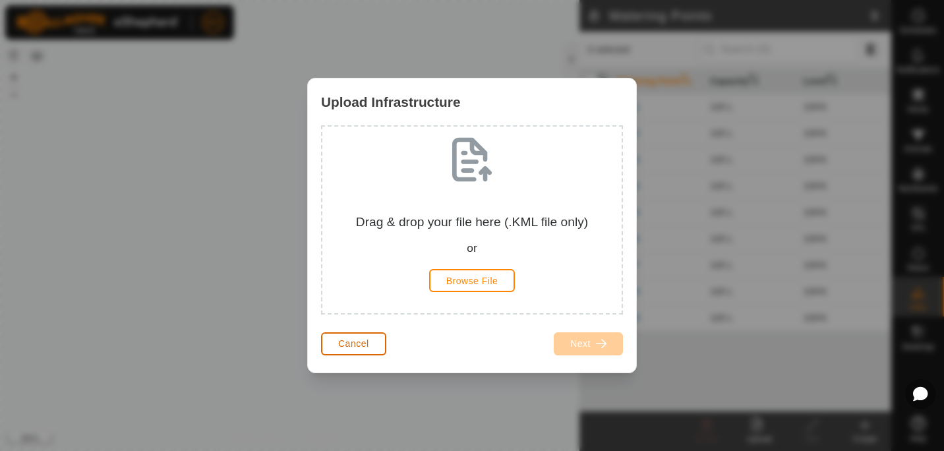
click at [356, 341] on span "Cancel" at bounding box center [353, 343] width 31 height 11
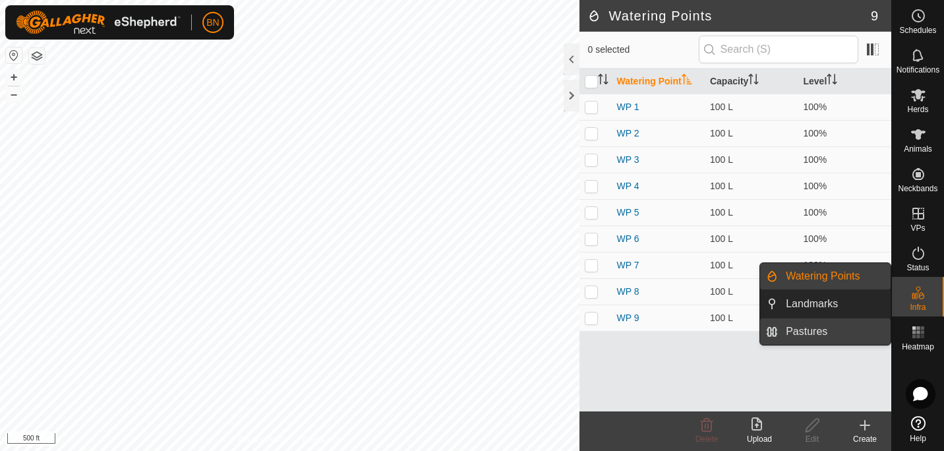
click at [822, 329] on link "Pastures" at bounding box center [834, 331] width 113 height 26
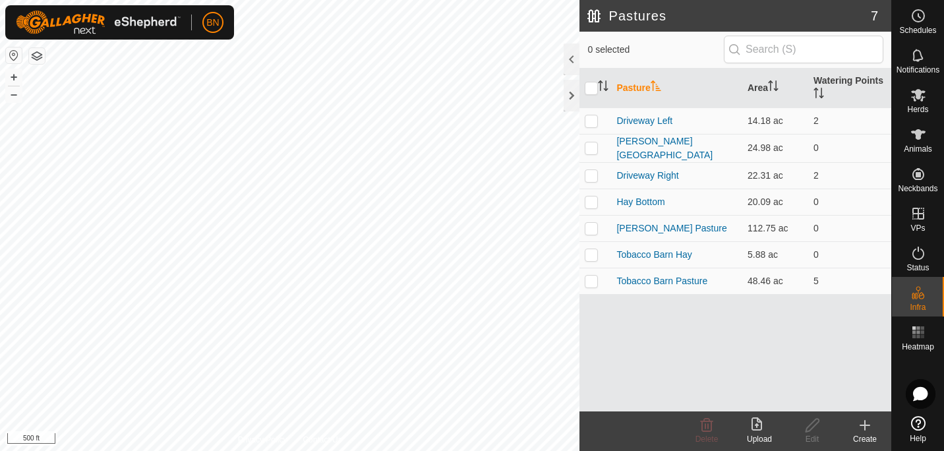
click at [867, 432] on icon at bounding box center [865, 425] width 16 height 16
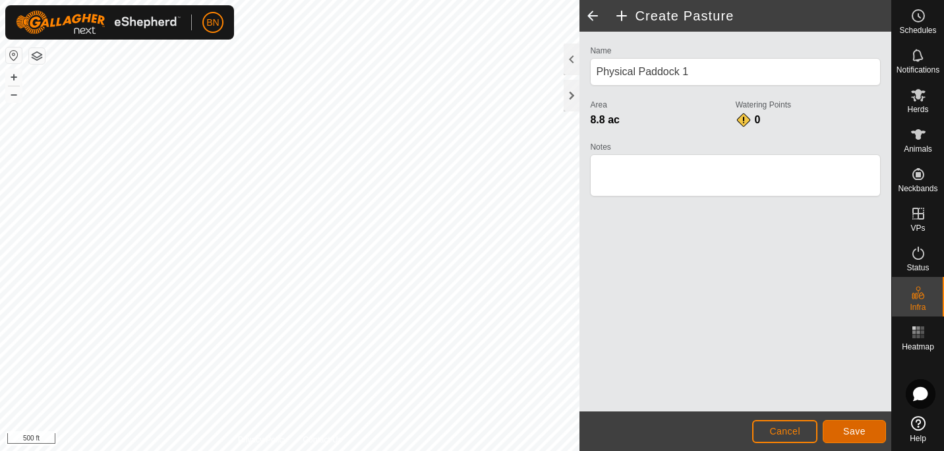
click at [847, 432] on span "Save" at bounding box center [854, 431] width 22 height 11
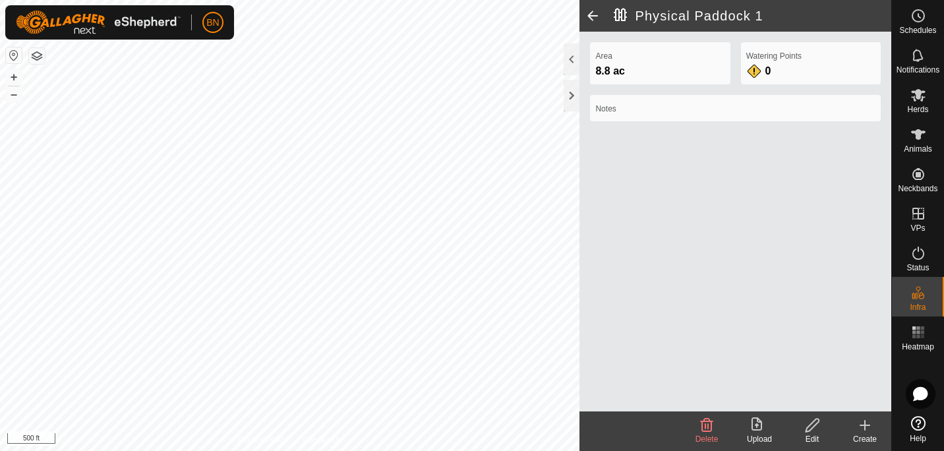
click at [808, 423] on icon at bounding box center [812, 425] width 16 height 16
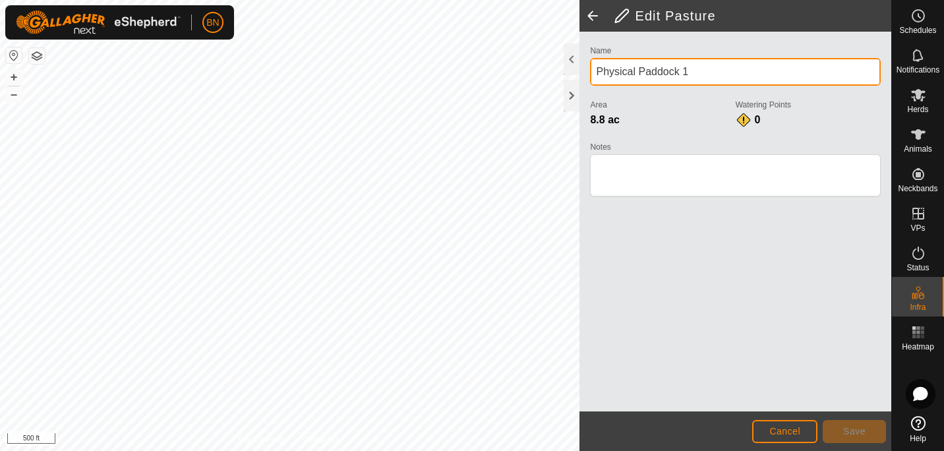
click at [699, 74] on input "Physical Paddock 1" at bounding box center [735, 72] width 291 height 28
click at [538, 80] on div "Privacy Policy Contact Us + – ⇧ i 500 ft Edit Pasture Name Physical Paddock 1 A…" at bounding box center [445, 225] width 891 height 451
type input "P"
type input "K"
type input "Steep Hill Left of Driveway"
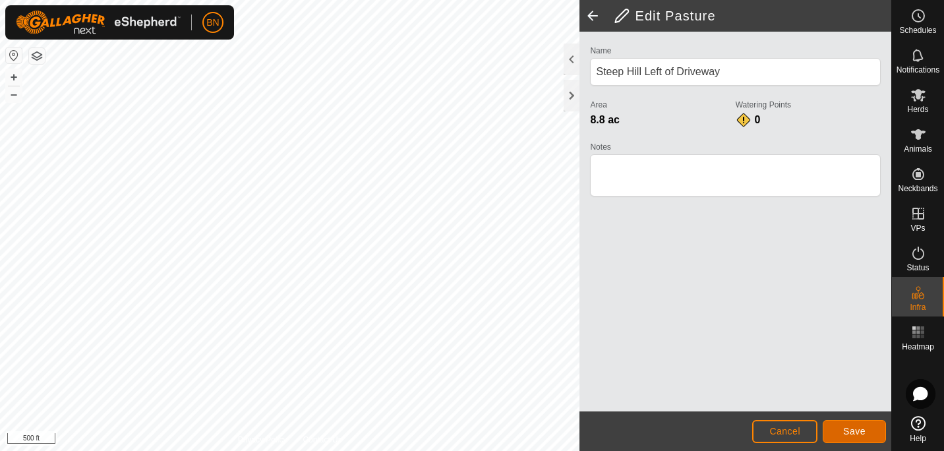
click at [845, 420] on button "Save" at bounding box center [853, 431] width 63 height 23
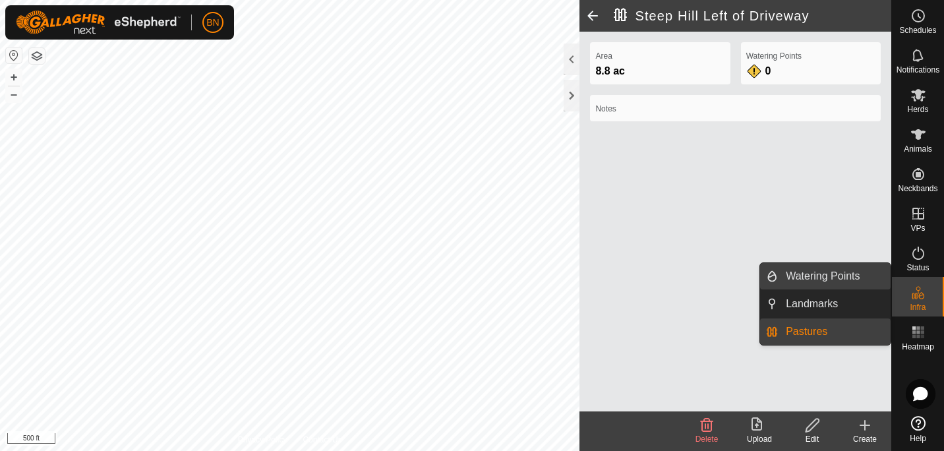
click at [834, 274] on link "Watering Points" at bounding box center [834, 276] width 113 height 26
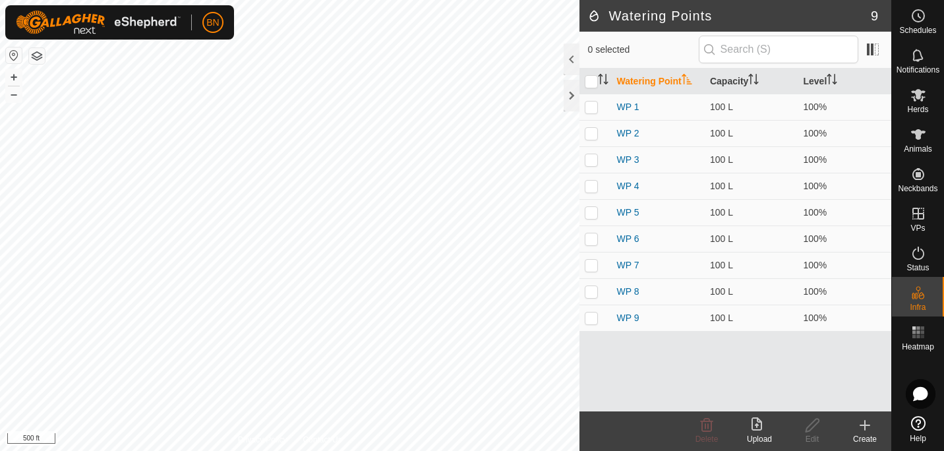
click at [874, 425] on create-svg-icon at bounding box center [864, 425] width 53 height 16
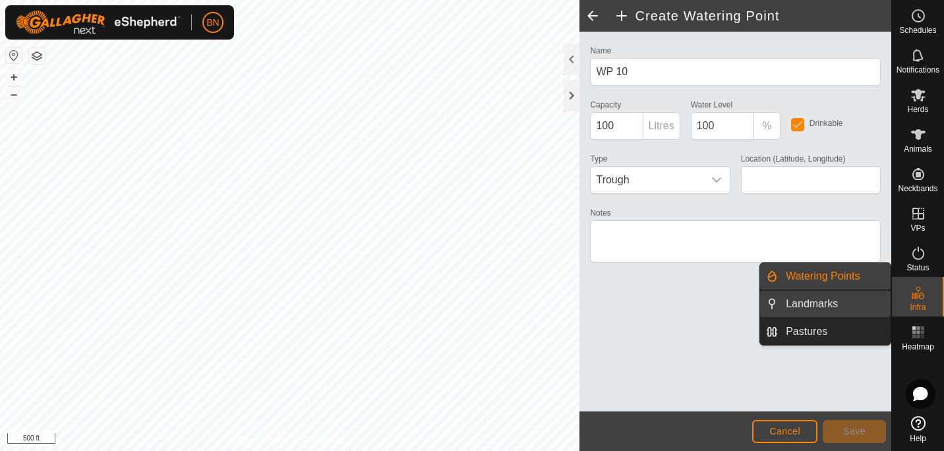
click at [814, 304] on link "Landmarks" at bounding box center [834, 304] width 113 height 26
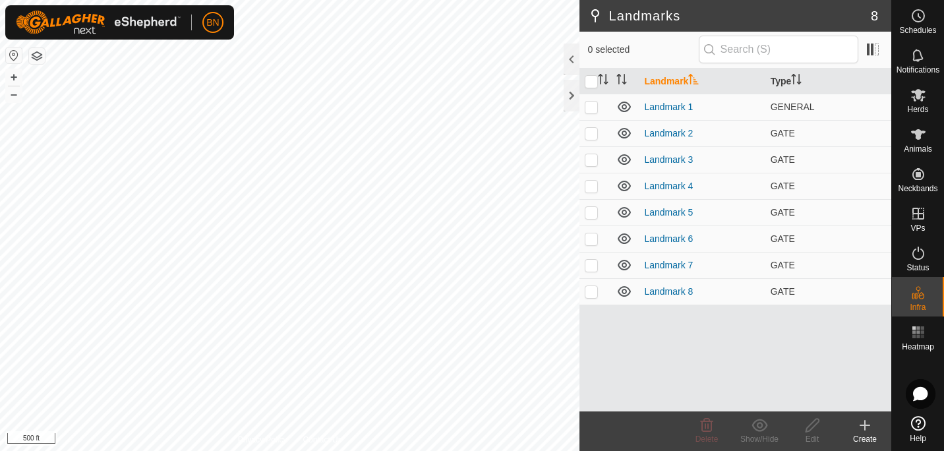
click at [868, 434] on div "Create" at bounding box center [864, 439] width 53 height 12
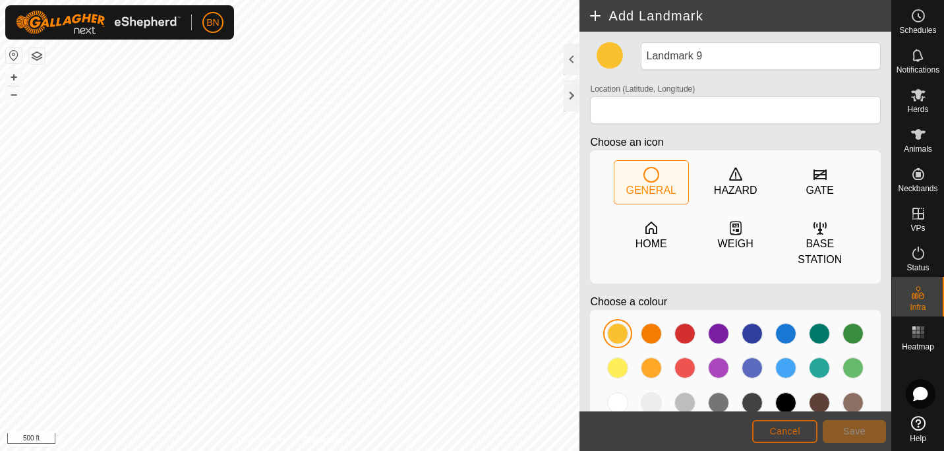
click at [774, 433] on span "Cancel" at bounding box center [784, 431] width 31 height 11
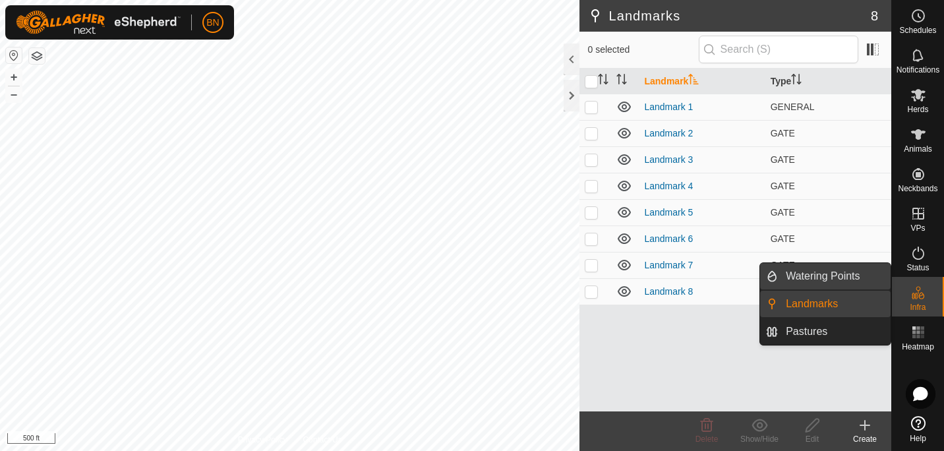
click at [834, 277] on link "Watering Points" at bounding box center [834, 276] width 113 height 26
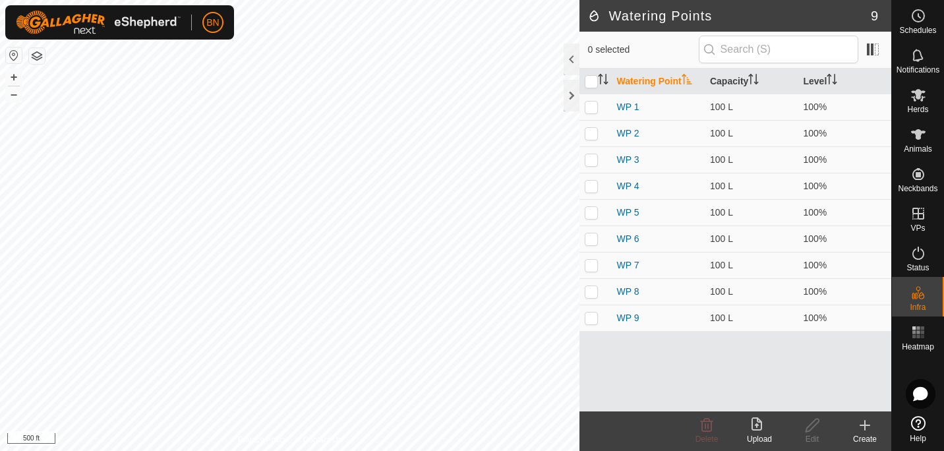
click at [626, 364] on div "Watering Point Capacity Level WP 1 100 L 100% WP 2 100 L 100% WP 3 100 L 100% W…" at bounding box center [735, 240] width 312 height 343
click at [771, 430] on upload-svg-icon at bounding box center [759, 425] width 53 height 16
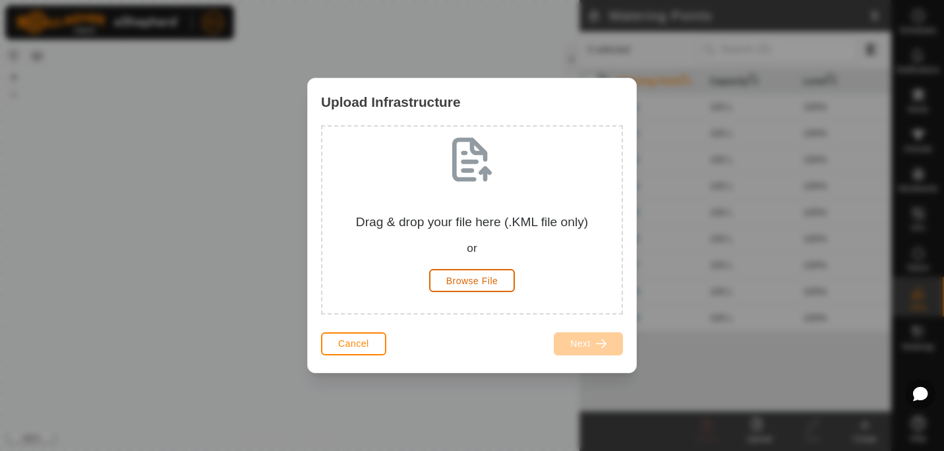
click at [475, 283] on span "Browse File" at bounding box center [472, 280] width 52 height 11
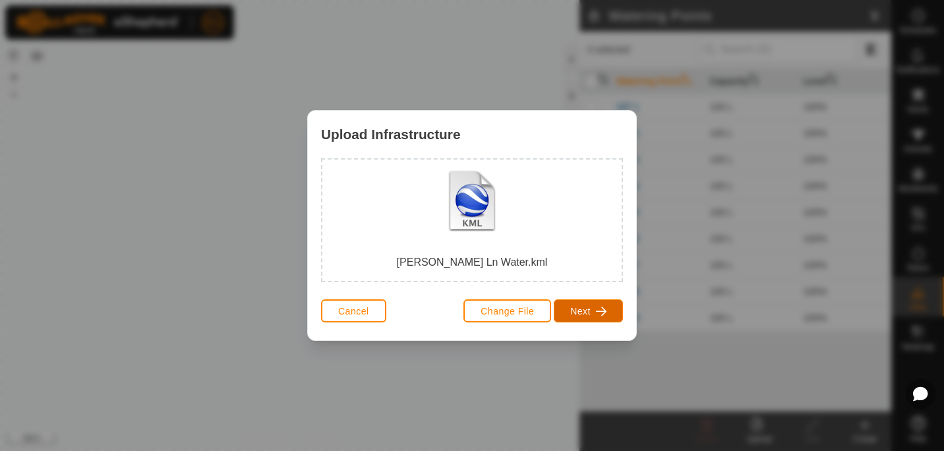
click at [590, 310] on span "Next" at bounding box center [580, 311] width 20 height 11
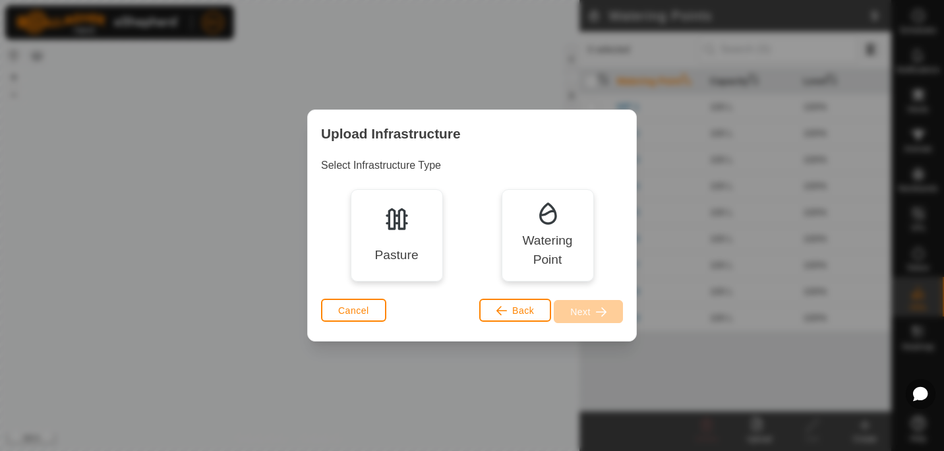
click at [536, 244] on div "Watering Point" at bounding box center [547, 250] width 73 height 38
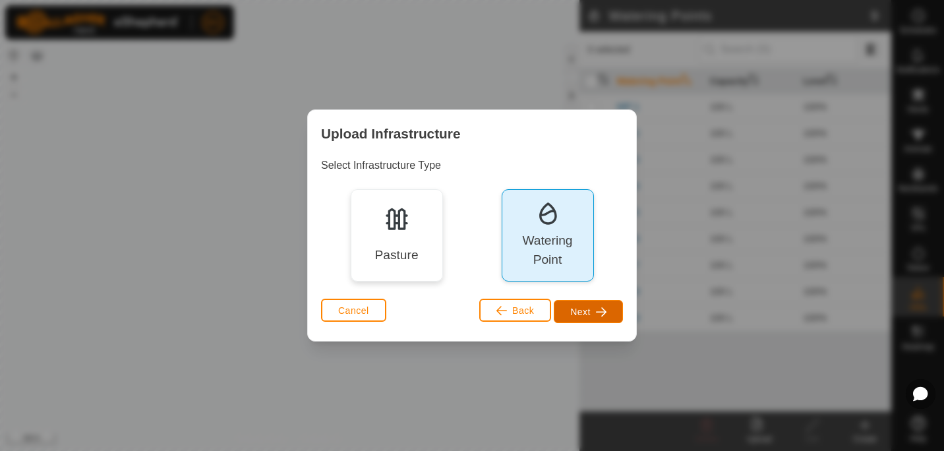
click at [571, 310] on span "Next" at bounding box center [580, 311] width 20 height 11
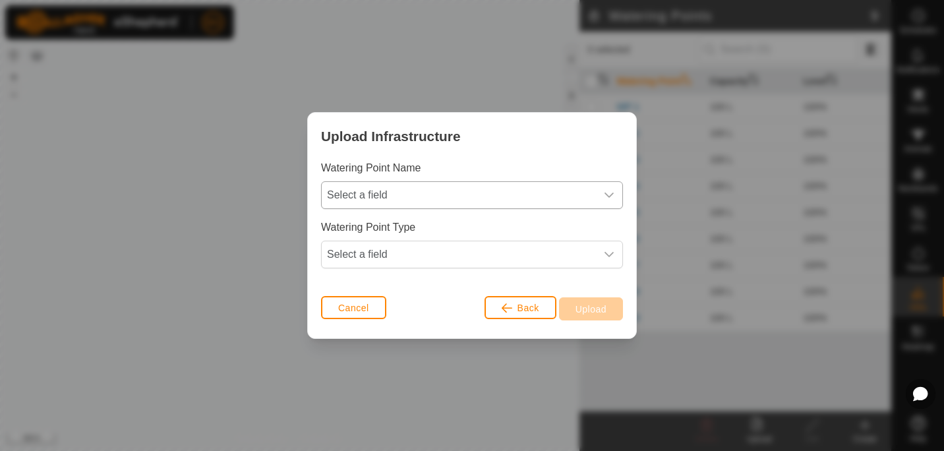
click at [590, 193] on span "Select a field" at bounding box center [459, 195] width 274 height 26
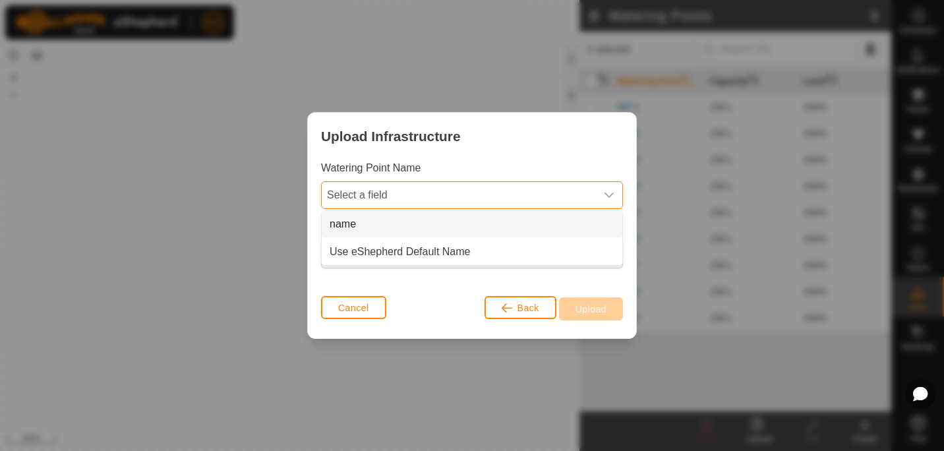
click at [504, 200] on span "Select a field" at bounding box center [459, 195] width 274 height 26
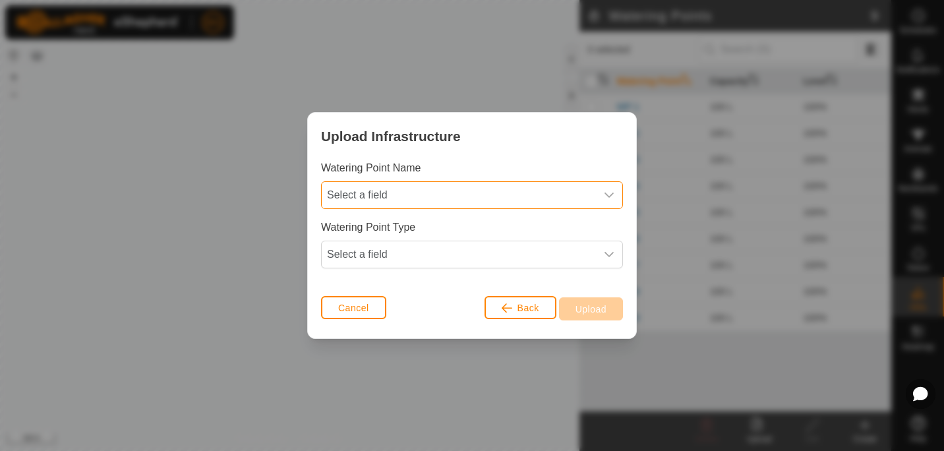
click at [504, 200] on span "Select a field" at bounding box center [459, 195] width 274 height 26
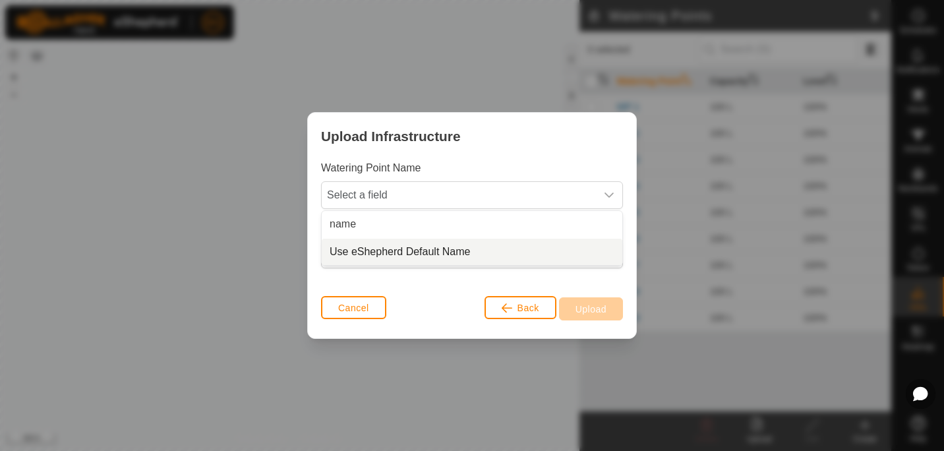
click at [473, 252] on li "Use eShepherd Default Name" at bounding box center [472, 252] width 300 height 26
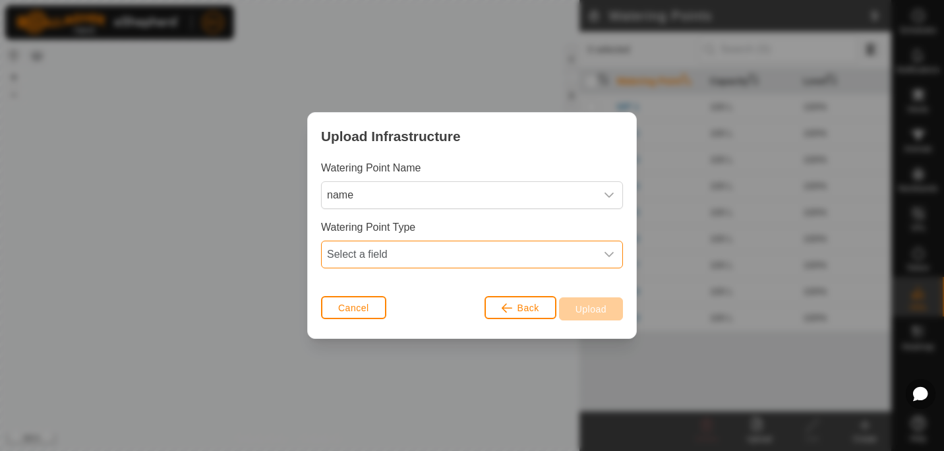
click at [473, 252] on span "Select a field" at bounding box center [459, 254] width 274 height 26
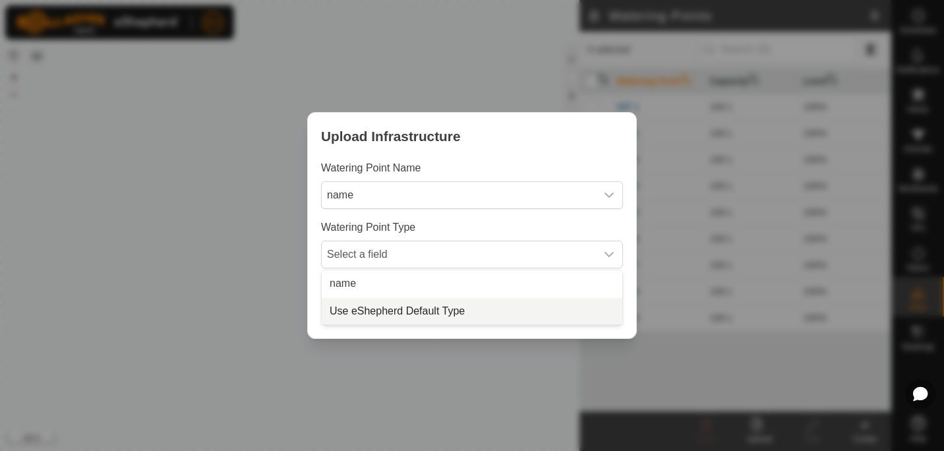
click at [347, 312] on li "Use eShepherd Default Type" at bounding box center [472, 311] width 300 height 26
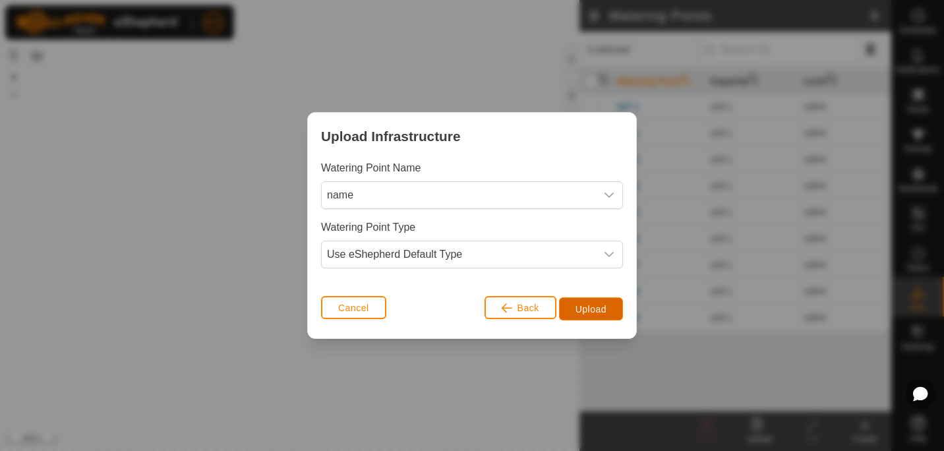
click at [596, 304] on span "Upload" at bounding box center [590, 309] width 31 height 11
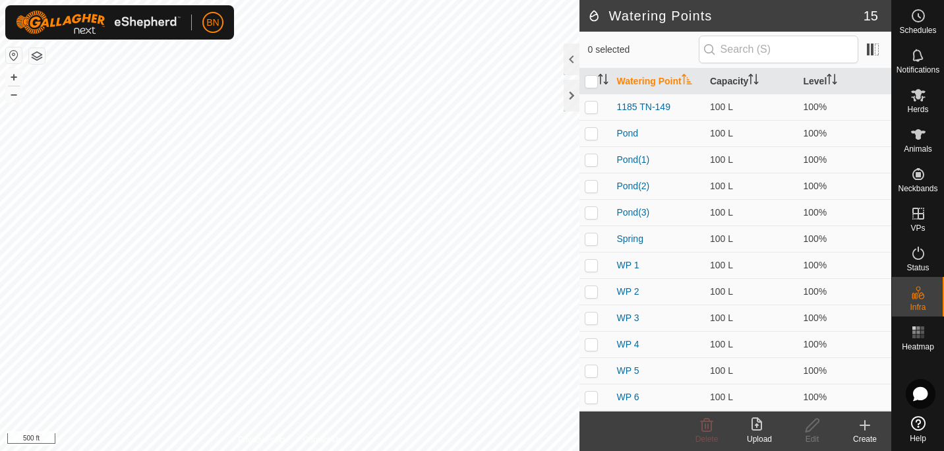
click at [860, 429] on icon at bounding box center [865, 425] width 16 height 16
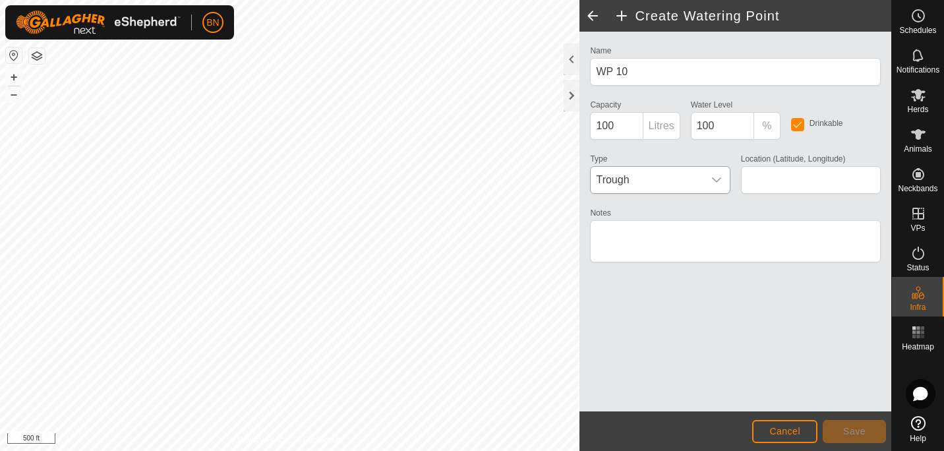
click at [717, 181] on icon "dropdown trigger" at bounding box center [716, 179] width 9 height 5
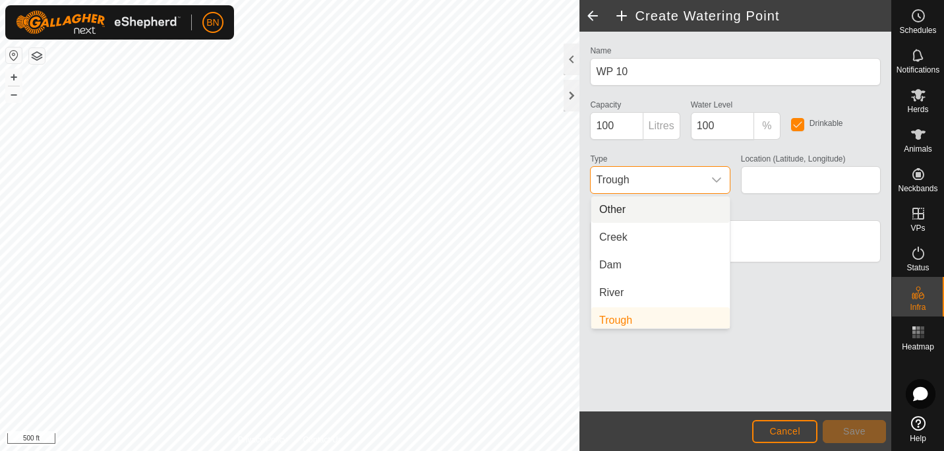
scroll to position [5, 0]
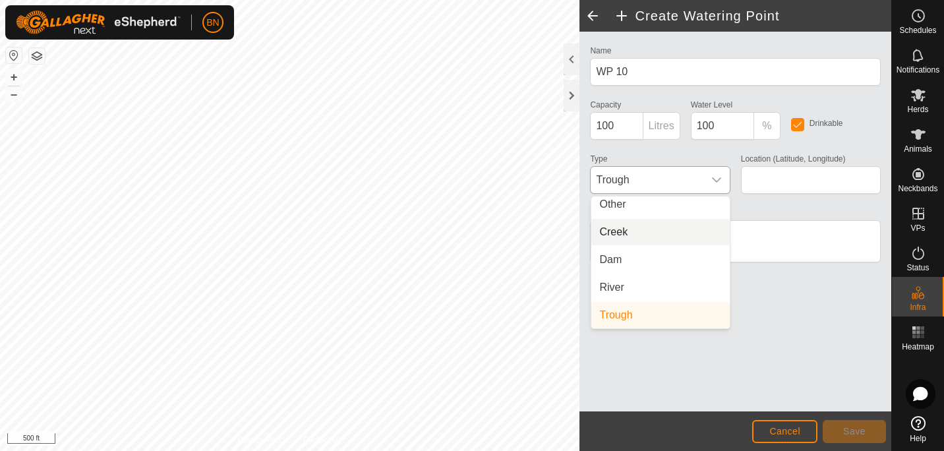
click at [666, 235] on li "Creek" at bounding box center [660, 232] width 138 height 26
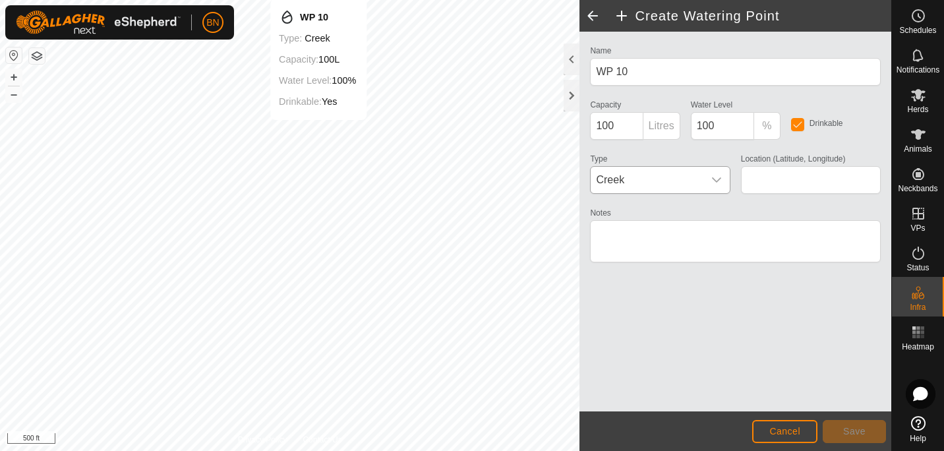
type input "36.333341, -87.674721"
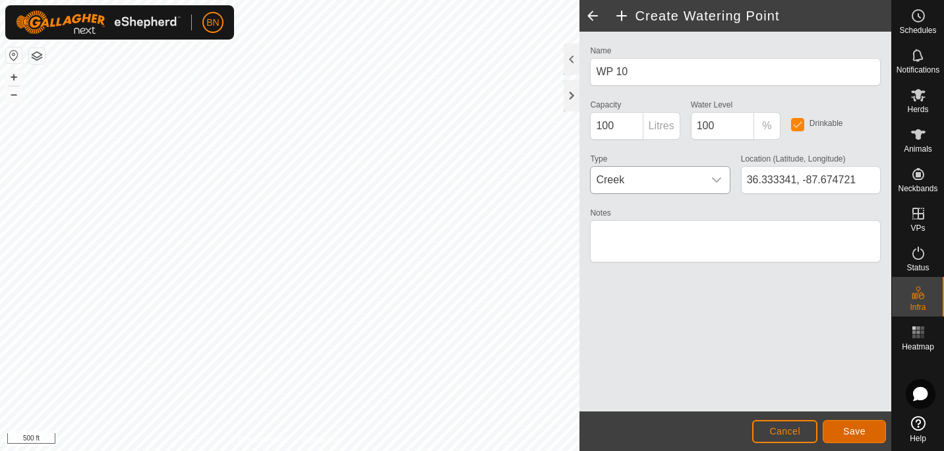
click at [855, 430] on span "Save" at bounding box center [854, 431] width 22 height 11
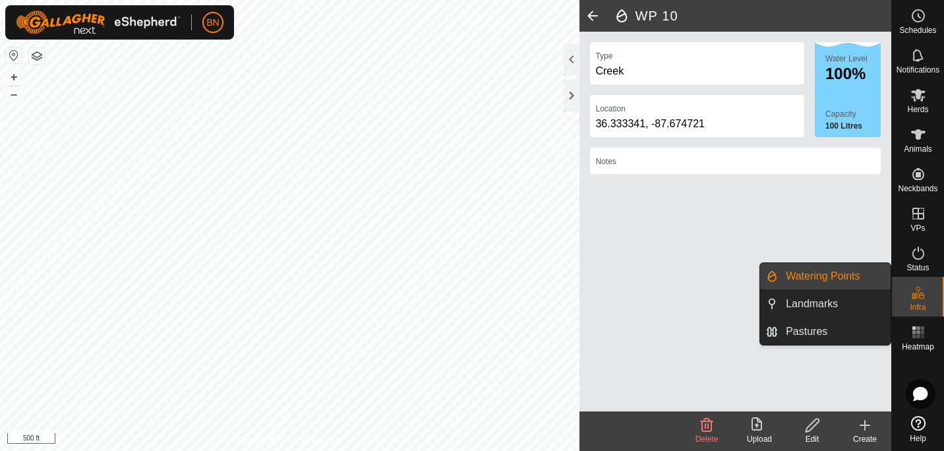
click at [803, 275] on link "Watering Points" at bounding box center [834, 276] width 113 height 26
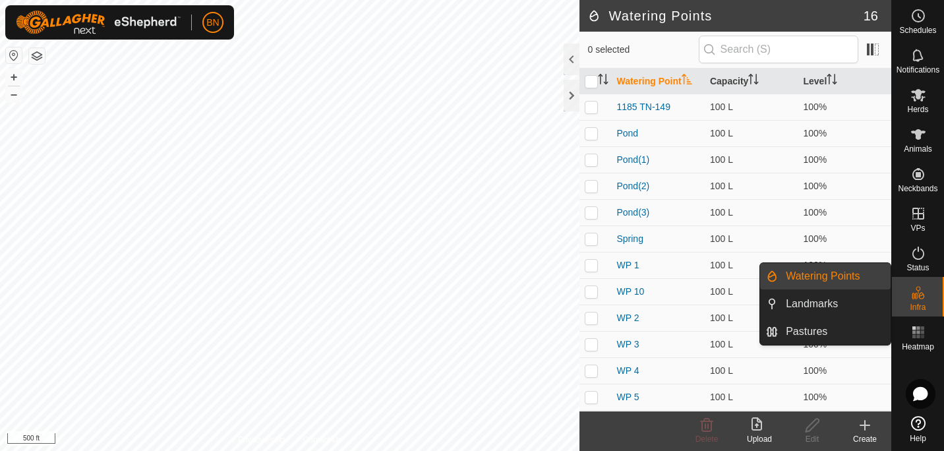
click at [858, 429] on icon at bounding box center [865, 425] width 16 height 16
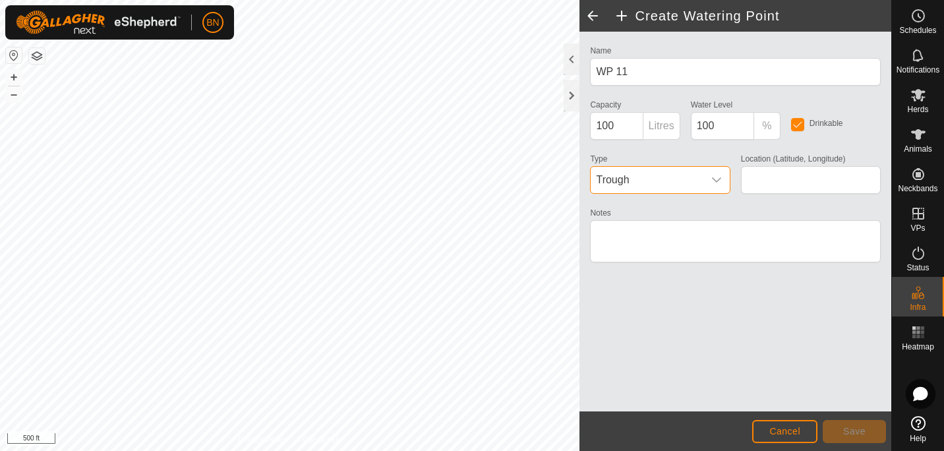
click at [687, 186] on span "Trough" at bounding box center [646, 180] width 112 height 26
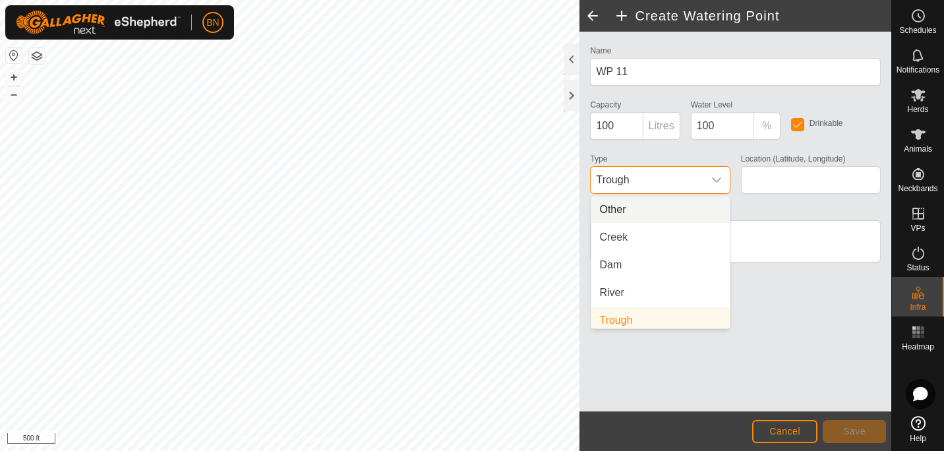
scroll to position [5, 0]
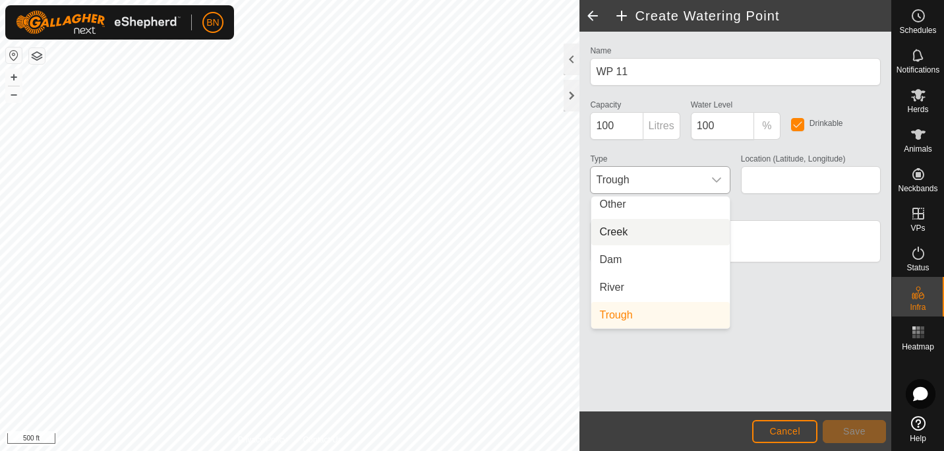
click at [627, 231] on li "Creek" at bounding box center [660, 232] width 138 height 26
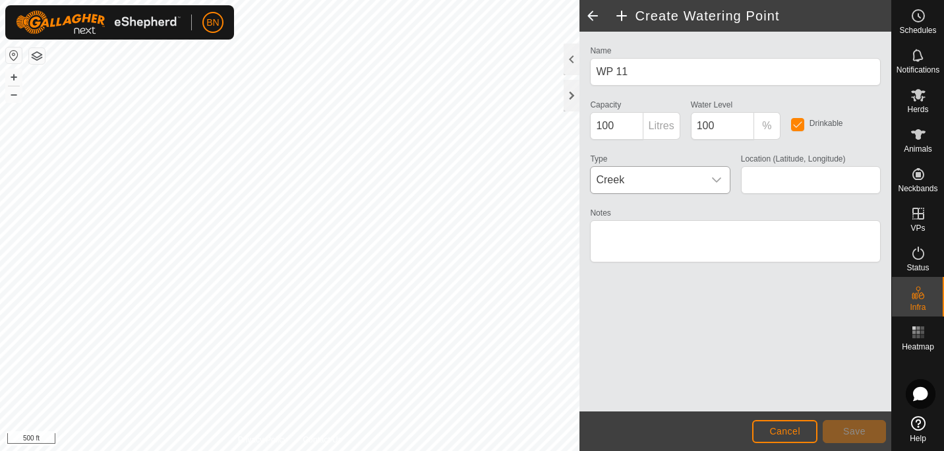
type input "36.333705, -87.676758"
click at [862, 436] on span "Save" at bounding box center [854, 431] width 22 height 11
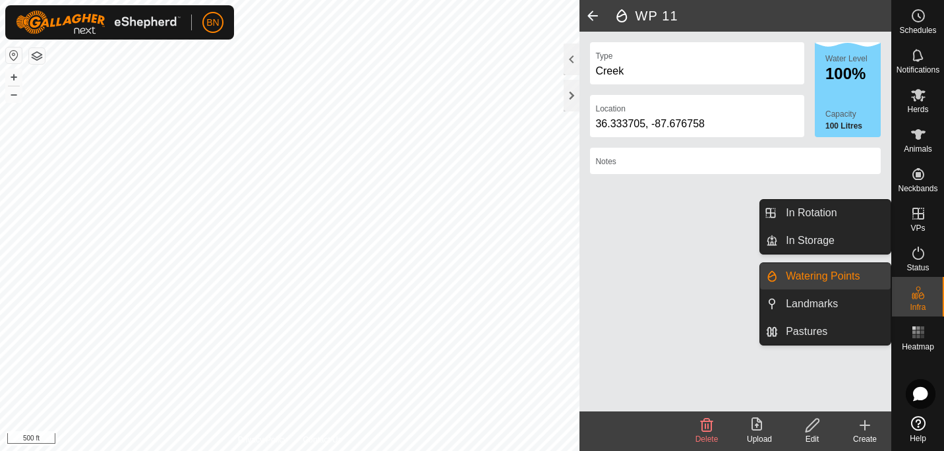
click at [828, 274] on link "Watering Points" at bounding box center [834, 276] width 113 height 26
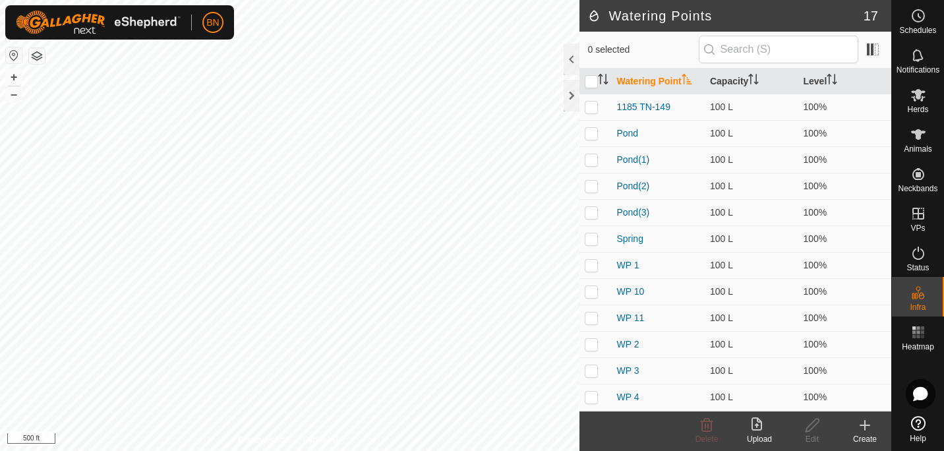
click at [868, 436] on div "Create" at bounding box center [864, 439] width 53 height 12
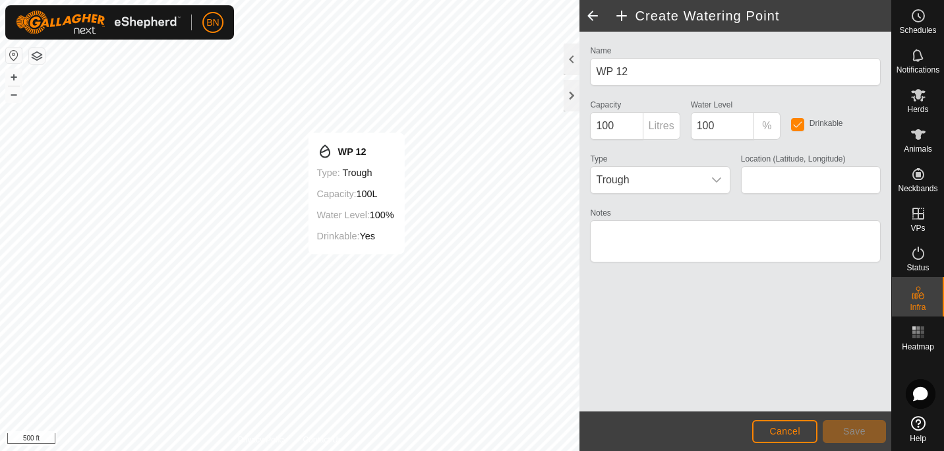
type input "36.333723, -87.673389"
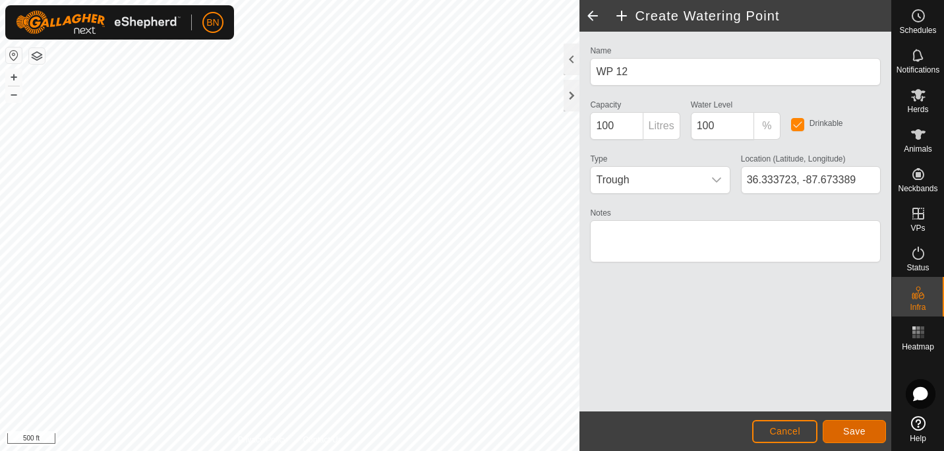
click at [855, 422] on button "Save" at bounding box center [853, 431] width 63 height 23
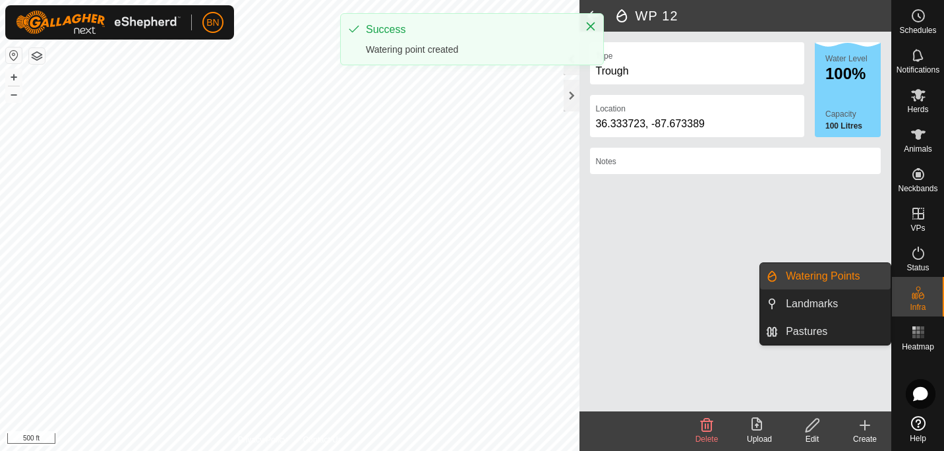
click at [916, 295] on icon at bounding box center [914, 296] width 7 height 7
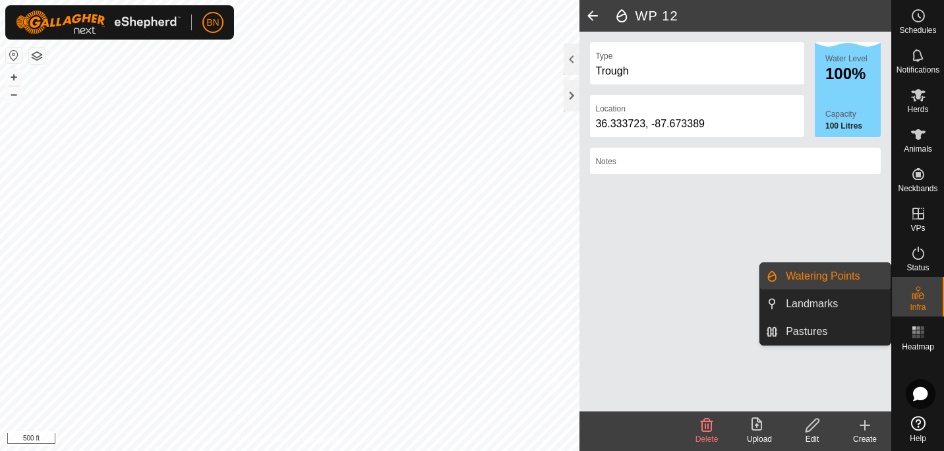
click at [813, 275] on link "Watering Points" at bounding box center [834, 276] width 113 height 26
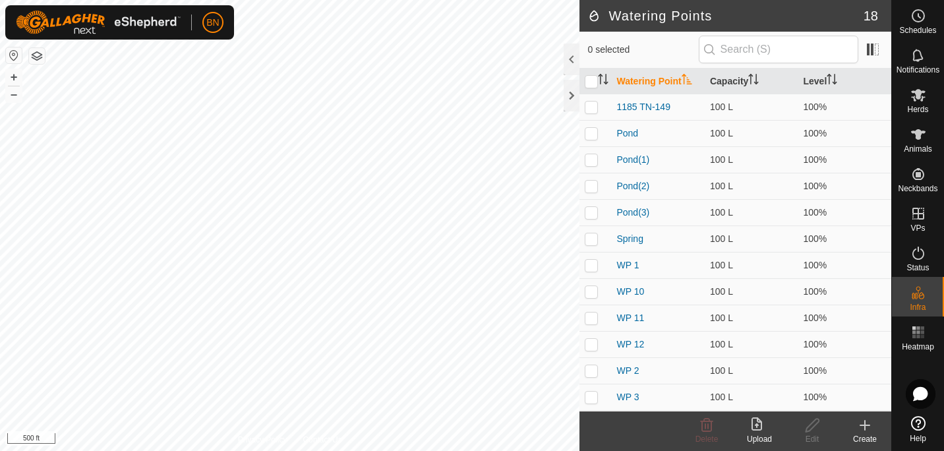
click at [859, 435] on div "Create" at bounding box center [864, 439] width 53 height 12
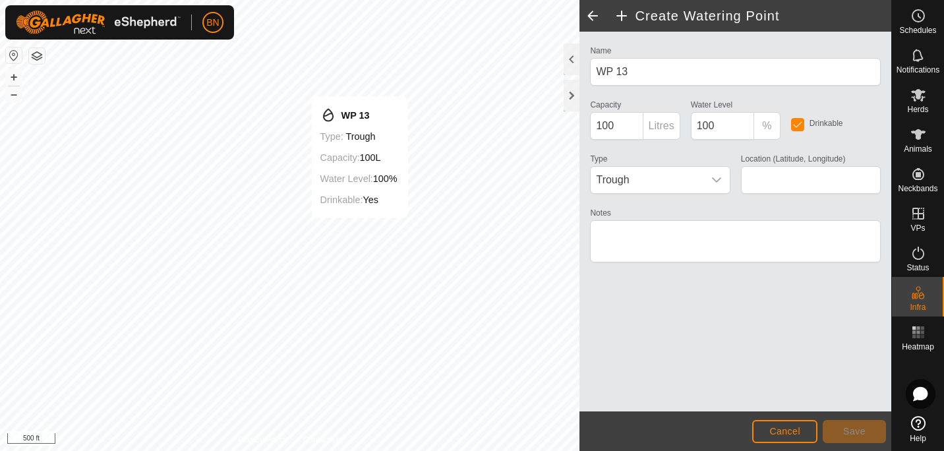
type input "36.334750, -87.673273"
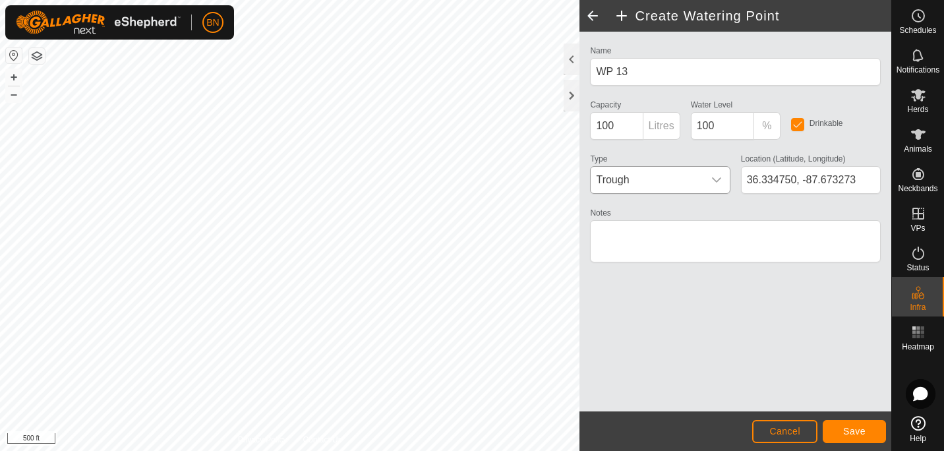
click at [710, 179] on div "dropdown trigger" at bounding box center [716, 180] width 26 height 26
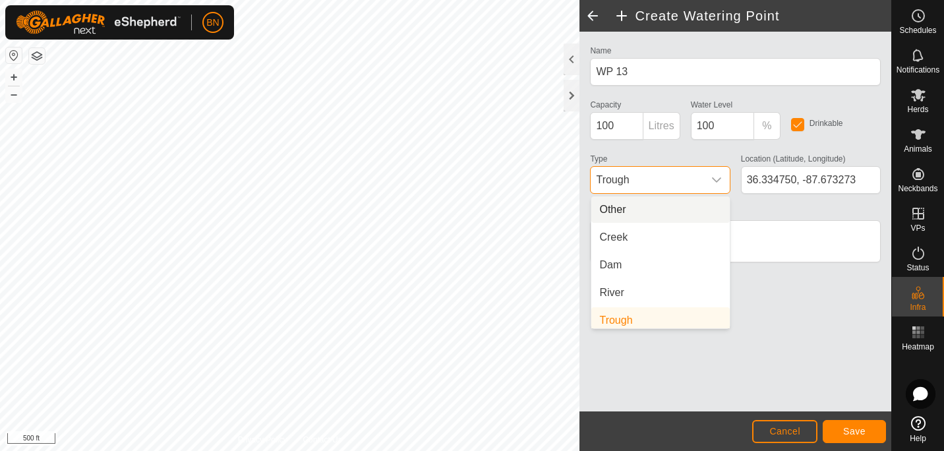
scroll to position [5, 0]
click at [710, 179] on div "dropdown trigger" at bounding box center [716, 180] width 26 height 26
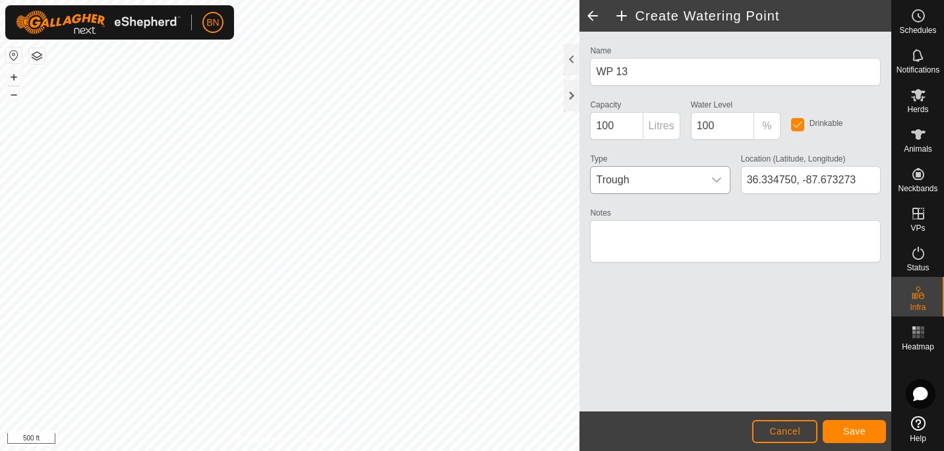
scroll to position [0, 0]
click at [856, 431] on span "Save" at bounding box center [854, 431] width 22 height 11
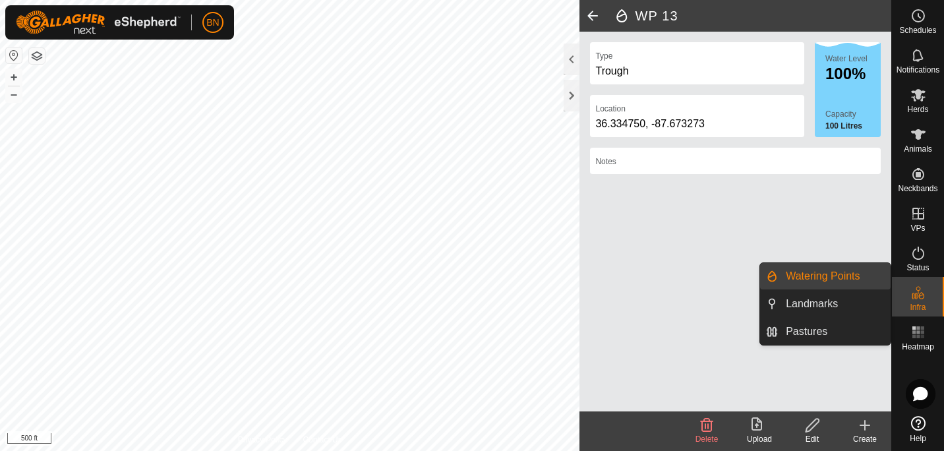
drag, startPoint x: 888, startPoint y: 288, endPoint x: 844, endPoint y: 279, distance: 45.8
click at [844, 279] on link "Watering Points" at bounding box center [834, 276] width 113 height 26
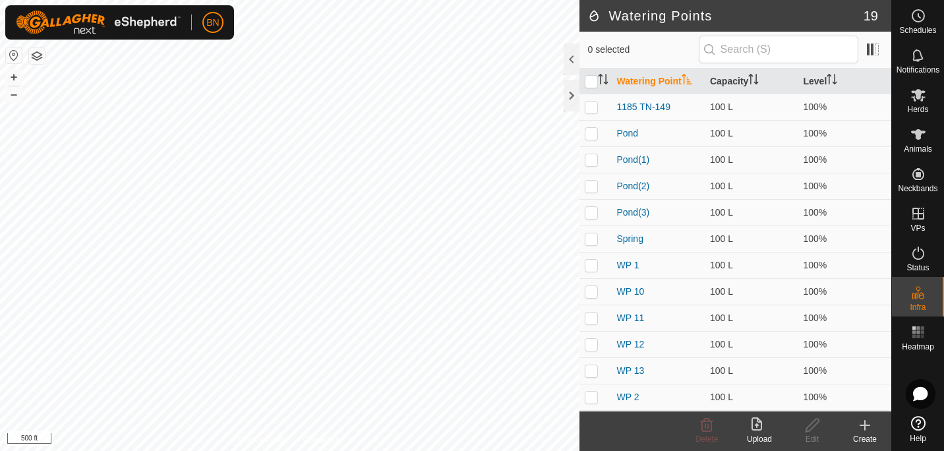
click at [860, 434] on div "Create" at bounding box center [864, 439] width 53 height 12
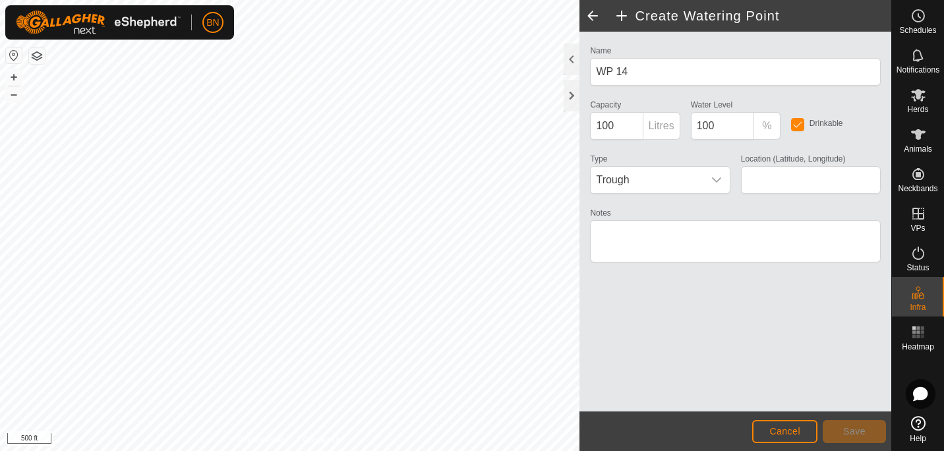
type input "36.334930, -87.679443"
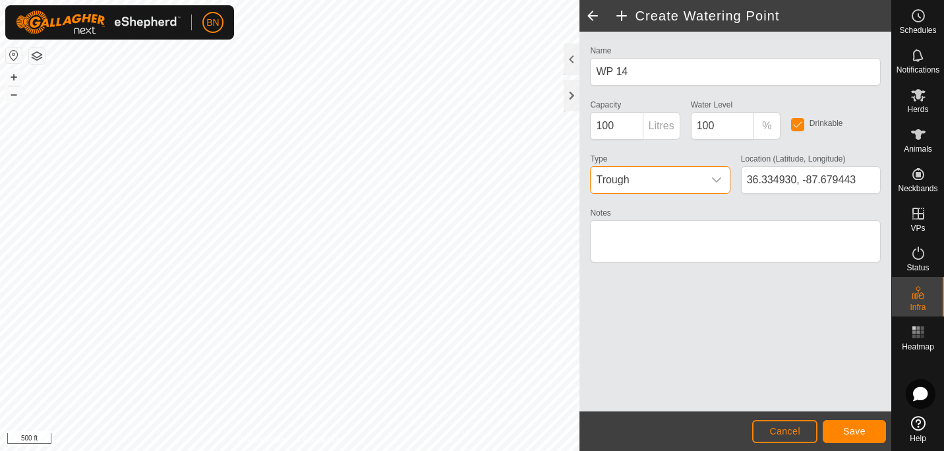
click at [695, 173] on span "Trough" at bounding box center [646, 180] width 112 height 26
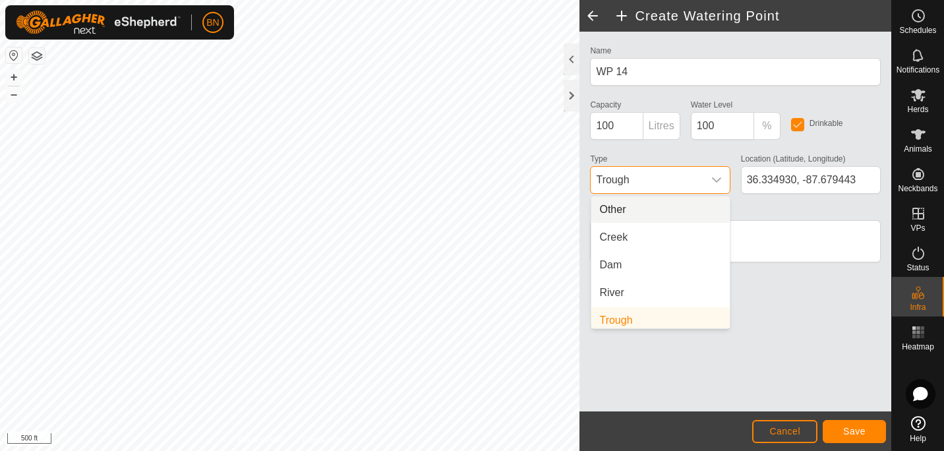
scroll to position [5, 0]
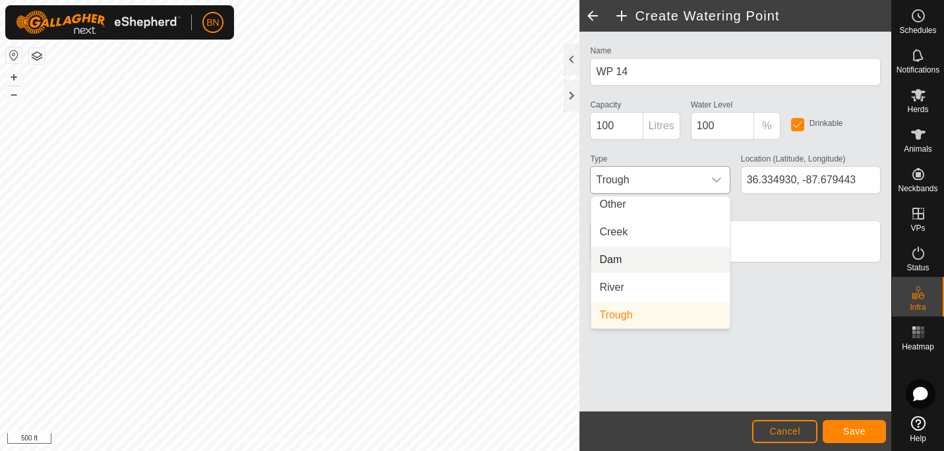
click at [637, 269] on li "Dam" at bounding box center [660, 259] width 138 height 26
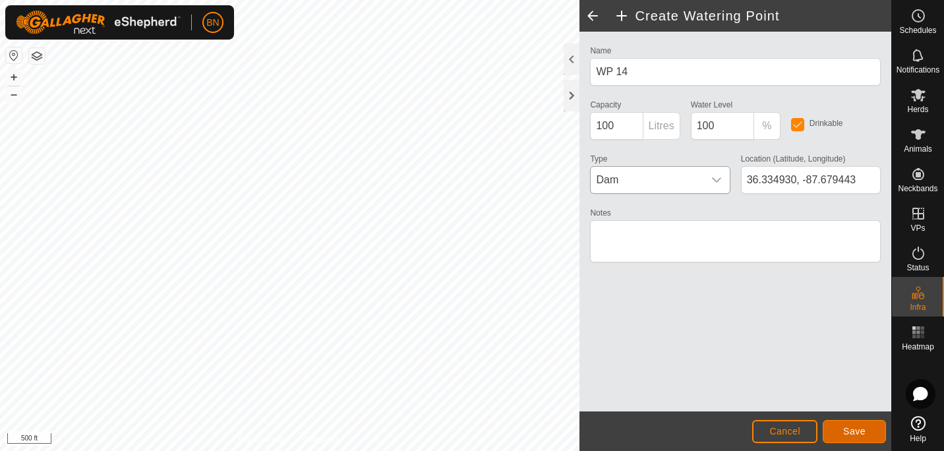
click at [868, 426] on button "Save" at bounding box center [853, 431] width 63 height 23
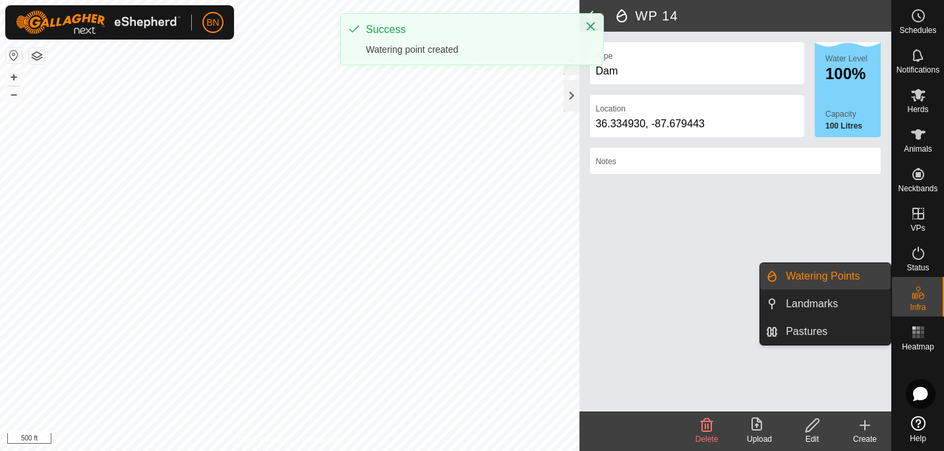
click at [832, 285] on link "Watering Points" at bounding box center [834, 276] width 113 height 26
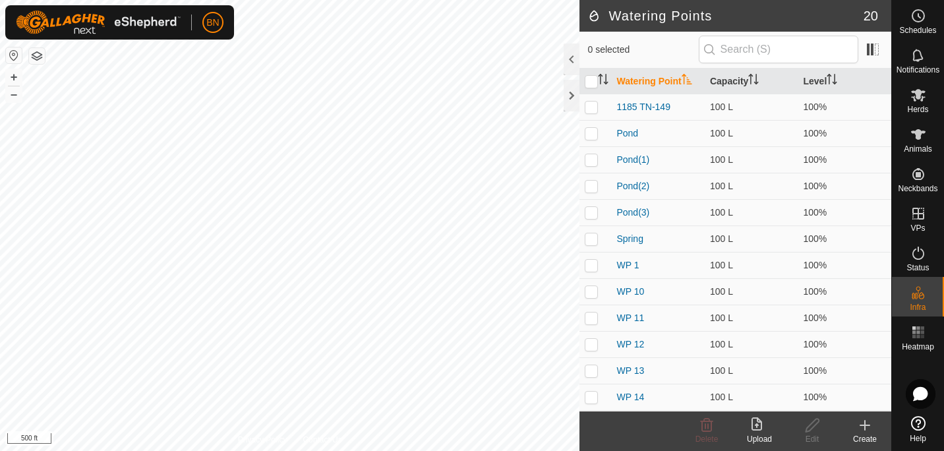
click at [860, 440] on div "Create" at bounding box center [864, 439] width 53 height 12
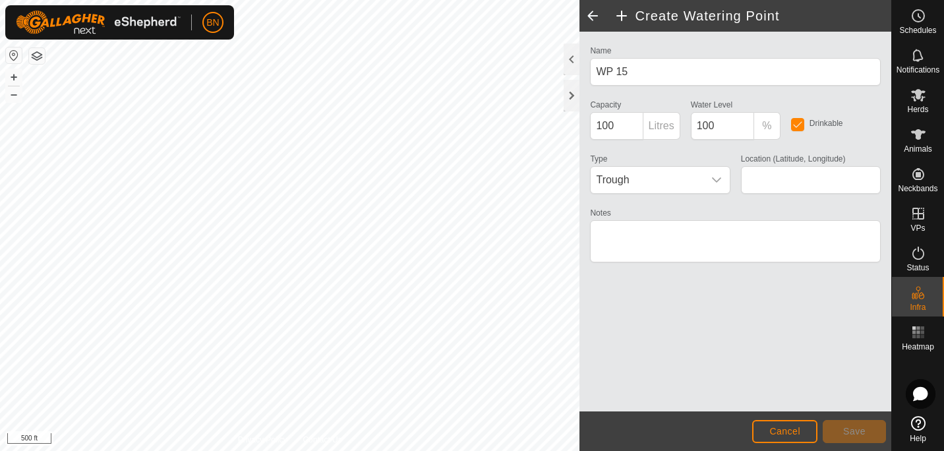
type input "36.335553, -87.678137"
click at [695, 182] on span "Trough" at bounding box center [646, 180] width 112 height 26
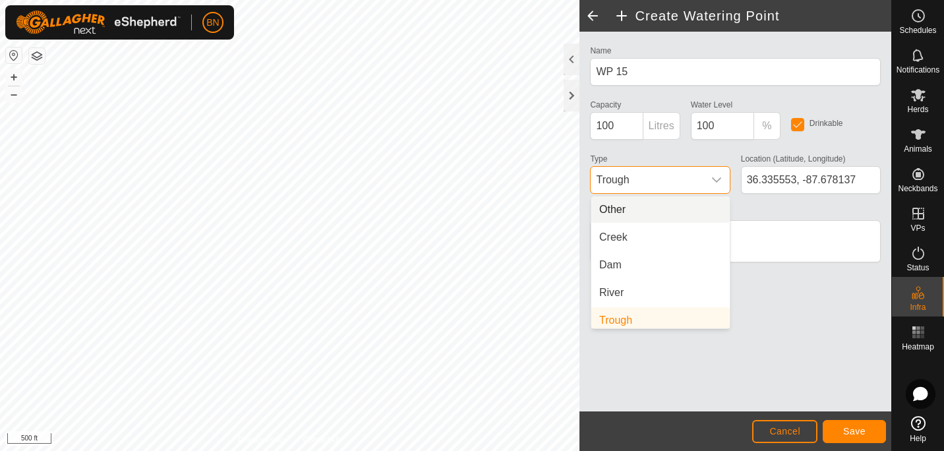
scroll to position [5, 0]
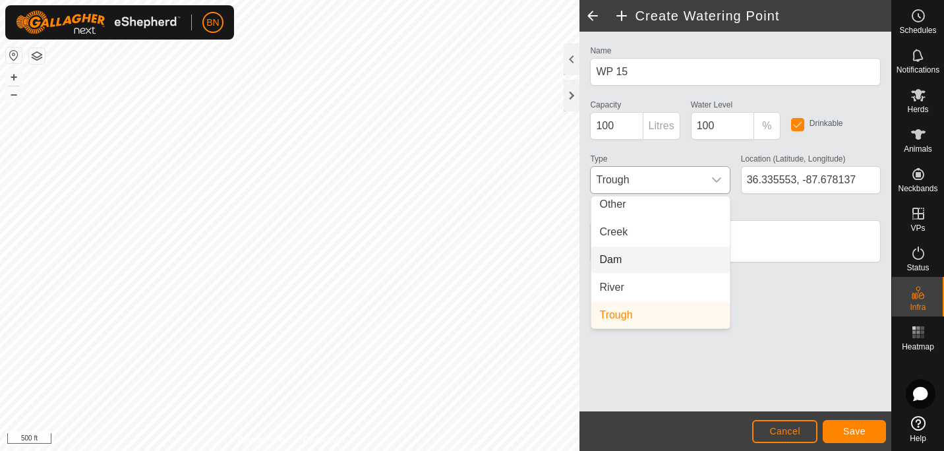
click at [631, 260] on li "Dam" at bounding box center [660, 259] width 138 height 26
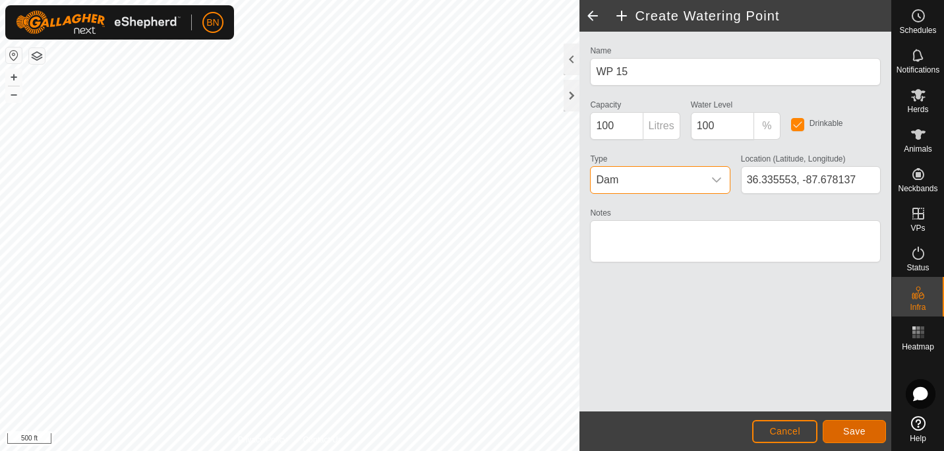
click at [867, 427] on button "Save" at bounding box center [853, 431] width 63 height 23
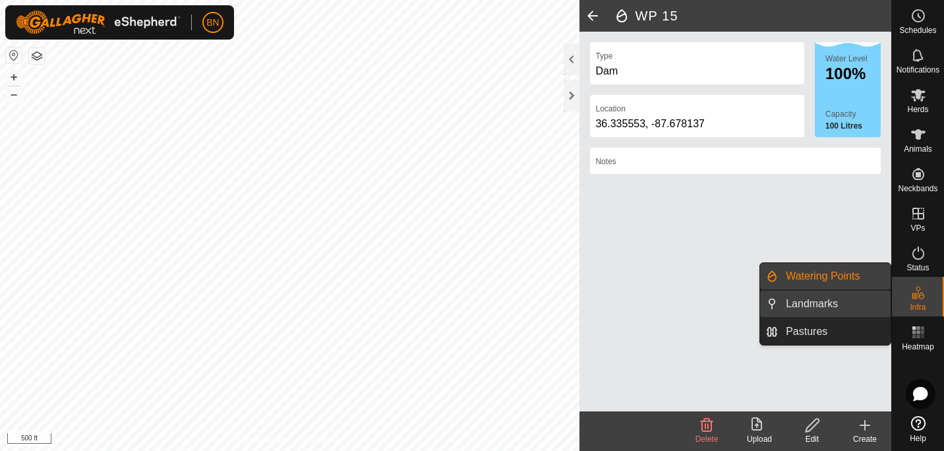
click at [829, 311] on link "Landmarks" at bounding box center [834, 304] width 113 height 26
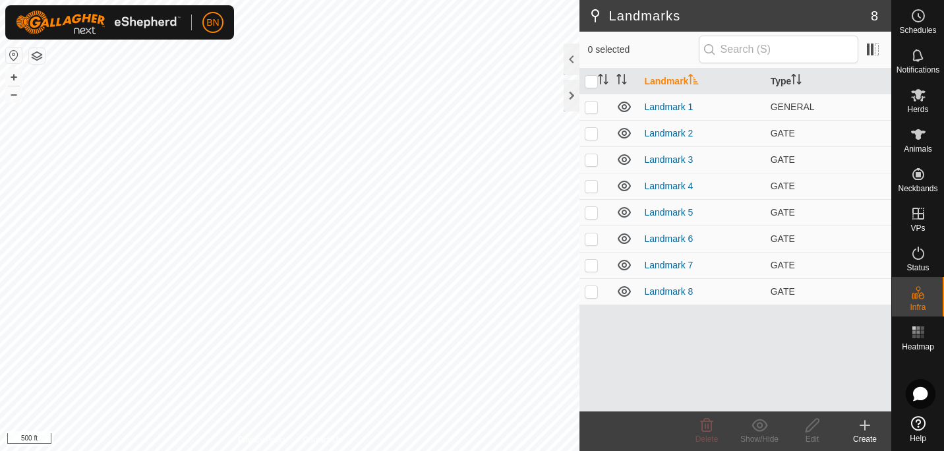
click at [859, 432] on icon at bounding box center [865, 425] width 16 height 16
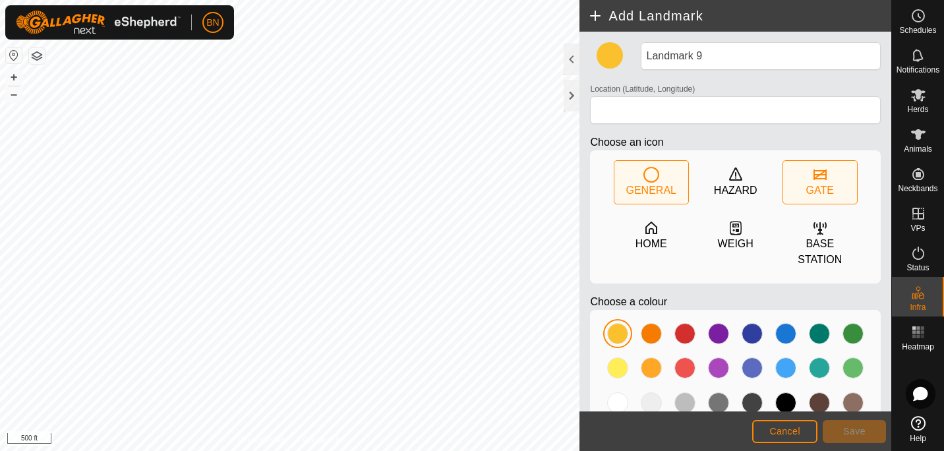
click at [806, 180] on div "GATE" at bounding box center [820, 182] width 74 height 43
type input "36.333623, -87.674298"
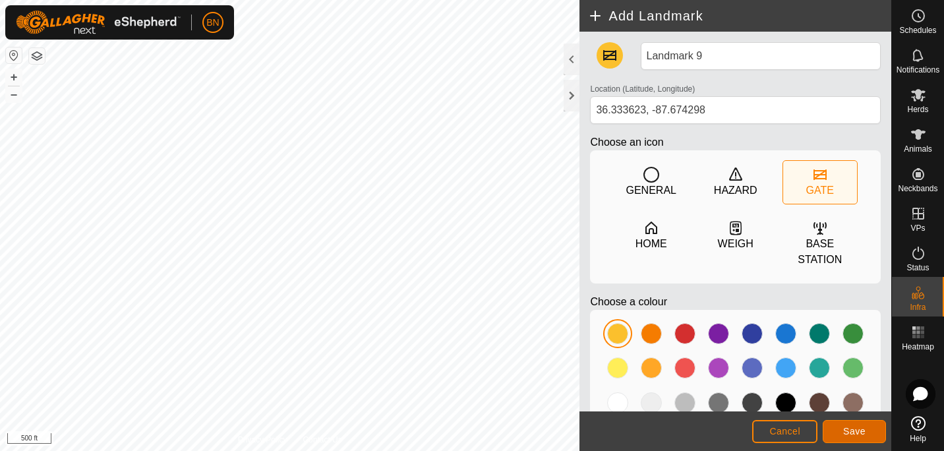
click at [848, 435] on span "Save" at bounding box center [854, 431] width 22 height 11
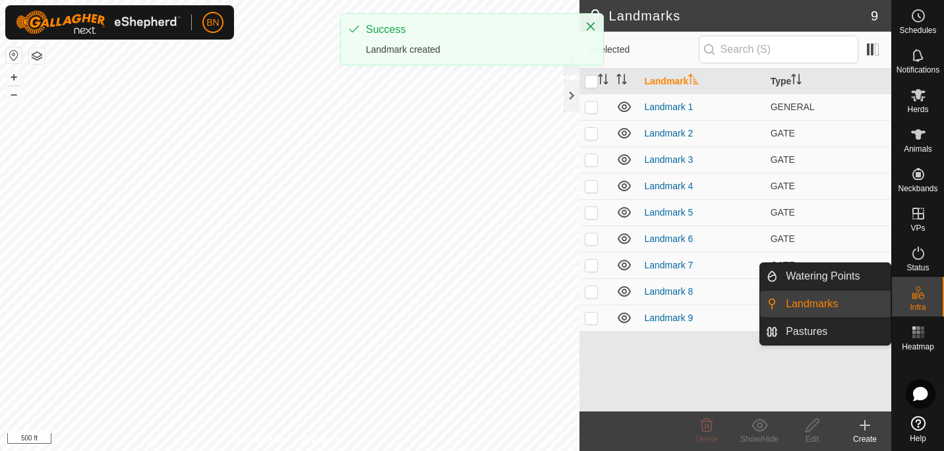
click at [920, 300] on icon at bounding box center [918, 293] width 16 height 16
click at [847, 301] on link "Landmarks" at bounding box center [834, 304] width 113 height 26
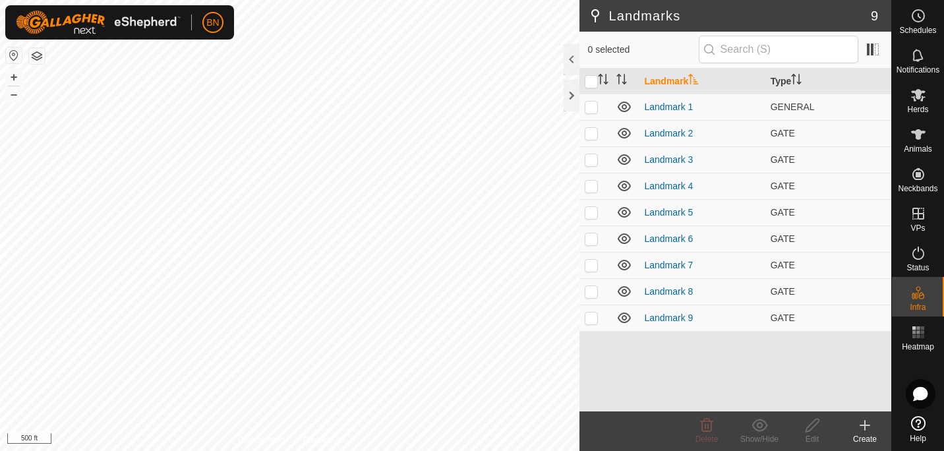
click at [861, 430] on icon at bounding box center [865, 425] width 16 height 16
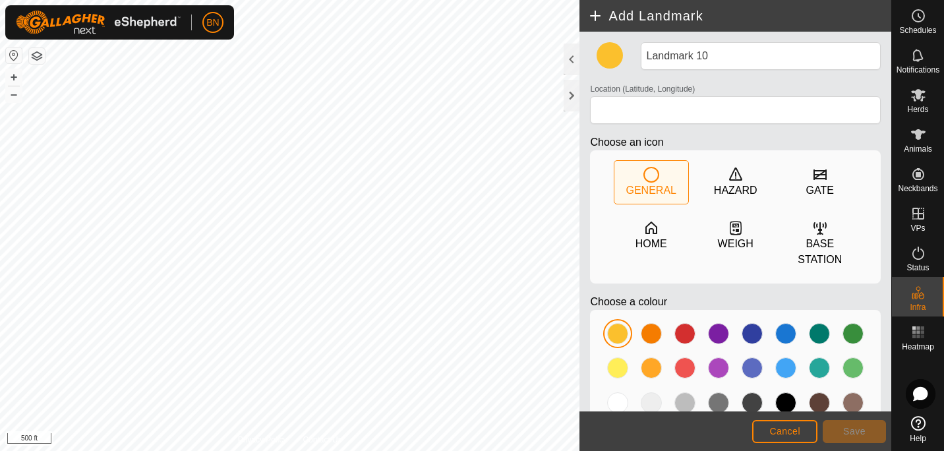
type input "36.335971, -87.676199"
click at [857, 426] on span "Save" at bounding box center [854, 431] width 22 height 11
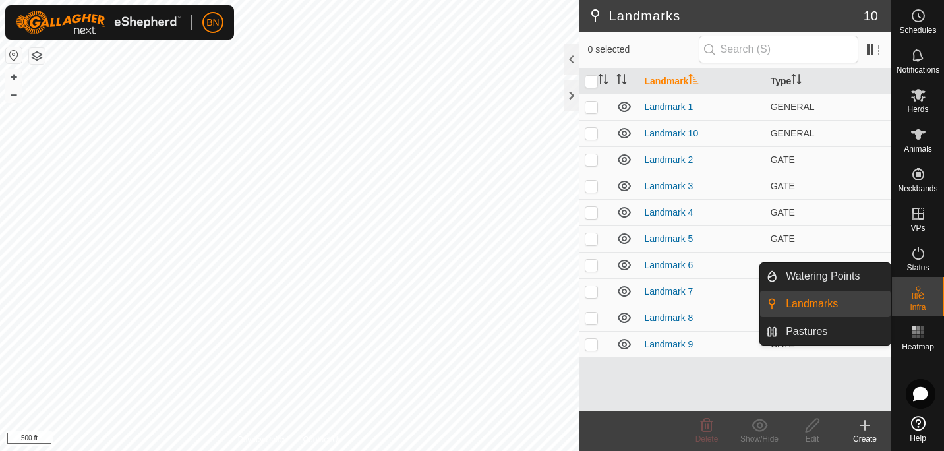
click at [818, 305] on link "Landmarks" at bounding box center [834, 304] width 113 height 26
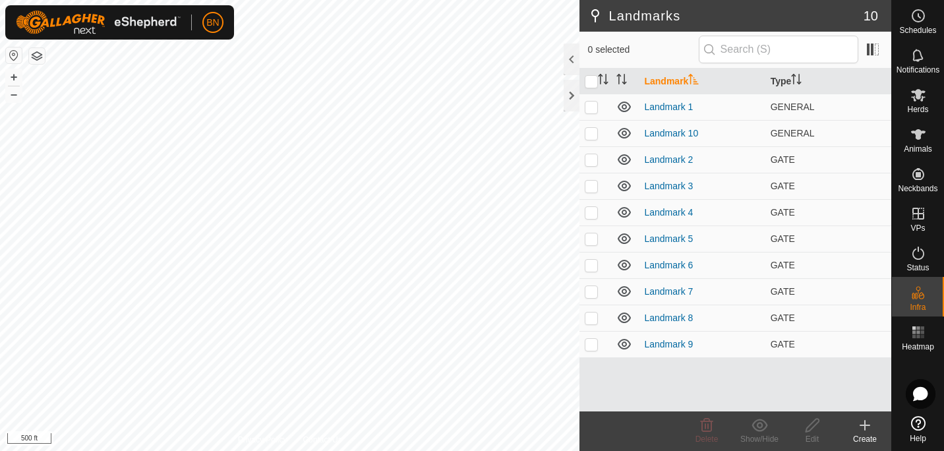
click at [852, 438] on div "Create" at bounding box center [864, 439] width 53 height 12
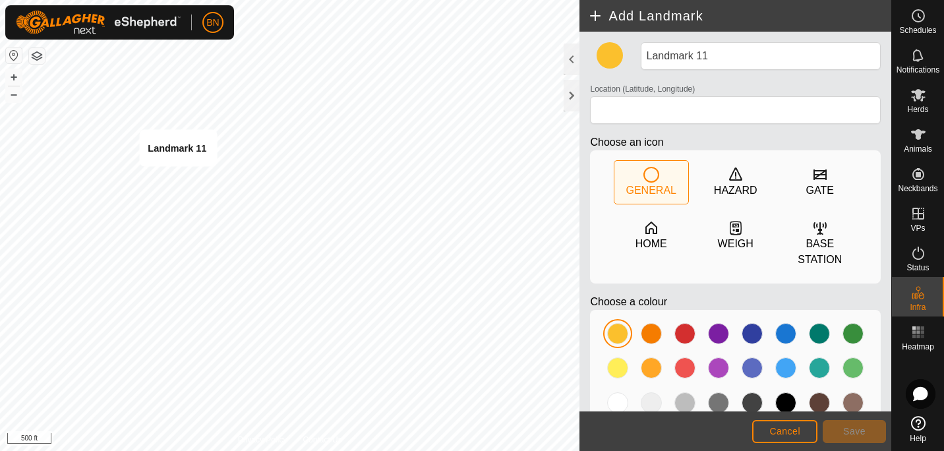
type input "36.332295, -87.680406"
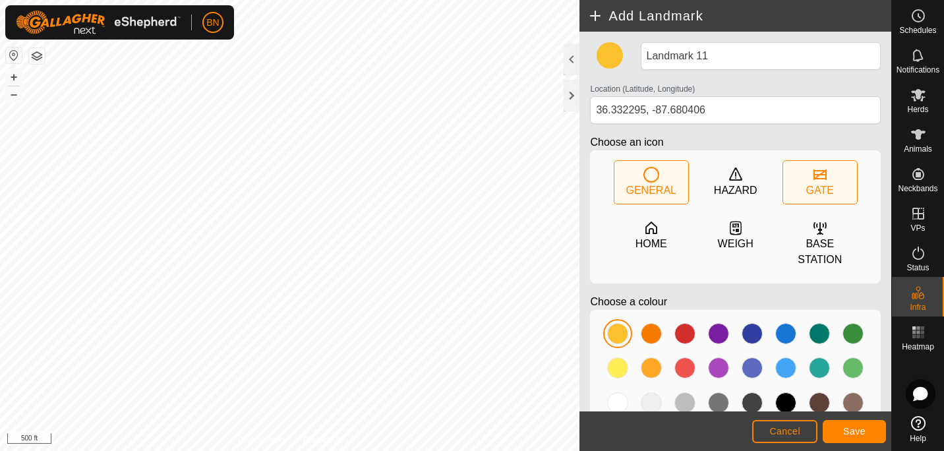
click at [823, 178] on div "GATE" at bounding box center [820, 182] width 74 height 43
click at [847, 422] on button "Save" at bounding box center [853, 431] width 63 height 23
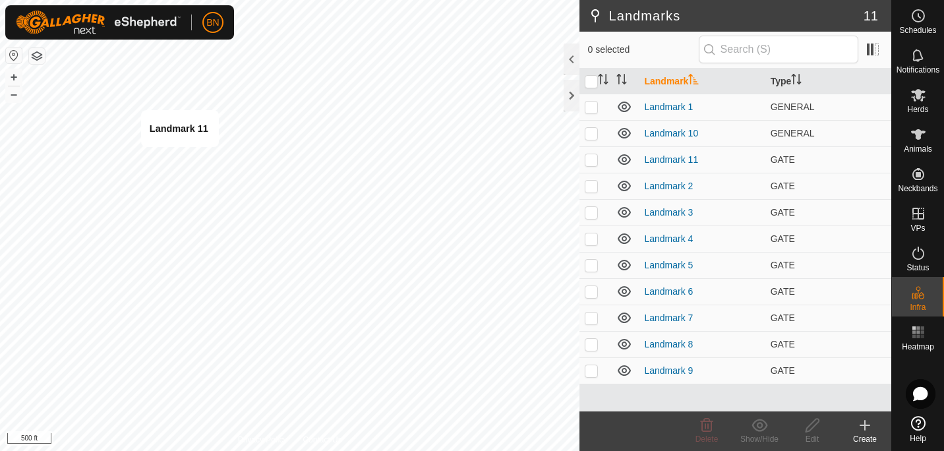
checkbox input "true"
click at [865, 427] on icon at bounding box center [865, 424] width 0 height 9
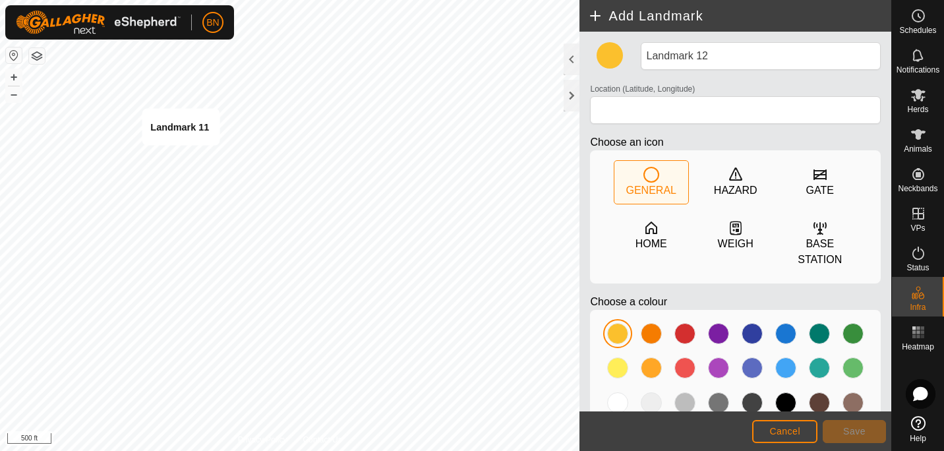
type input "36.332948, -87.680304"
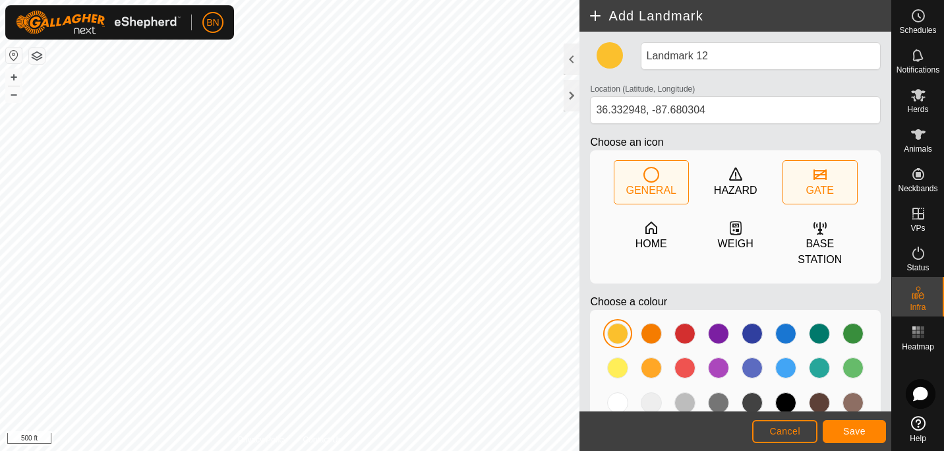
click at [798, 169] on div "GATE" at bounding box center [820, 182] width 74 height 43
click at [844, 434] on span "Save" at bounding box center [854, 431] width 22 height 11
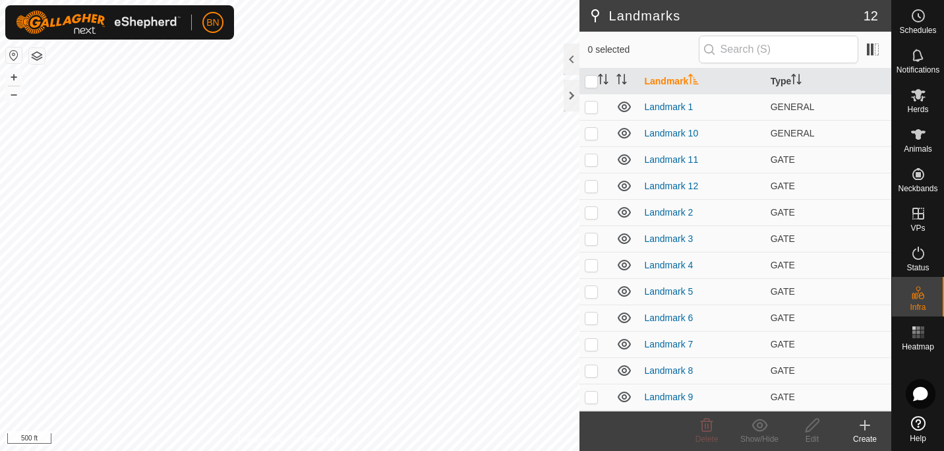
checkbox input "true"
click at [845, 428] on create-svg-icon at bounding box center [864, 425] width 53 height 16
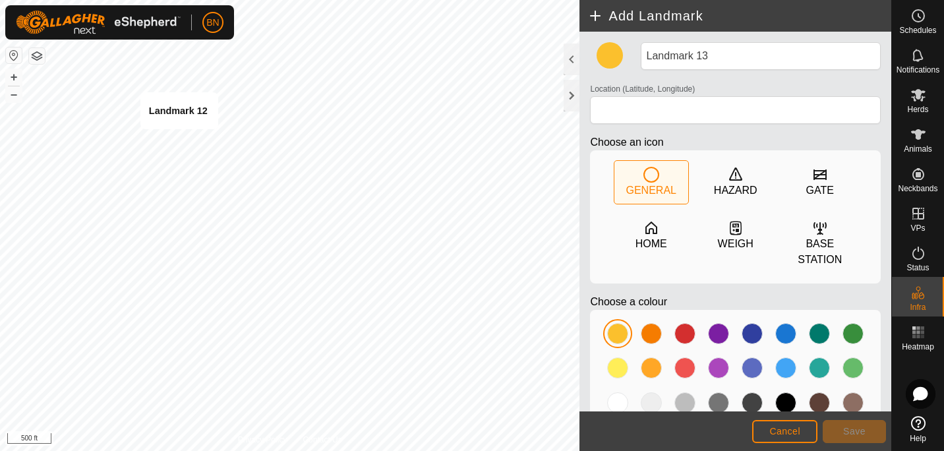
type input "36.333449, -87.680368"
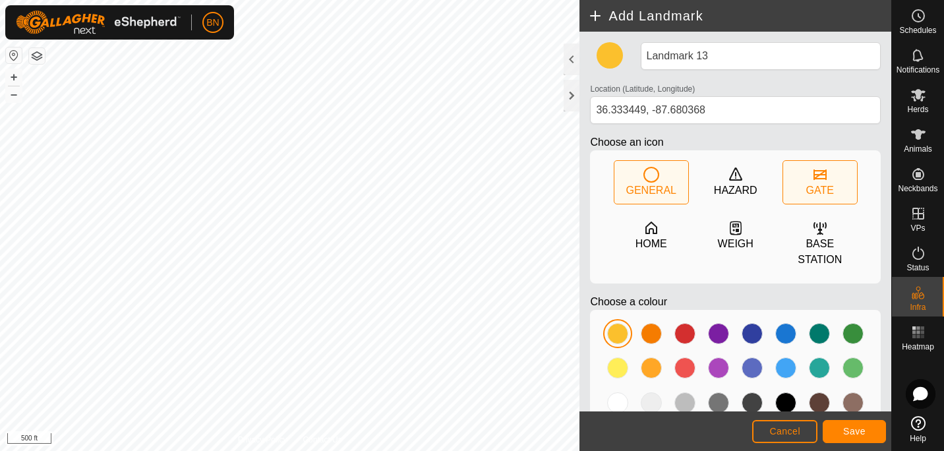
click at [816, 185] on div "GATE" at bounding box center [820, 191] width 28 height 16
click at [872, 438] on button "Save" at bounding box center [853, 431] width 63 height 23
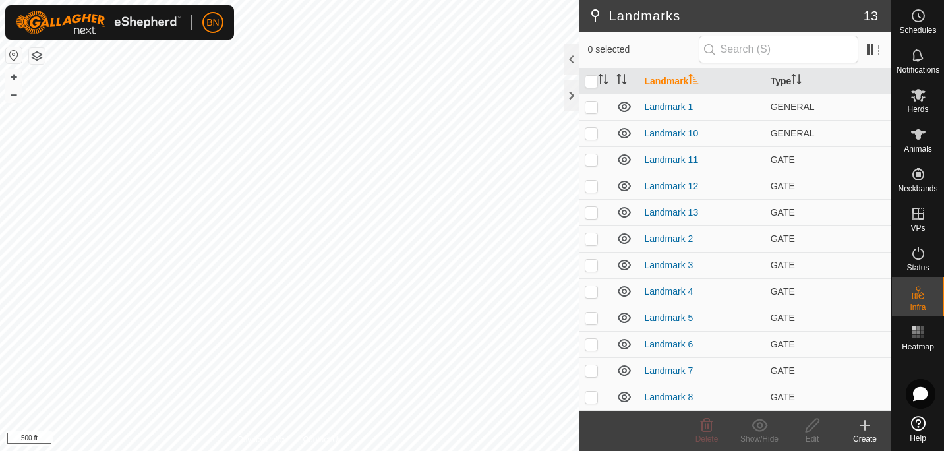
click at [873, 434] on div "Create" at bounding box center [864, 439] width 53 height 12
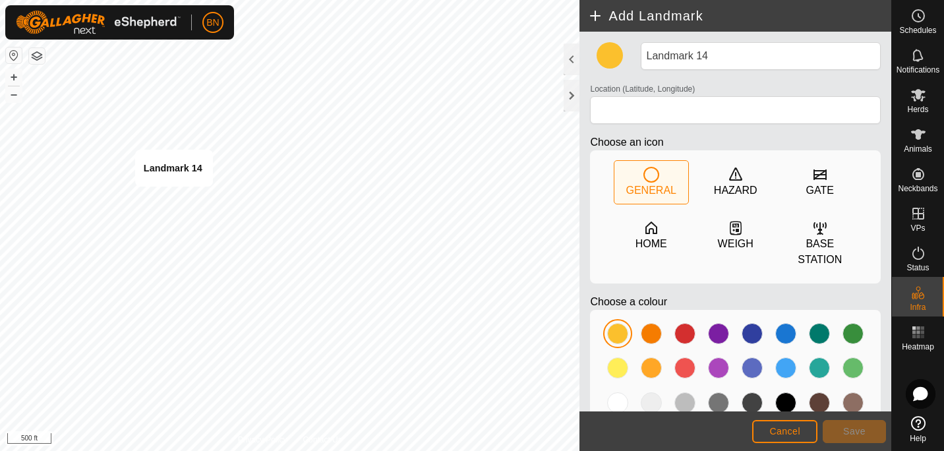
type input "36.331672, -87.680570"
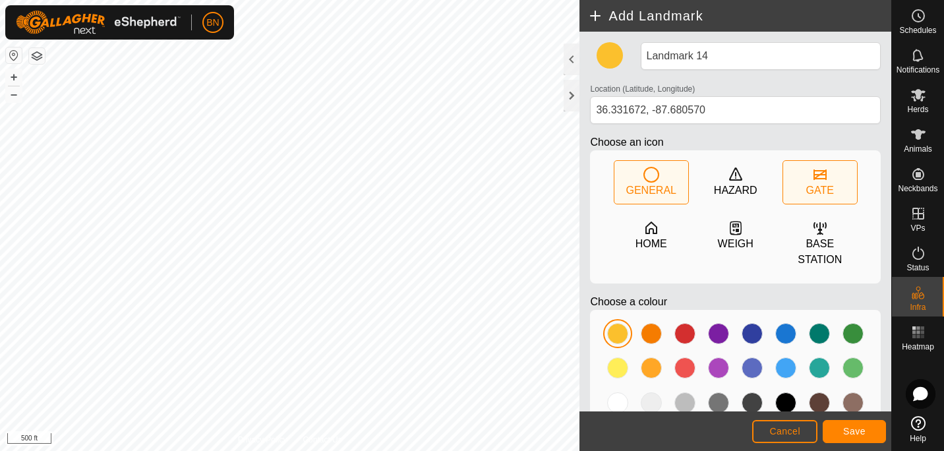
click at [817, 175] on icon at bounding box center [819, 174] width 13 height 11
click at [851, 431] on span "Save" at bounding box center [854, 431] width 22 height 11
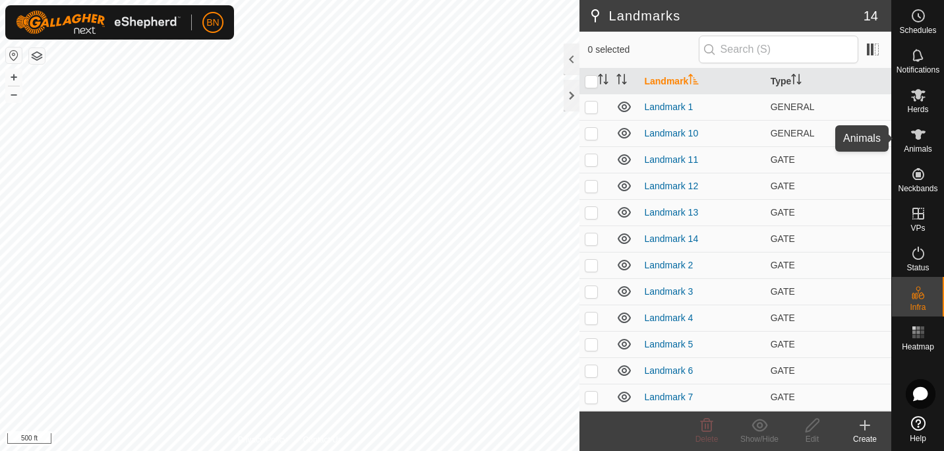
click at [921, 134] on icon at bounding box center [918, 135] width 16 height 16
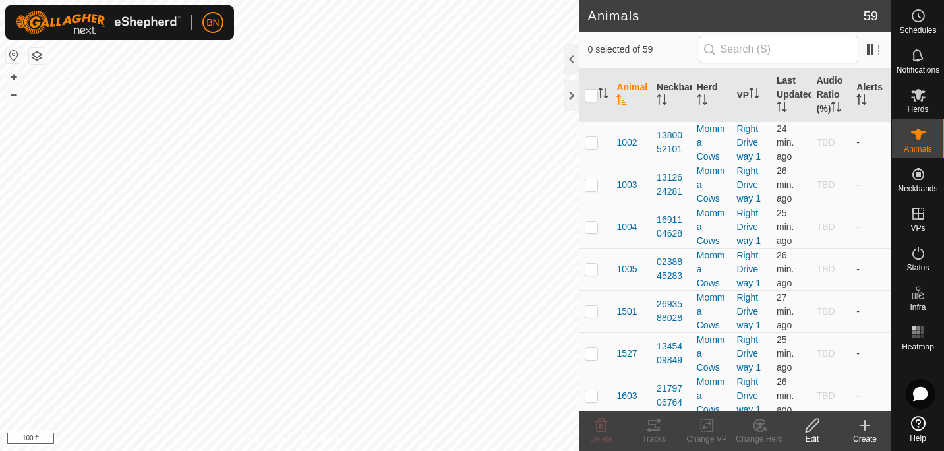
click at [523, 450] on html "BN Schedules Notifications Herds Animals Neckbands VPs Status Infra Heatmap Hel…" at bounding box center [472, 225] width 944 height 451
